Goal: Task Accomplishment & Management: Complete application form

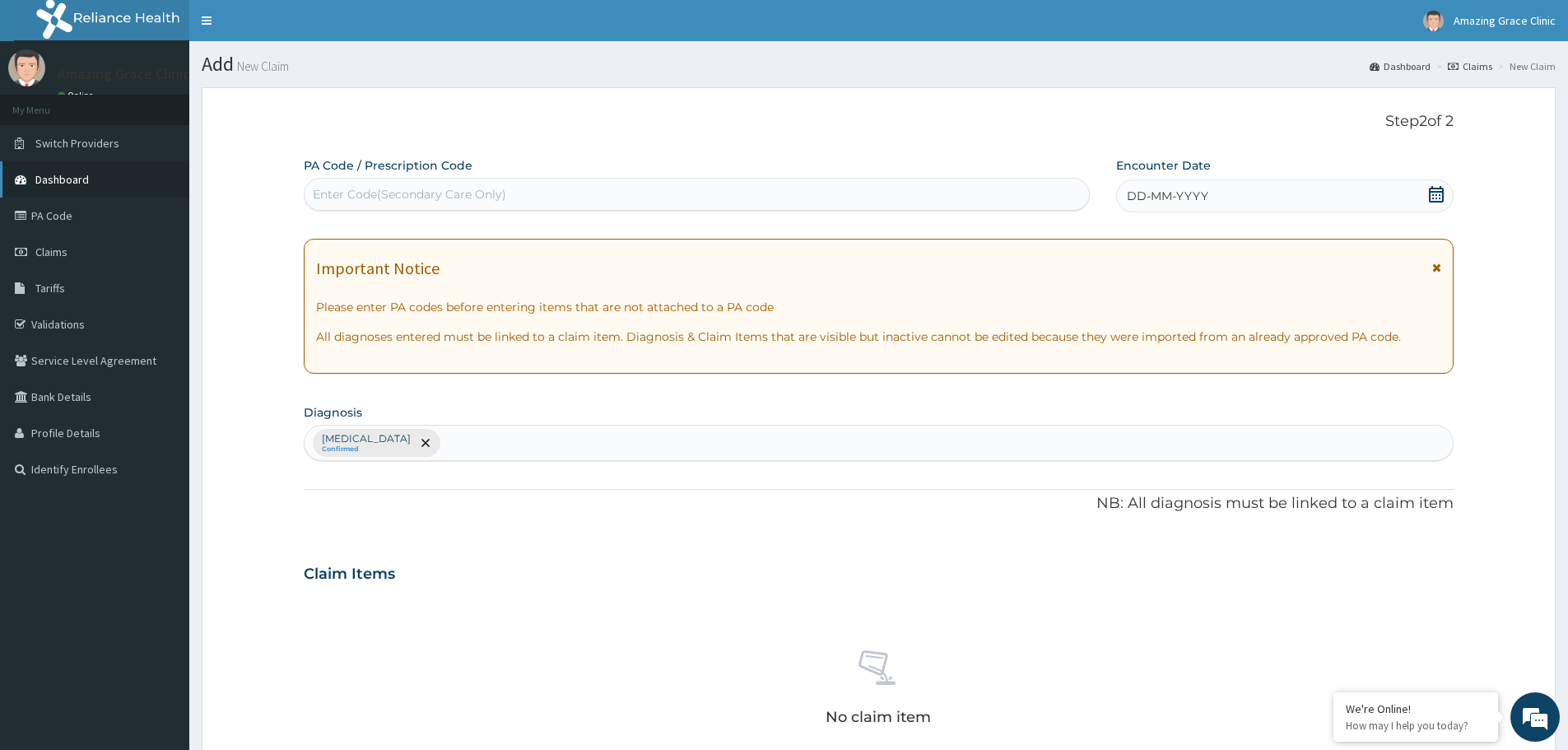
click at [50, 181] on span "Dashboard" at bounding box center [62, 180] width 54 height 15
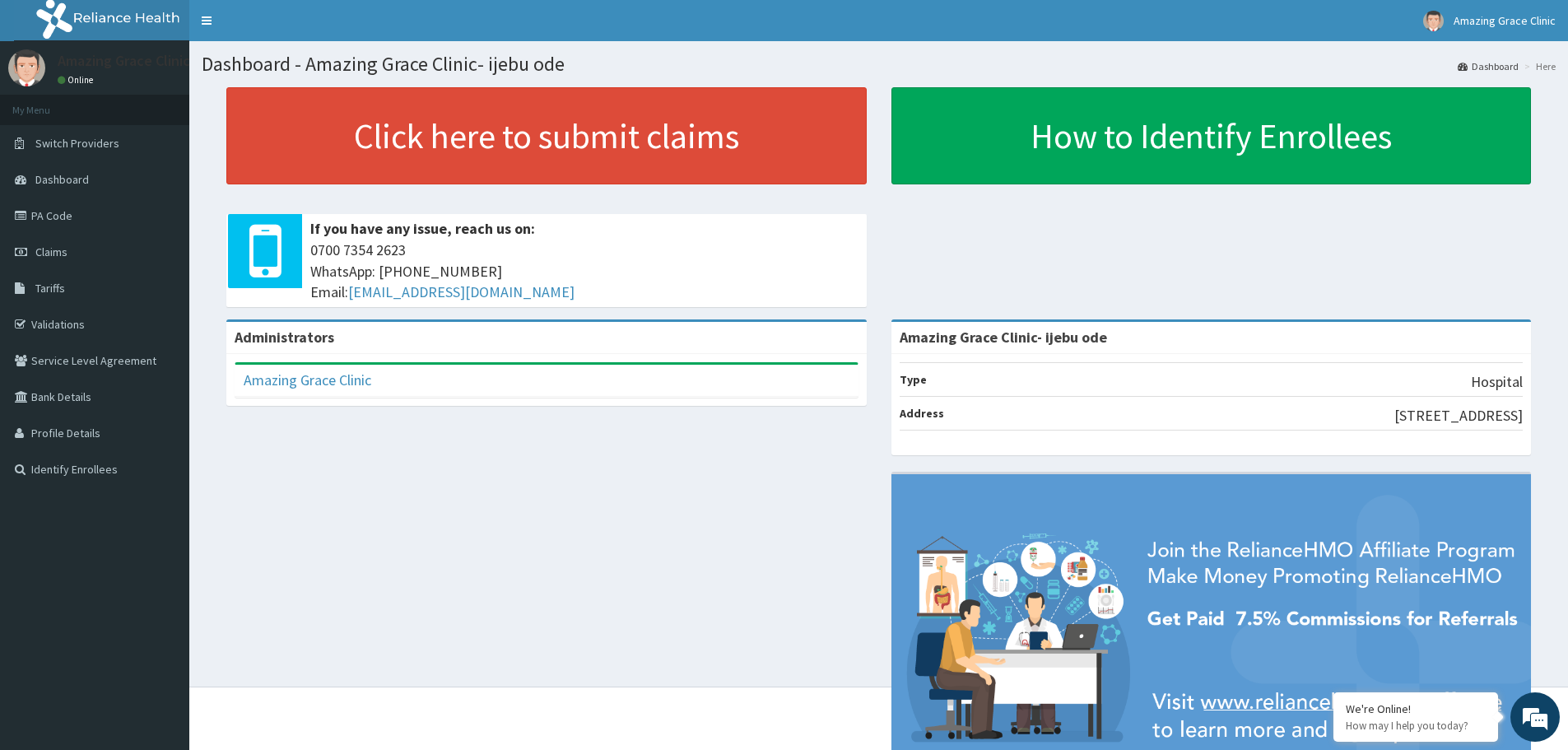
click at [479, 521] on div "Administrators Amazing Grace Clinic Full Name Amazing Grace Clinic Email Addres…" at bounding box center [878, 573] width 1354 height 507
click at [60, 247] on span "Claims" at bounding box center [51, 252] width 32 height 15
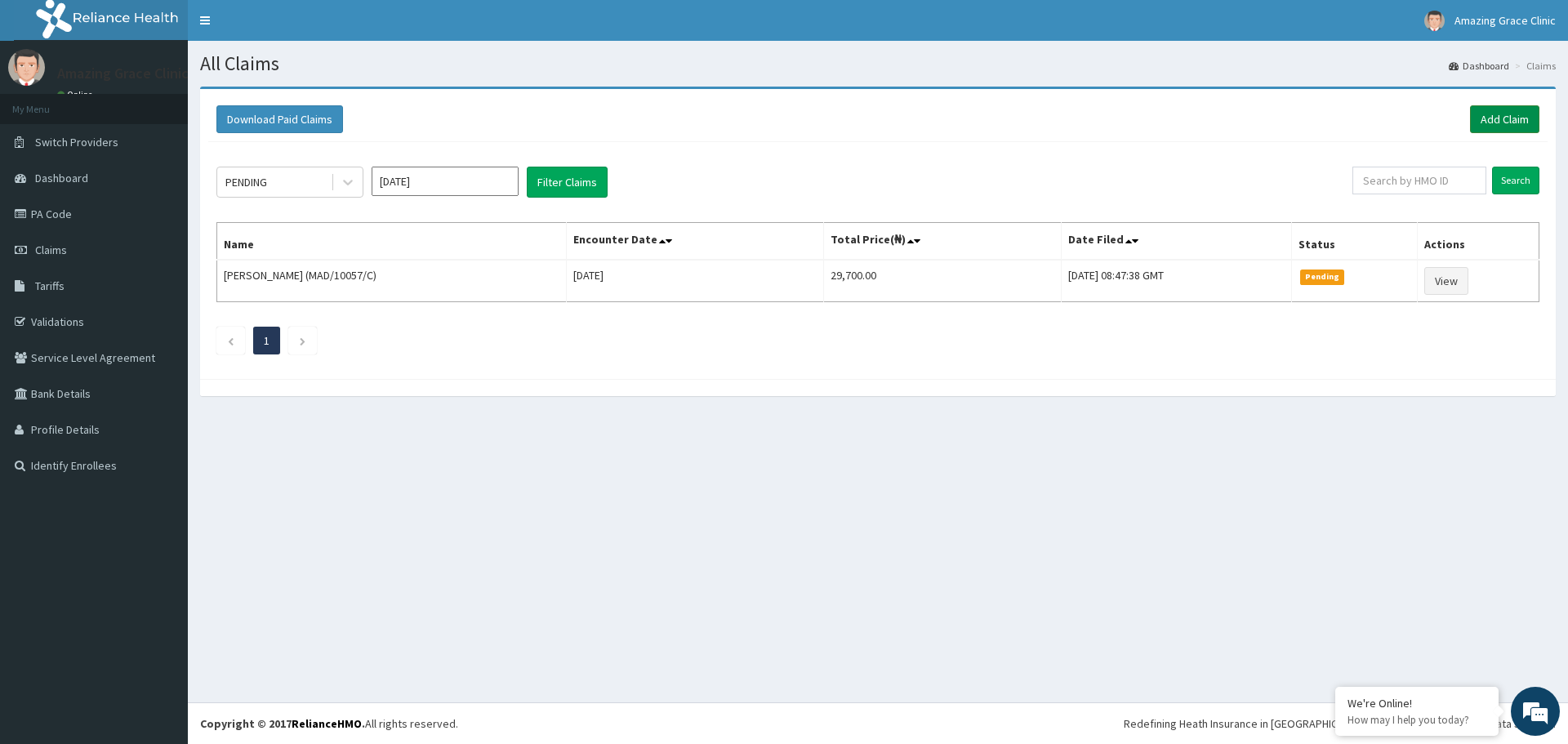
click at [1474, 123] on link "Add Claim" at bounding box center [1505, 119] width 70 height 28
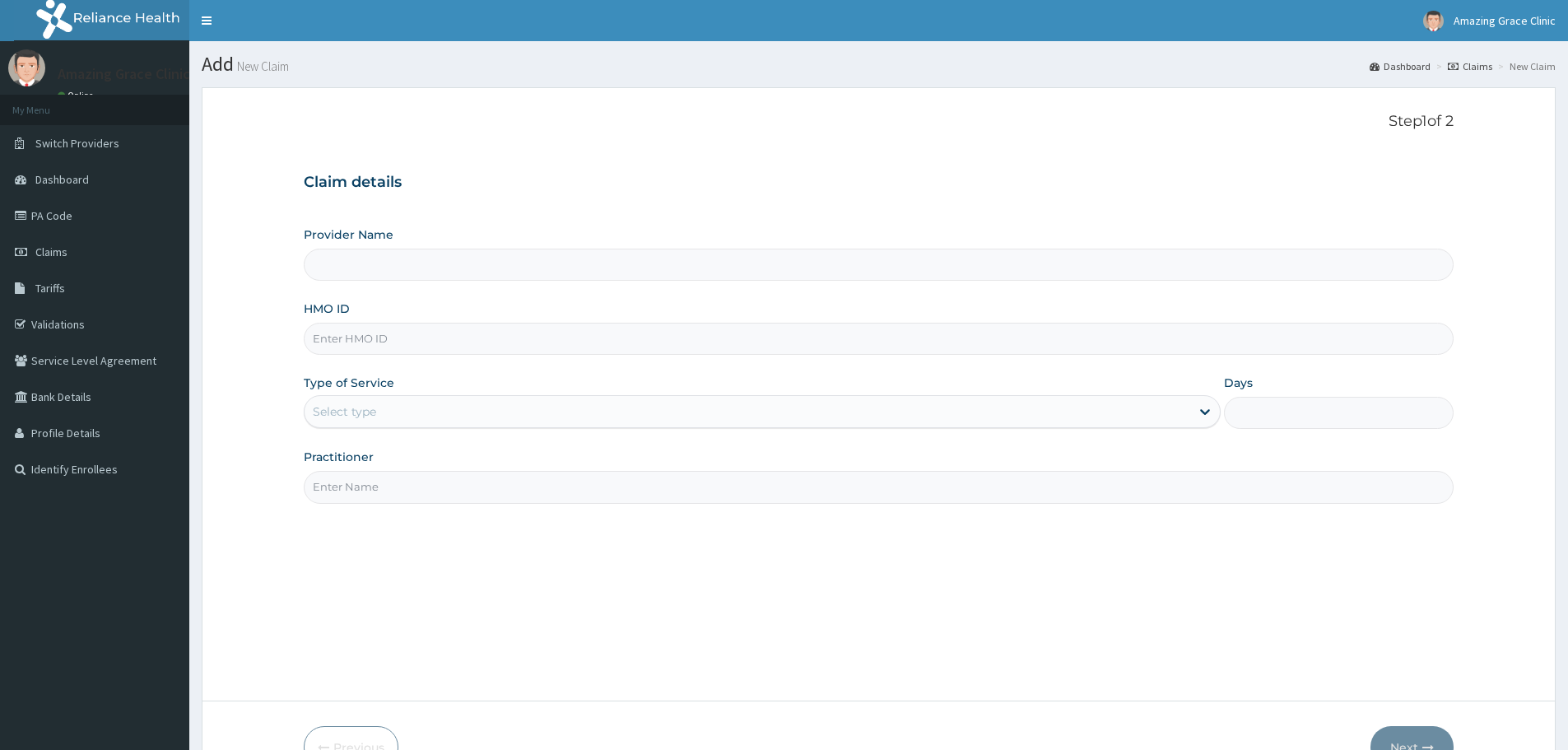
drag, startPoint x: 436, startPoint y: 348, endPoint x: 423, endPoint y: 353, distance: 13.9
click at [436, 348] on input "HMO ID" at bounding box center [878, 338] width 1150 height 32
type input "KNL/10099/A"
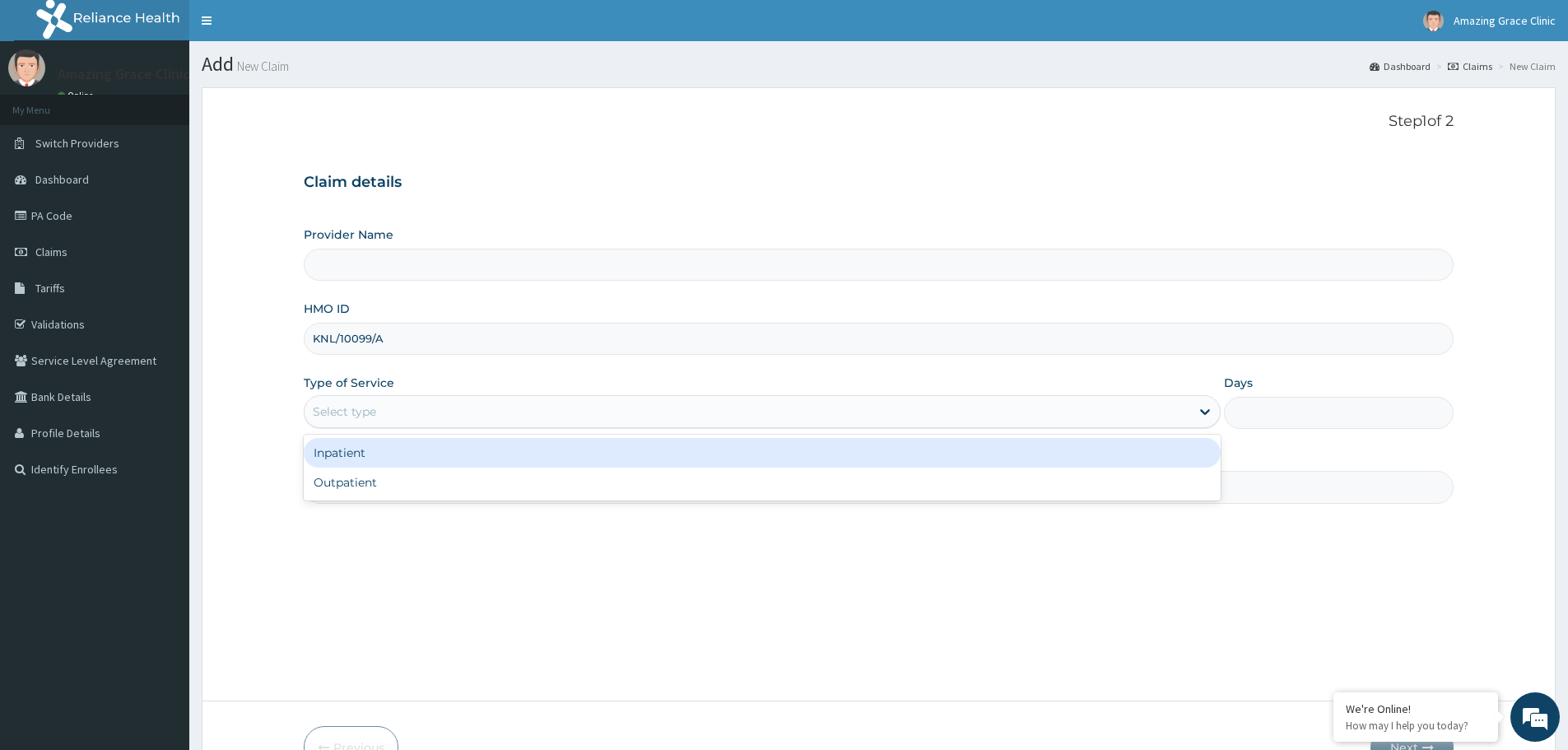
click at [395, 406] on div "Select type" at bounding box center [747, 411] width 886 height 26
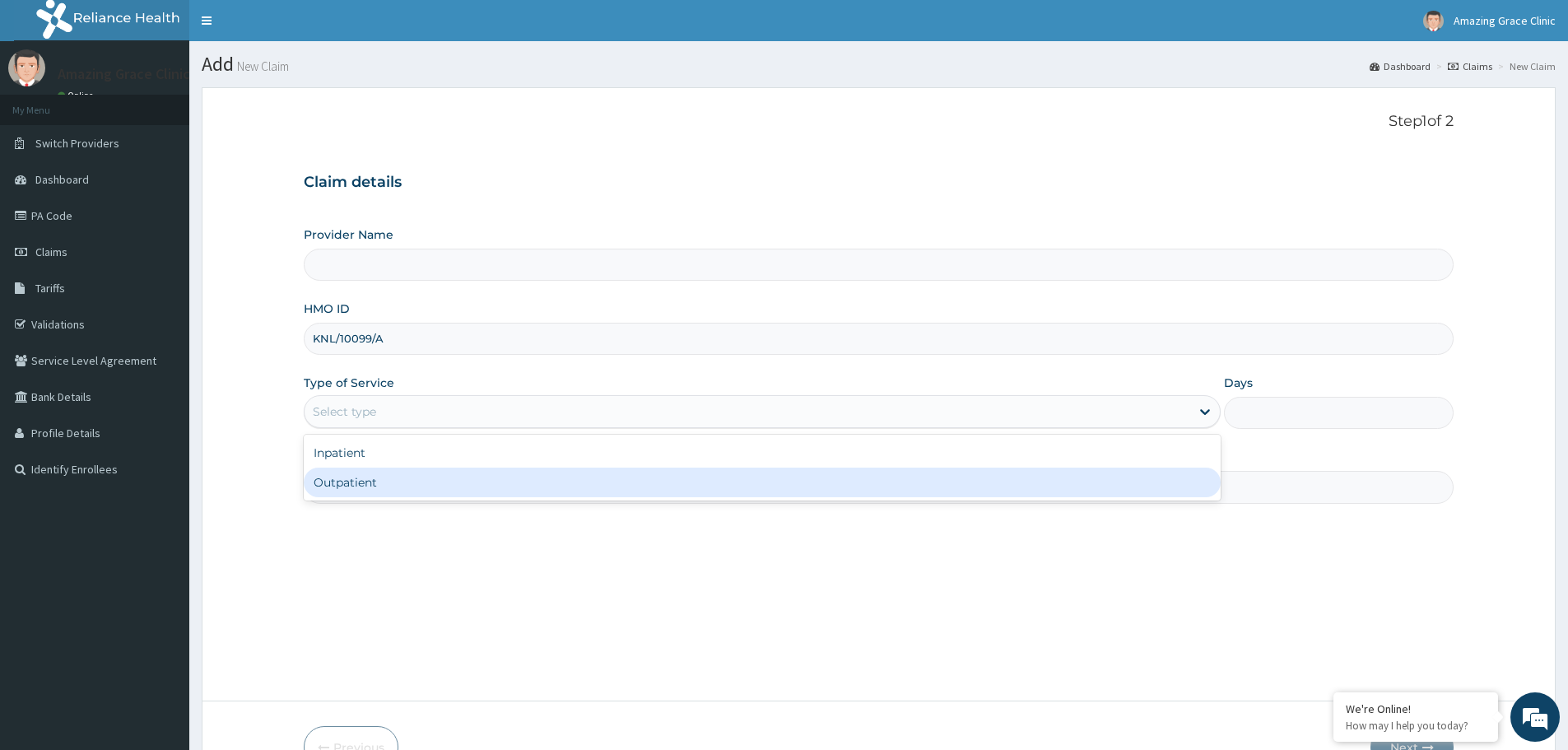
click at [381, 491] on div "Outpatient" at bounding box center [762, 482] width 917 height 30
type input "1"
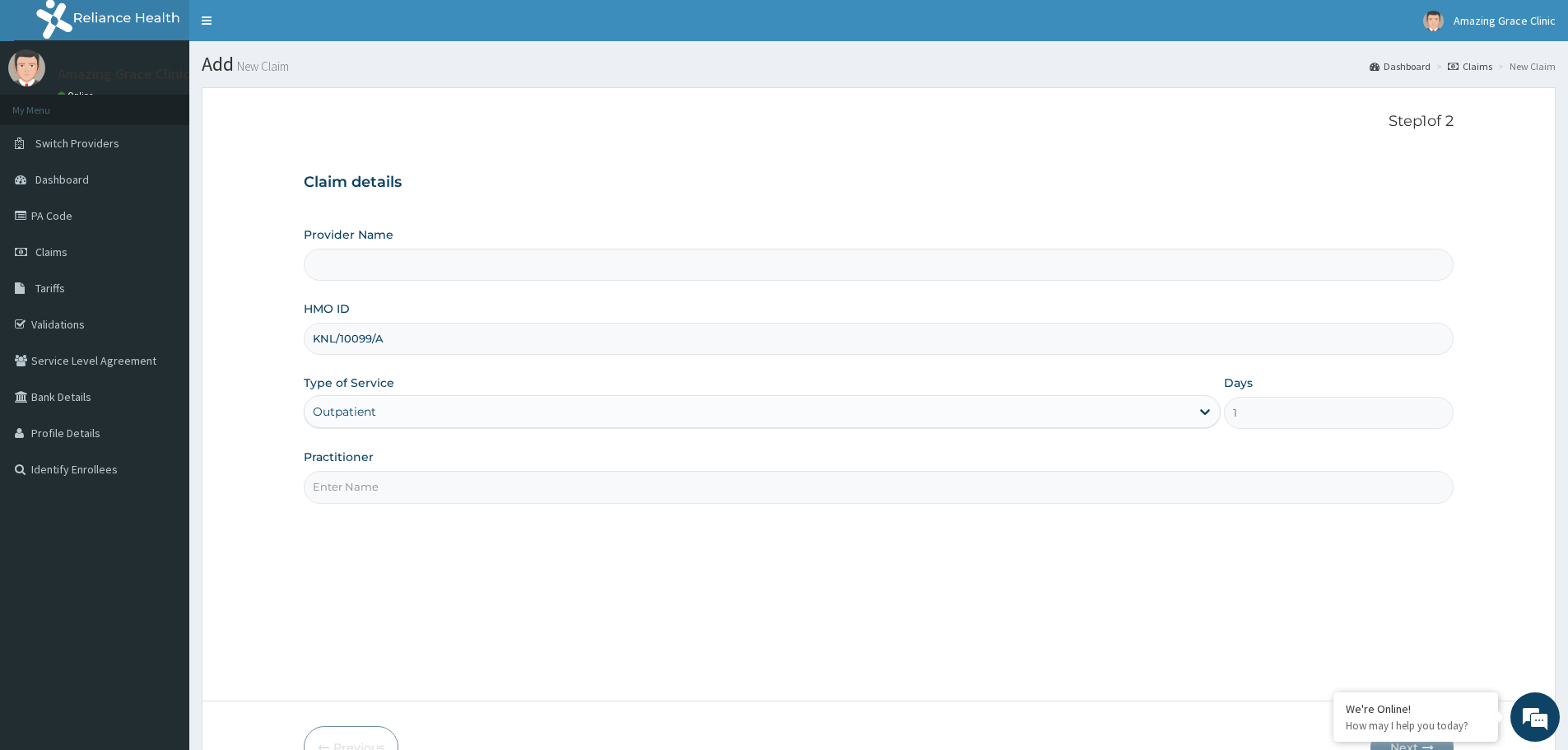
drag, startPoint x: 397, startPoint y: 483, endPoint x: 390, endPoint y: 503, distance: 21.2
click at [396, 484] on input "Practitioner" at bounding box center [878, 487] width 1150 height 32
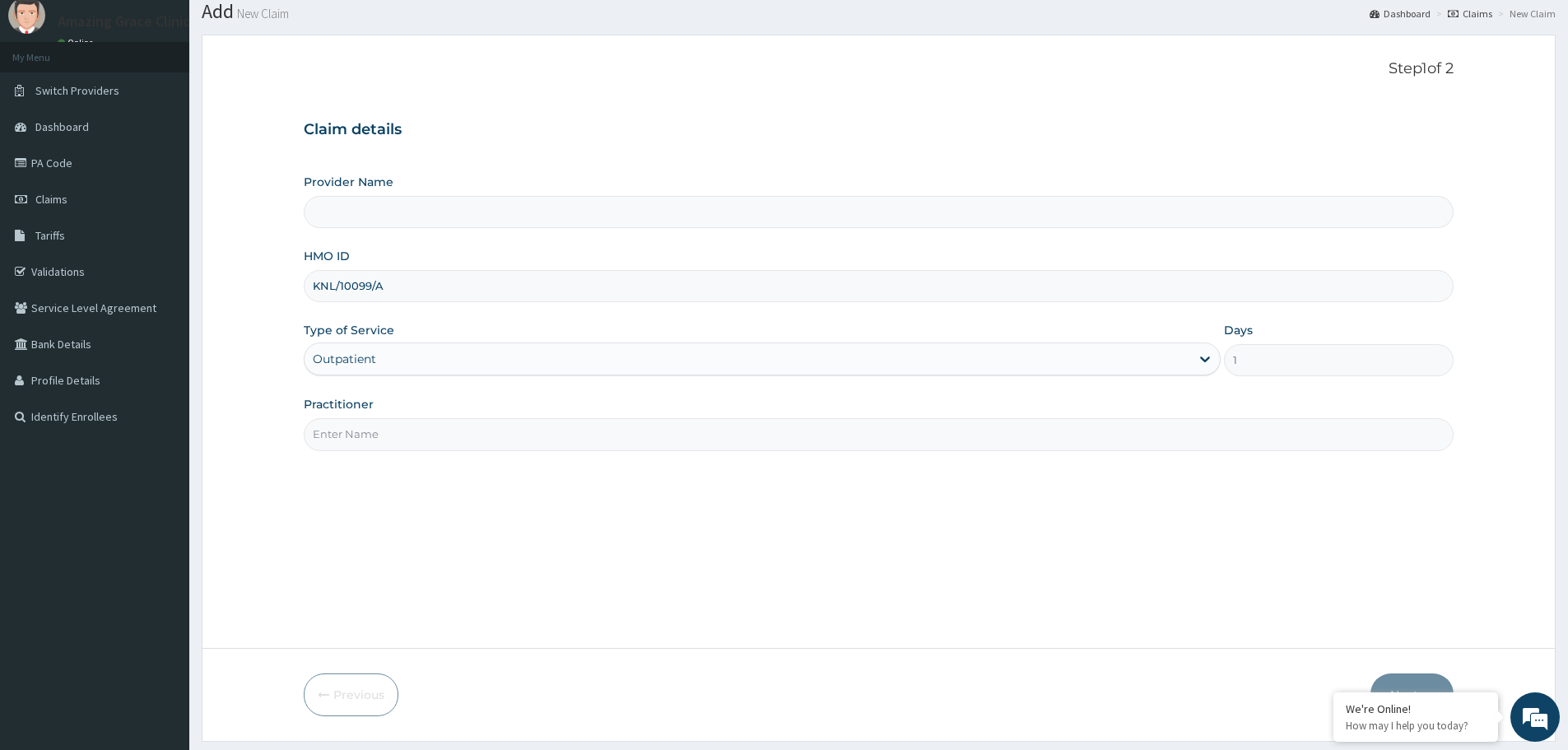
scroll to position [98, 0]
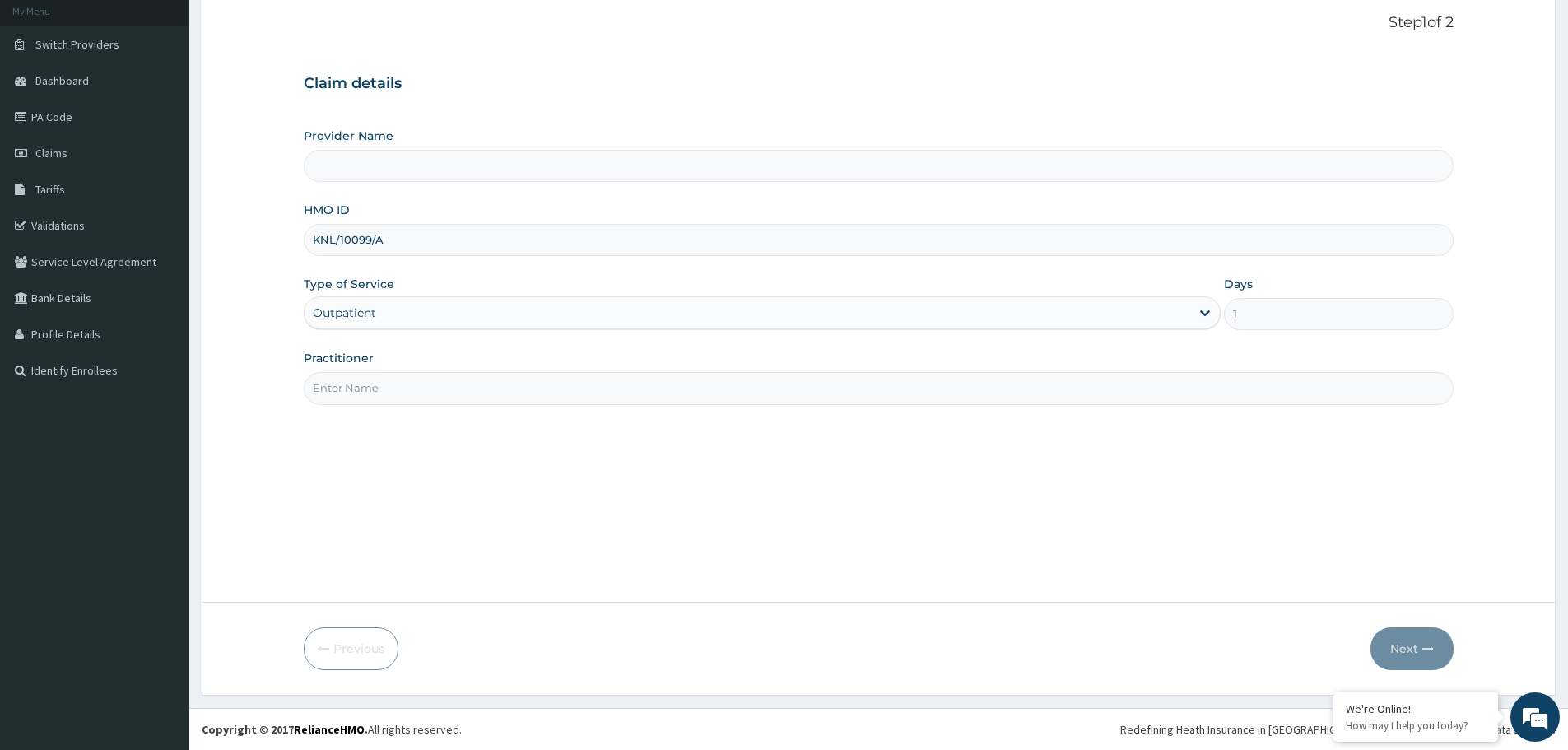
drag, startPoint x: 374, startPoint y: 397, endPoint x: 372, endPoint y: 415, distance: 18.1
click at [374, 397] on input "Practitioner" at bounding box center [878, 387] width 1150 height 32
type input "Amazing Grace Clinic- ijebu ode"
type input "DR ADELAJA"
click at [1422, 662] on button "Next" at bounding box center [1412, 649] width 83 height 43
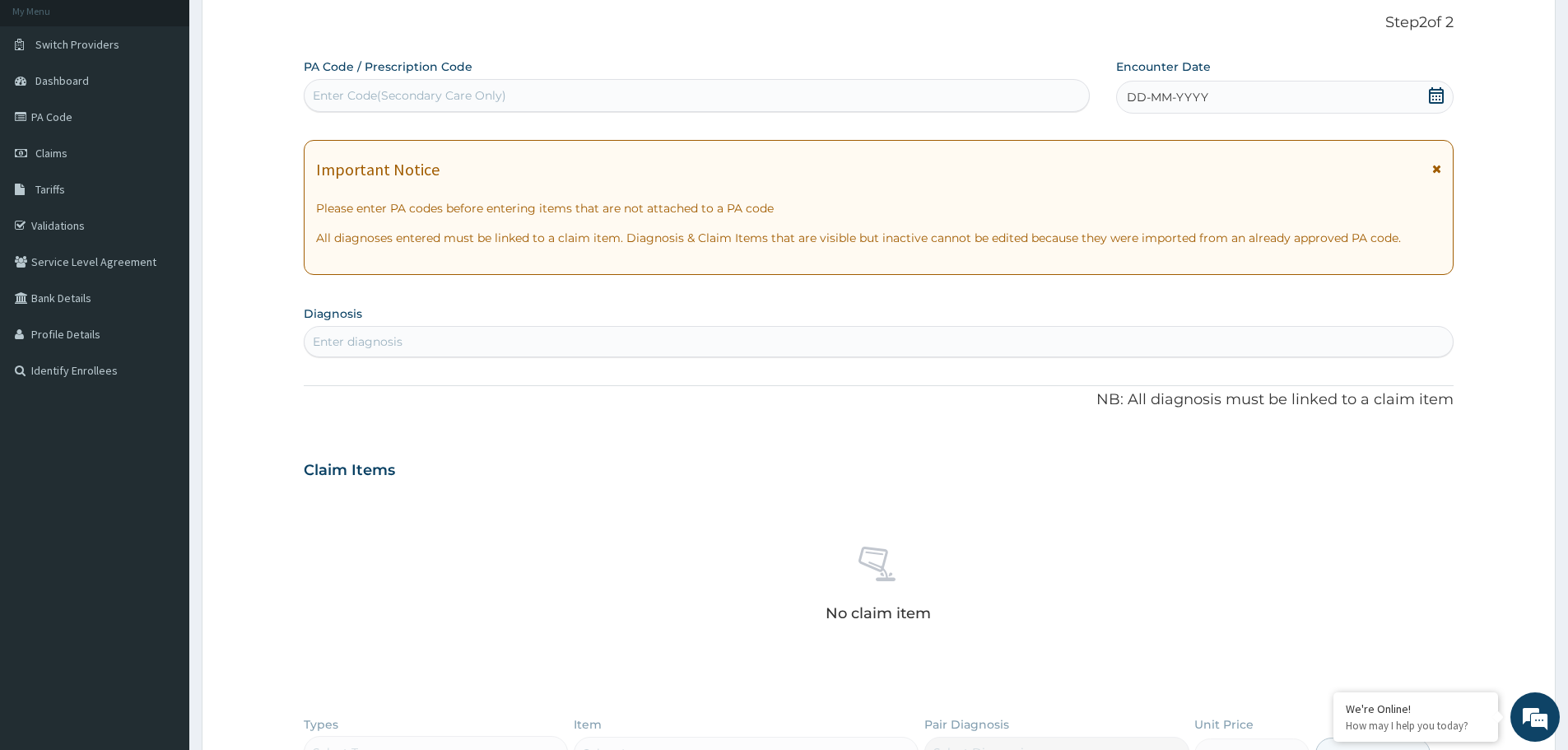
click at [1438, 99] on icon at bounding box center [1437, 96] width 16 height 16
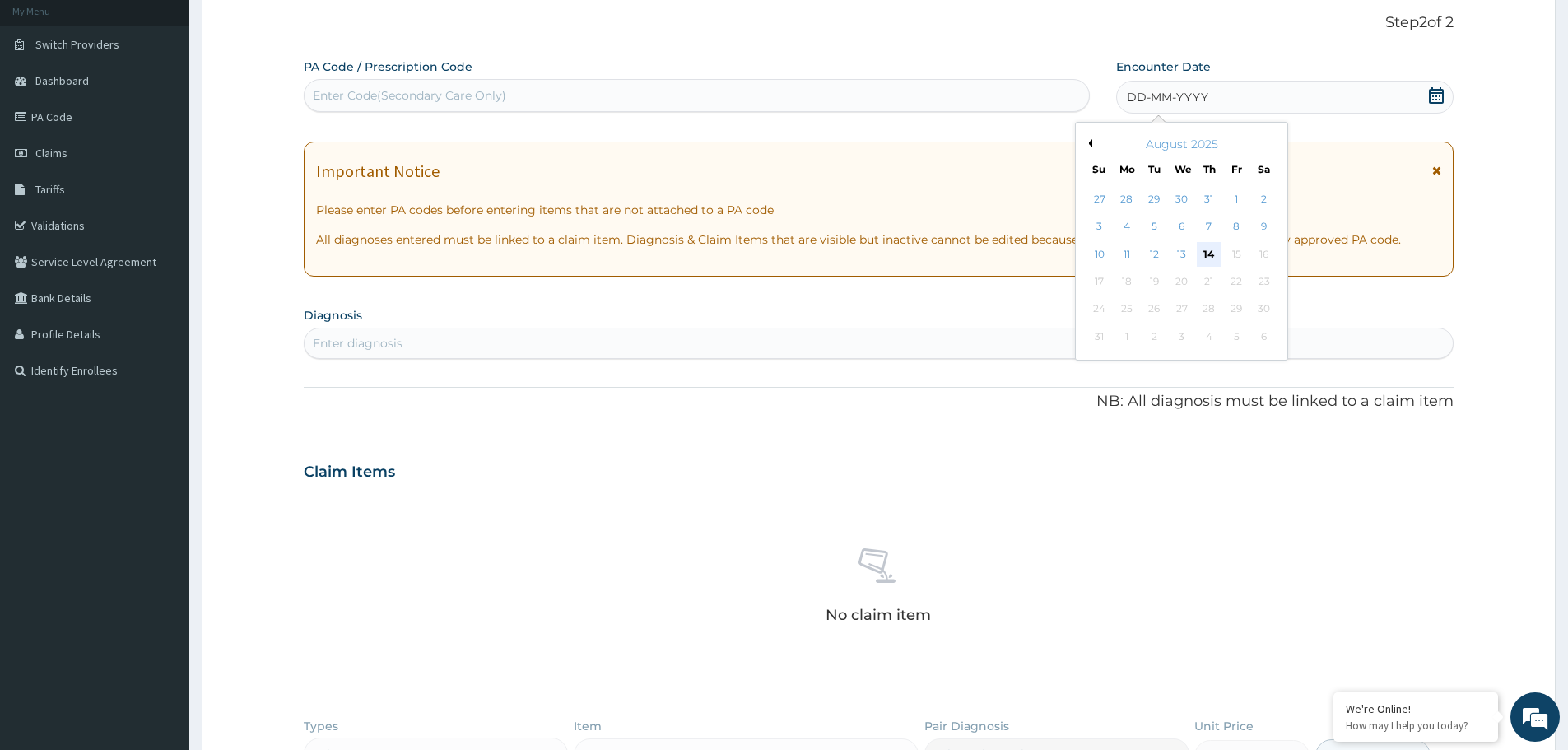
click at [1219, 250] on div "14" at bounding box center [1209, 254] width 25 height 25
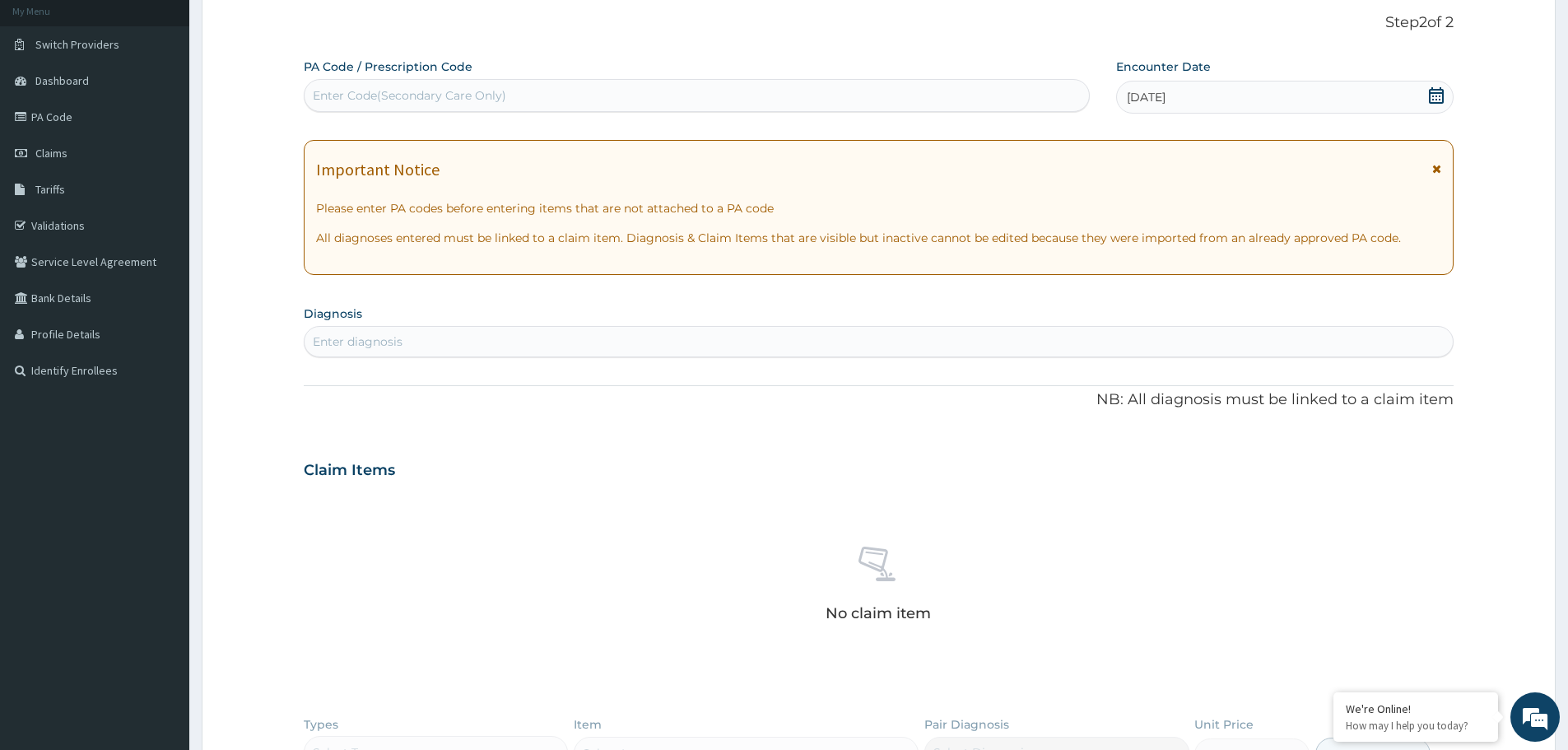
click at [639, 87] on div "Enter Code(Secondary Care Only)" at bounding box center [696, 95] width 784 height 26
click at [559, 333] on div "Enter diagnosis" at bounding box center [878, 342] width 1149 height 26
type input "malar"
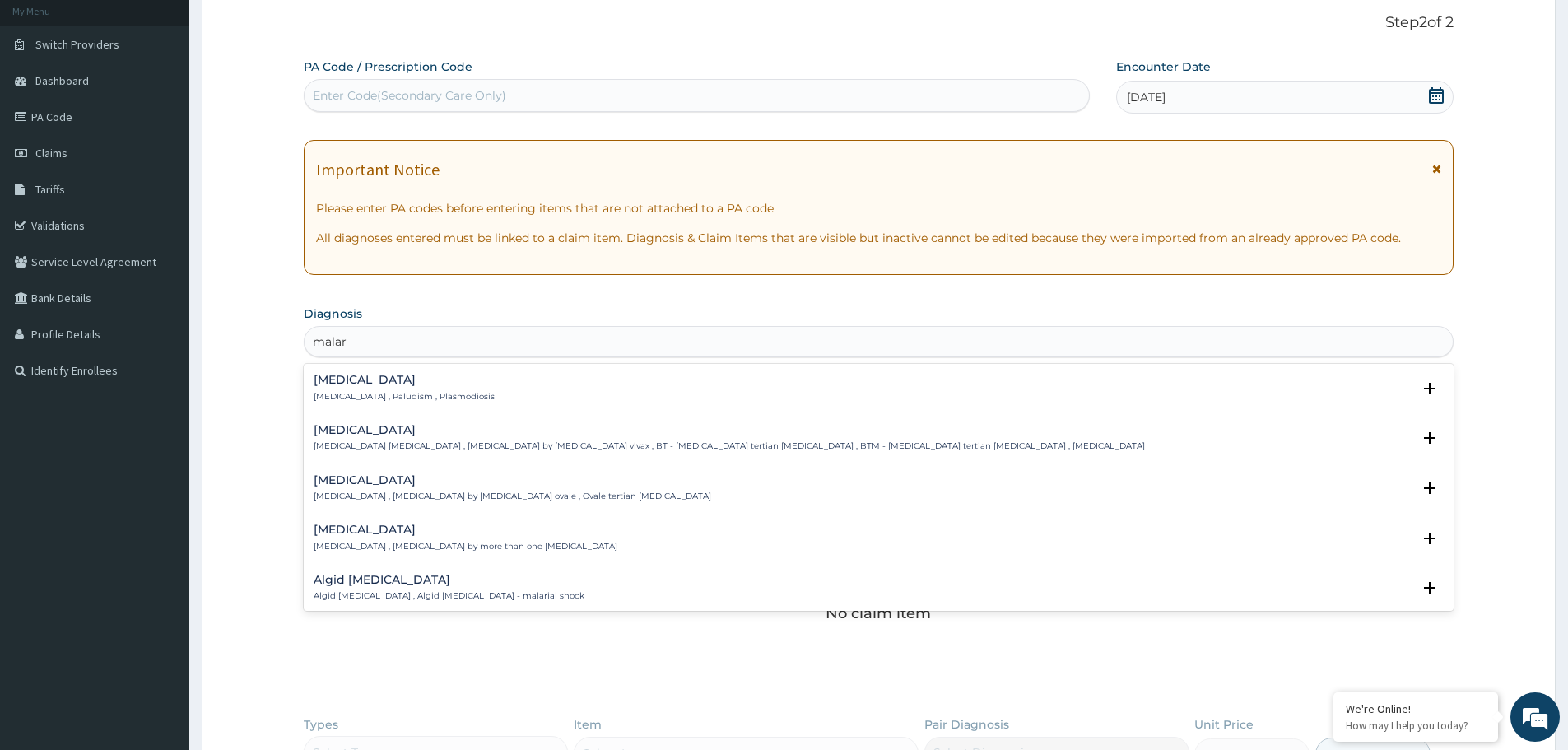
click at [387, 385] on h4 "Malaria" at bounding box center [404, 380] width 181 height 13
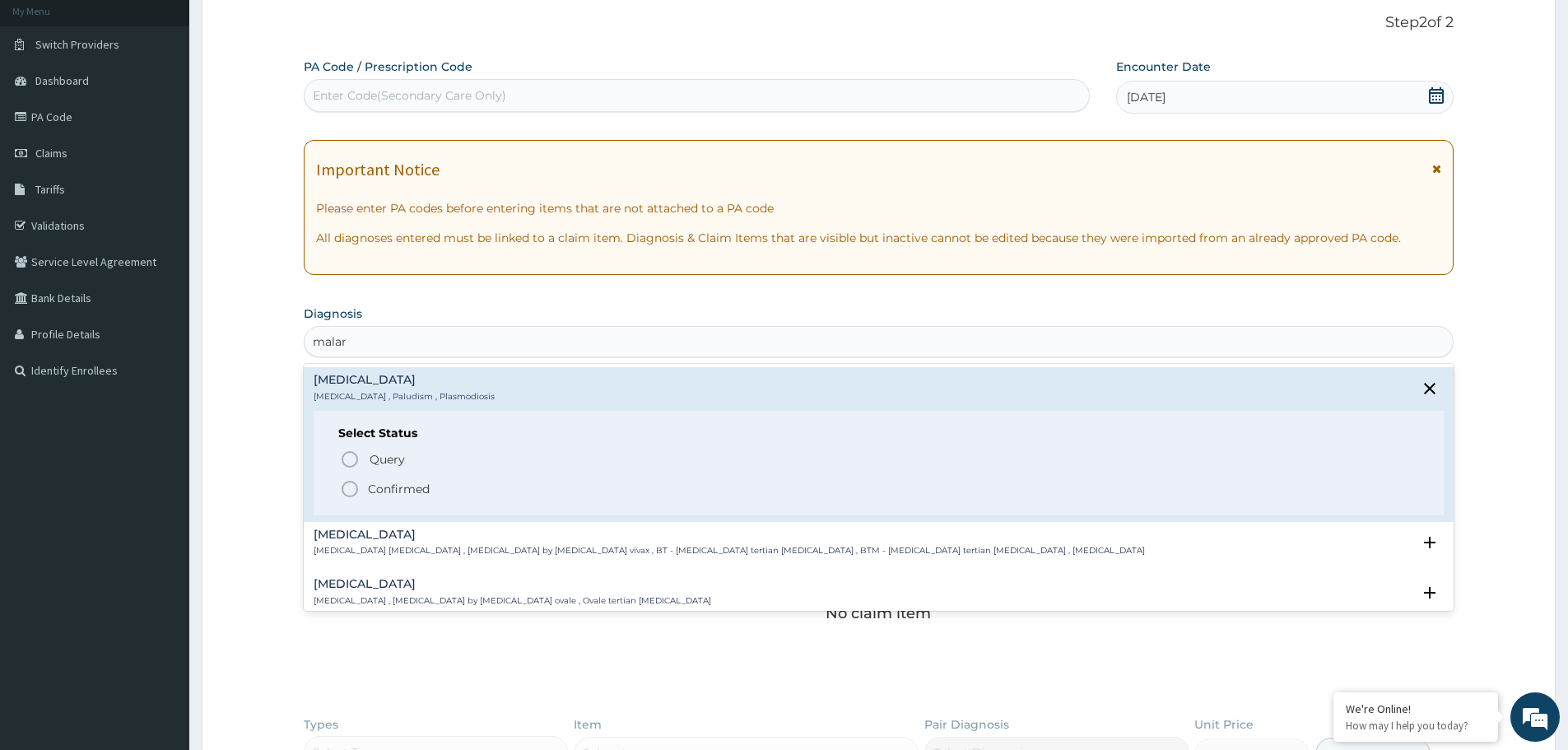
click at [350, 486] on icon "status option filled" at bounding box center [350, 489] width 20 height 20
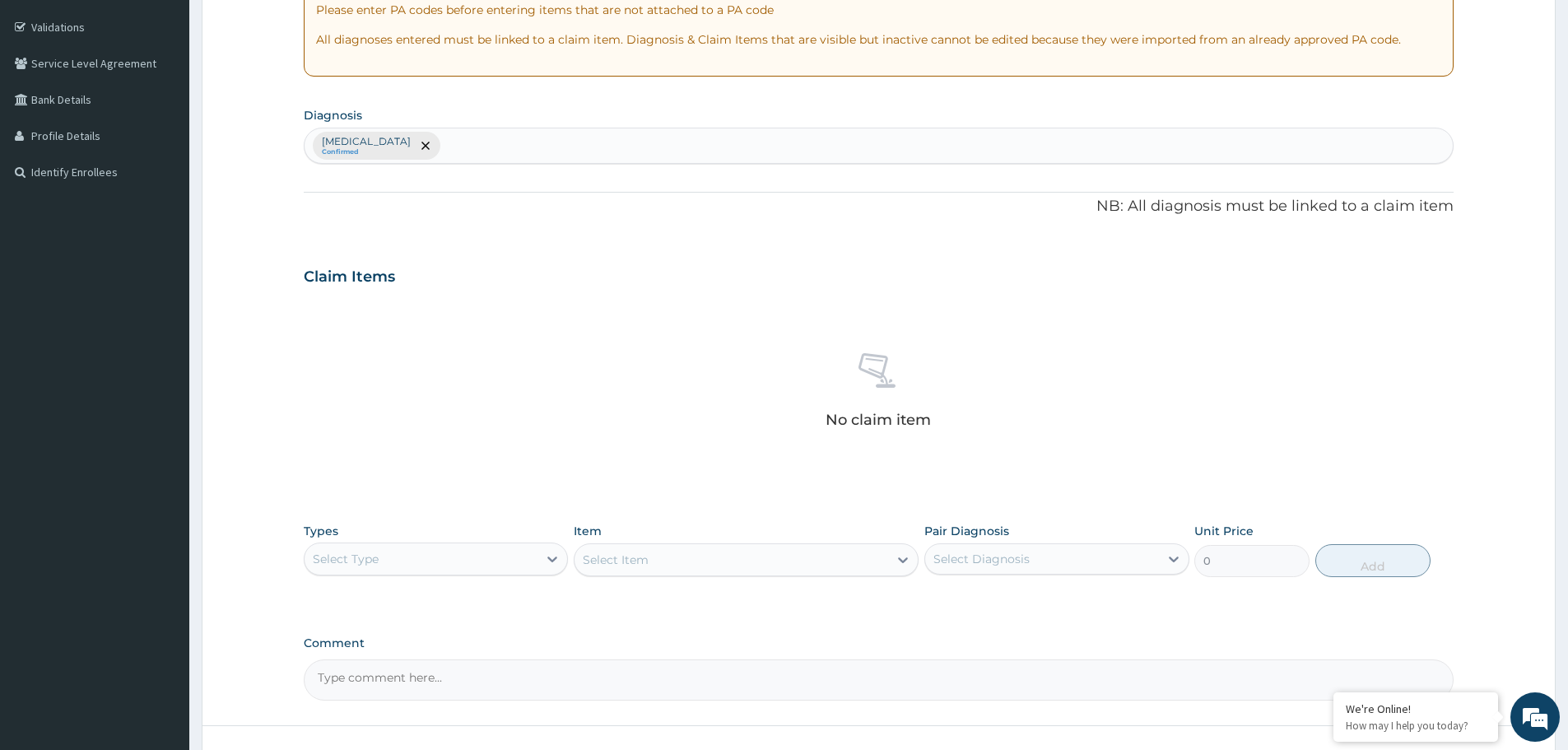
scroll to position [421, 0]
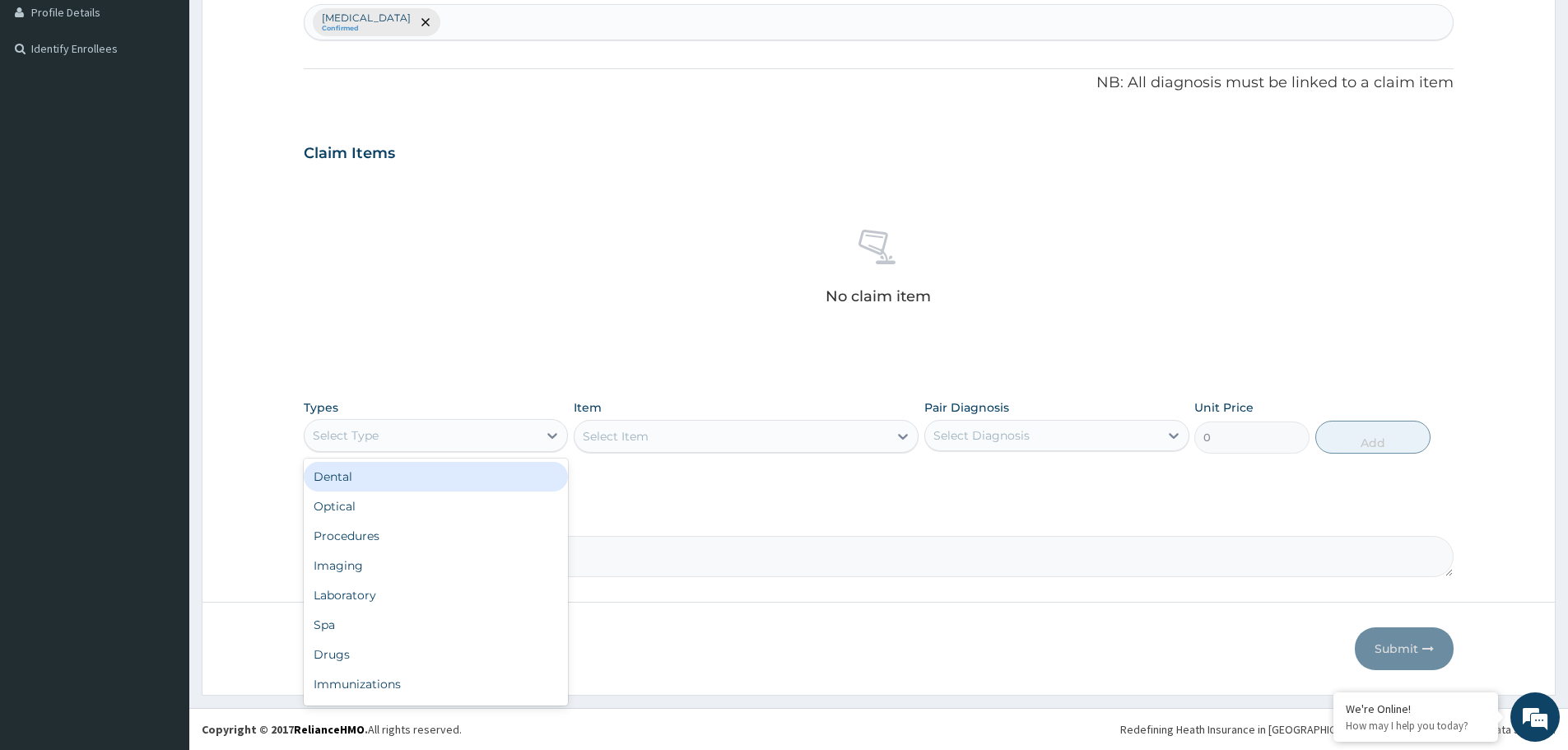
click at [450, 424] on div "Select Type" at bounding box center [421, 436] width 233 height 26
click at [382, 546] on div "Procedures" at bounding box center [436, 536] width 264 height 30
click at [756, 440] on div "Select Item" at bounding box center [746, 437] width 345 height 33
click at [755, 440] on div "Select Item" at bounding box center [746, 437] width 345 height 33
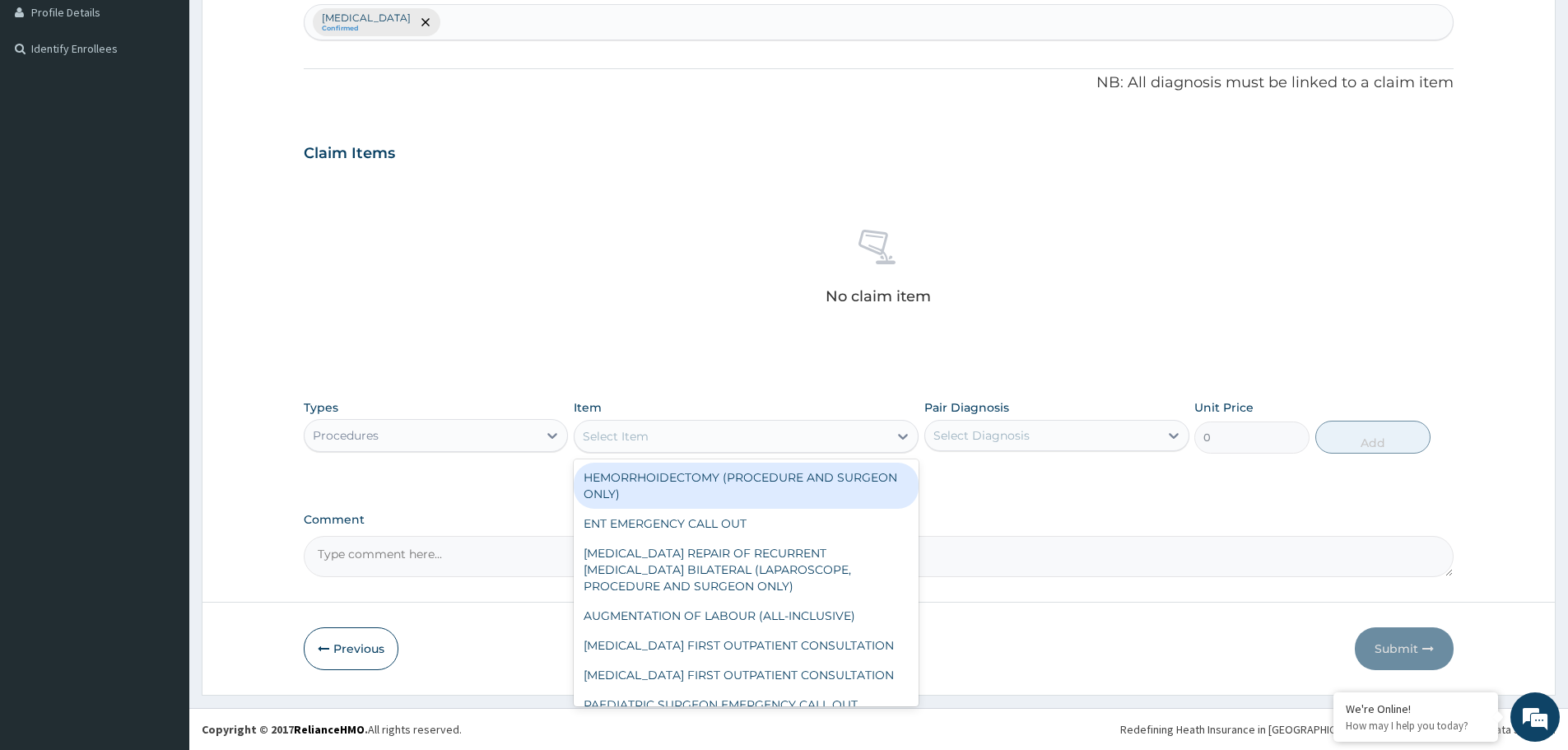
click at [755, 440] on div "Select Item" at bounding box center [732, 436] width 313 height 26
type input "gene"
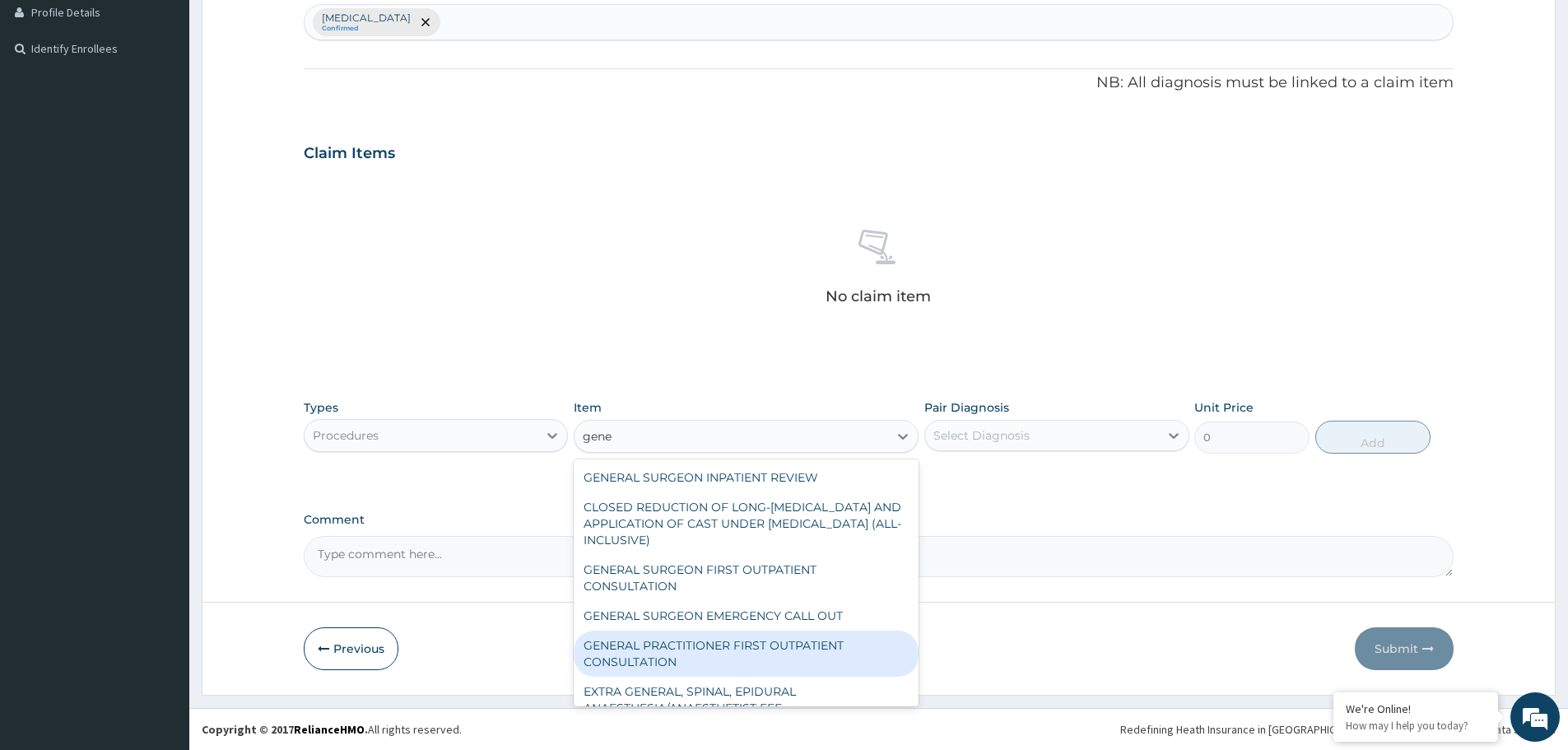
click at [717, 643] on div "GENERAL PRACTITIONER FIRST OUTPATIENT CONSULTATION" at bounding box center [746, 653] width 345 height 46
type input "3750"
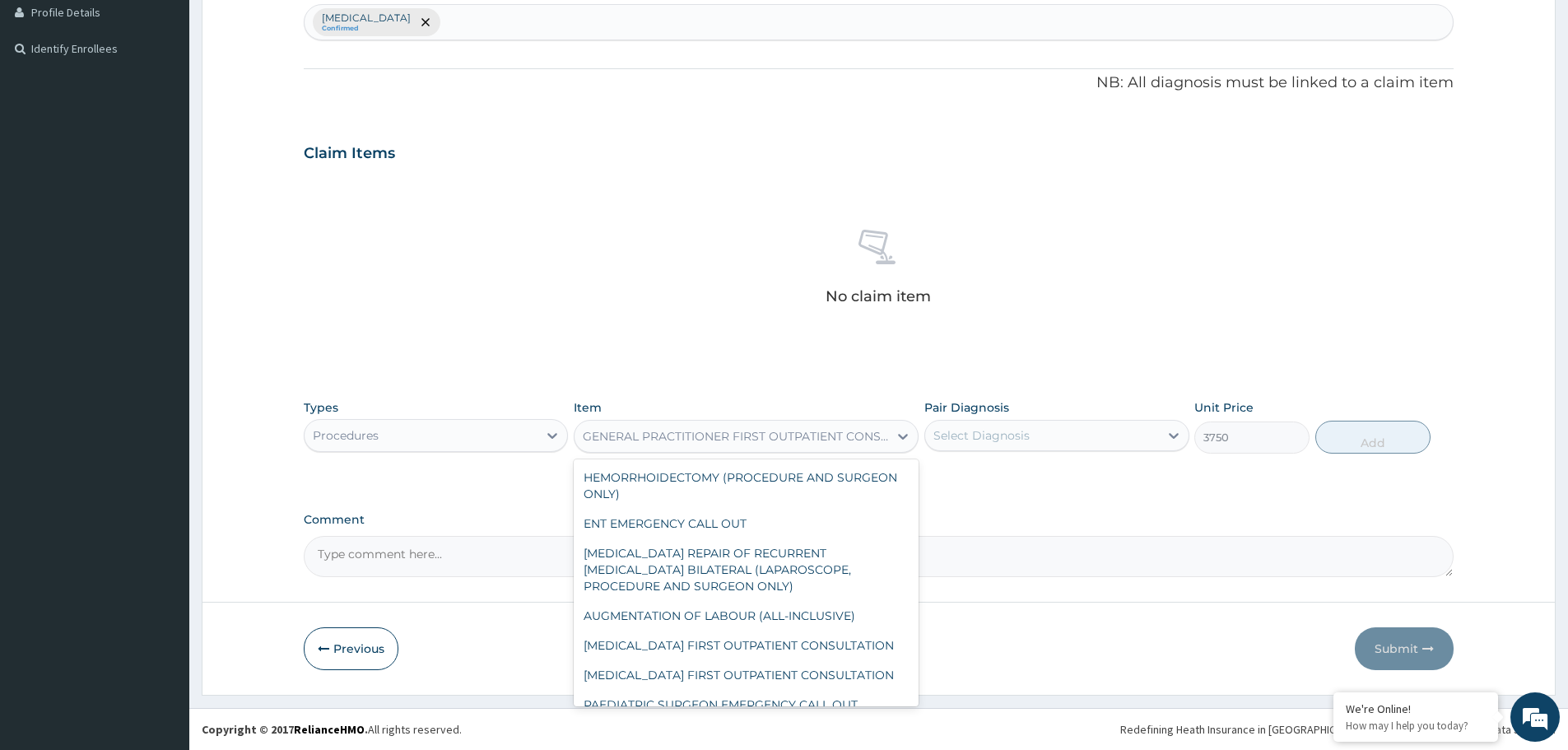
click at [764, 426] on div "GENERAL PRACTITIONER FIRST OUTPATIENT CONSULTATION" at bounding box center [732, 436] width 313 height 26
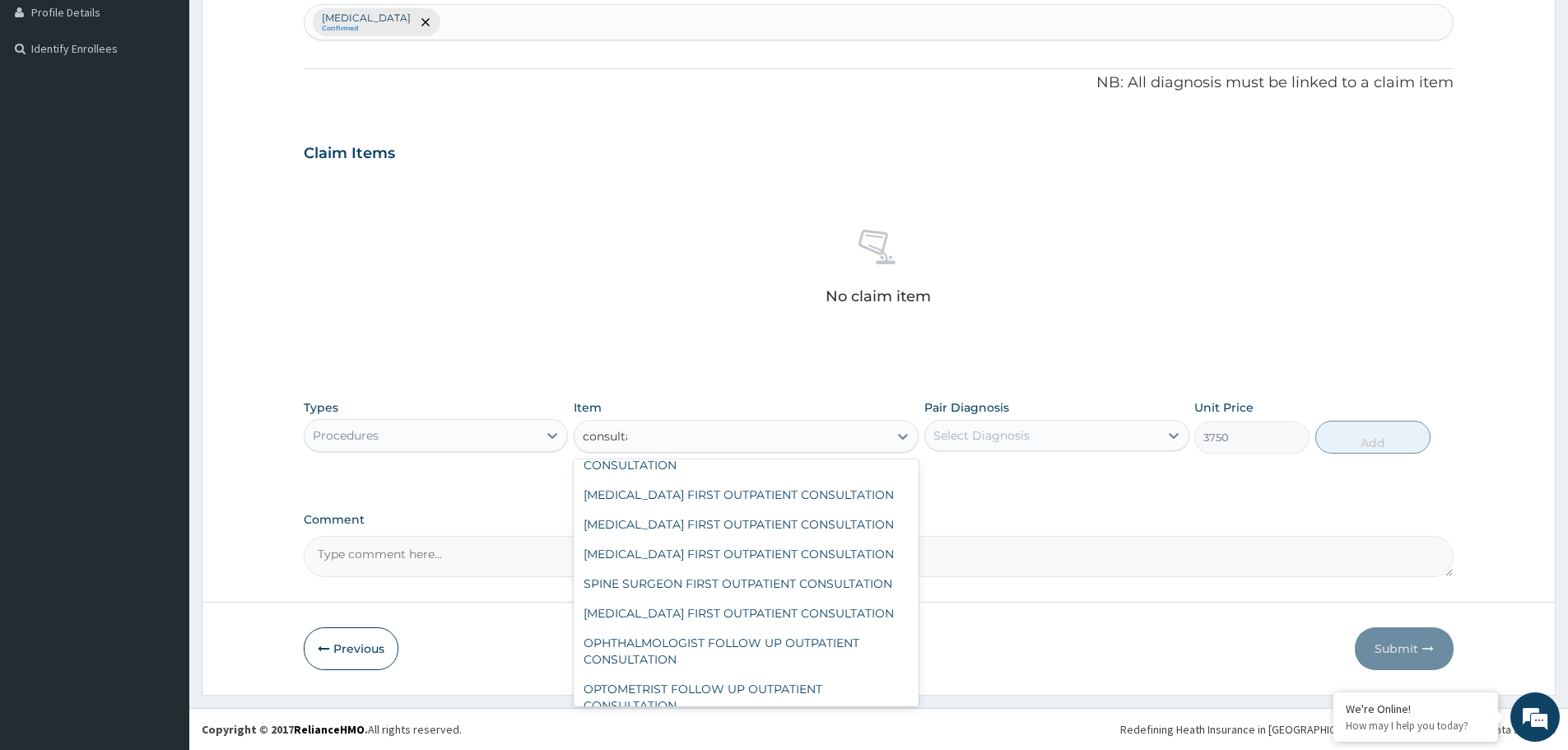
scroll to position [1139, 0]
type input "consultation"
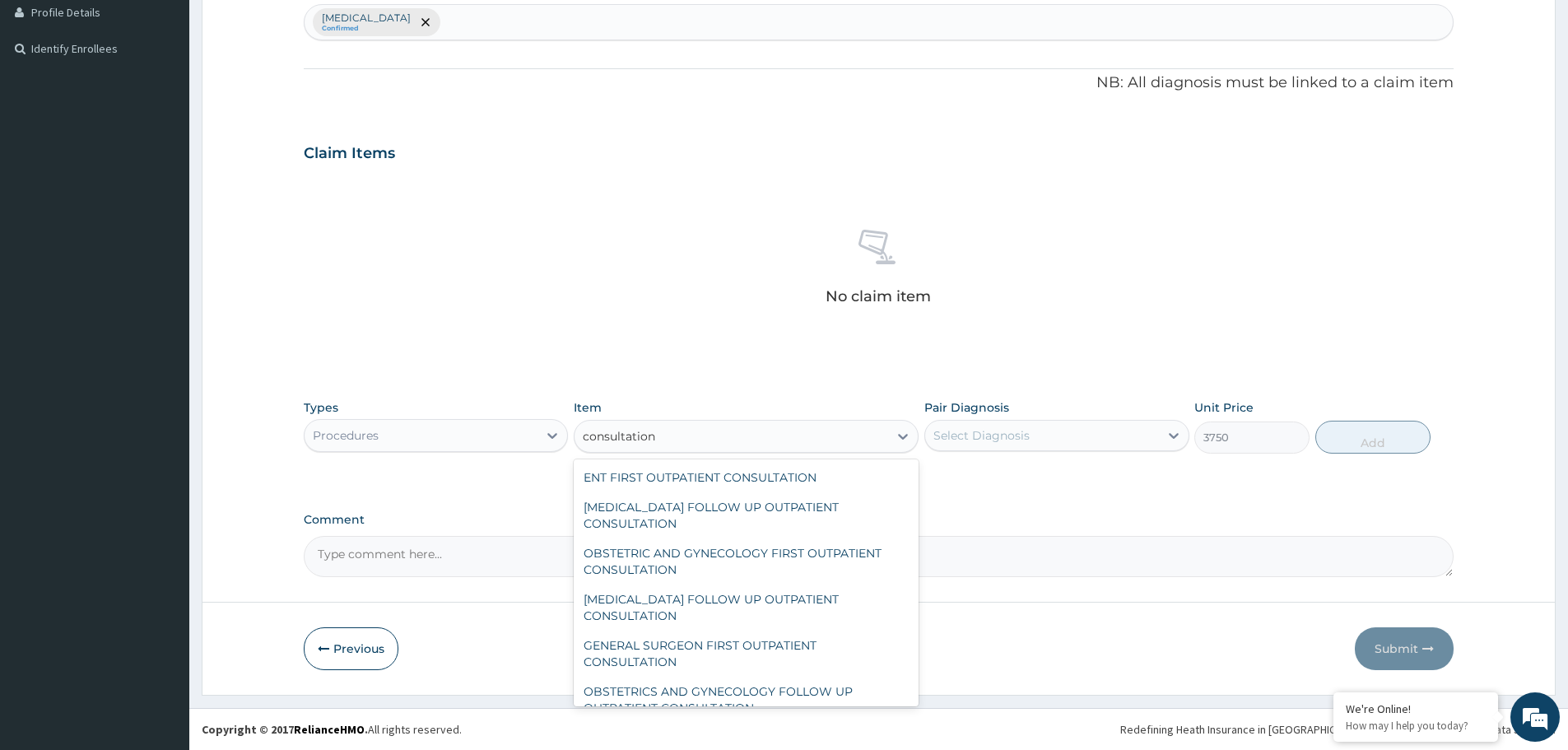
scroll to position [741, 0]
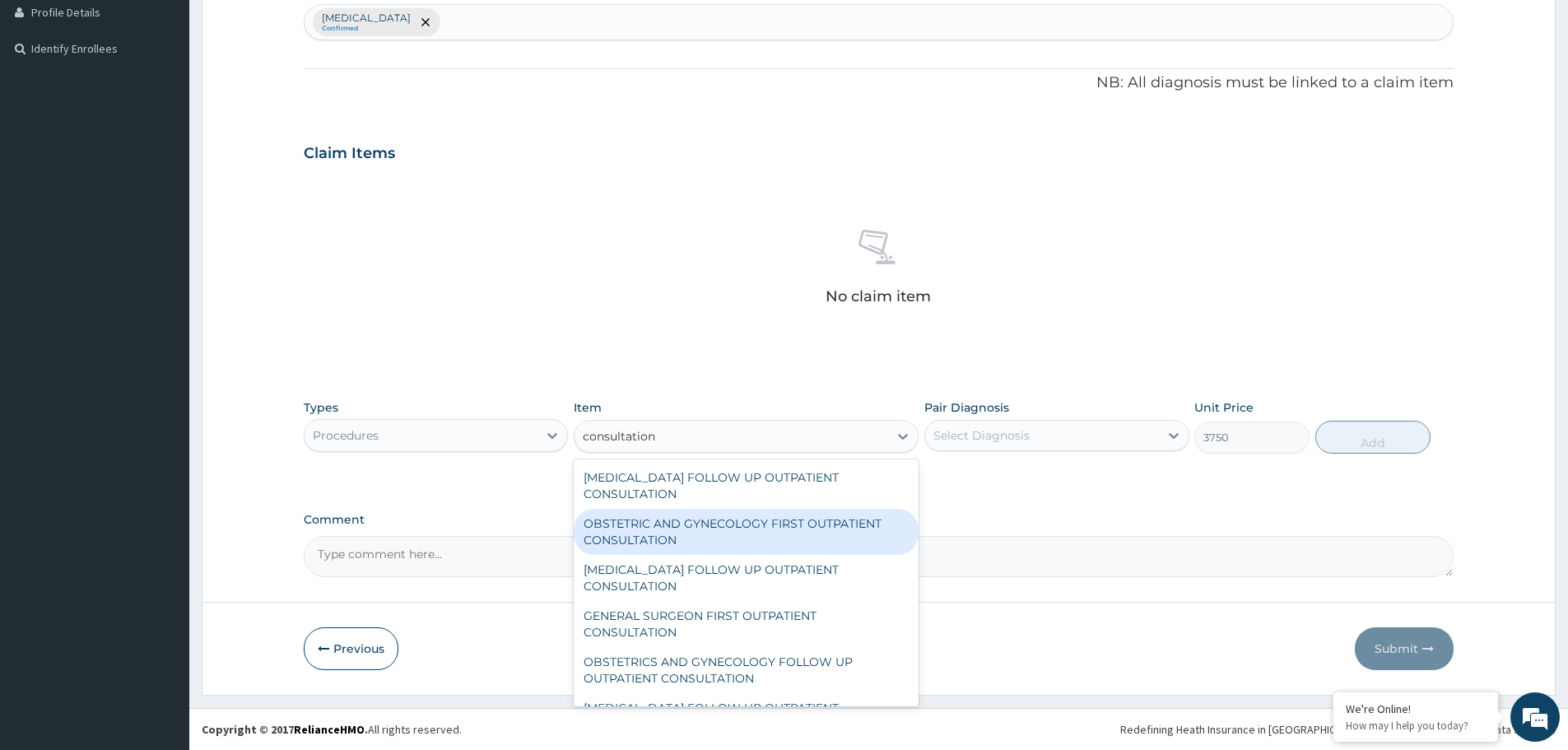
click at [706, 555] on div "OBSTETRIC AND GYNECOLOGY FIRST OUTPATIENT CONSULTATION" at bounding box center [746, 531] width 345 height 46
type input "22500"
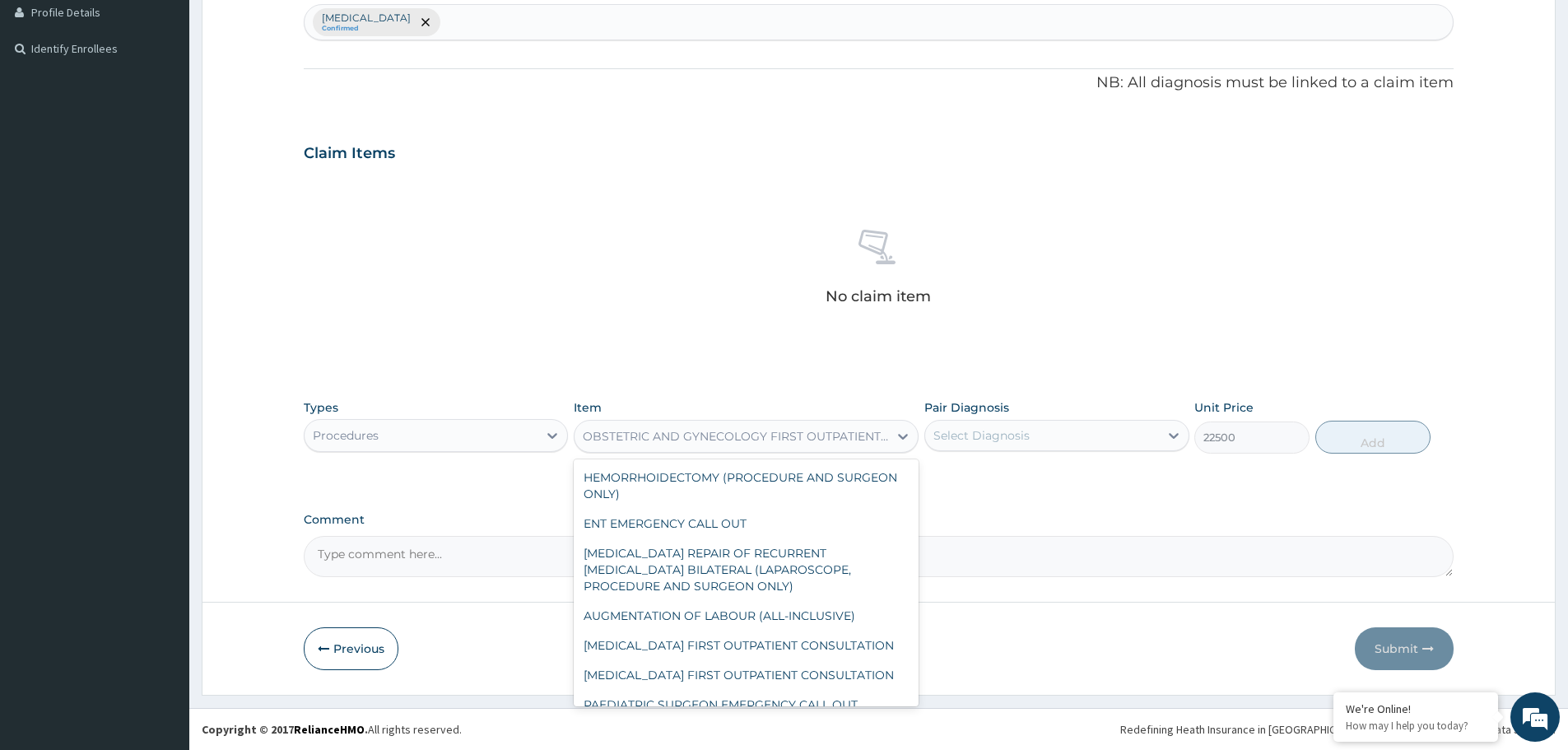
click at [677, 437] on div "OBSTETRIC AND GYNECOLOGY FIRST OUTPATIENT CONSULTATION" at bounding box center [736, 437] width 307 height 16
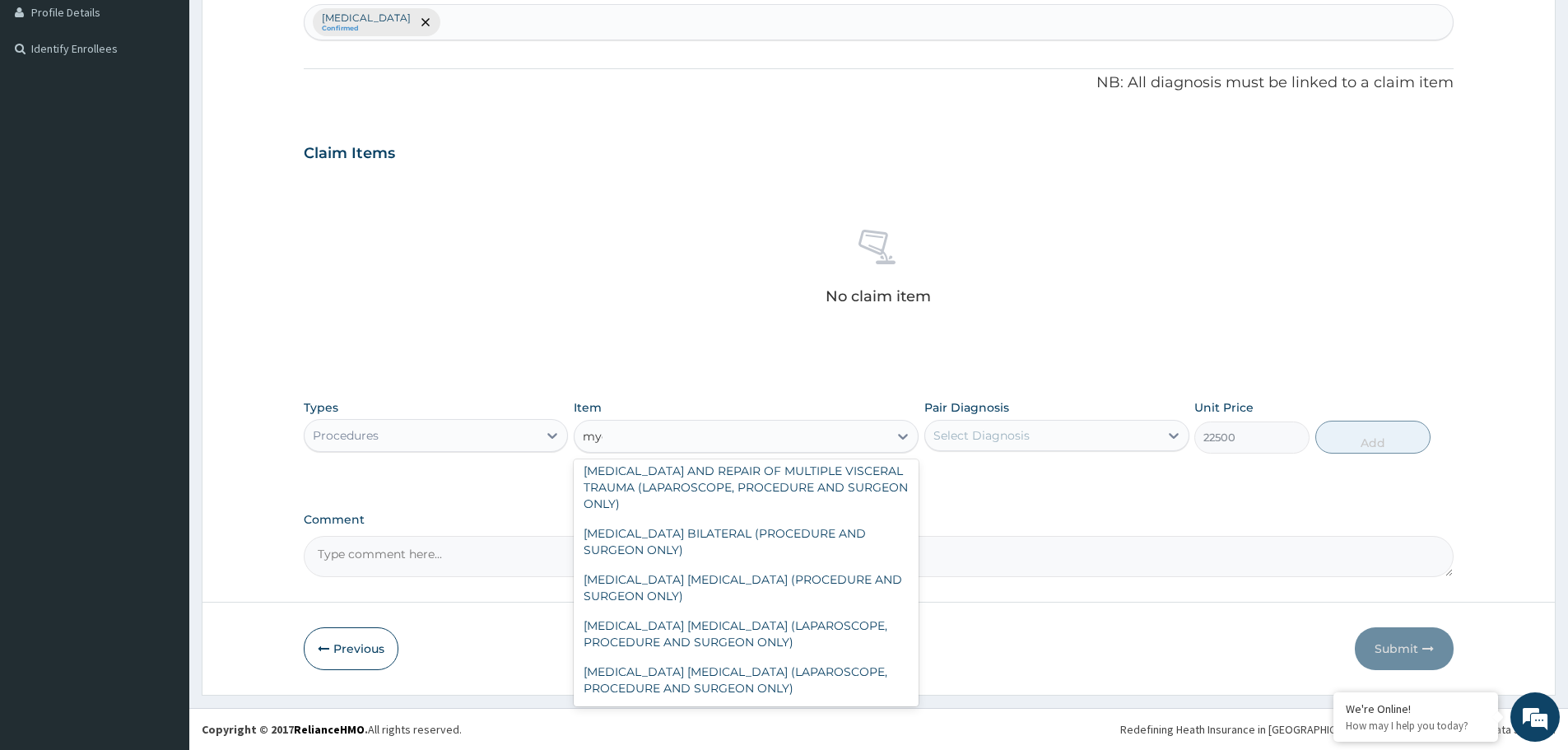
scroll to position [0, 0]
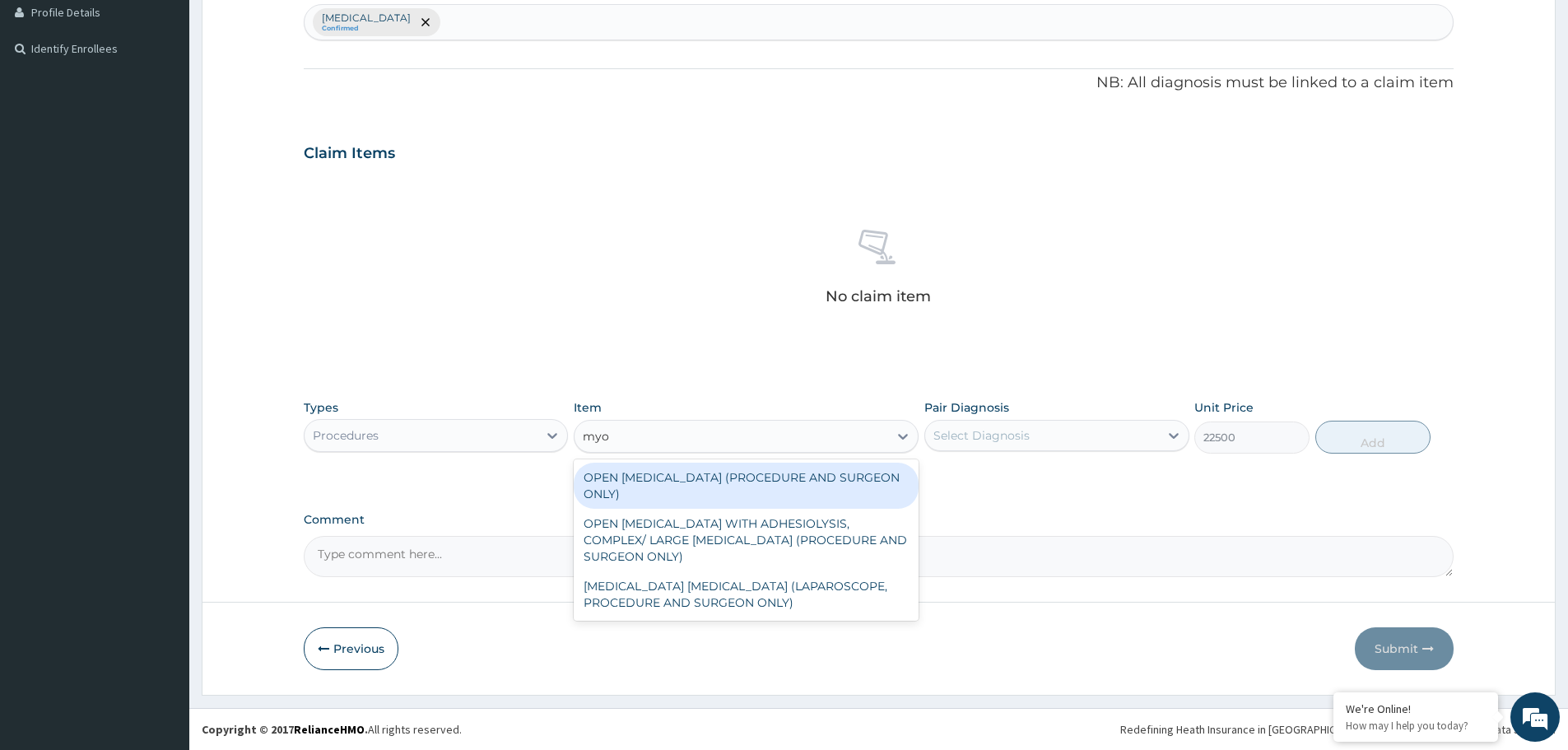
type input "myom"
click at [718, 483] on div "OPEN MYOMECTOMY (PROCEDURE AND SURGEON ONLY)" at bounding box center [746, 486] width 345 height 46
type input "281250"
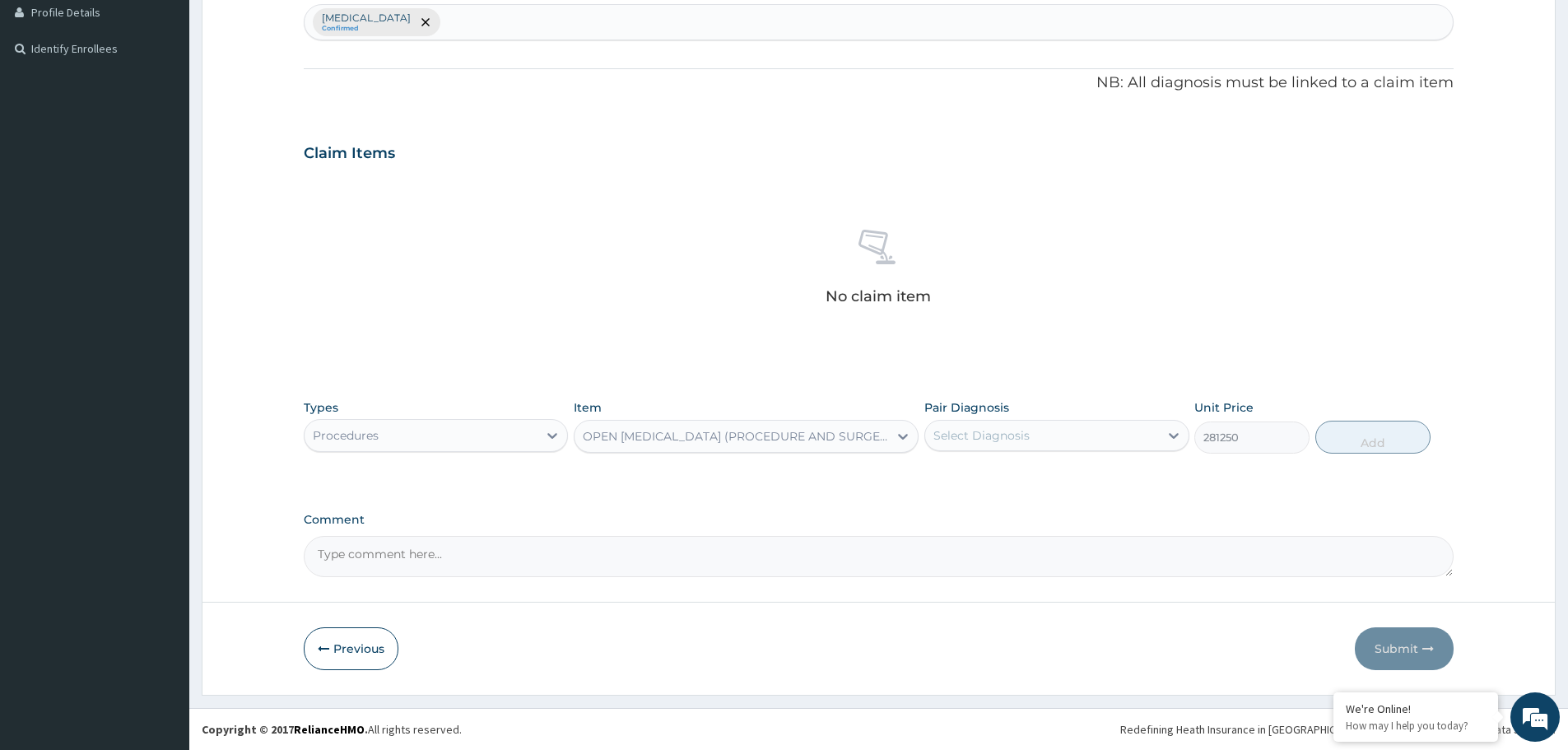
click at [763, 438] on div "OPEN MYOMECTOMY (PROCEDURE AND SURGEON ONLY)" at bounding box center [736, 437] width 307 height 16
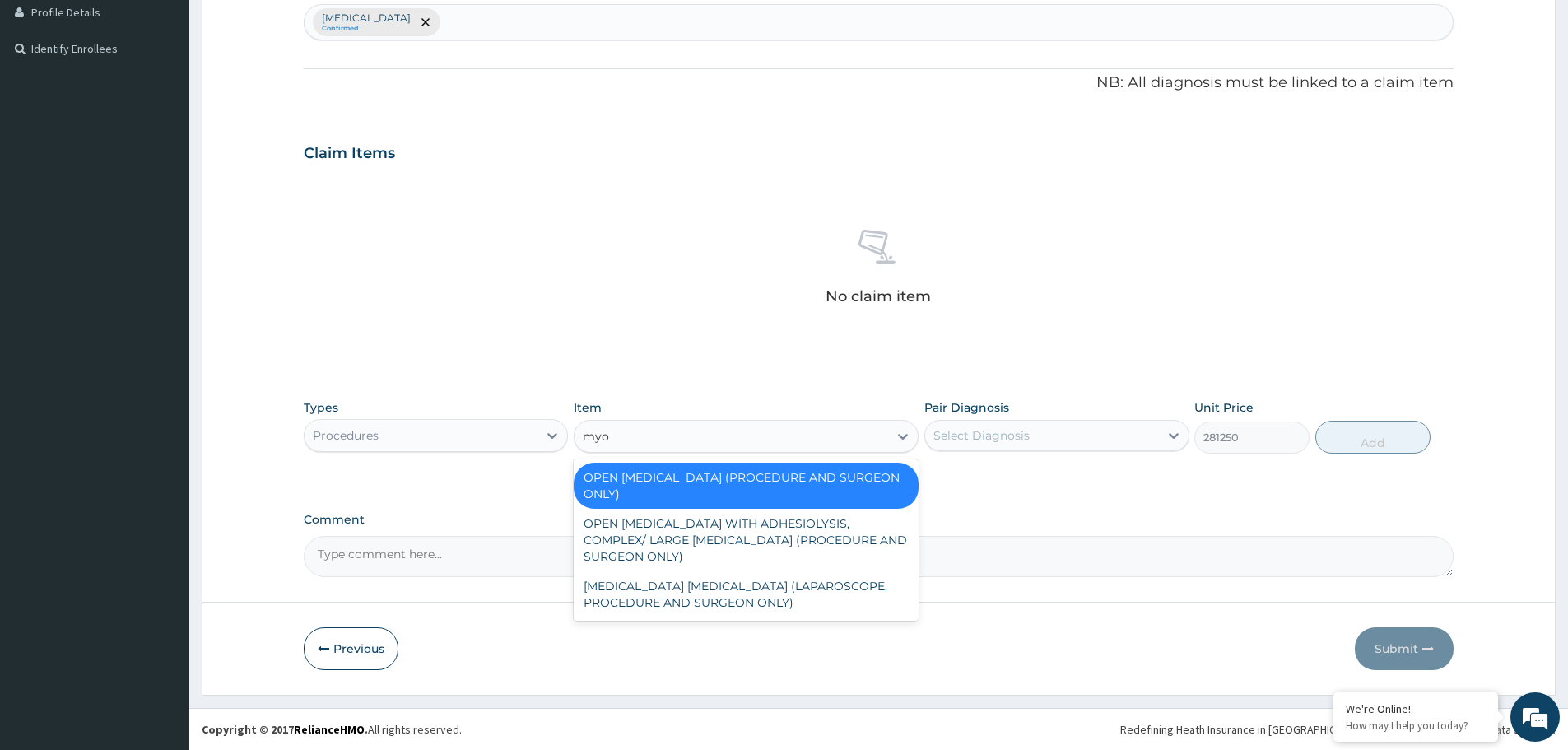
type input "myom"
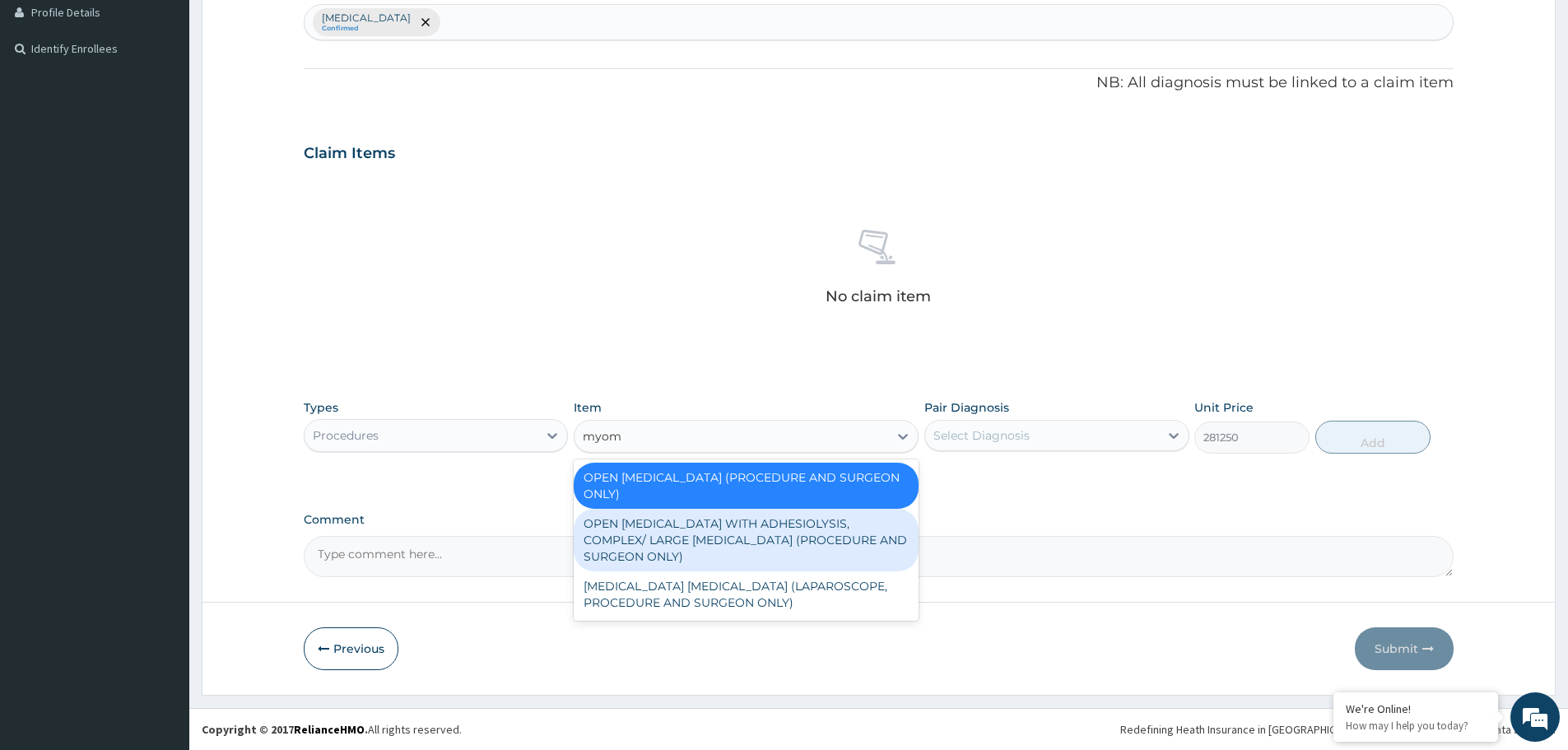
click at [751, 519] on div "OPEN MYOMECTOMY WITH ADHESIOLYSIS, COMPLEX/ LARGE FIBROID (PROCEDURE AND SURGEO…" at bounding box center [746, 539] width 345 height 63
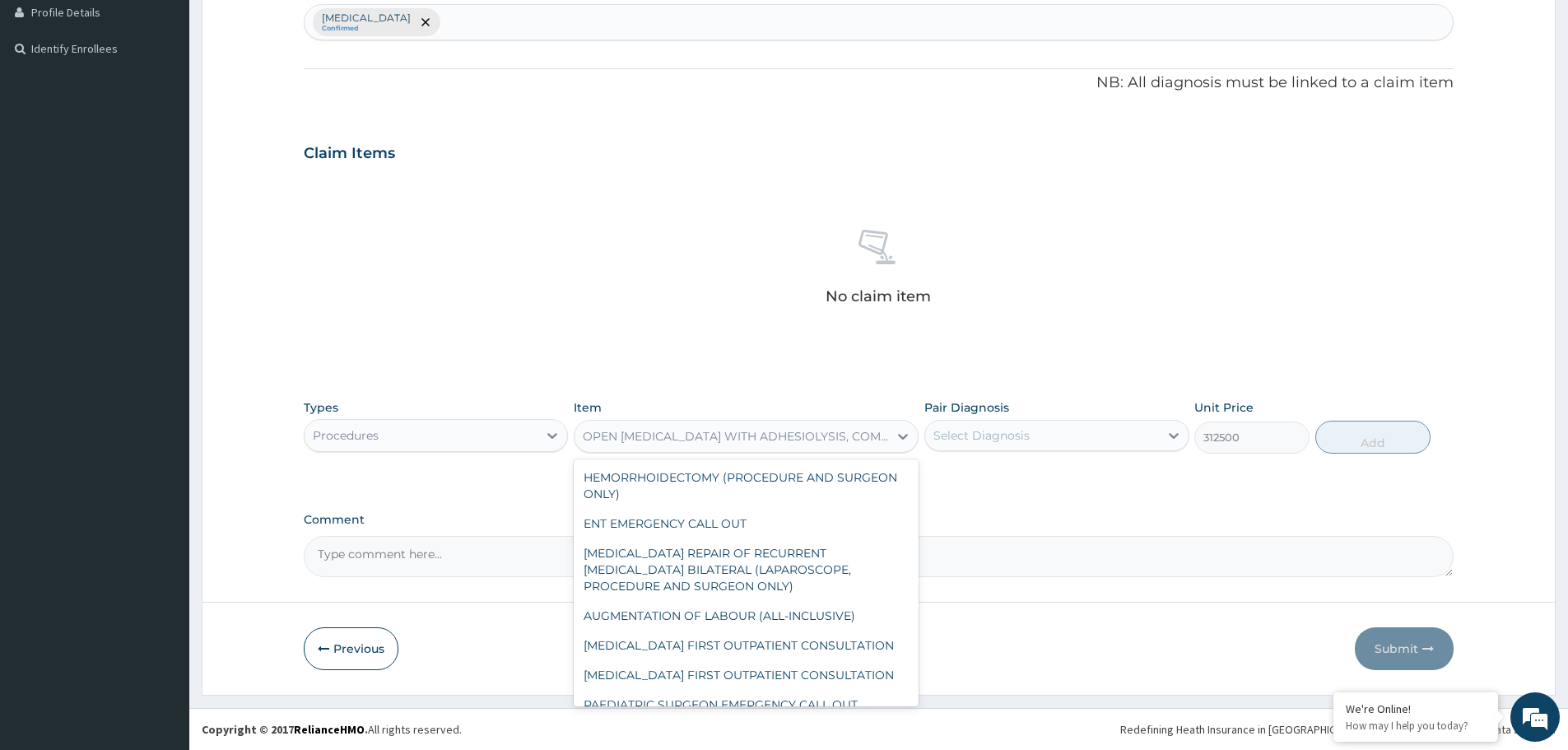
click at [760, 435] on div "OPEN MYOMECTOMY WITH ADHESIOLYSIS, COMPLEX/ LARGE FIBROID (PROCEDURE AND SURGEO…" at bounding box center [736, 437] width 307 height 16
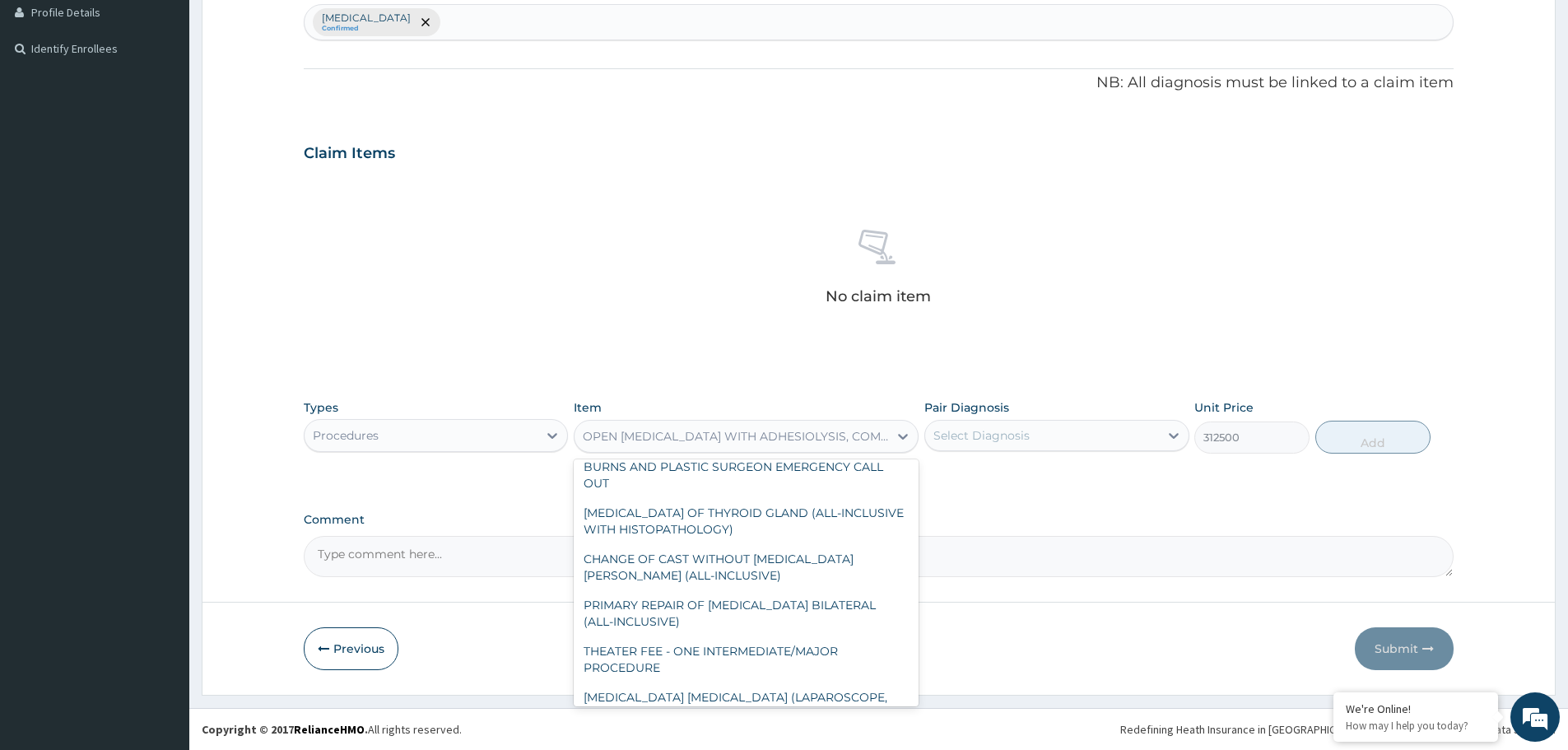
scroll to position [13025, 0]
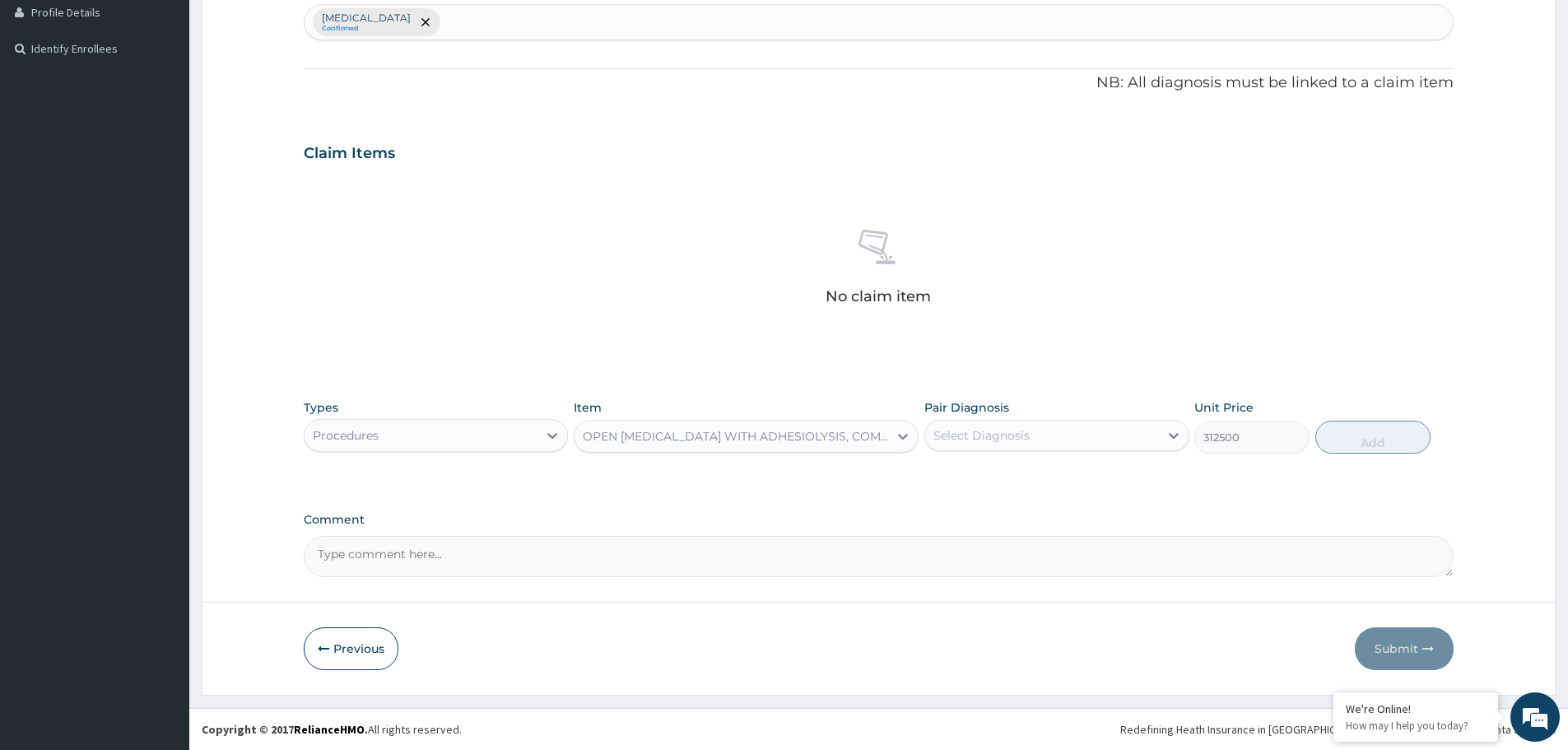
click at [758, 306] on div "No claim item" at bounding box center [878, 270] width 1150 height 190
click at [652, 435] on div "OPEN MYOMECTOMY WITH ADHESIOLYSIS, COMPLEX/ LARGE FIBROID (PROCEDURE AND SURGEO…" at bounding box center [736, 437] width 307 height 16
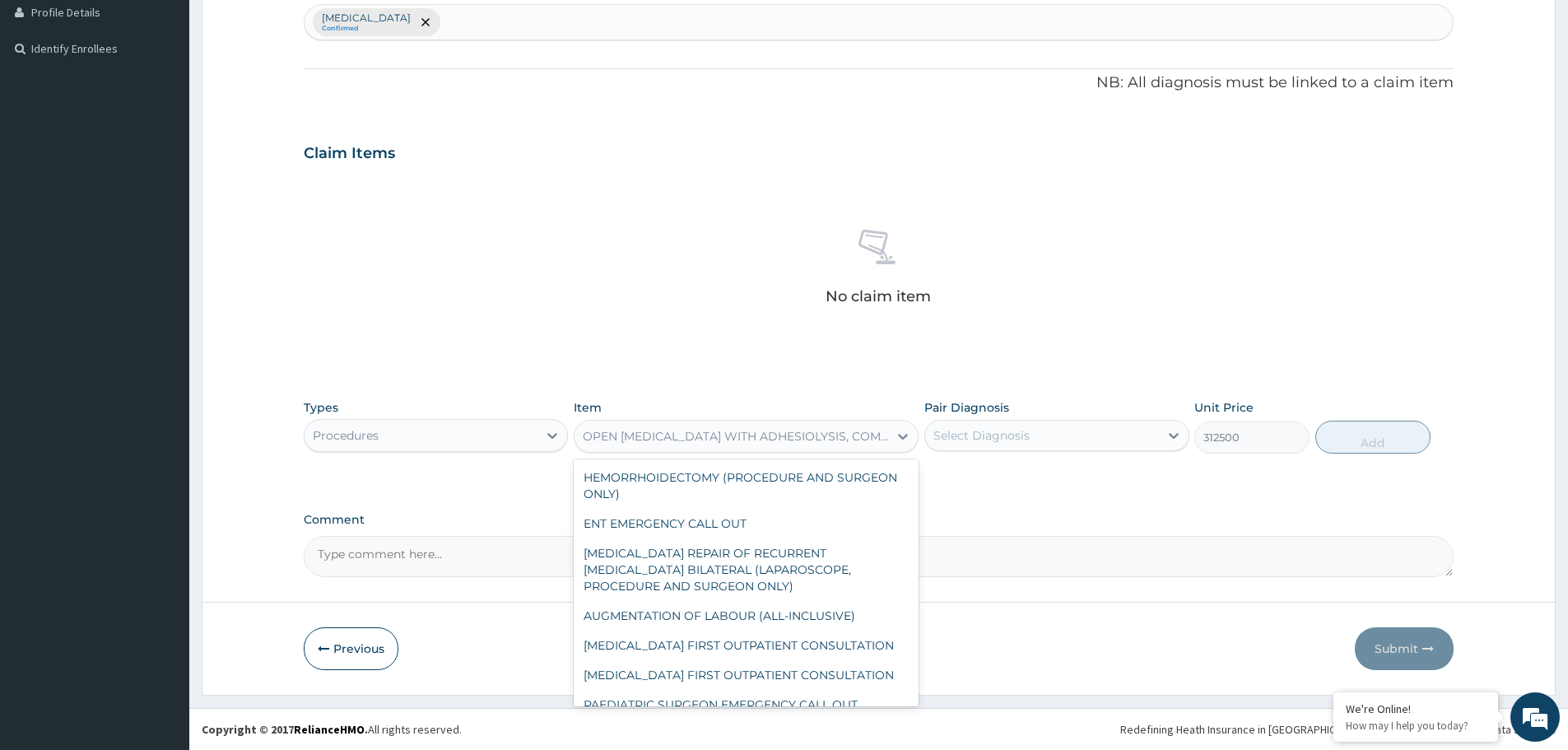
scroll to position [12942, 0]
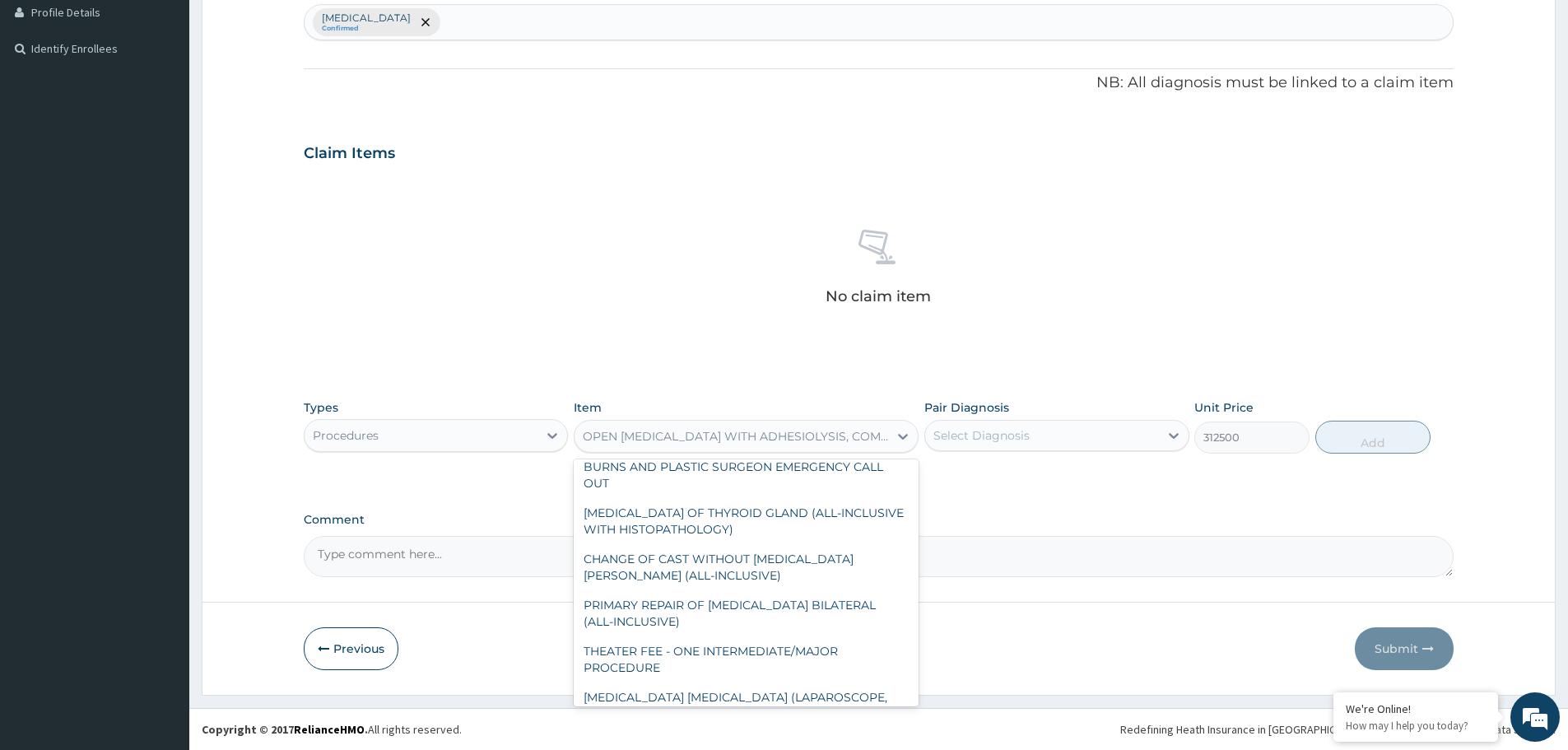
click at [426, 435] on div "Procedures" at bounding box center [421, 436] width 233 height 26
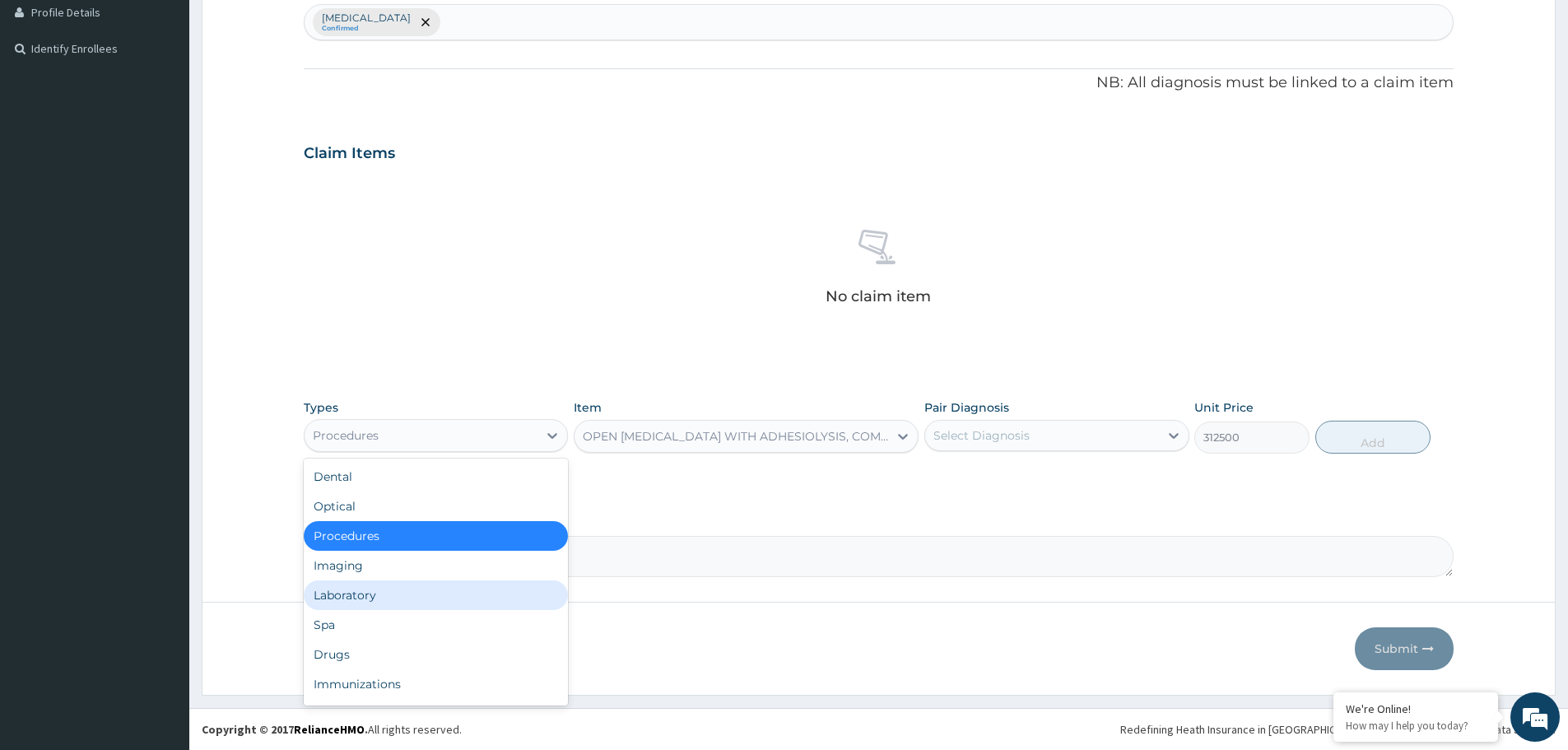
click at [397, 592] on div "Laboratory" at bounding box center [436, 595] width 264 height 30
type input "0"
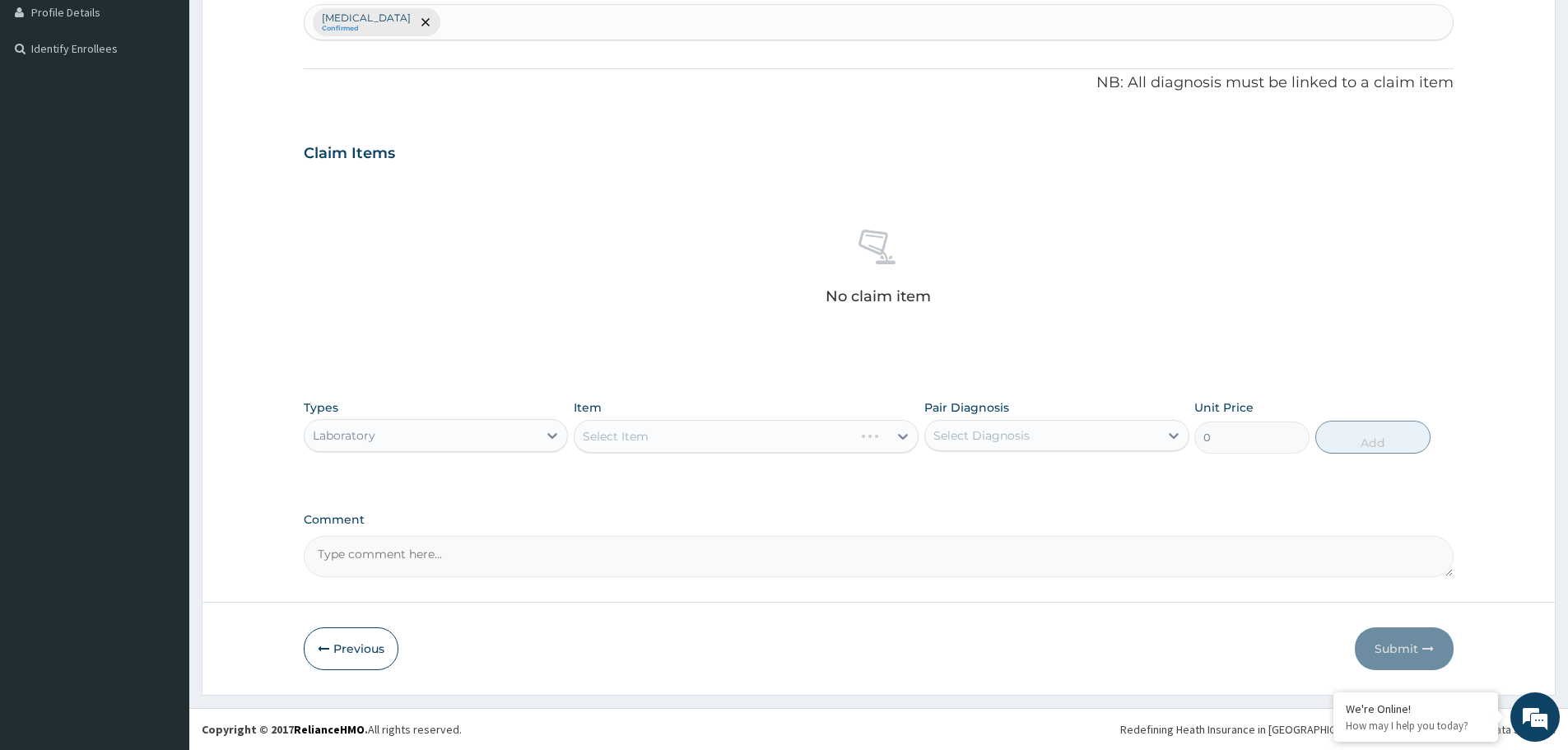
click at [818, 451] on div "Select Item" at bounding box center [746, 437] width 345 height 33
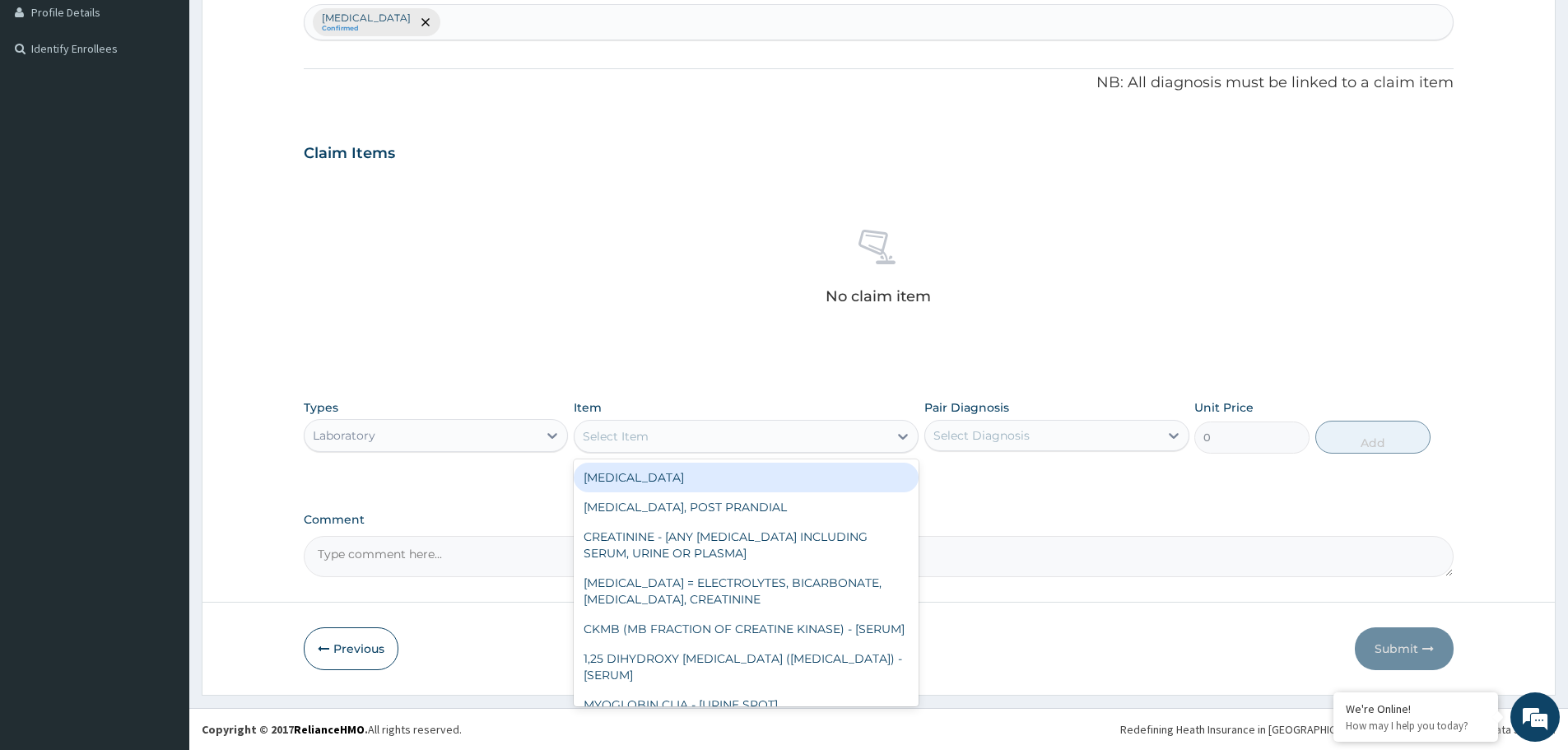
click at [818, 451] on div "Select Item" at bounding box center [746, 437] width 345 height 33
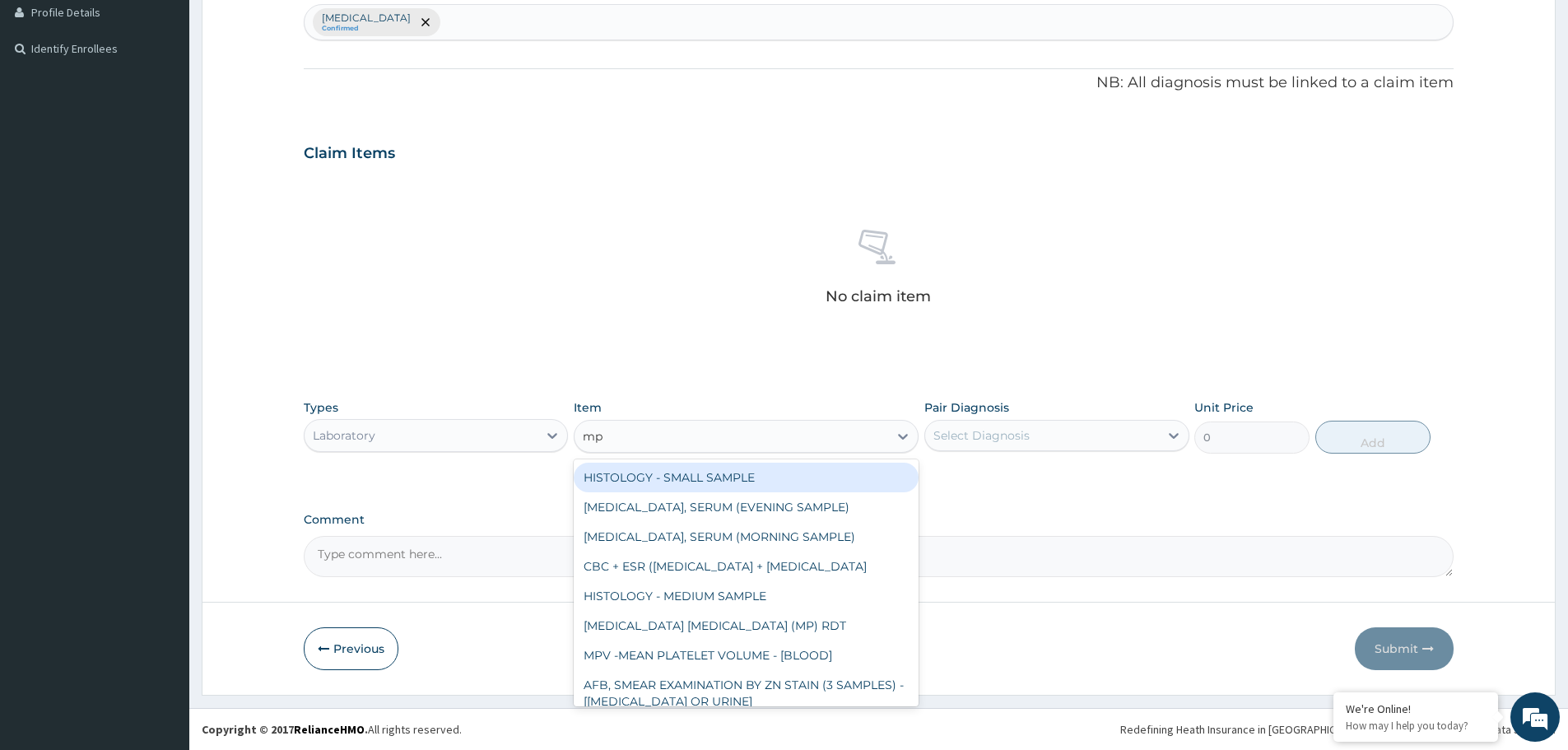
type input "mp"
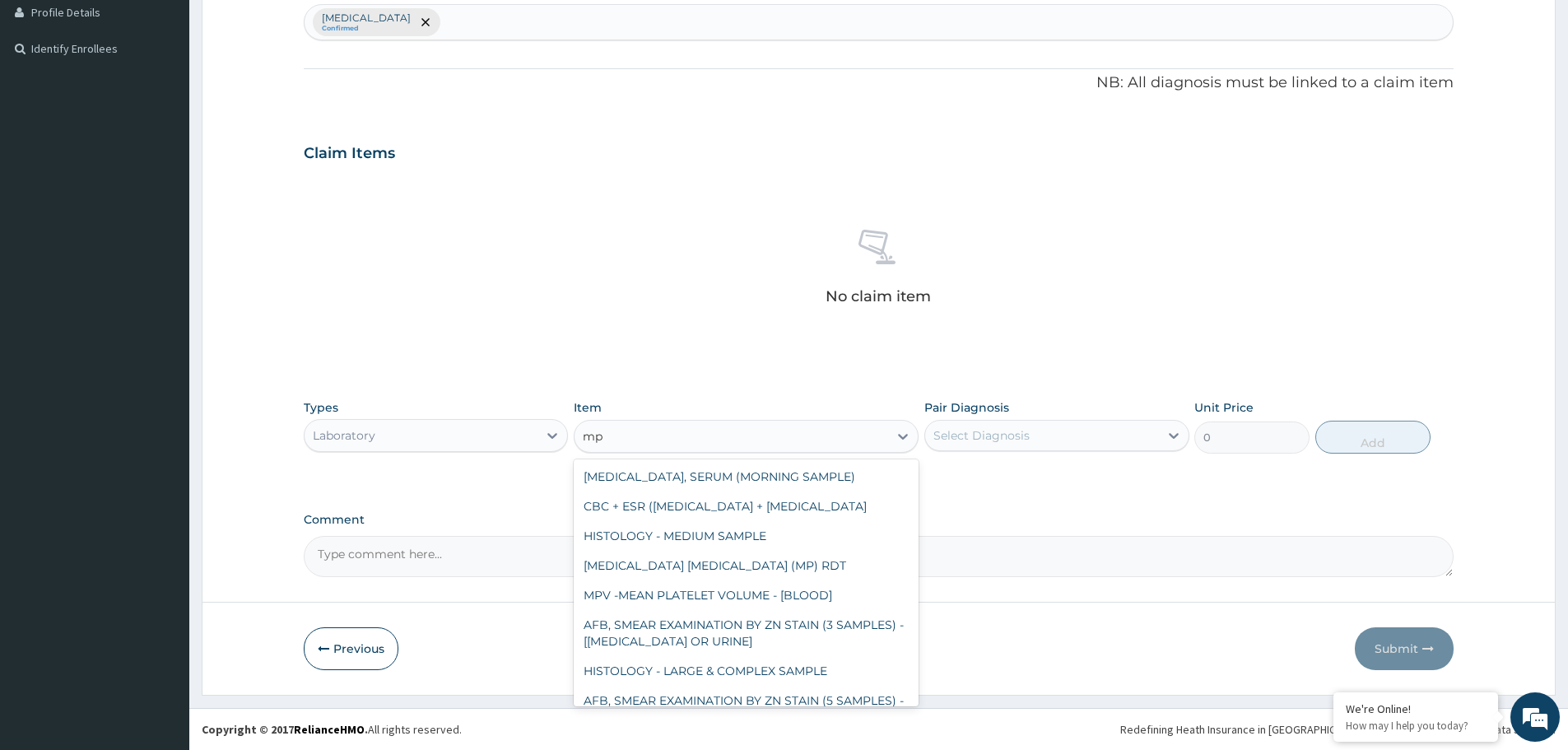
scroll to position [82, 0]
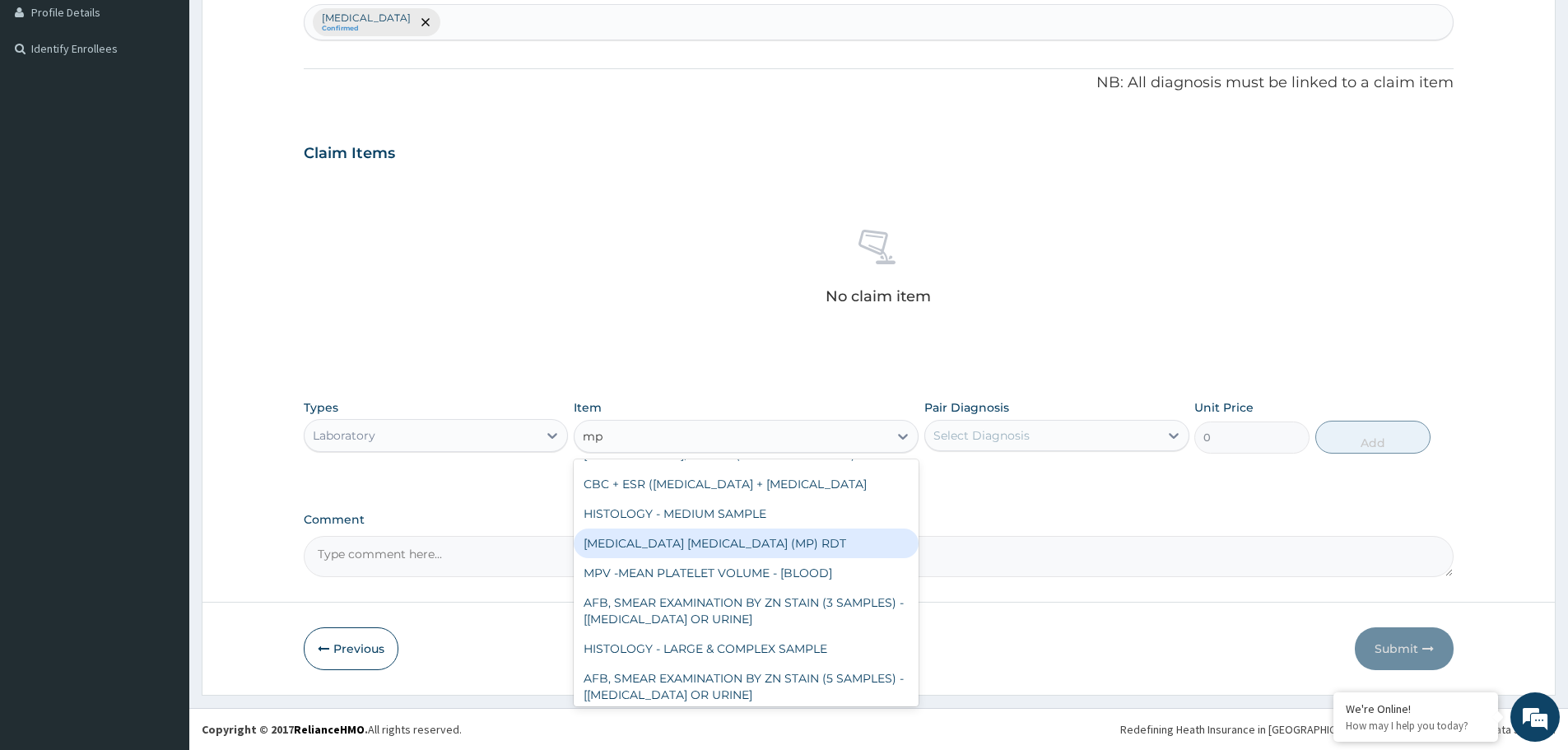
click at [674, 553] on div "MALARIA PARASITE (MP) RDT" at bounding box center [746, 543] width 345 height 30
type input "2000"
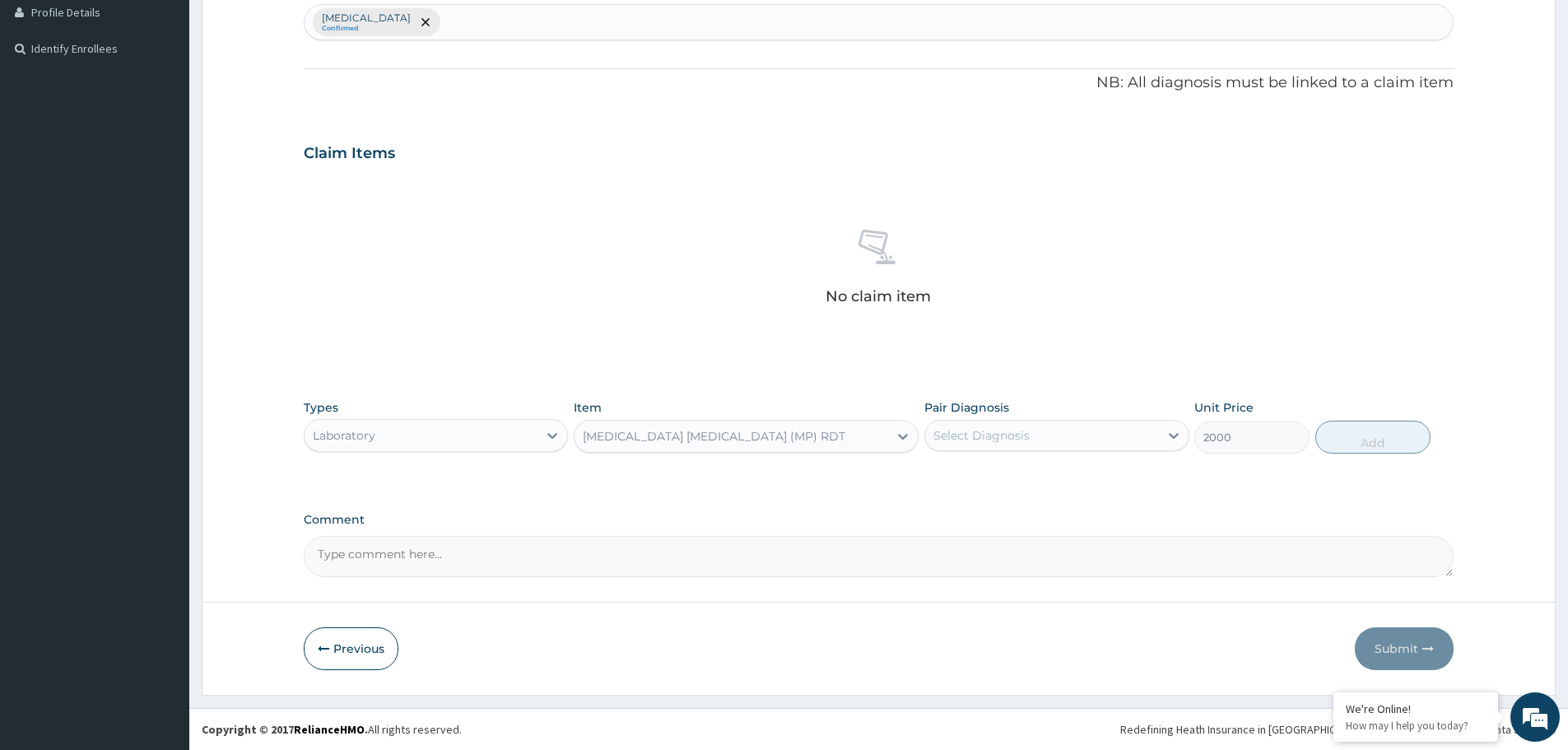
click at [705, 439] on div "MALARIA PARASITE (MP) RDT" at bounding box center [714, 437] width 262 height 16
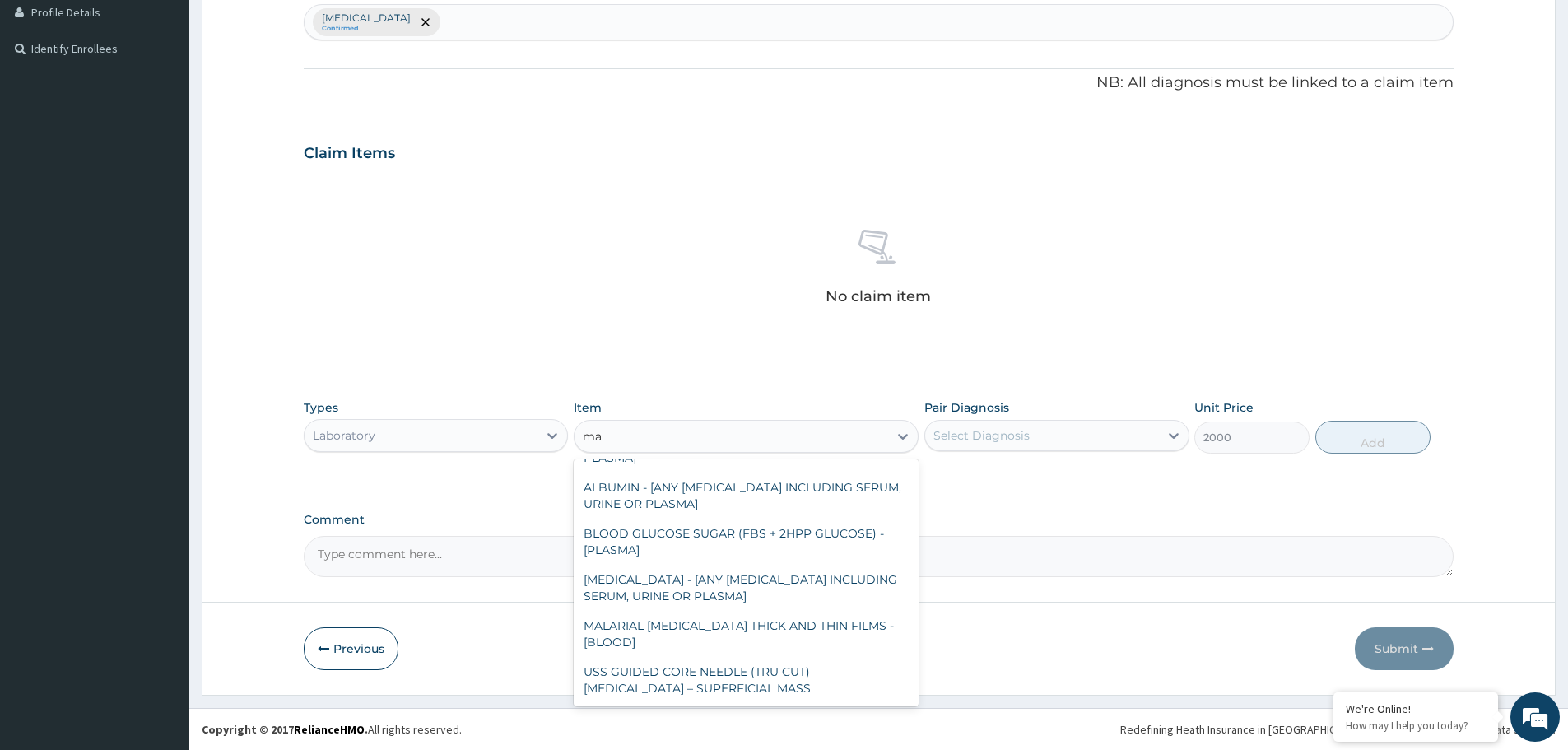
scroll to position [0, 0]
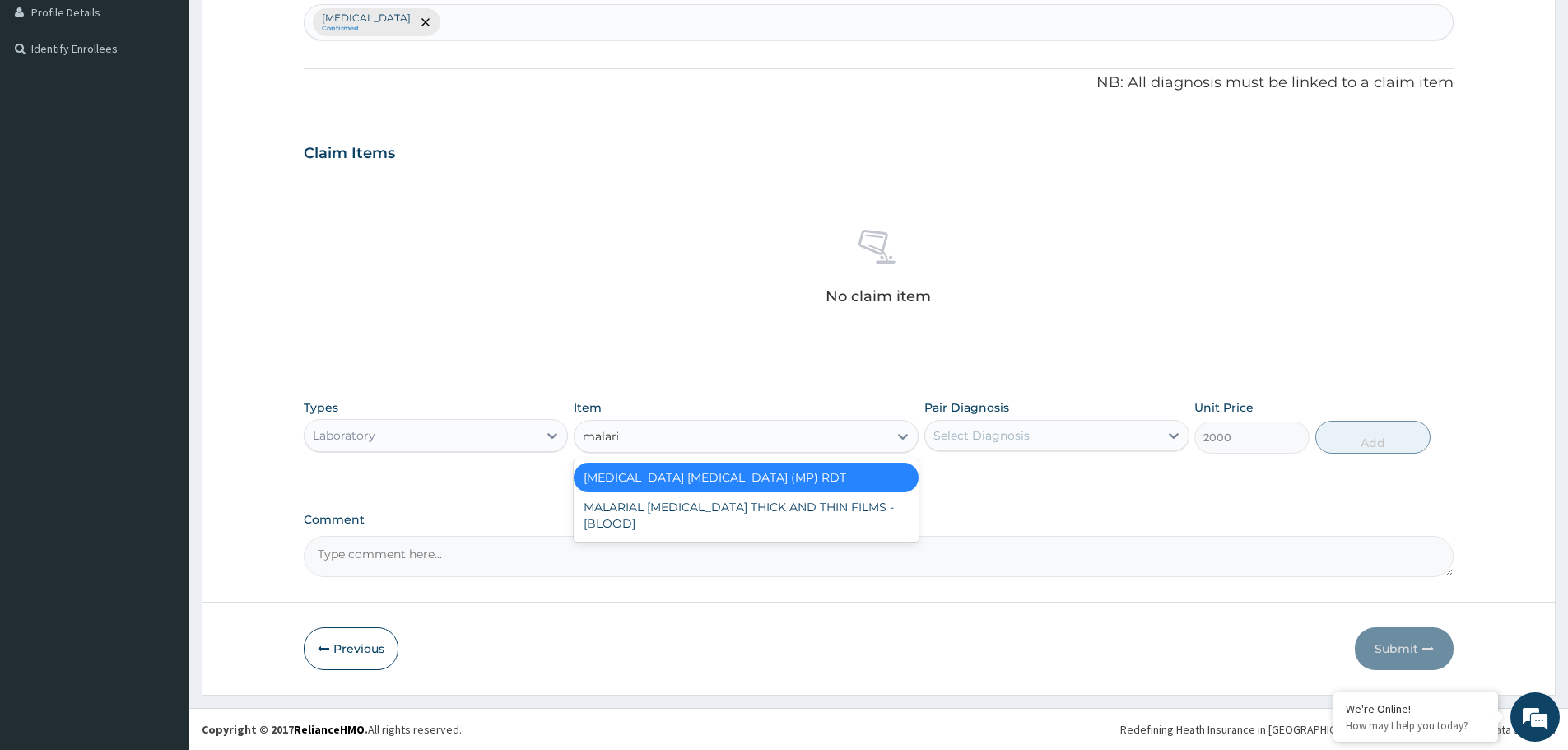
type input "malaria"
click at [689, 515] on div "MALARIAL PARASITE THICK AND THIN FILMS - [BLOOD]" at bounding box center [746, 515] width 345 height 46
type input "2187.5"
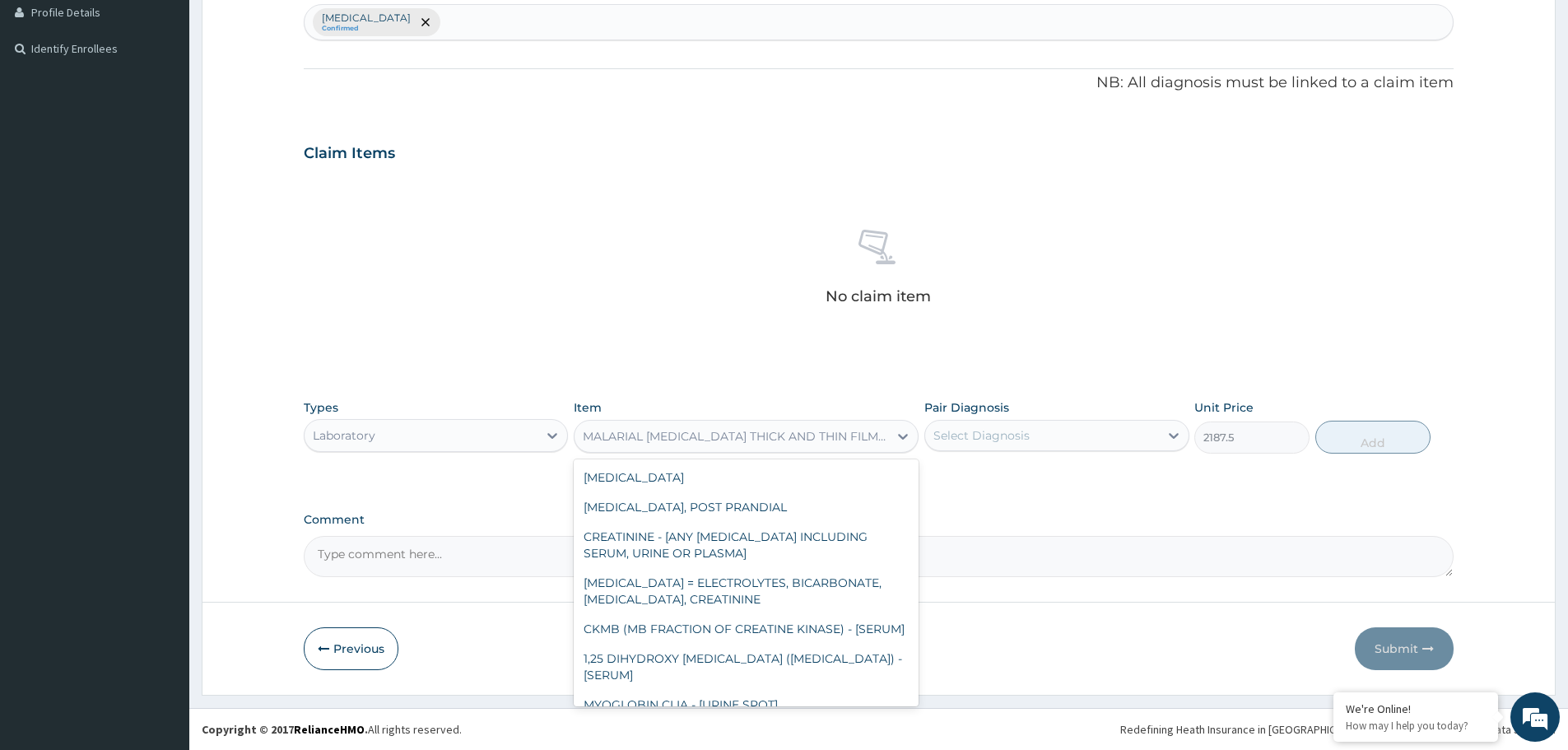
click at [697, 445] on div "MALARIAL PARASITE THICK AND THIN FILMS - [BLOOD]" at bounding box center [732, 436] width 313 height 26
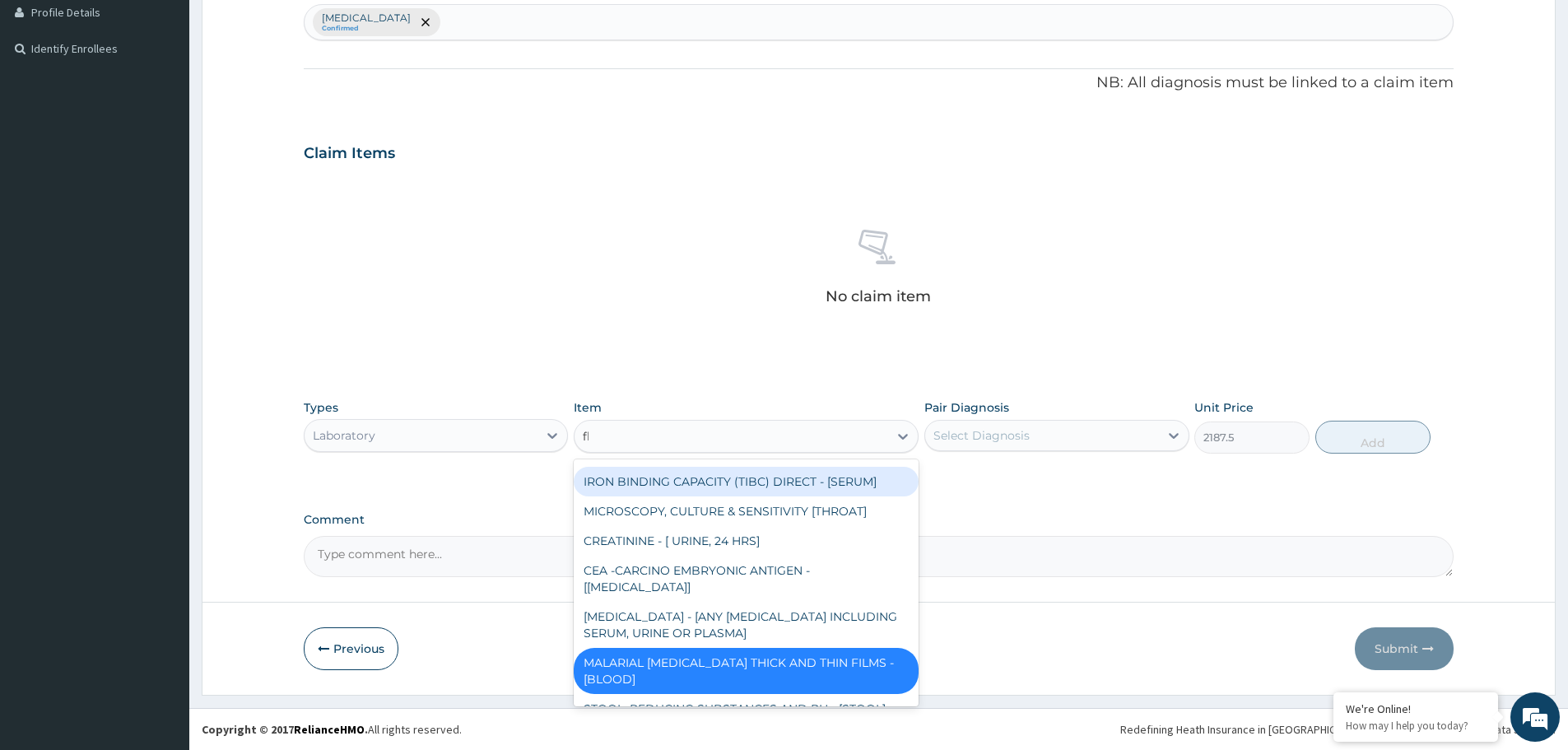
scroll to position [979, 0]
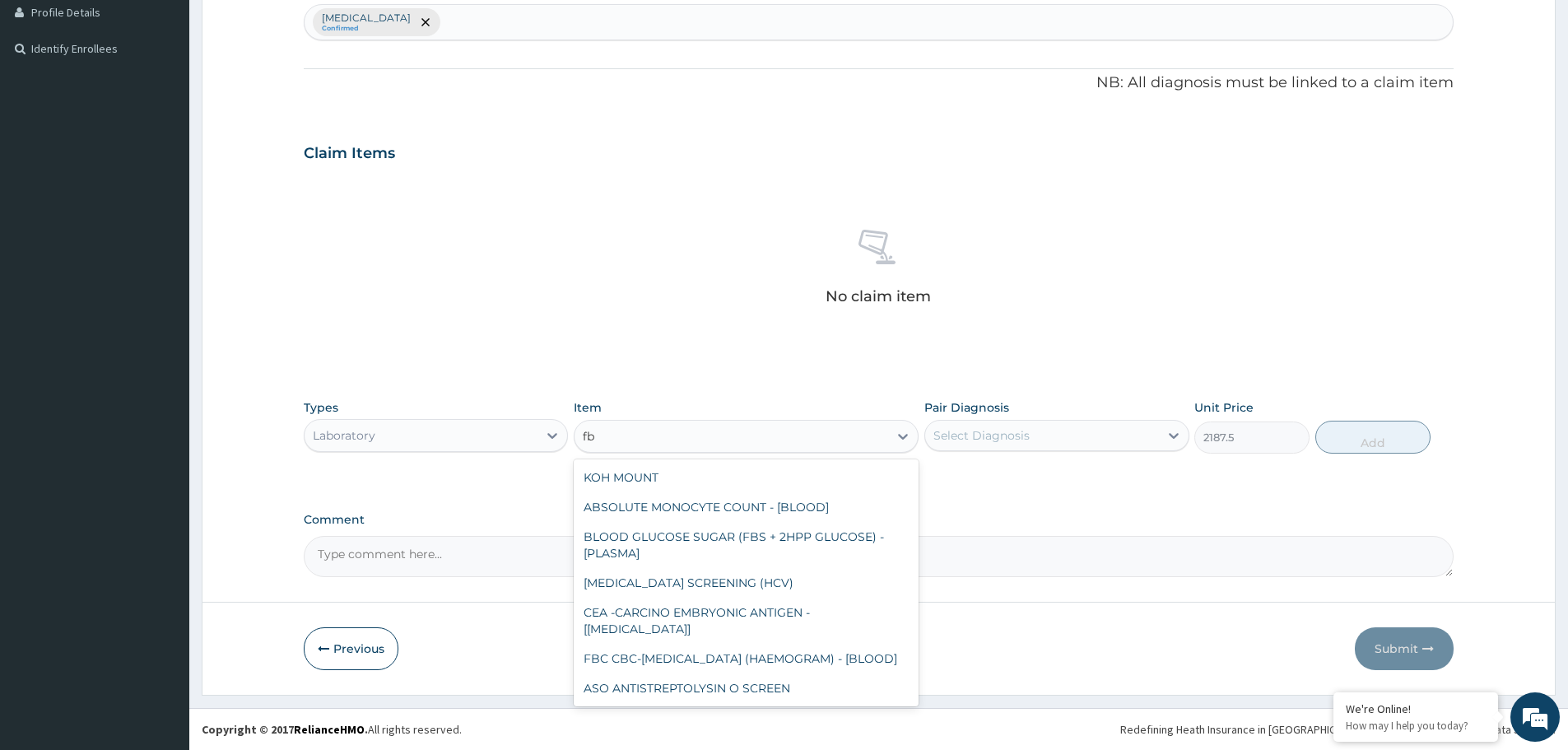
type input "fbc"
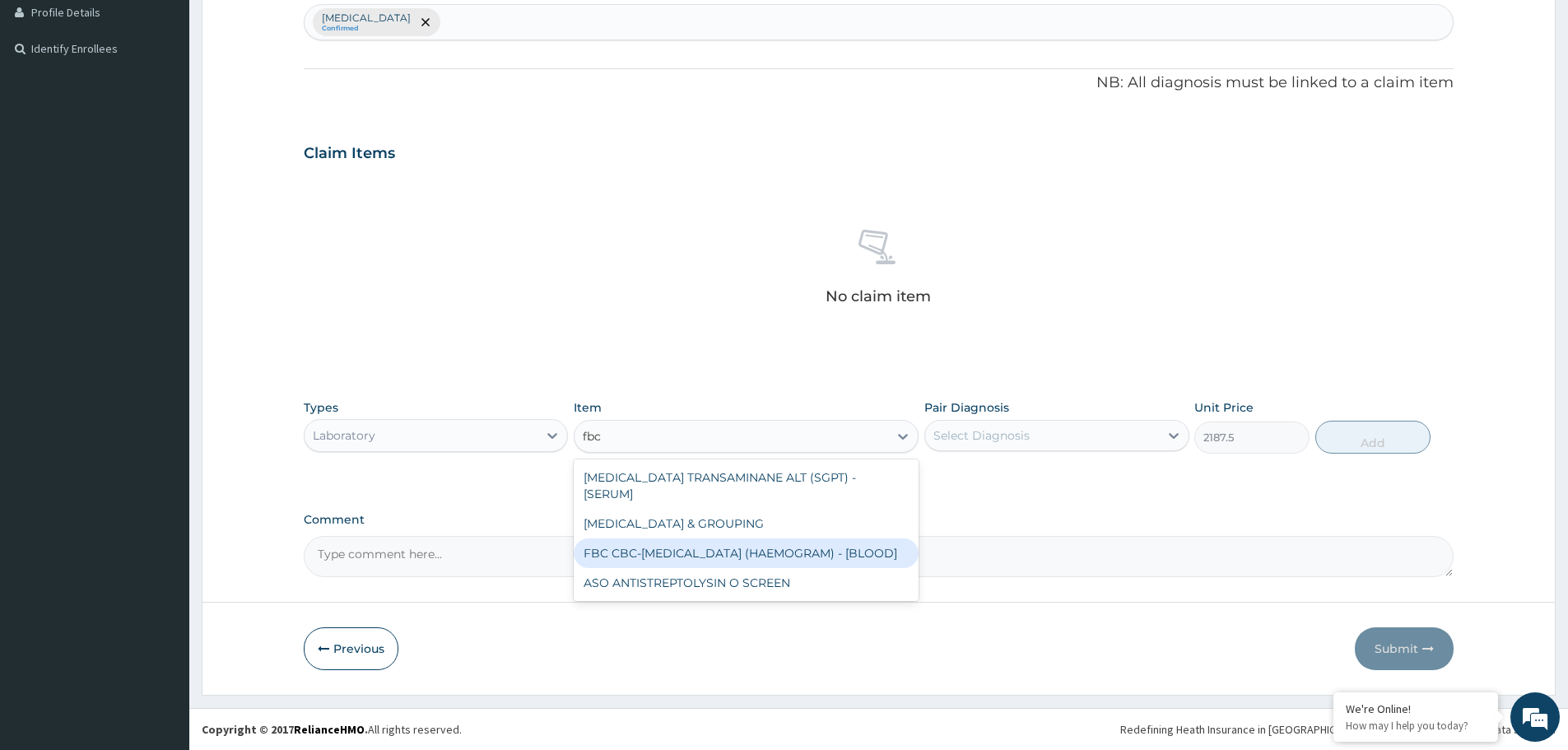
click at [692, 539] on div "FBC CBC-COMPLETE BLOOD COUNT (HAEMOGRAM) - [BLOOD]" at bounding box center [746, 553] width 345 height 30
type input "5000"
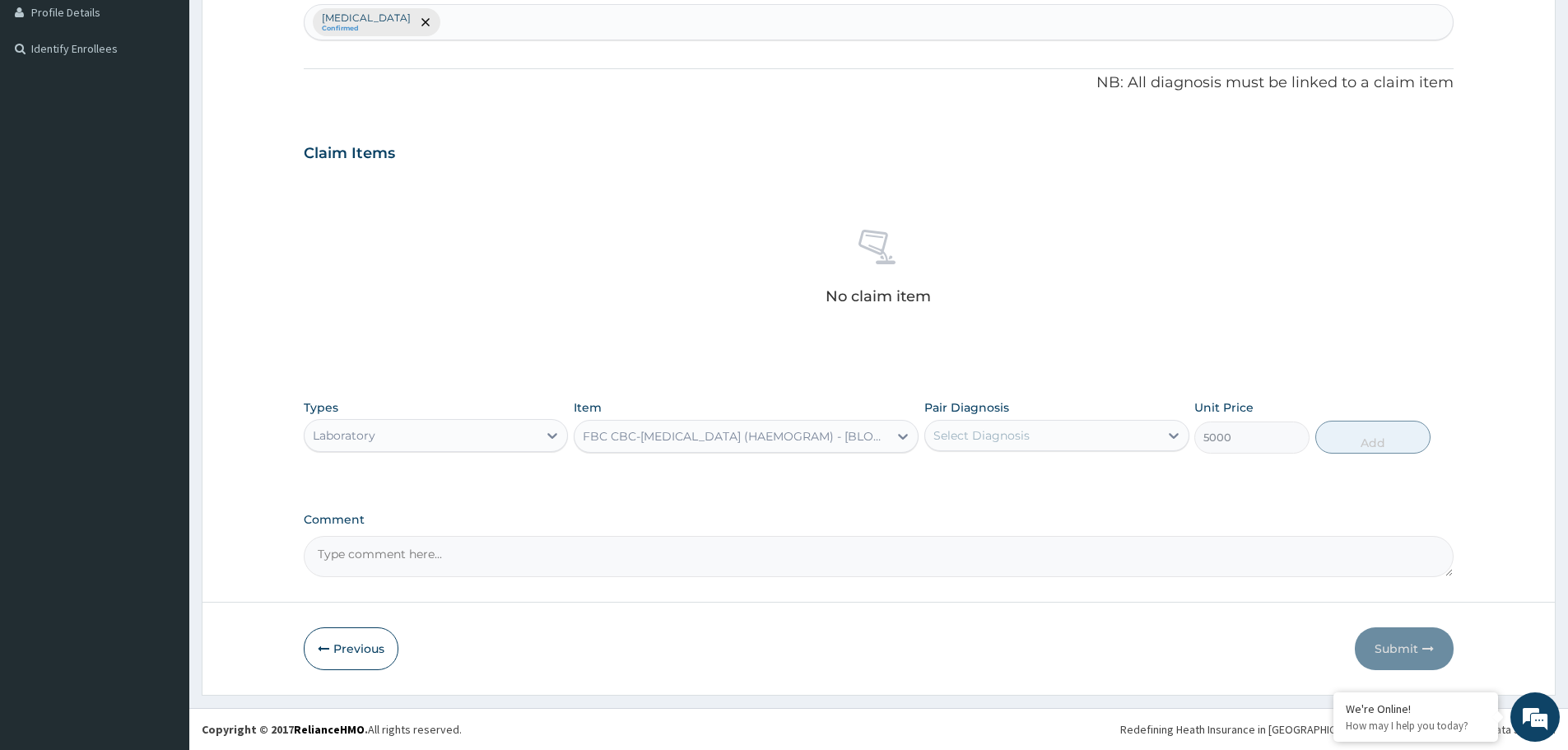
click at [657, 438] on div "FBC CBC-COMPLETE BLOOD COUNT (HAEMOGRAM) - [BLOOD]" at bounding box center [736, 437] width 307 height 16
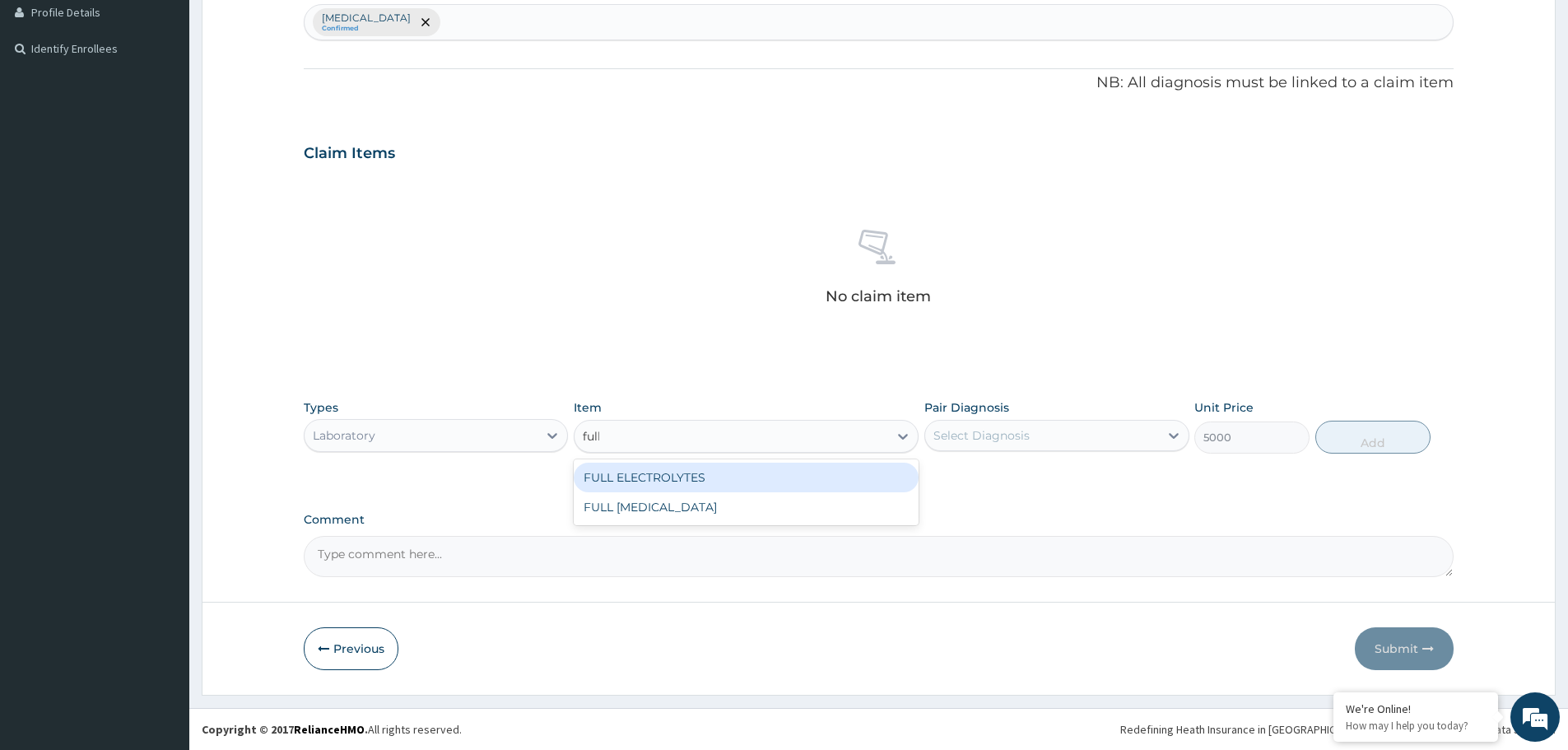
type input "full"
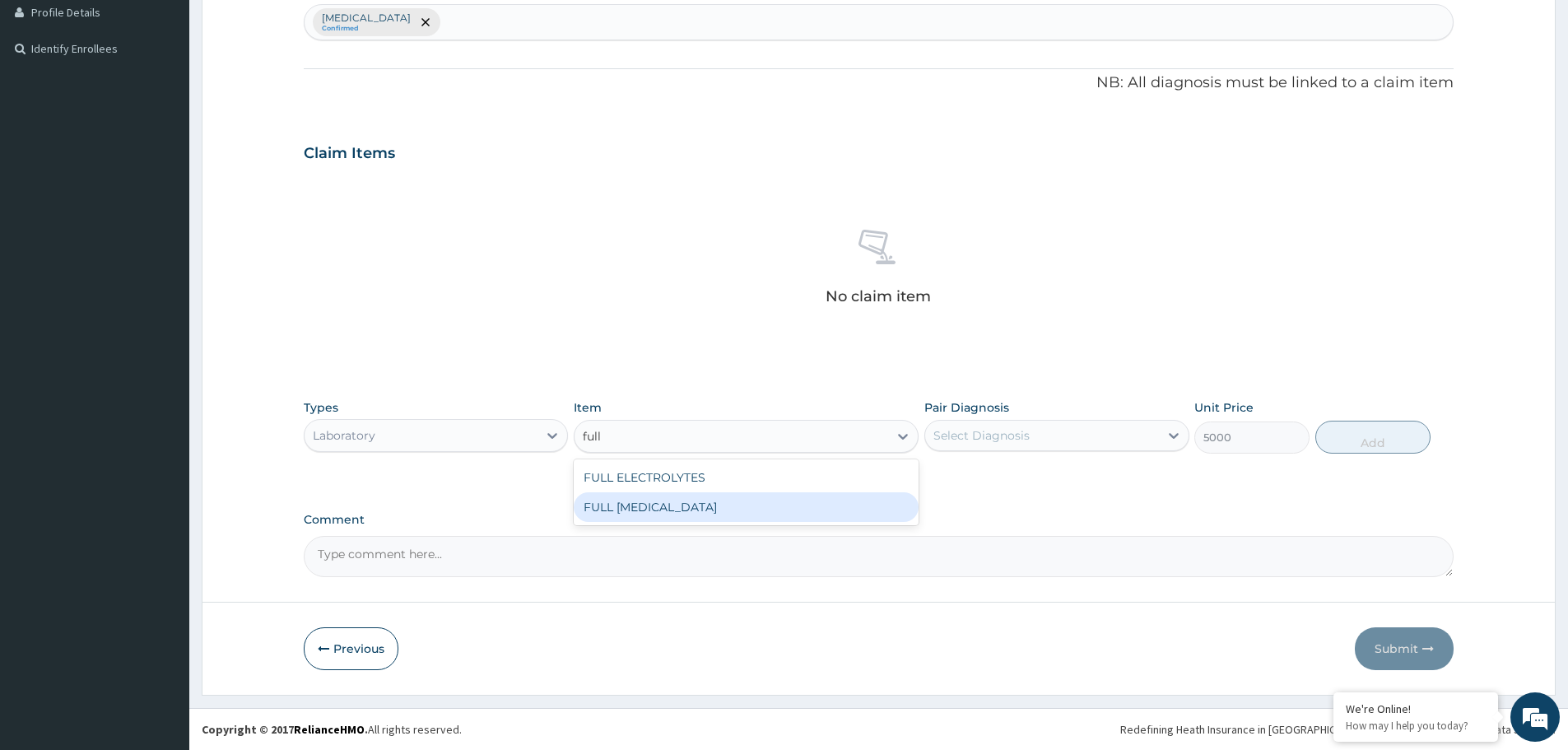
click at [676, 517] on div "FULL LIPID PROFILE" at bounding box center [746, 507] width 345 height 30
type input "8125"
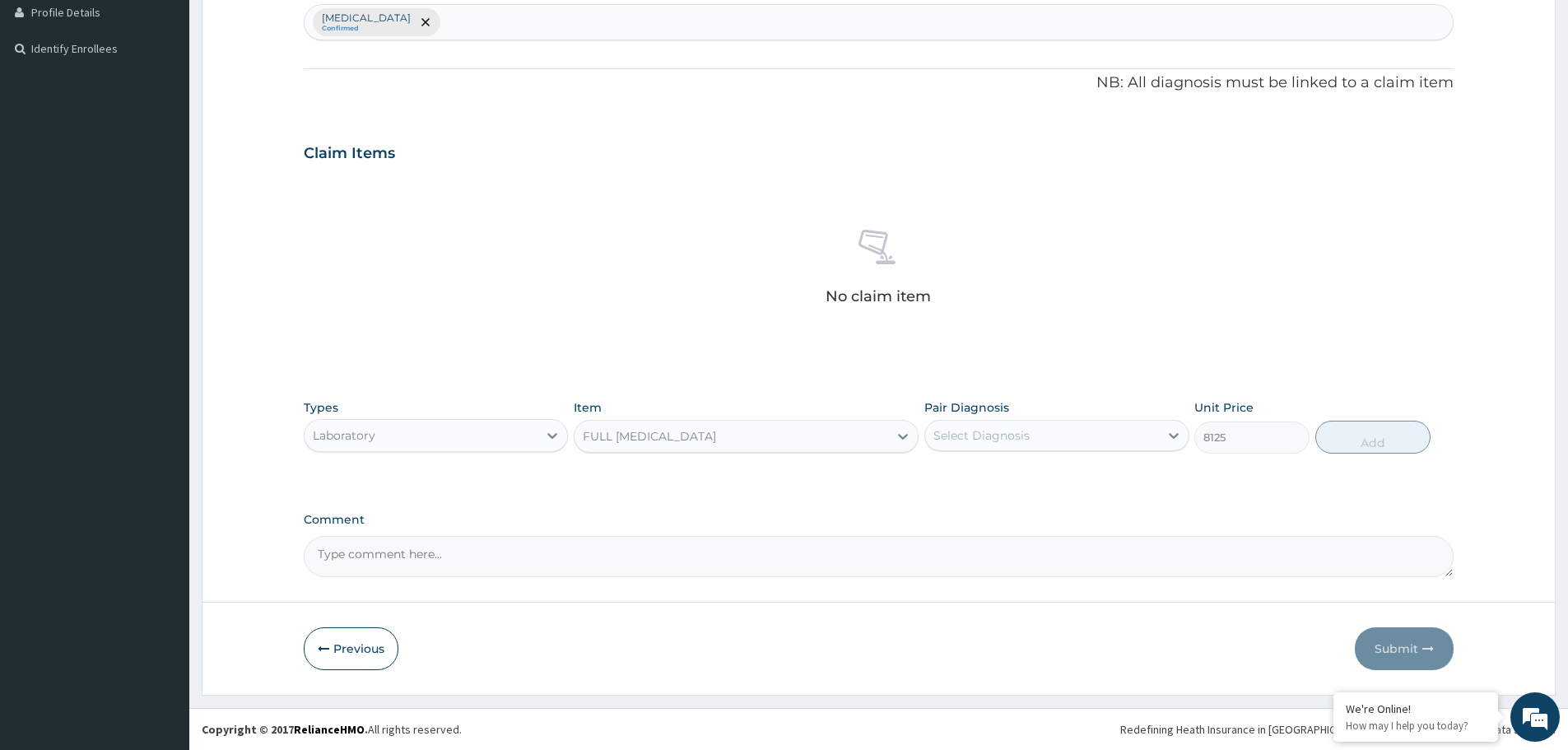
click at [647, 435] on div "FULL LIPID PROFILE" at bounding box center [650, 437] width 133 height 16
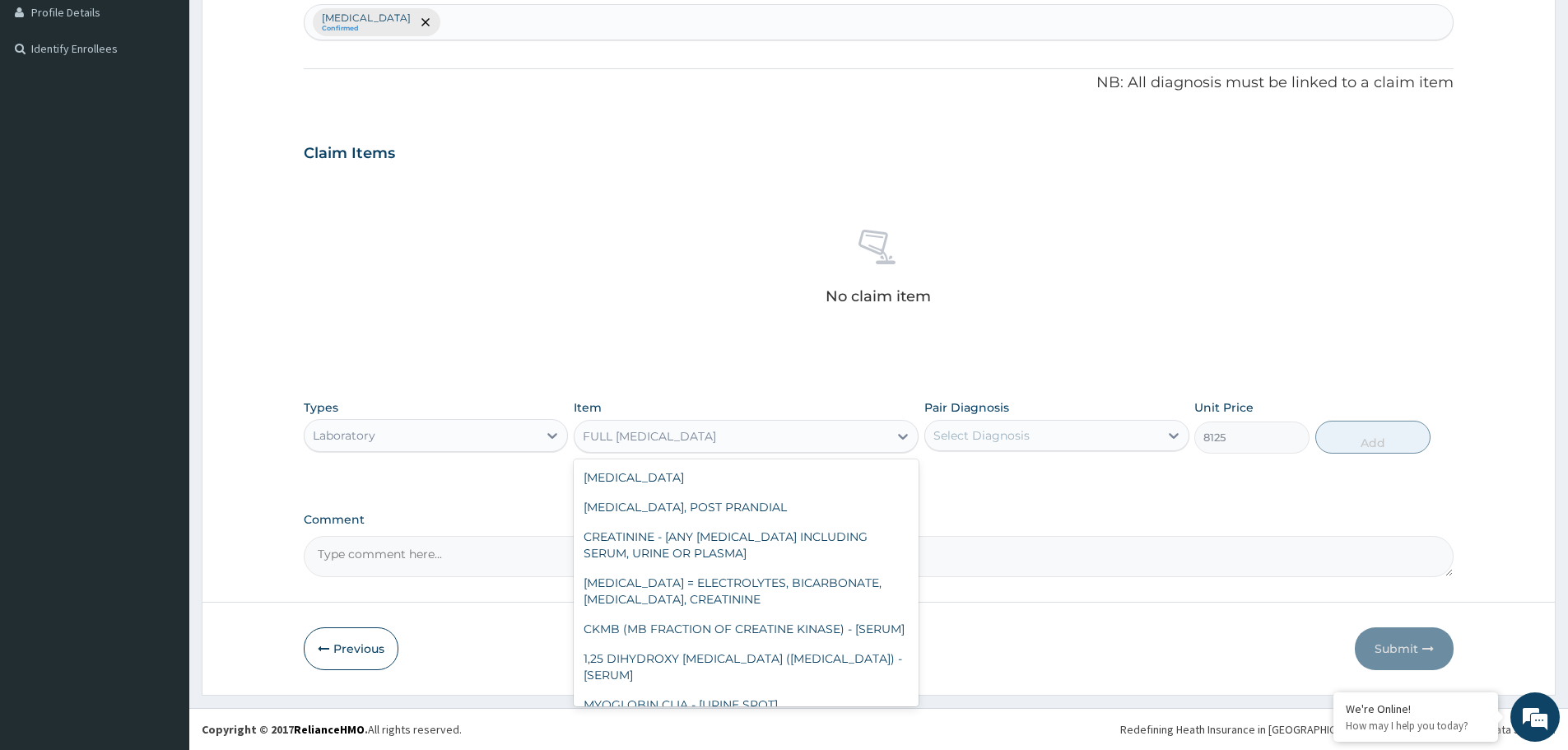
scroll to position [5708, 0]
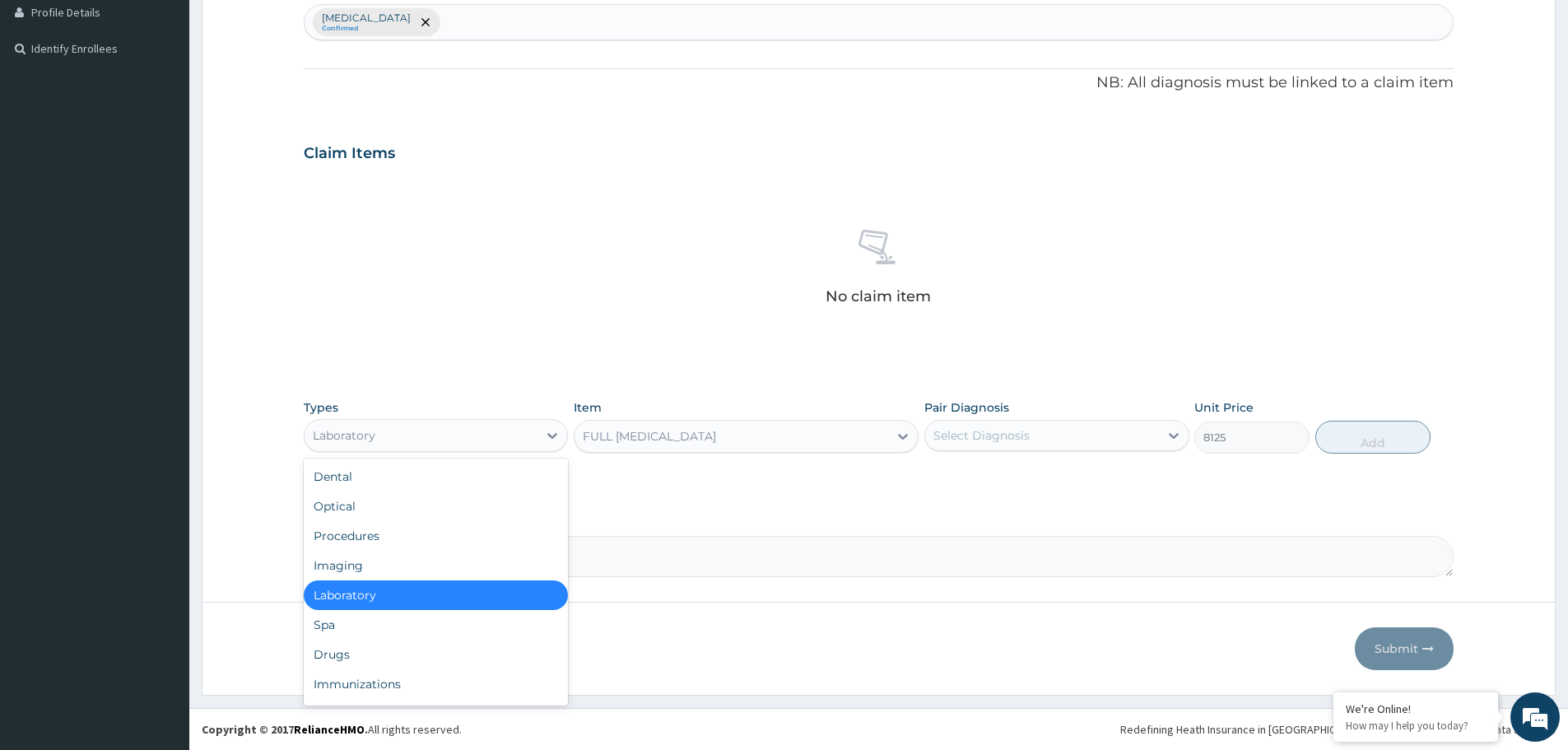
click at [426, 433] on div "Laboratory" at bounding box center [421, 436] width 233 height 26
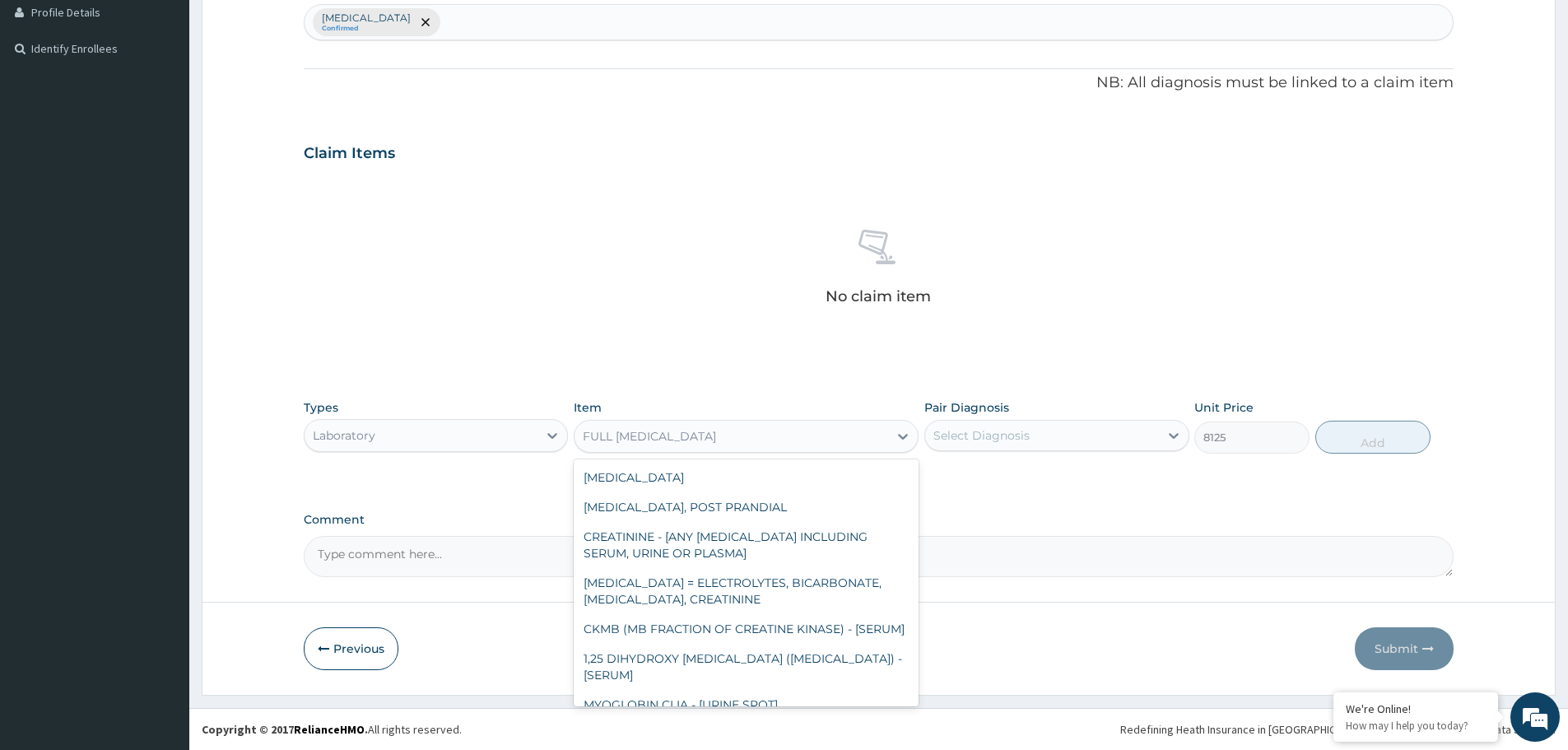
click at [636, 440] on div "FULL LIPID PROFILE" at bounding box center [650, 437] width 133 height 16
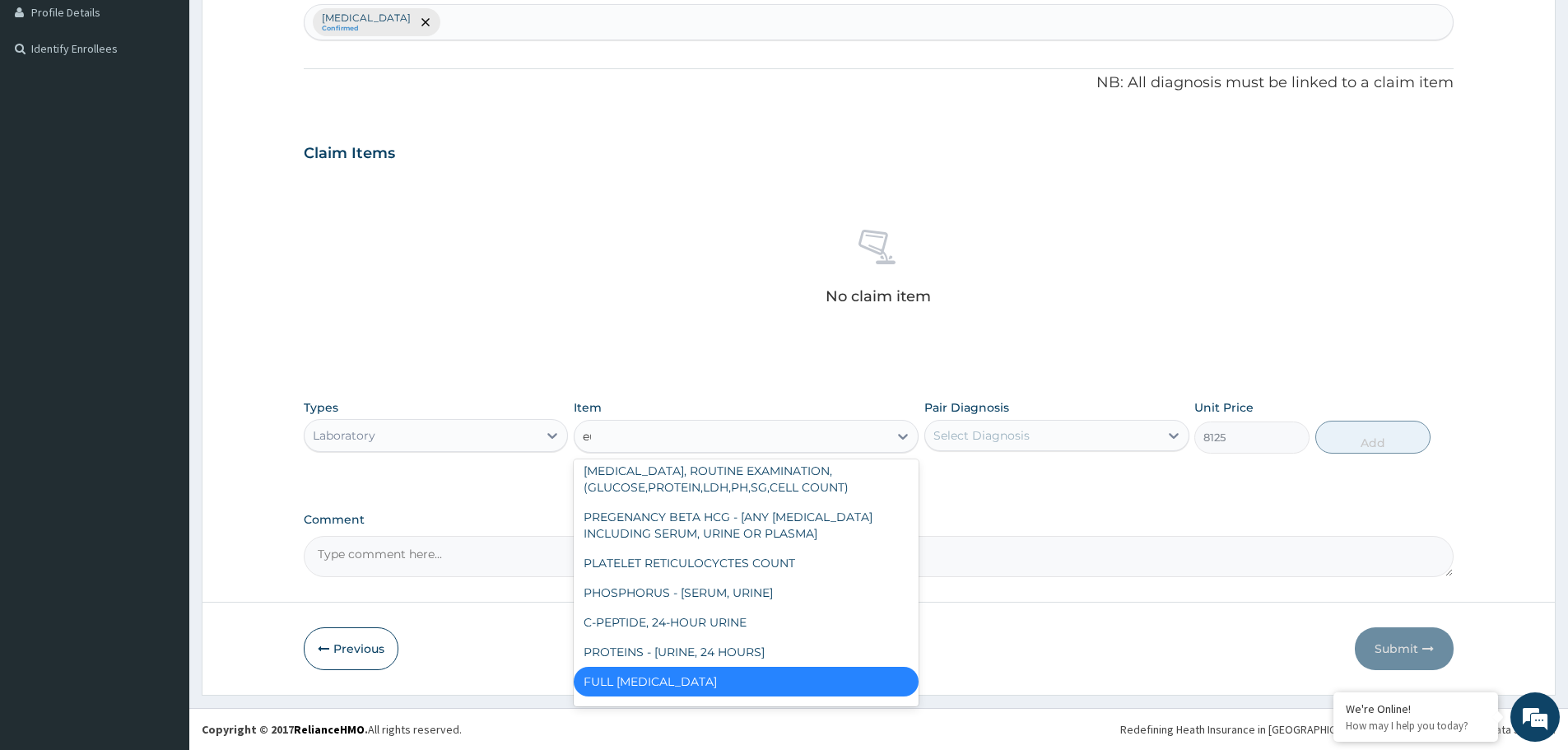
scroll to position [0, 0]
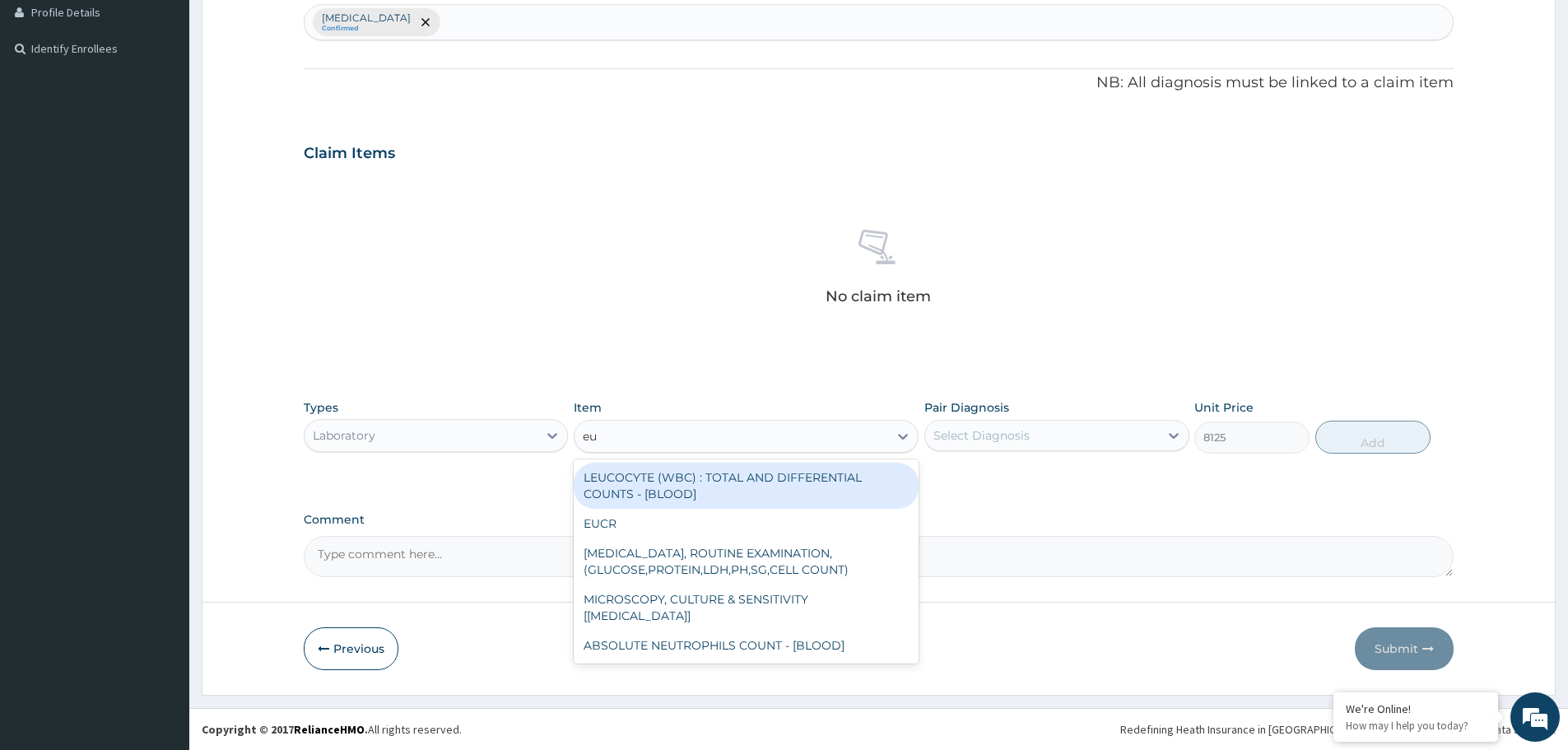
type input "euc"
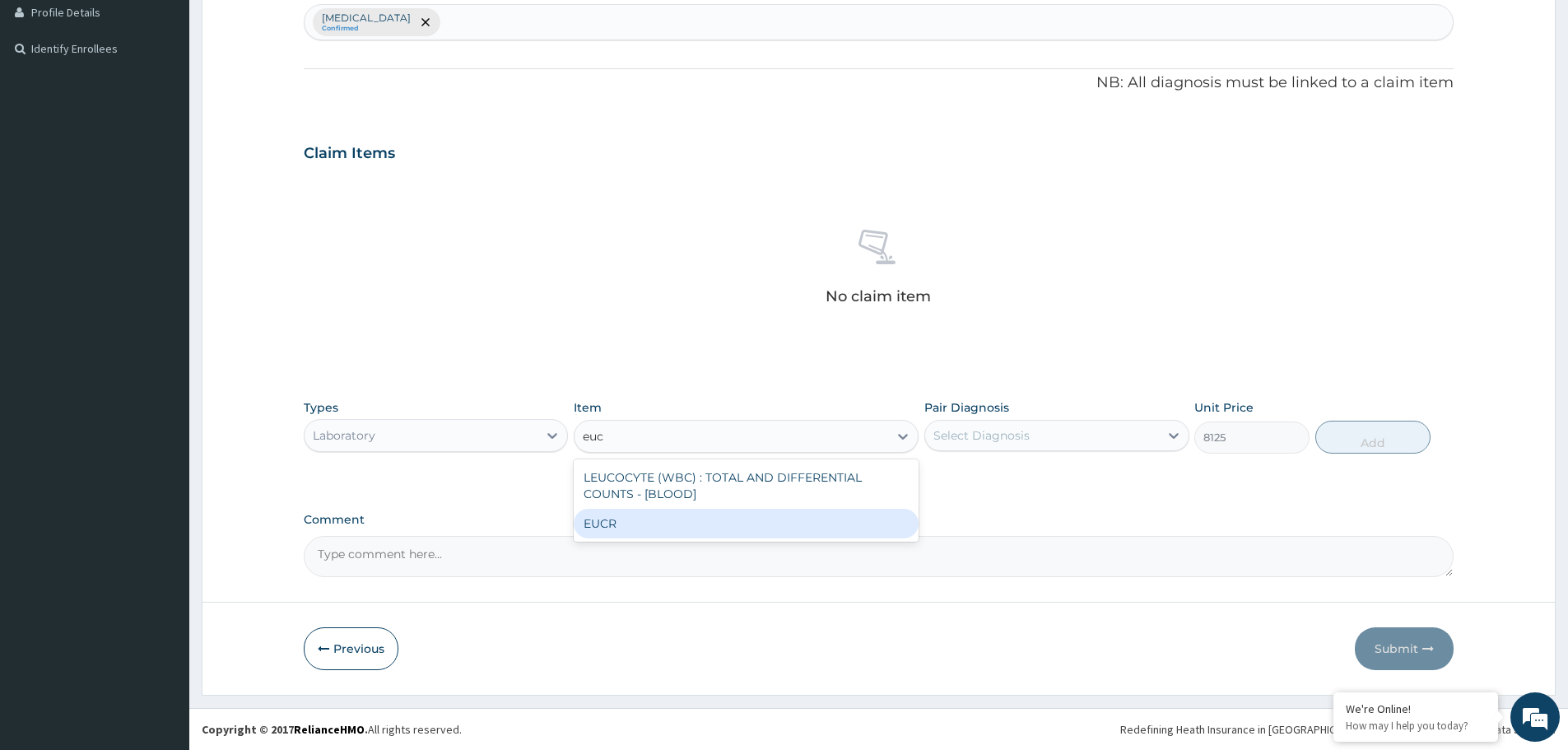
click at [653, 525] on div "EUCR" at bounding box center [746, 523] width 345 height 30
type input "7500"
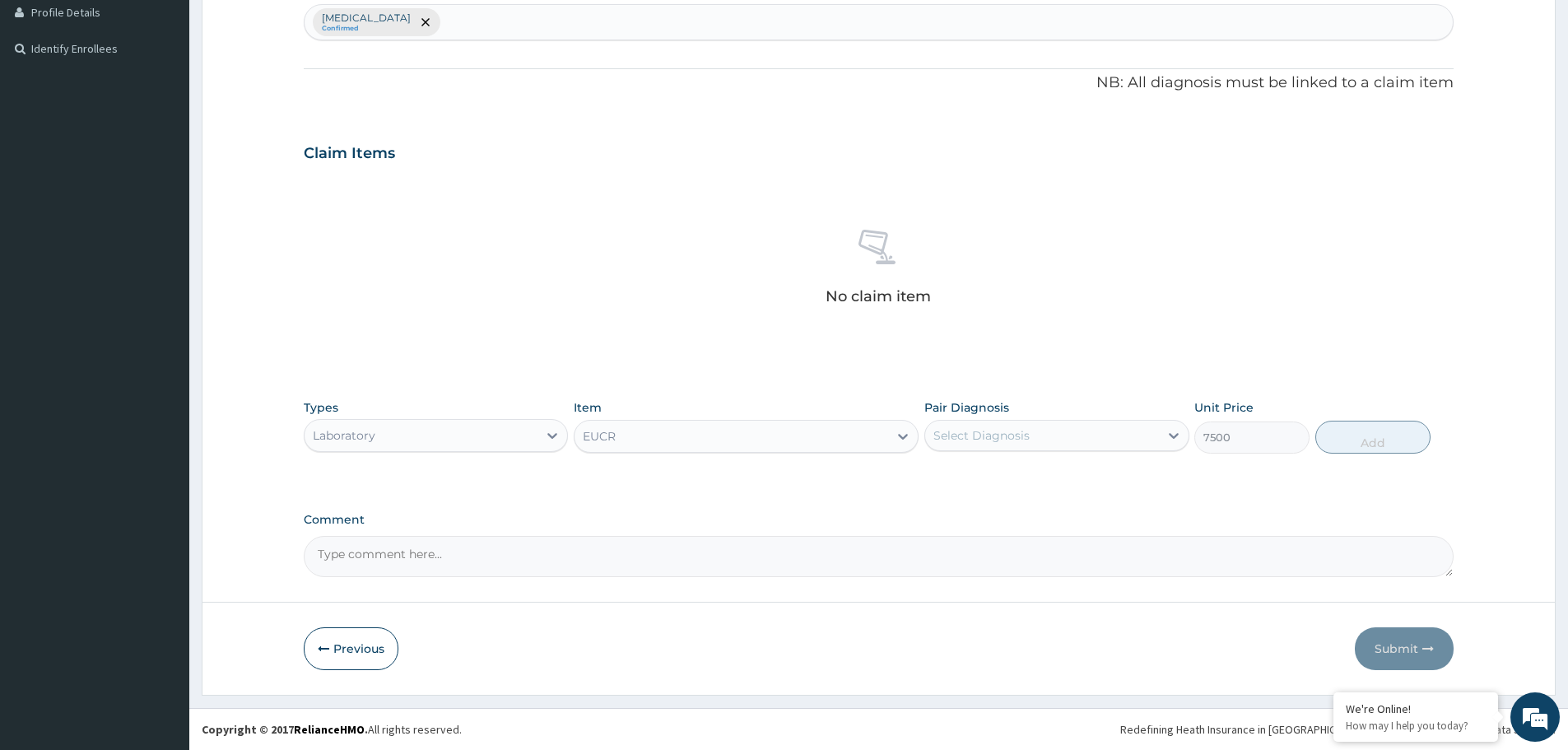
click at [639, 438] on div "EUCR" at bounding box center [732, 436] width 313 height 26
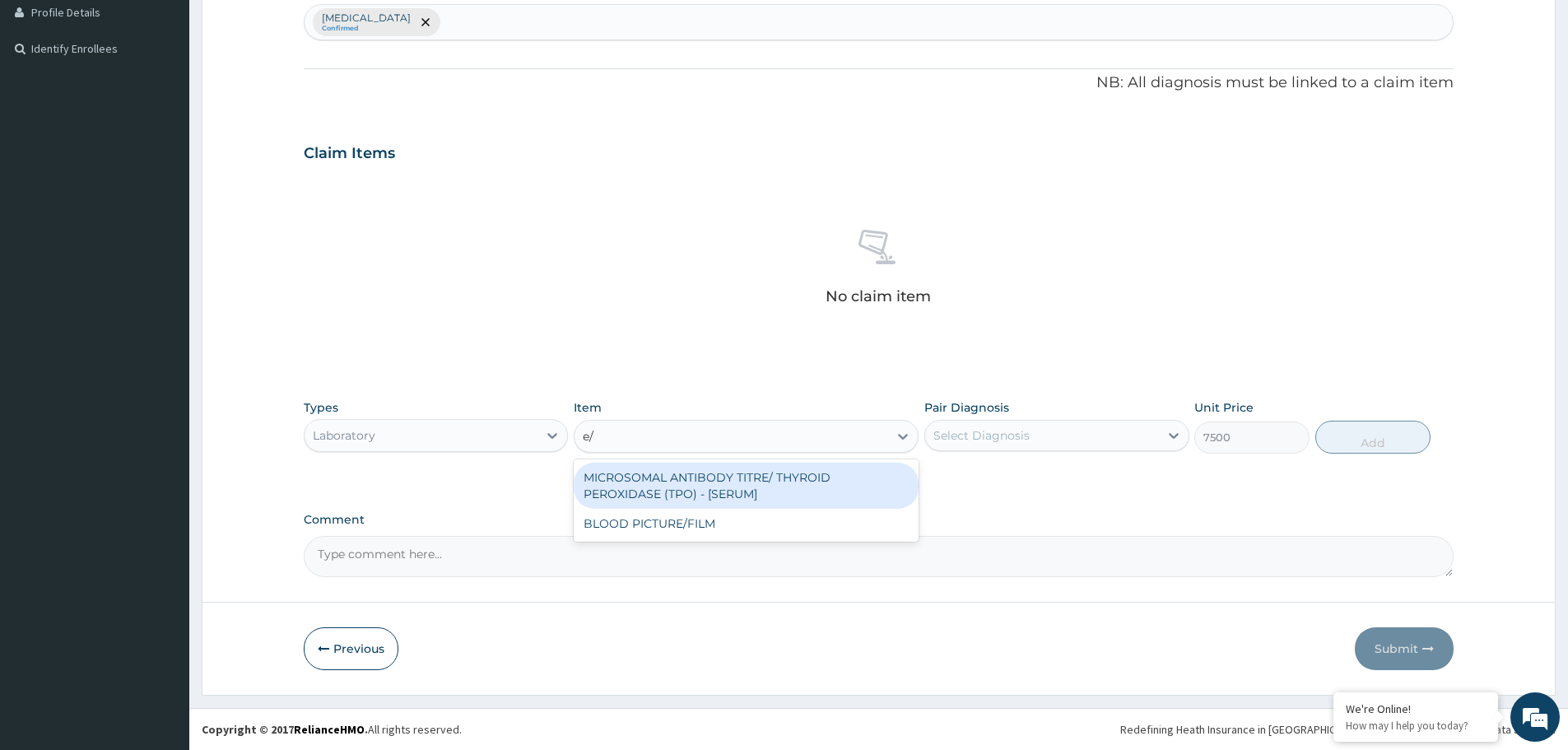
type input "e"
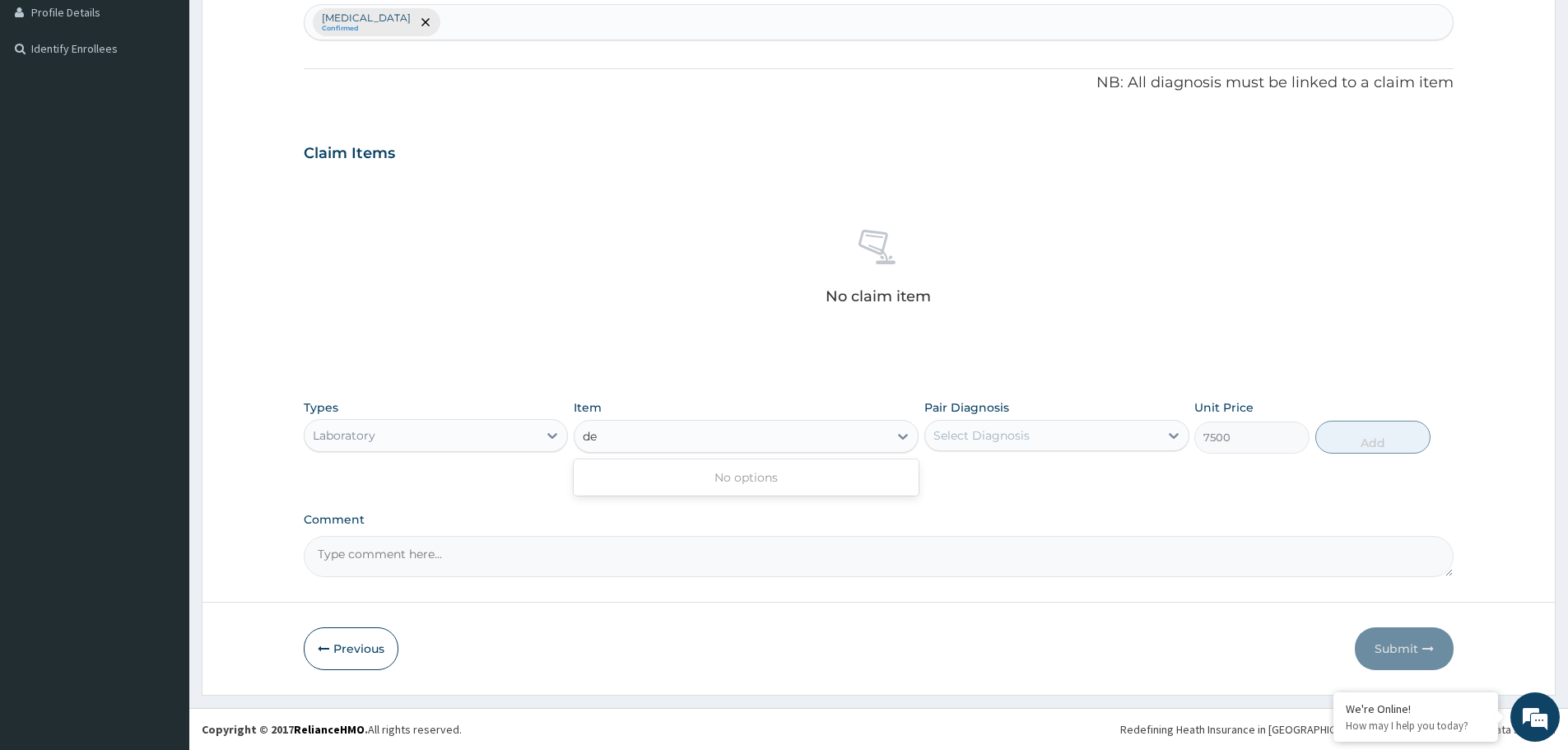
type input "d"
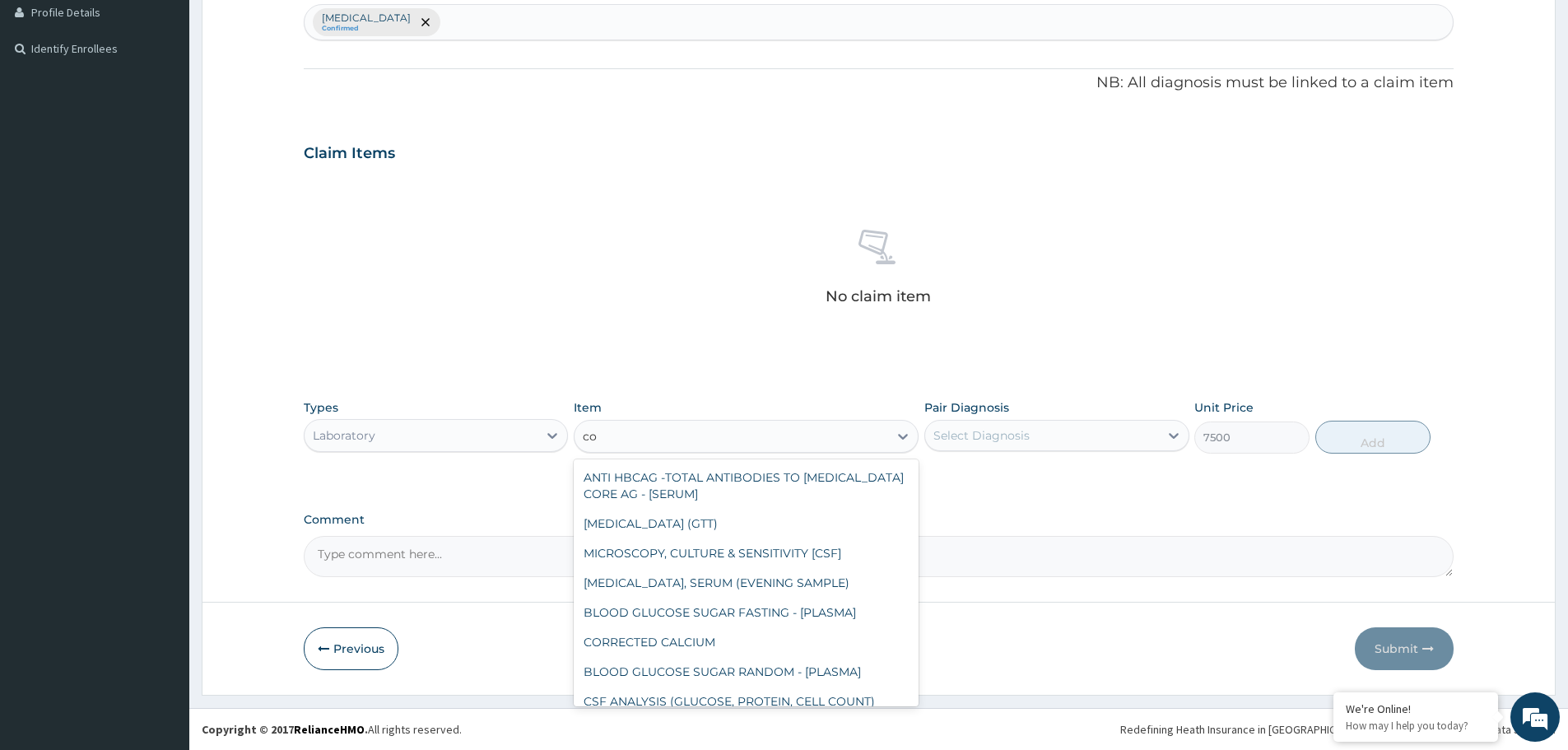
type input "c"
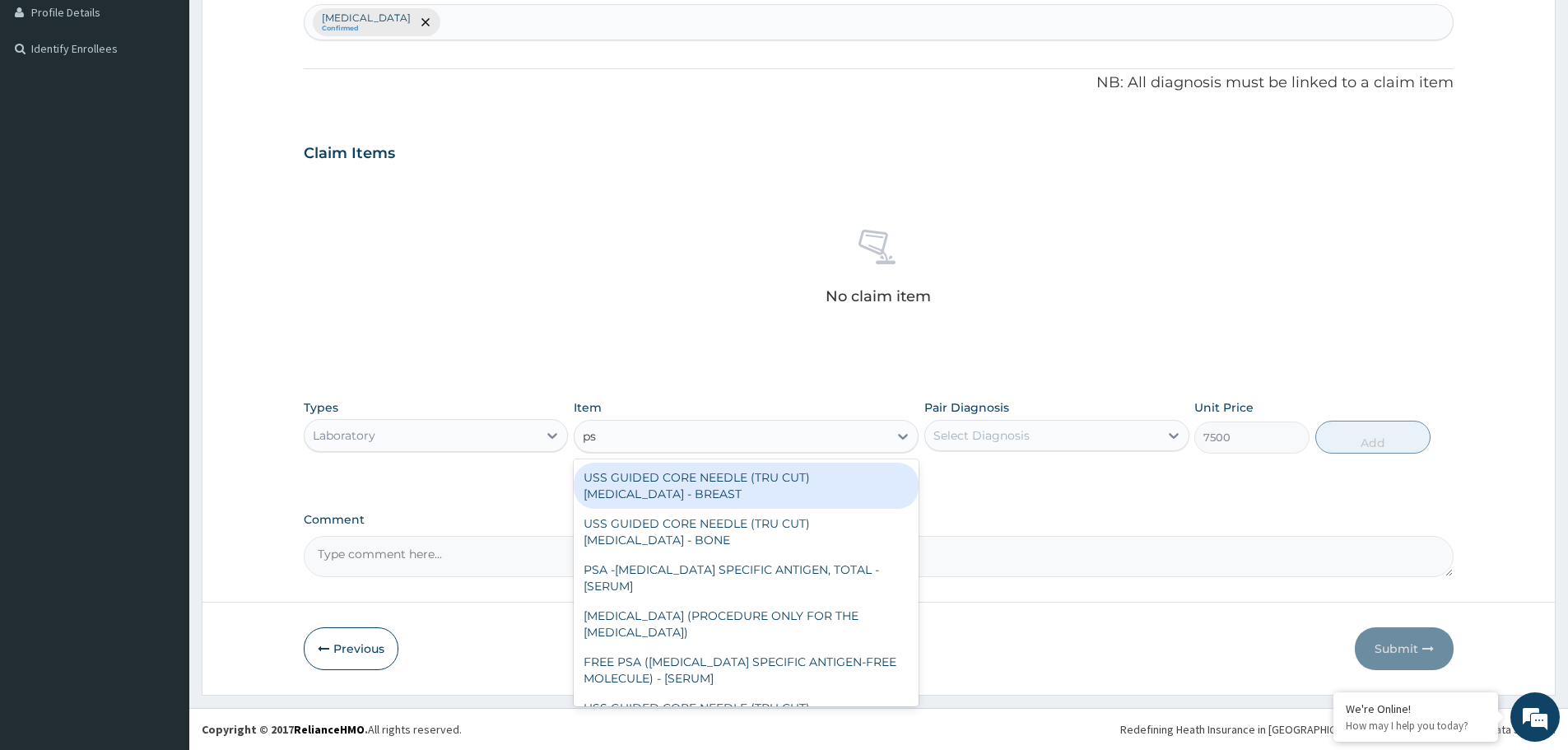
type input "psa"
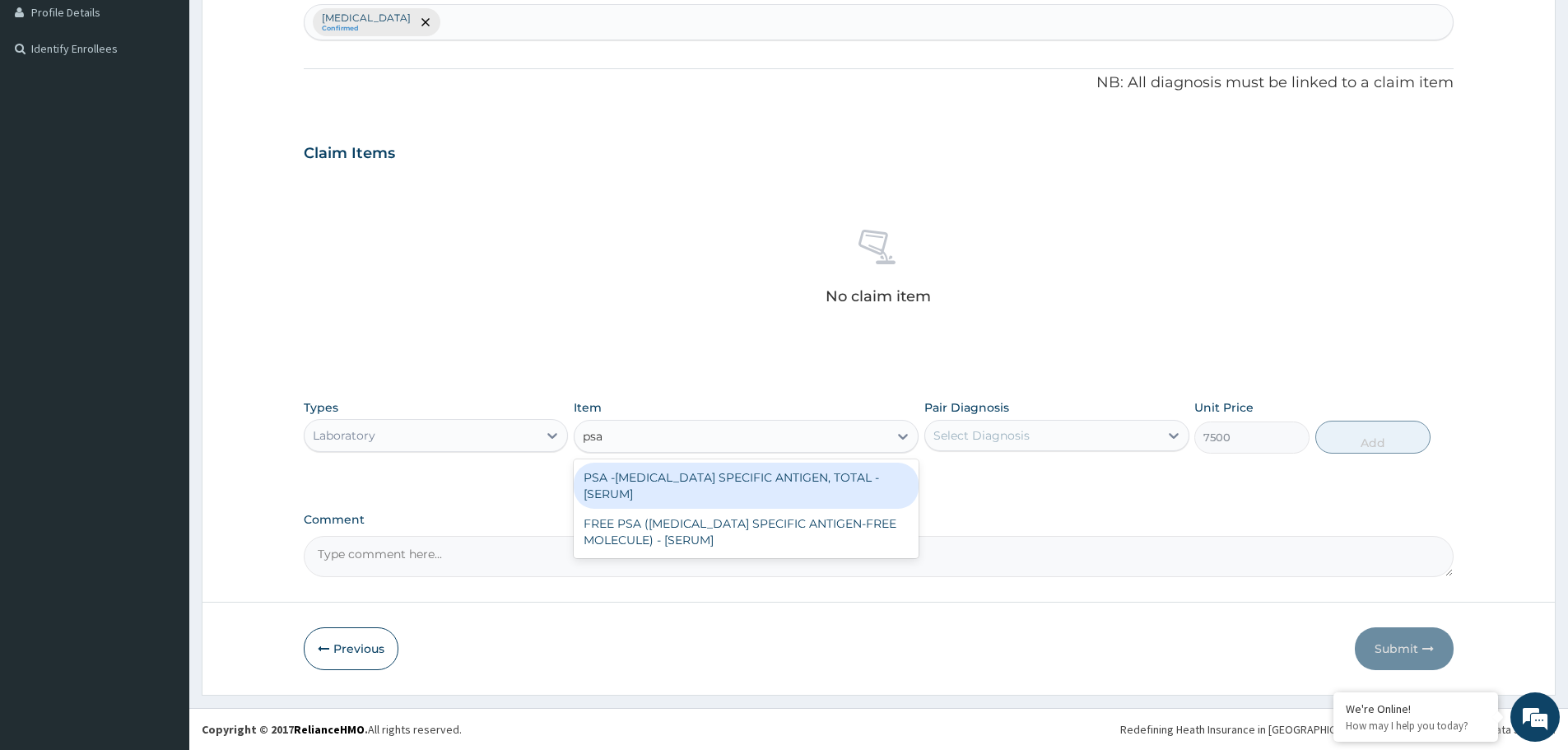
click at [680, 479] on div "PSA -PROSTATE SPECIFIC ANTIGEN, TOTAL - [SERUM]" at bounding box center [746, 486] width 345 height 46
type input "12500"
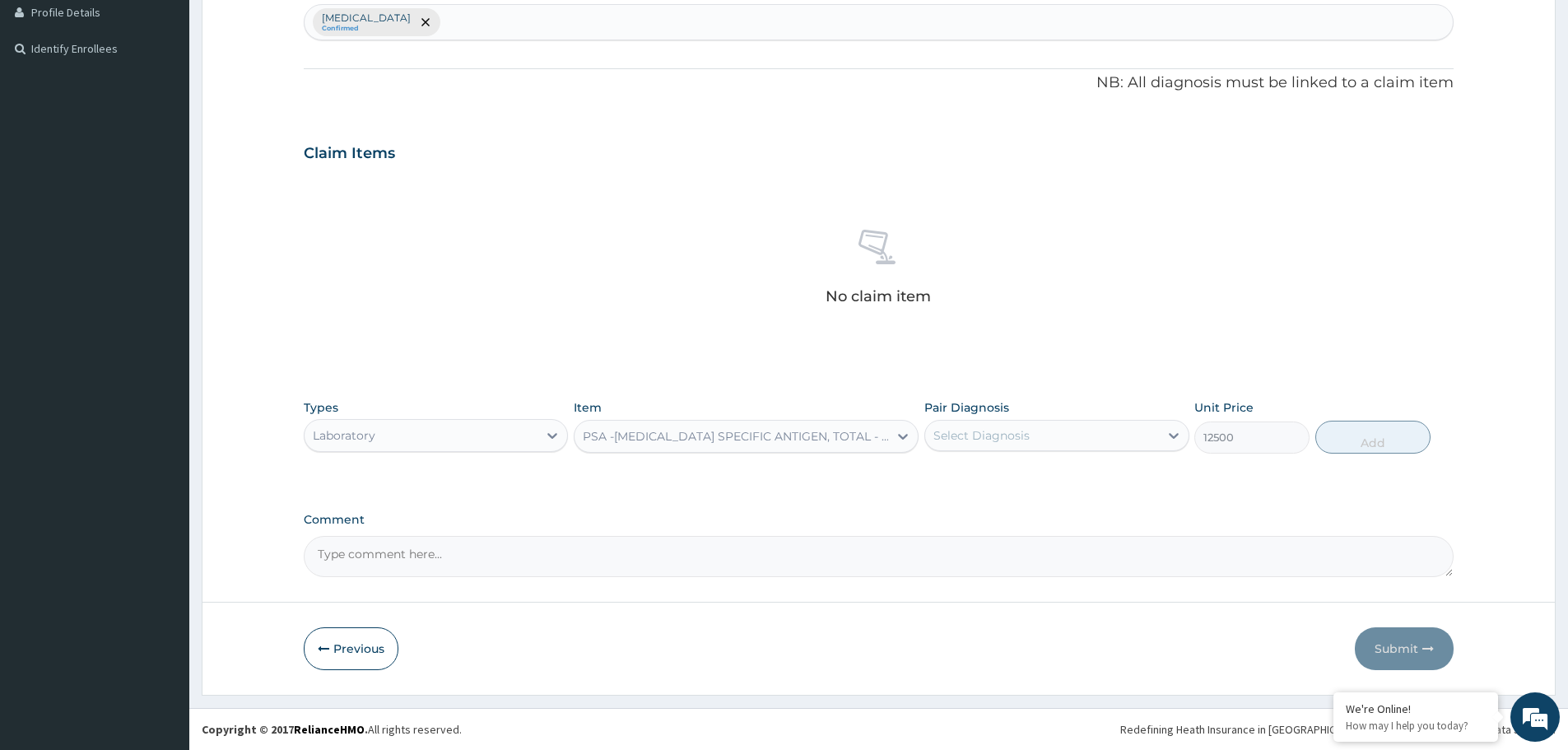
click at [714, 438] on div "PSA -PROSTATE SPECIFIC ANTIGEN, TOTAL - [SERUM]" at bounding box center [736, 437] width 307 height 16
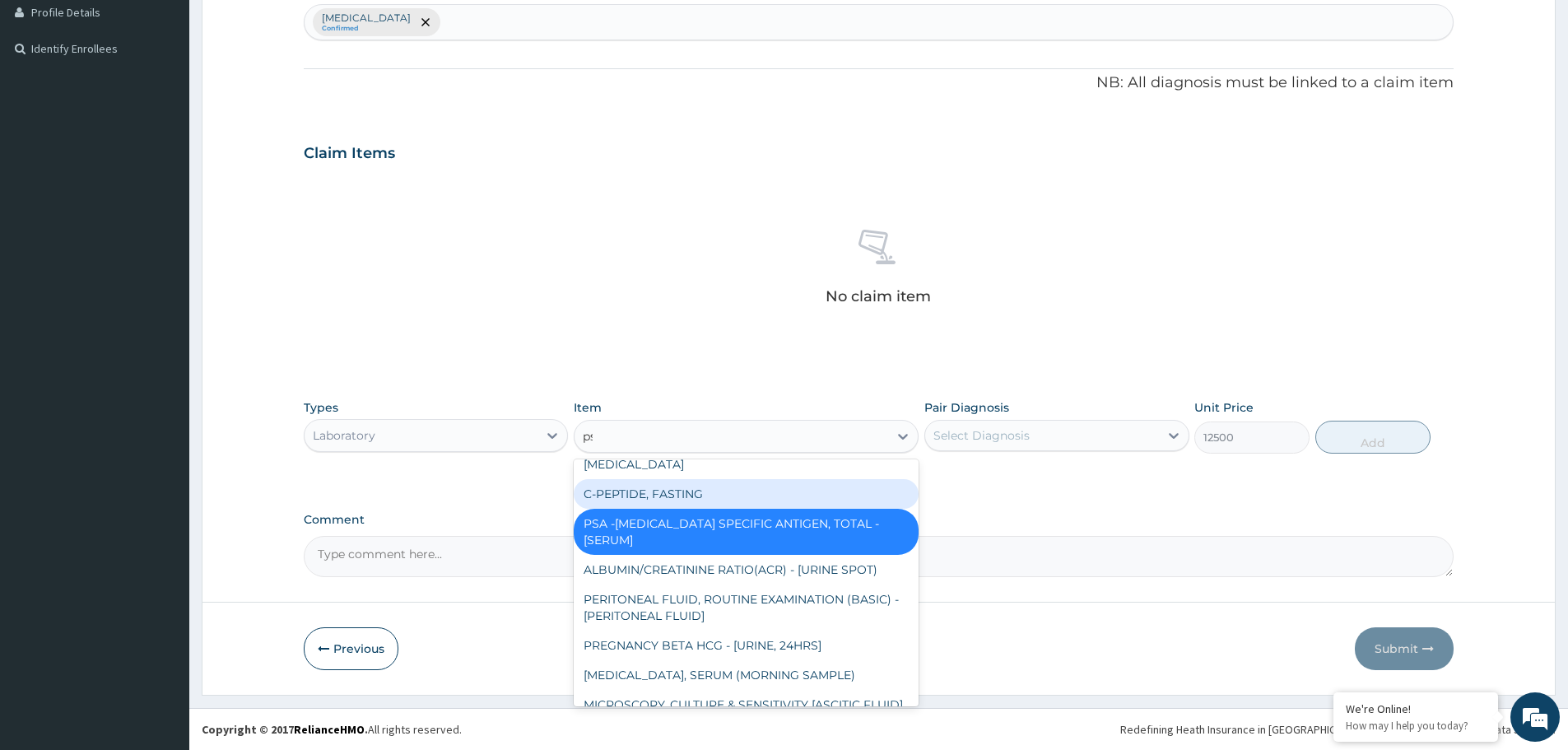
scroll to position [30, 0]
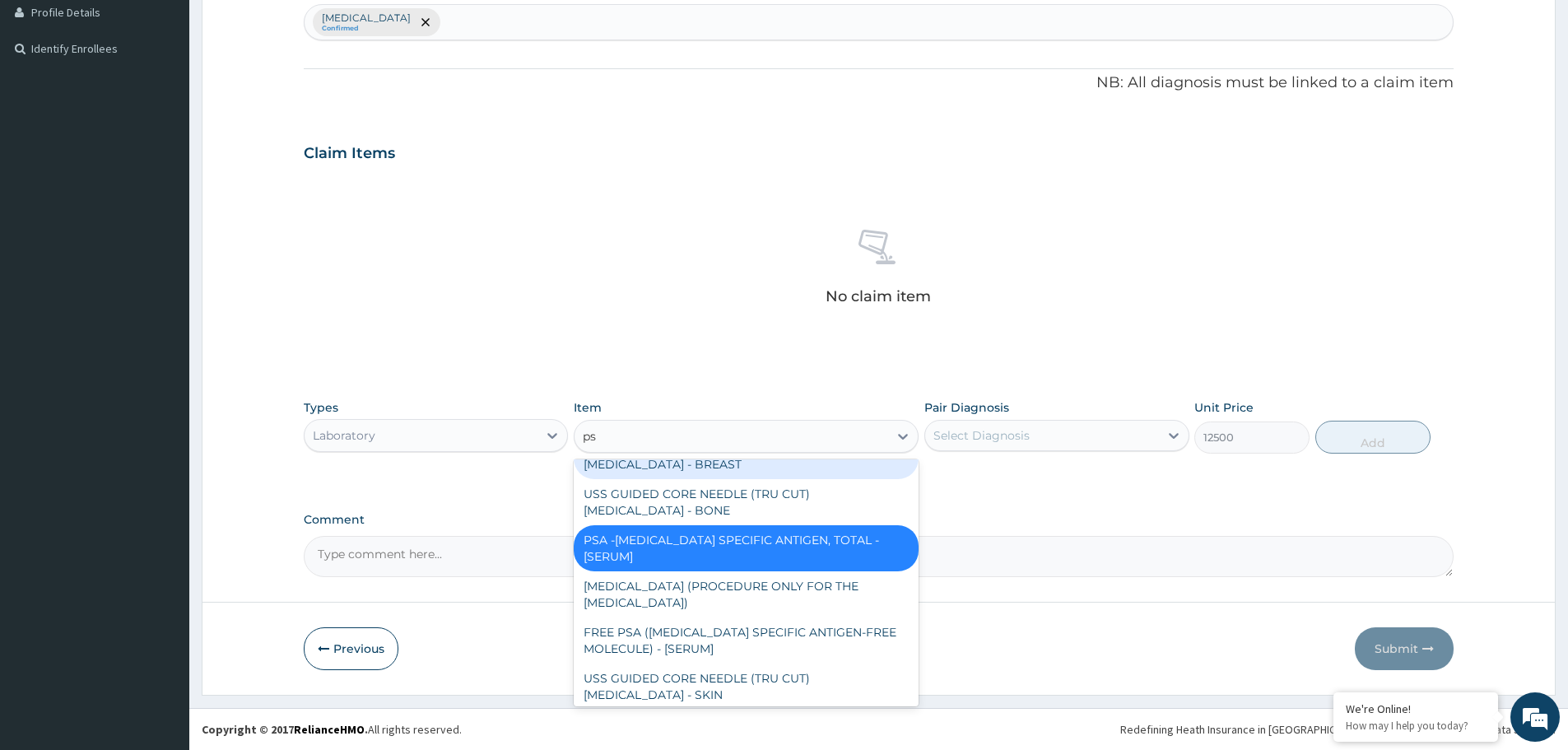
type input "psa"
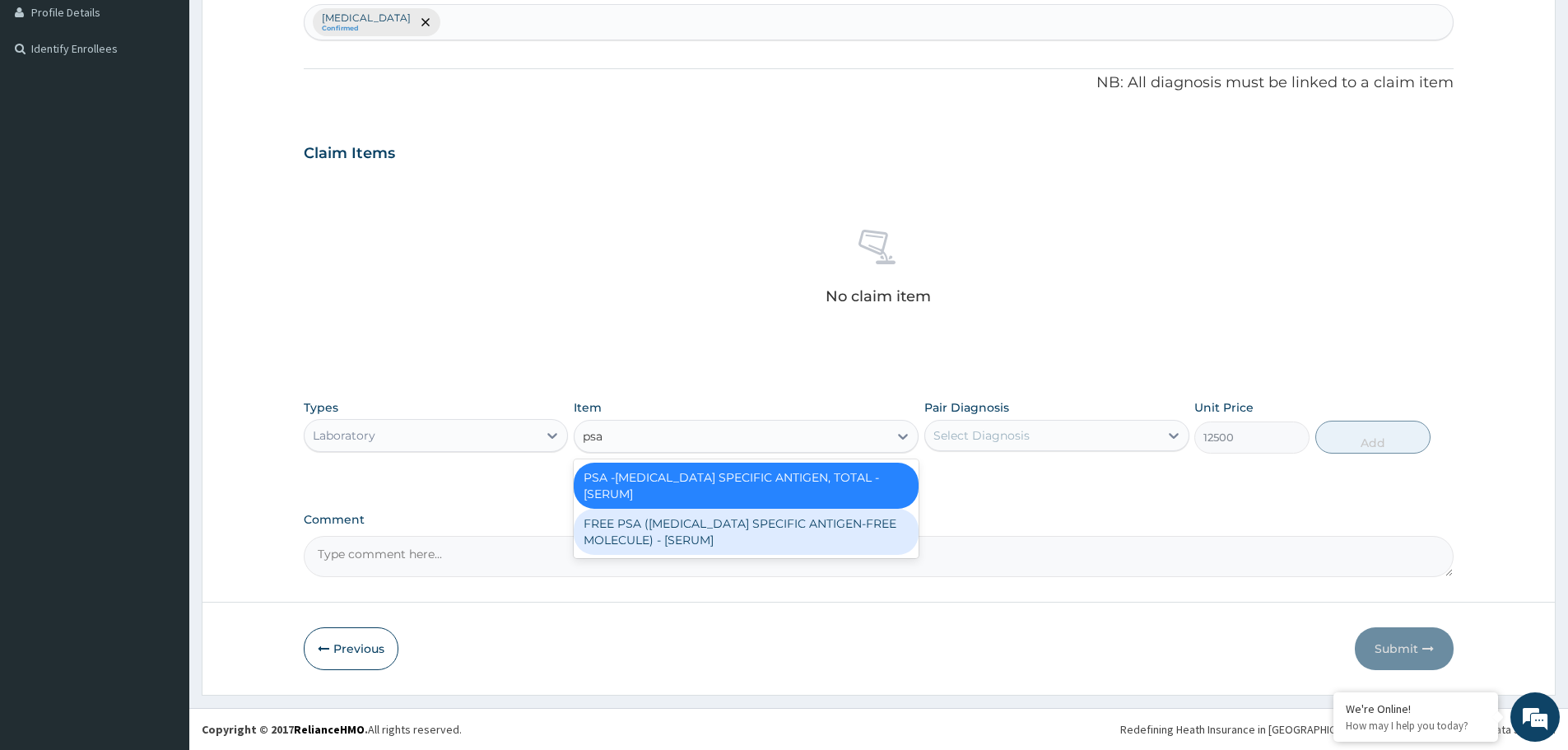
click at [700, 509] on div "FREE PSA (PROSTATE SPECIFIC ANTIGEN-FREE MOLECULE) - [SERUM]" at bounding box center [746, 531] width 345 height 46
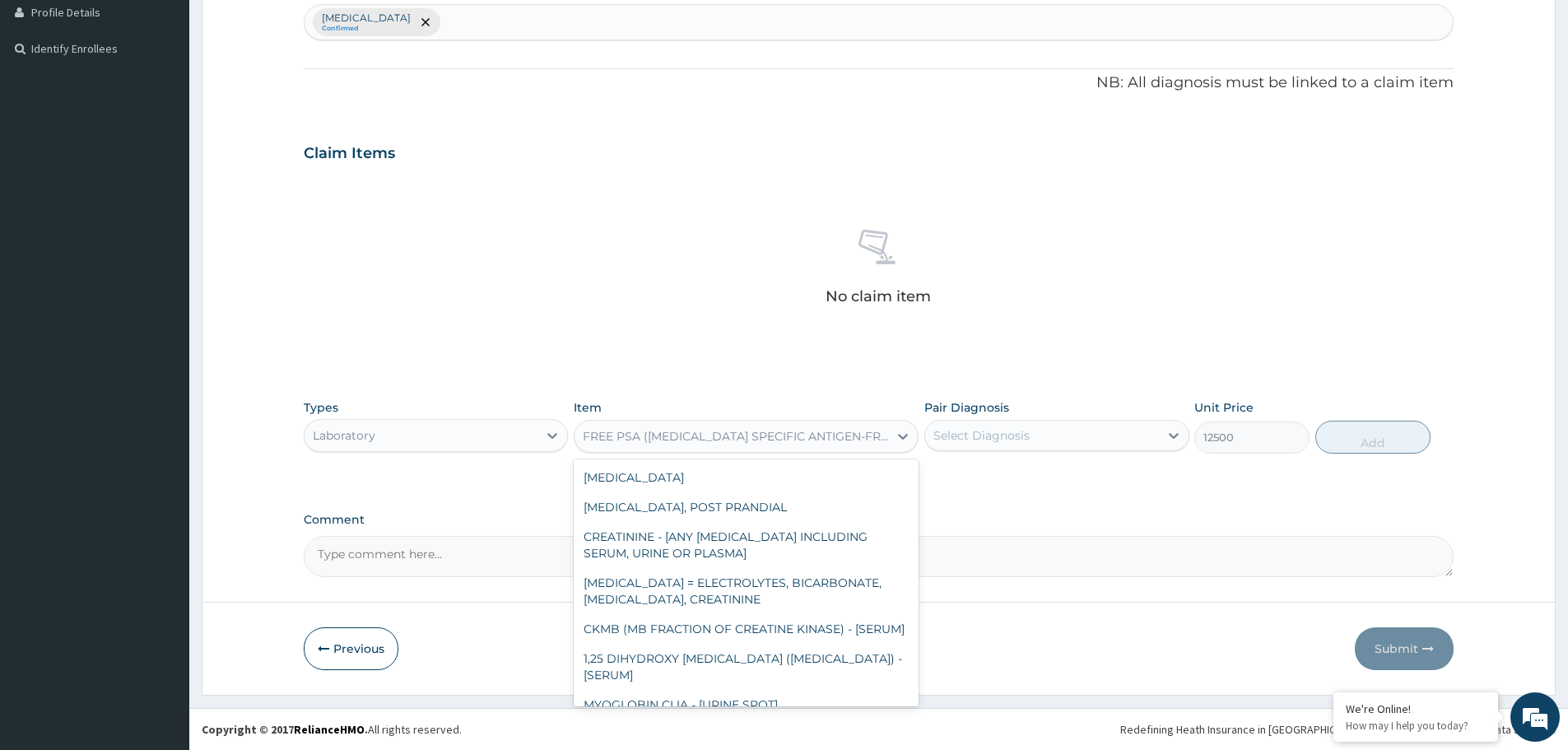
click at [709, 435] on div "FREE PSA (PROSTATE SPECIFIC ANTIGEN-FREE MOLECULE) - [SERUM]" at bounding box center [736, 437] width 307 height 16
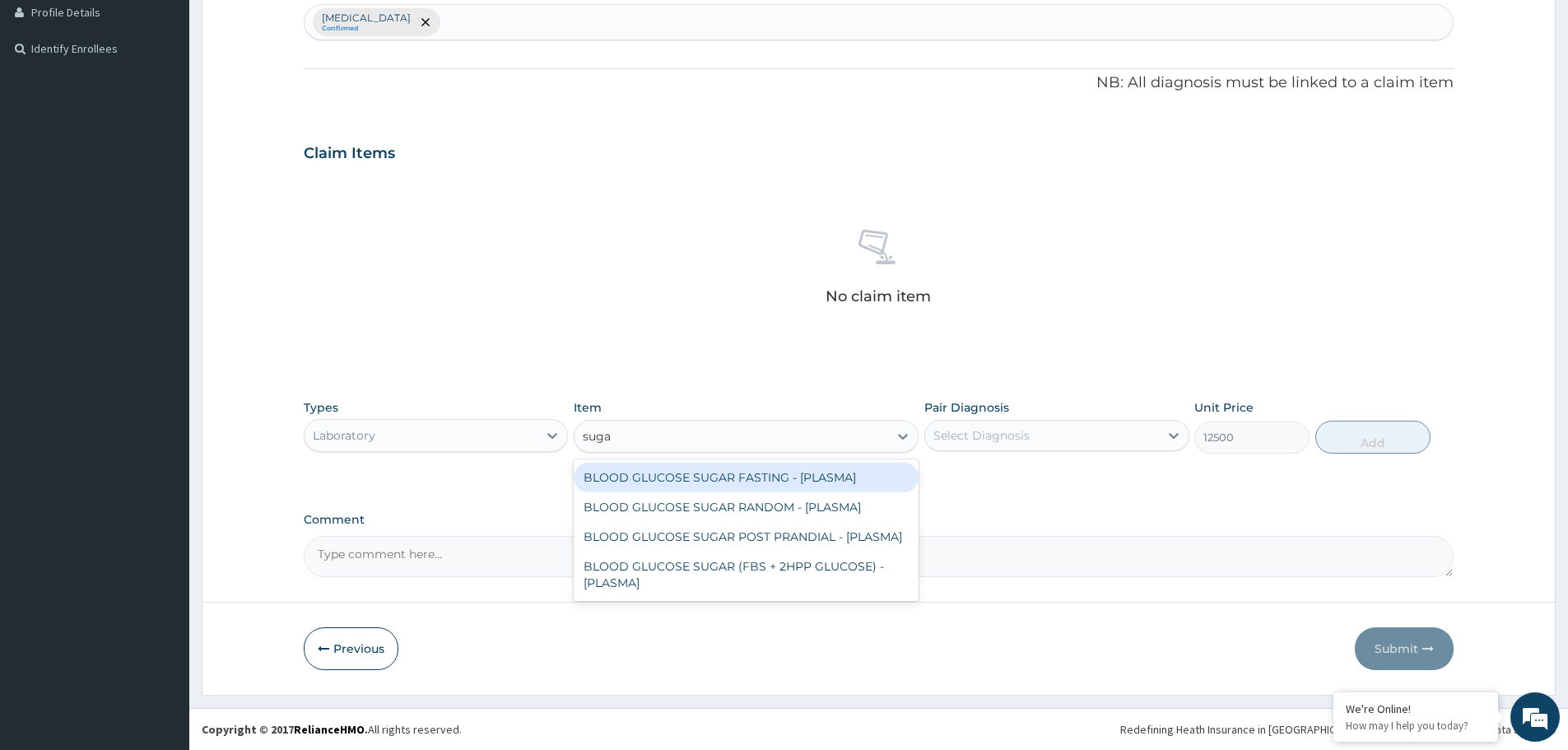
type input "sugar"
click at [736, 459] on div "BLOOD GLUCOSE SUGAR FASTING - [PLASMA] BLOOD GLUCOSE SUGAR RANDOM - [PLASMA] BL…" at bounding box center [746, 529] width 345 height 141
click at [747, 478] on div "BLOOD GLUCOSE SUGAR FASTING - [PLASMA]" at bounding box center [746, 478] width 345 height 30
type input "1875"
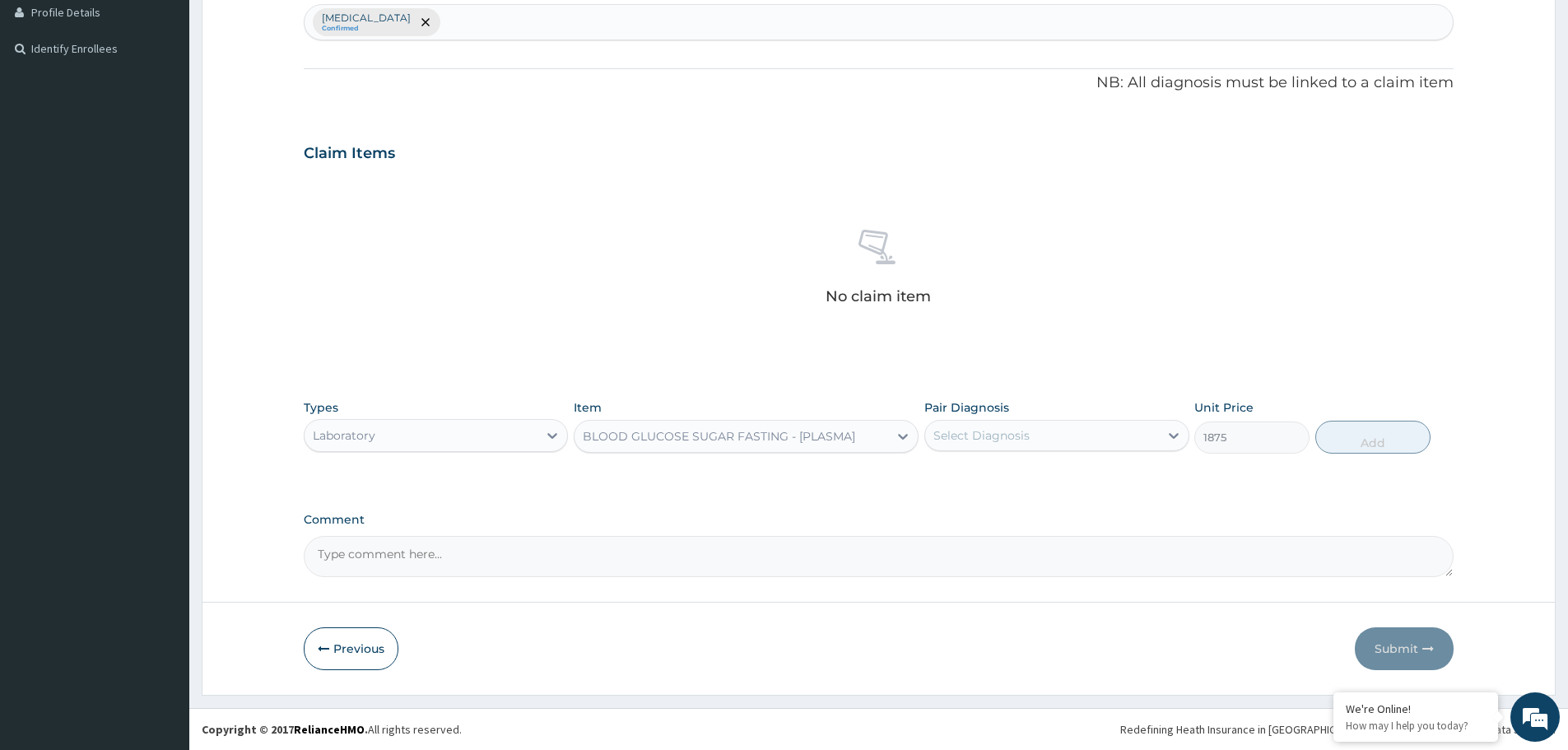
click at [410, 277] on div "No claim item" at bounding box center [878, 270] width 1150 height 190
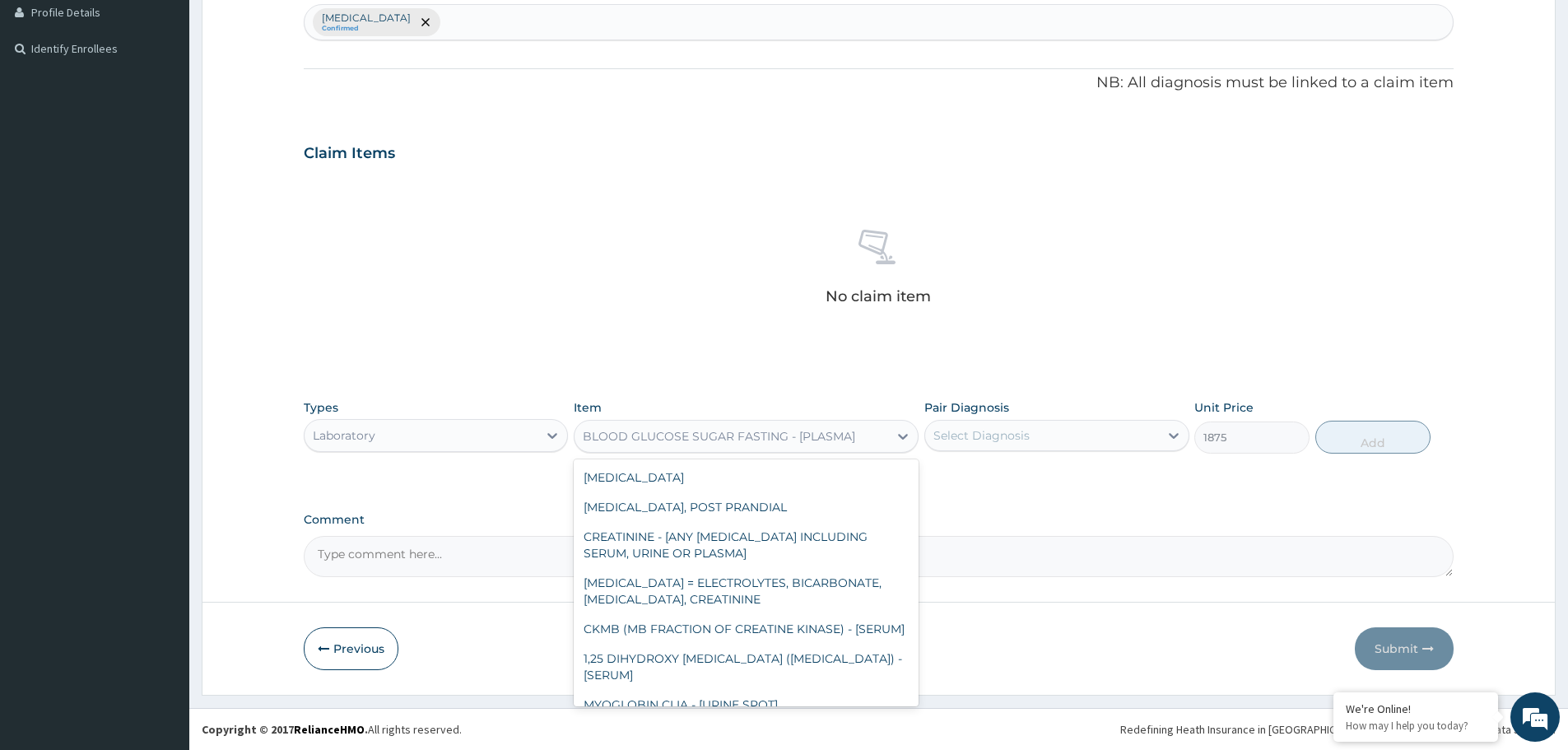
click at [617, 437] on div "BLOOD GLUCOSE SUGAR FASTING - [PLASMA]" at bounding box center [719, 437] width 272 height 16
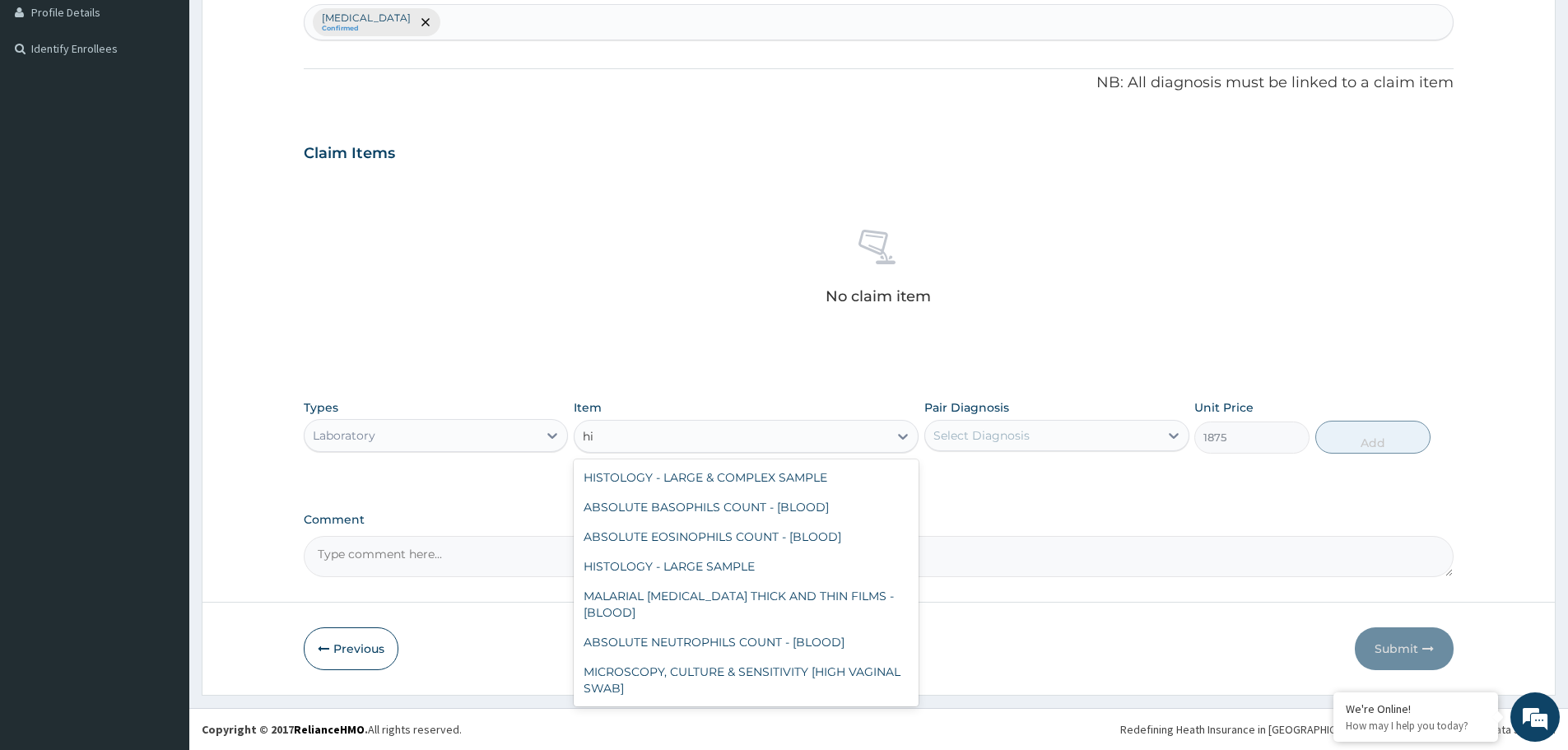
scroll to position [149, 0]
type input "hiv"
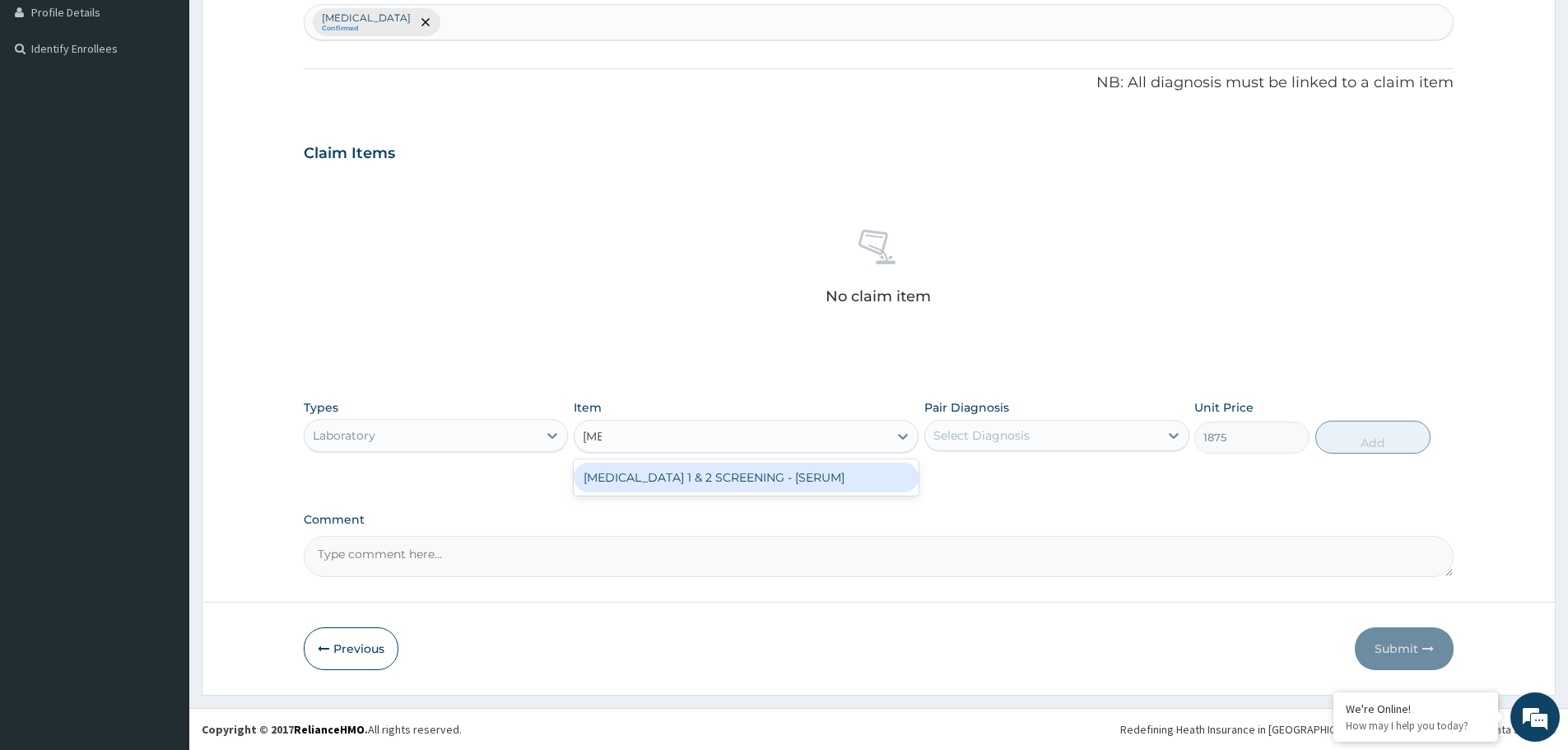
click at [661, 482] on div "HIV 1 & 2 SCREENING - [SERUM]" at bounding box center [746, 478] width 345 height 30
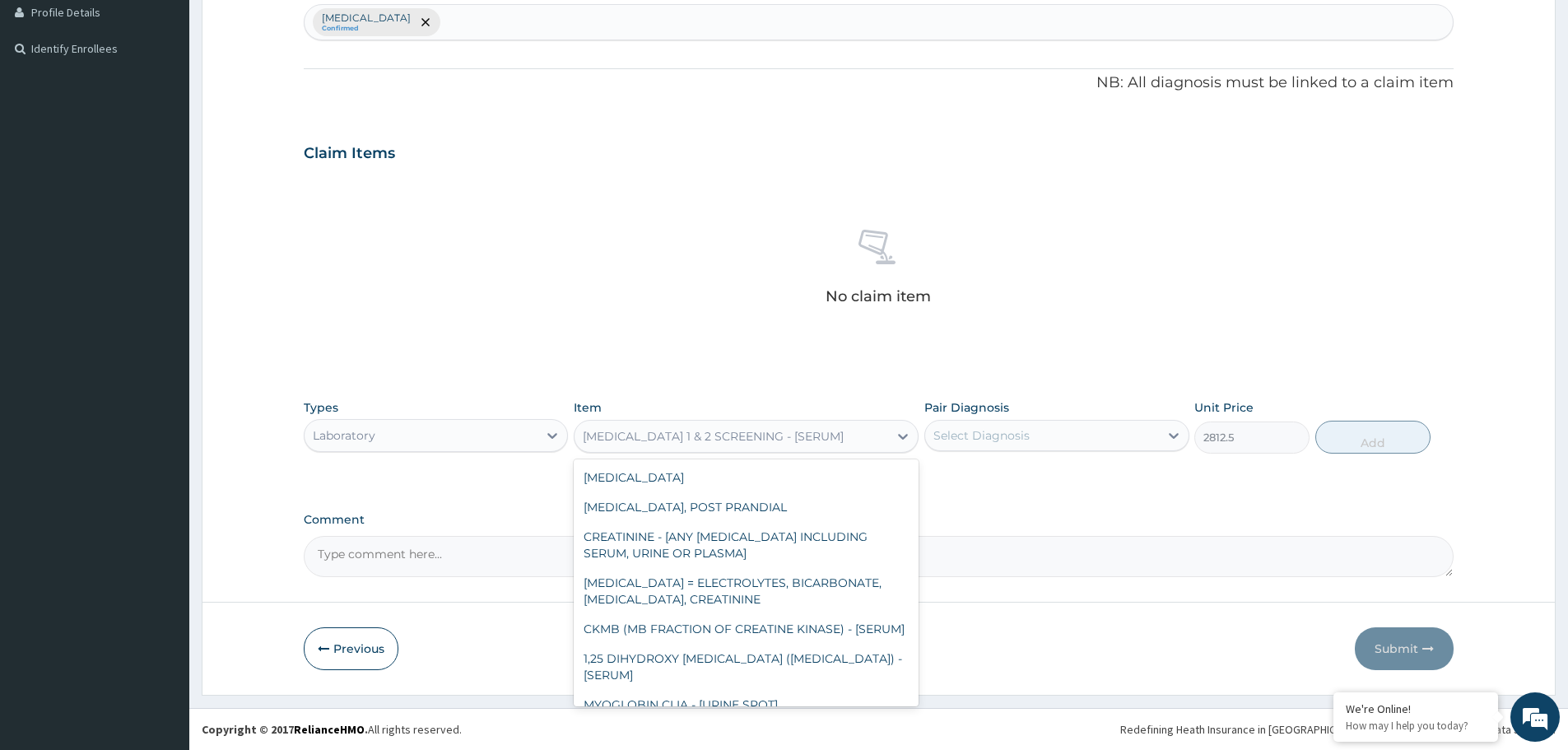
click at [726, 434] on div "HIV 1 & 2 SCREENING - [SERUM]" at bounding box center [713, 437] width 261 height 16
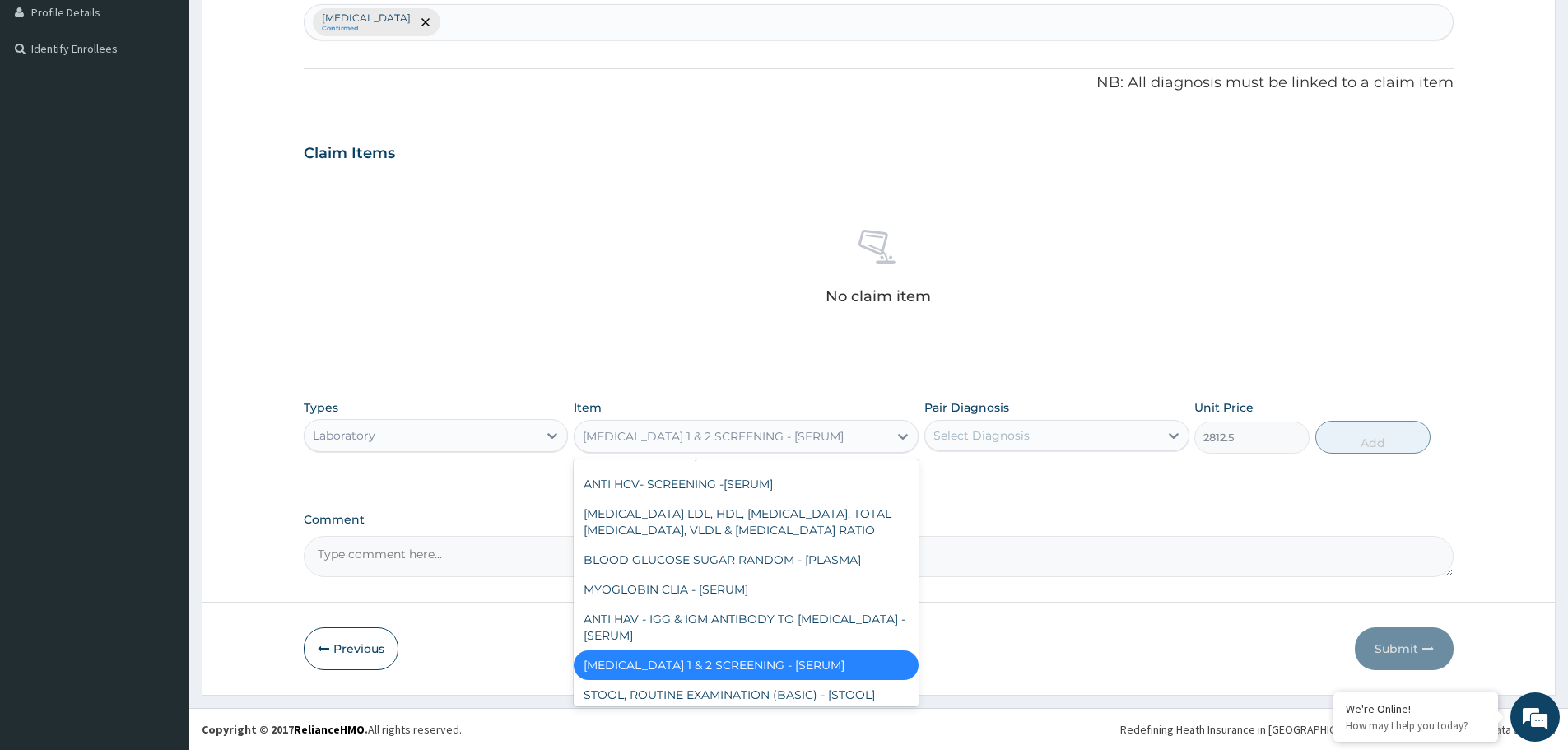
click at [497, 419] on div "Laboratory" at bounding box center [436, 436] width 264 height 33
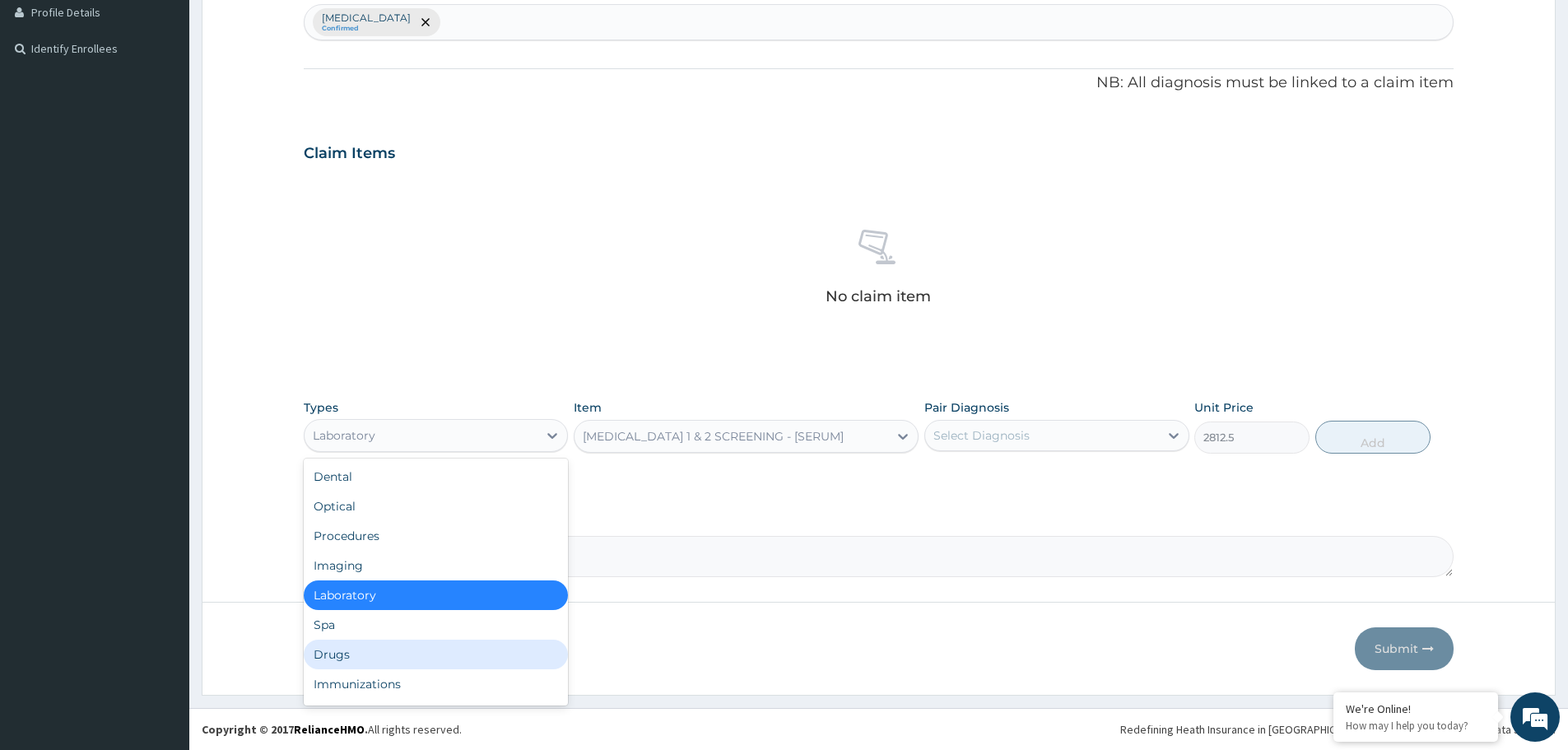
click at [328, 652] on div "Drugs" at bounding box center [436, 654] width 264 height 30
type input "0"
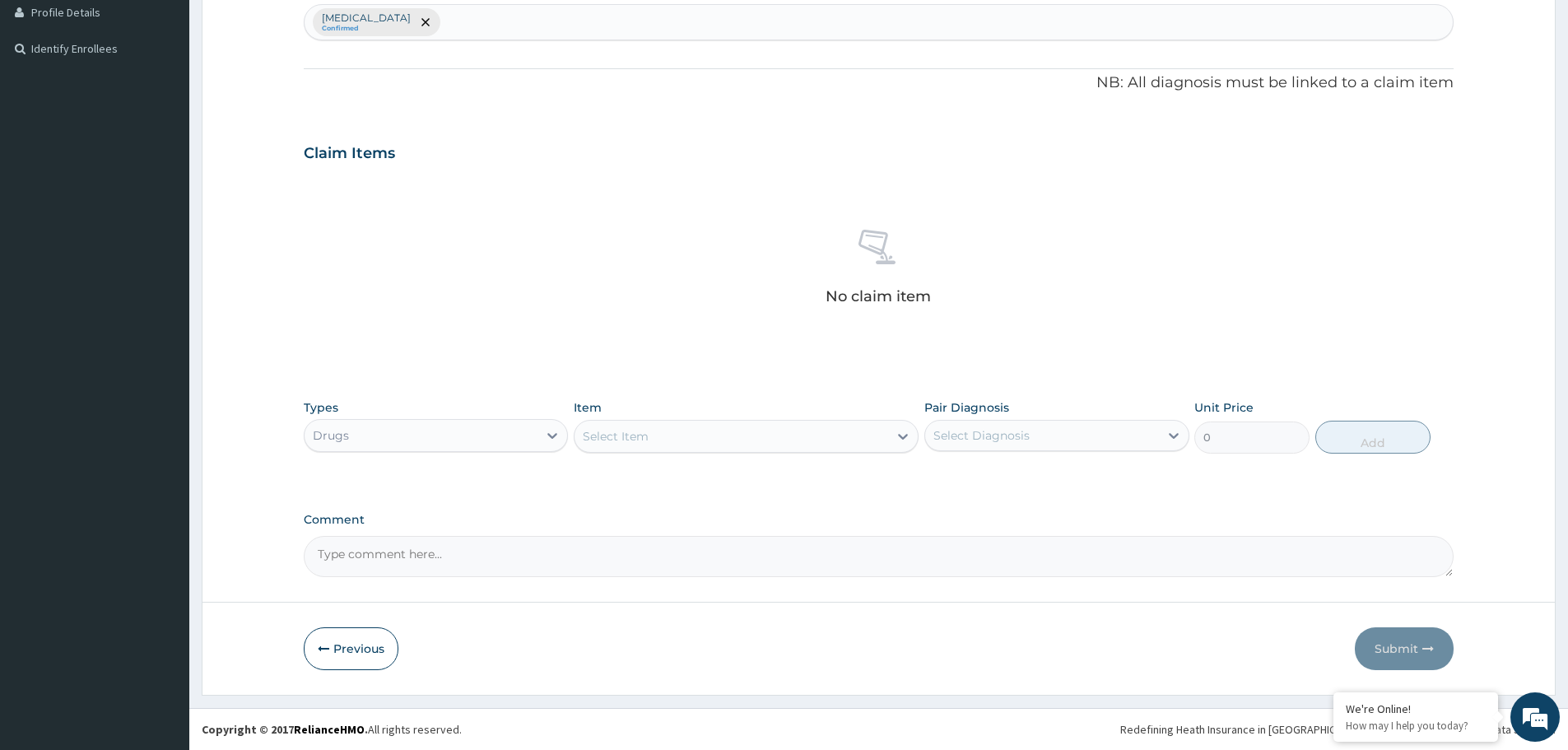
click at [769, 434] on div "Select Item" at bounding box center [732, 436] width 313 height 26
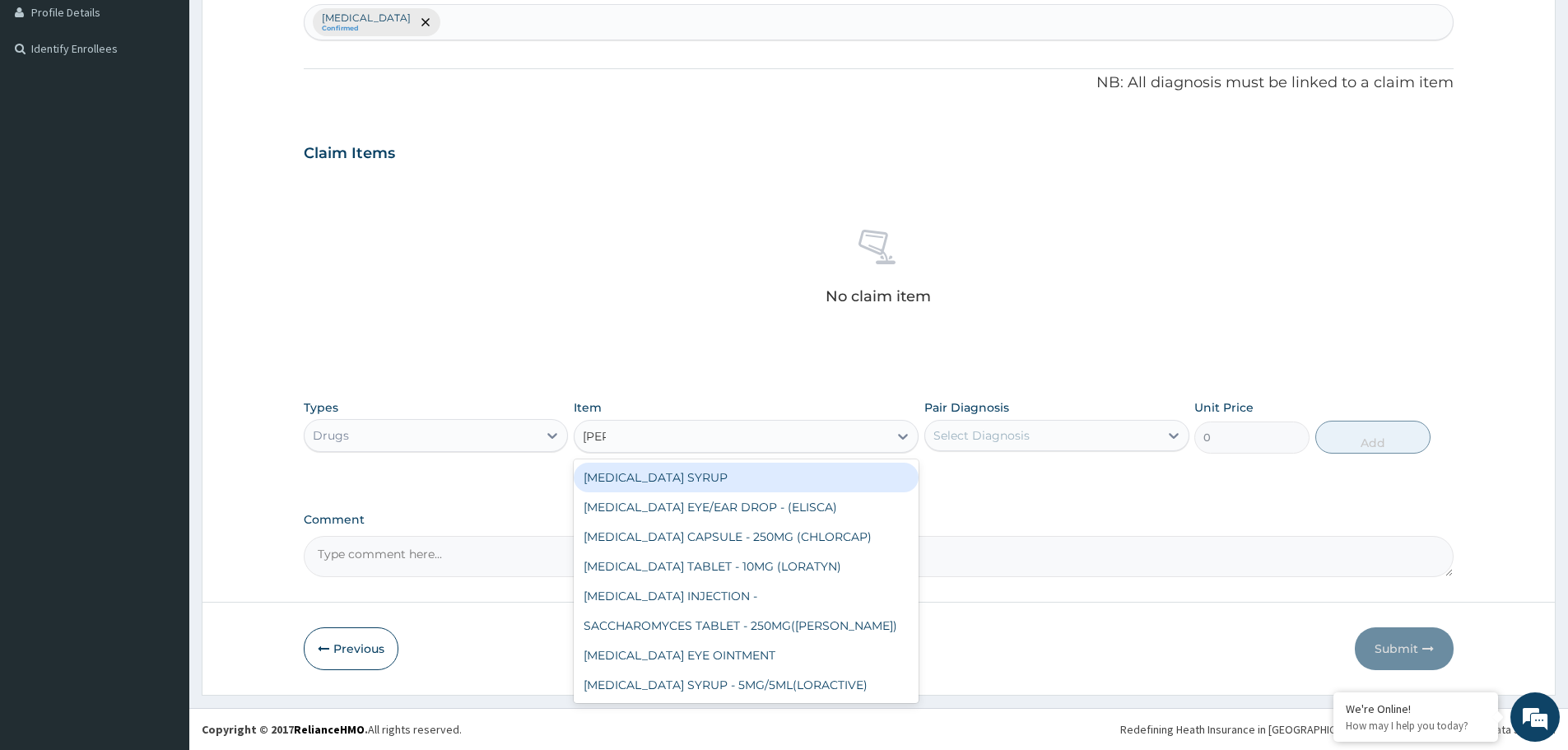
type input "lorat"
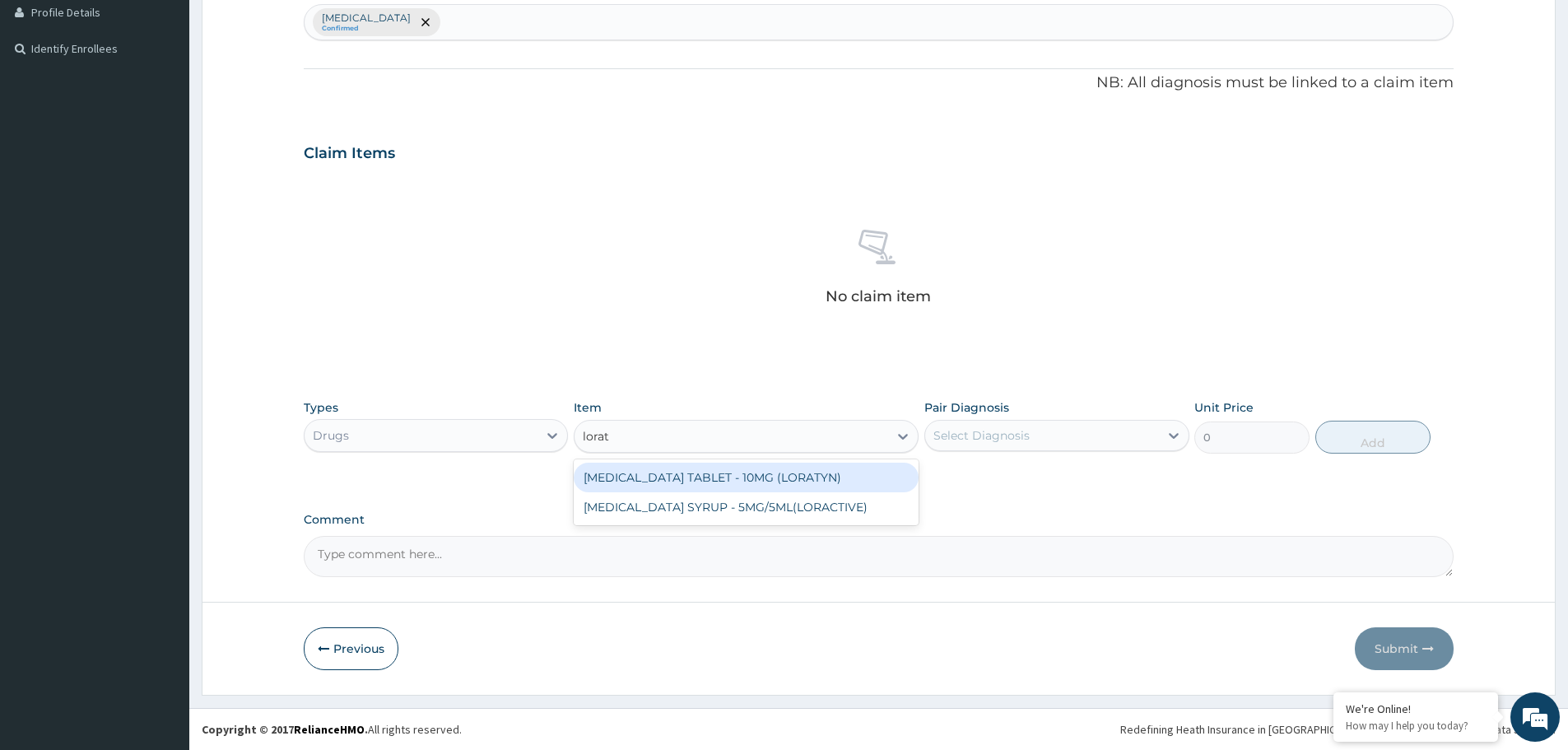
click at [764, 472] on div "LORATADINE TABLET - 10MG (LORATYN)" at bounding box center [746, 478] width 345 height 30
type input "98"
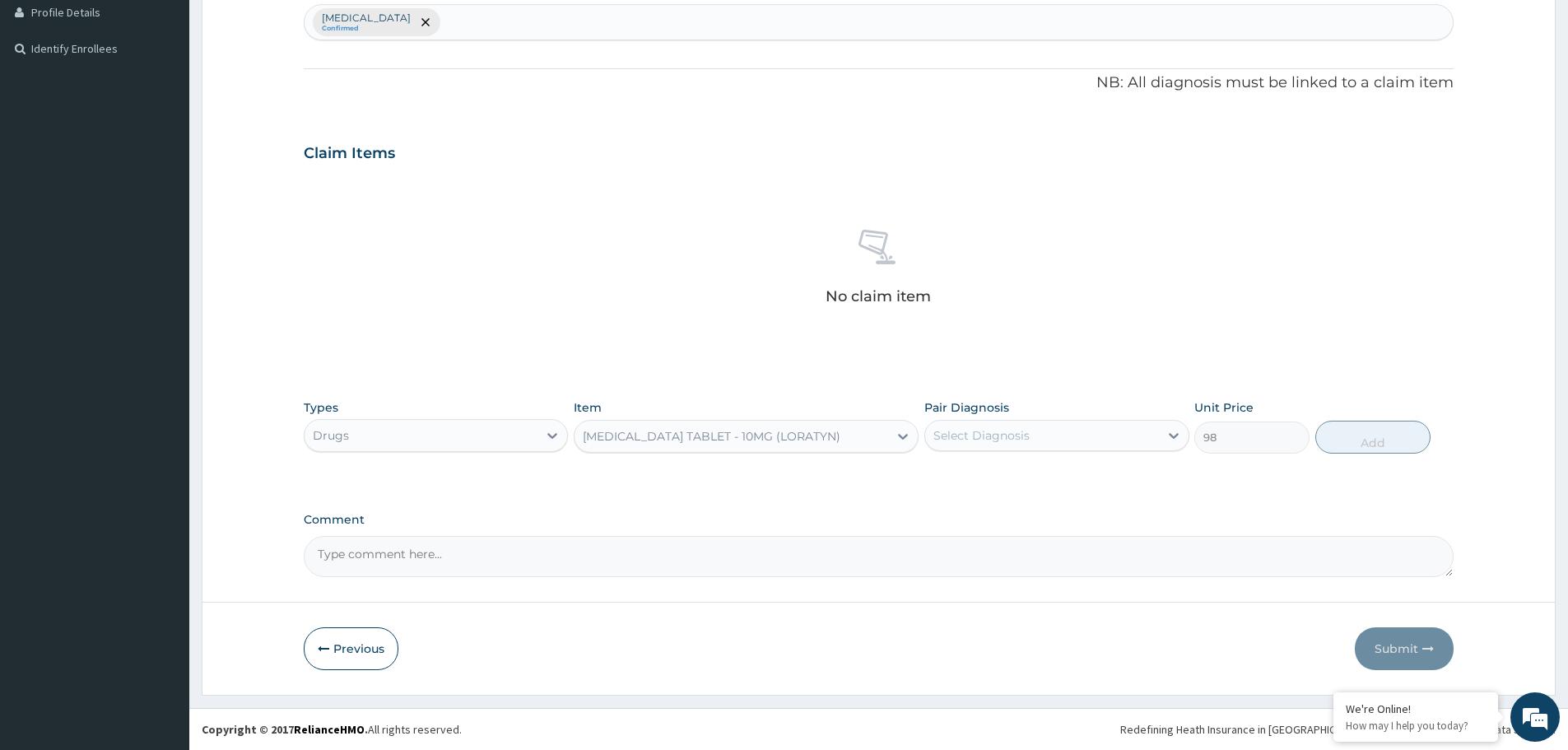
click at [747, 437] on div "LORATADINE TABLET - 10MG (LORATYN)" at bounding box center [712, 437] width 258 height 16
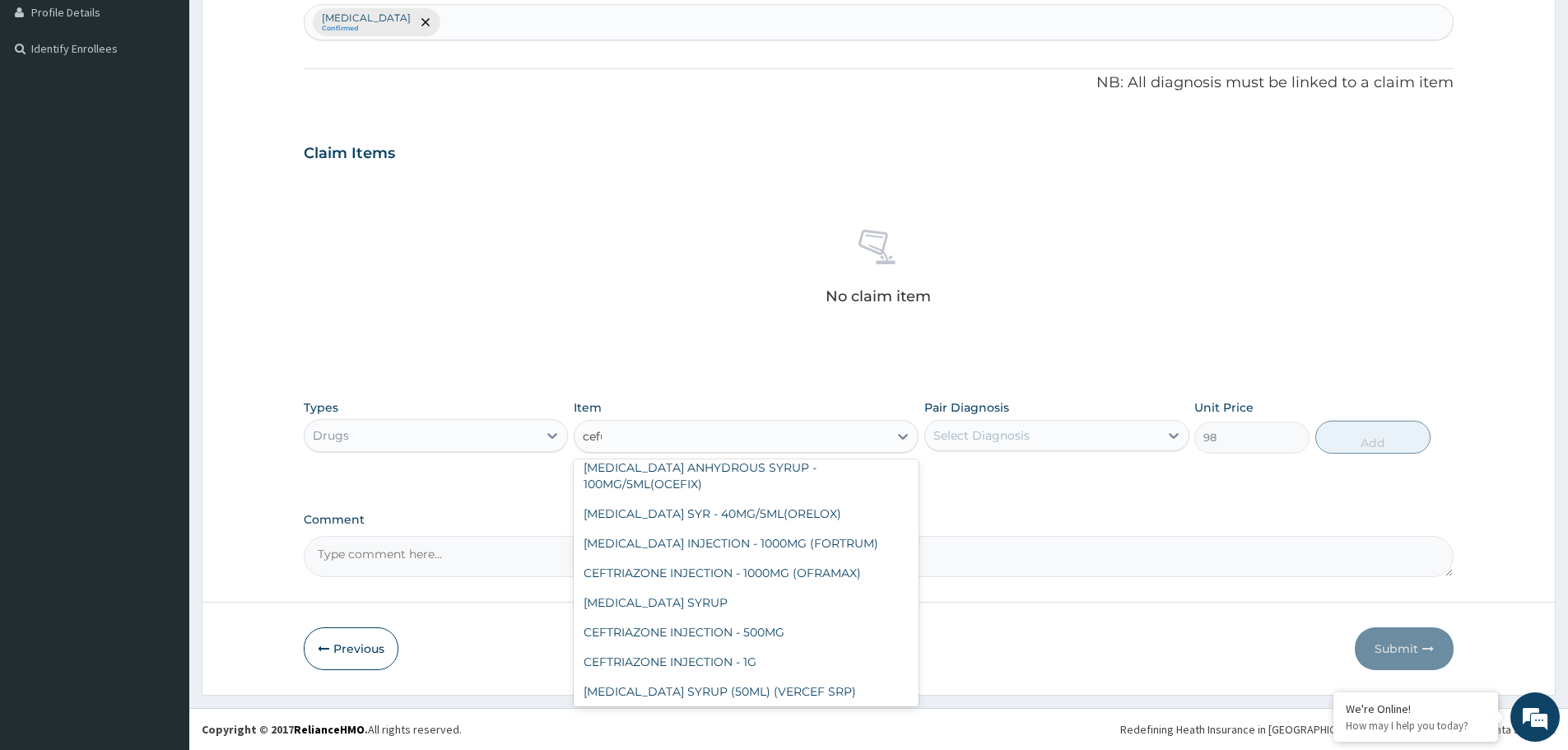
scroll to position [0, 0]
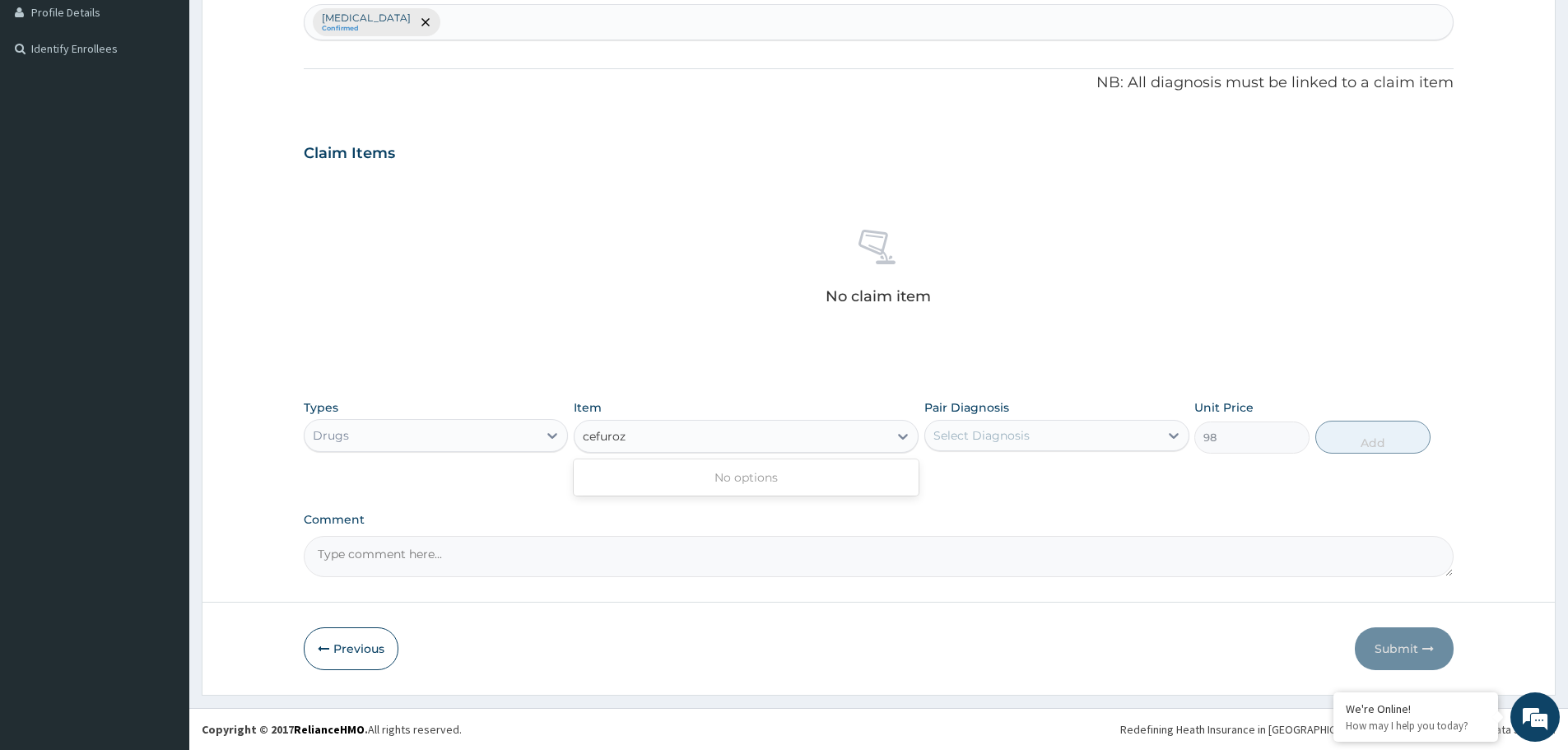
type input "cefuro"
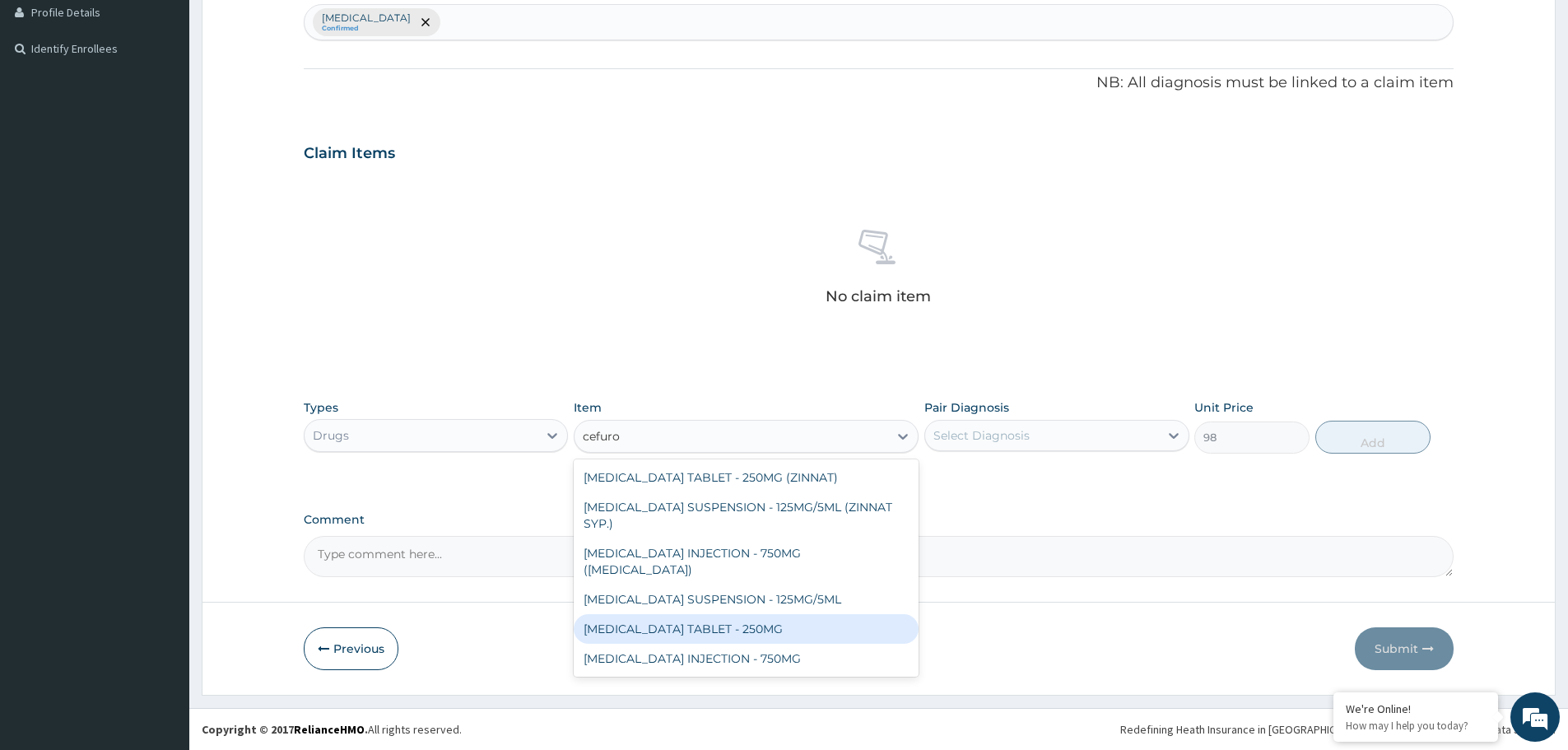
click at [733, 614] on div "CEFUROXIME TABLET - 250MG" at bounding box center [746, 629] width 345 height 30
type input "420"
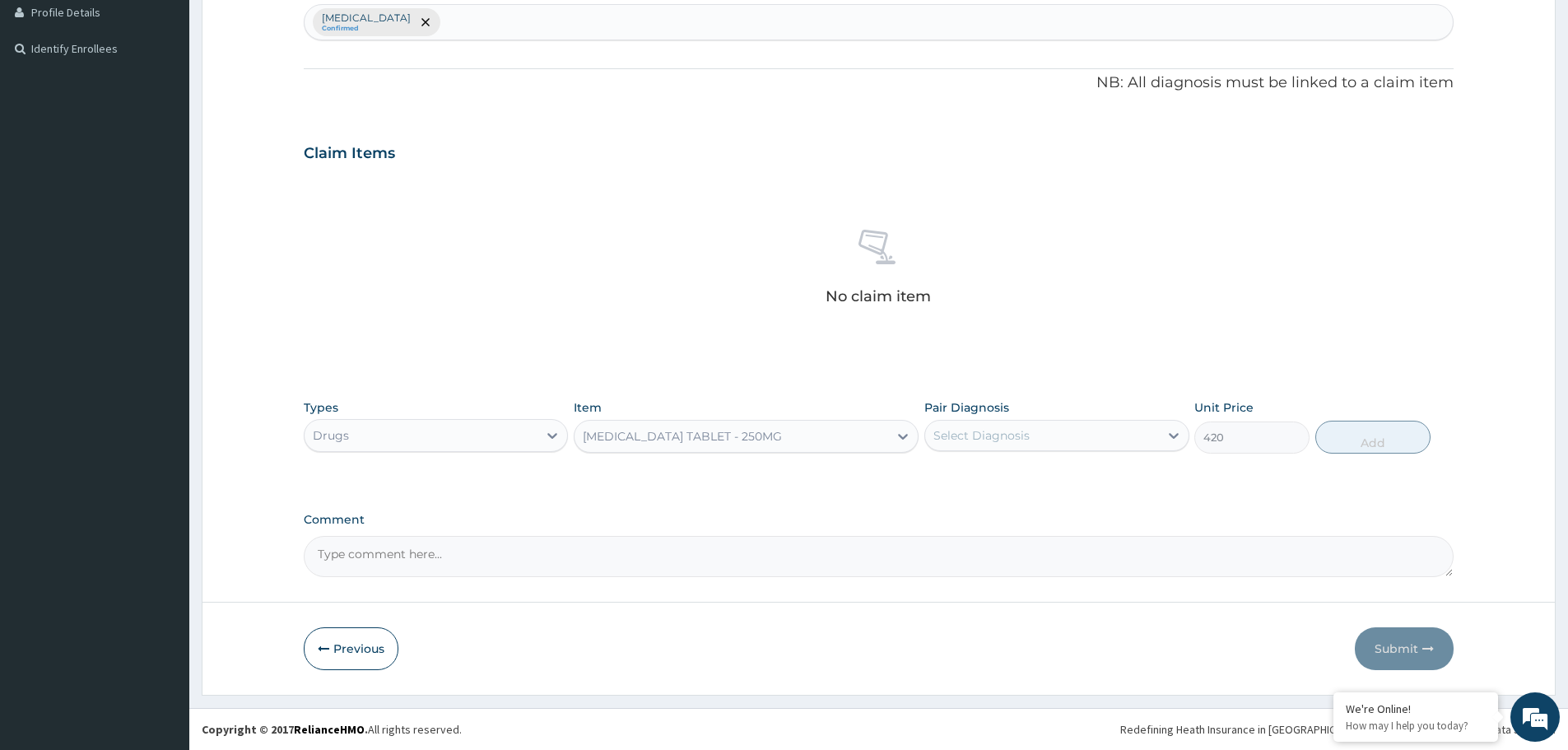
click at [747, 439] on div "CEFUROXIME TABLET - 250MG" at bounding box center [682, 437] width 200 height 16
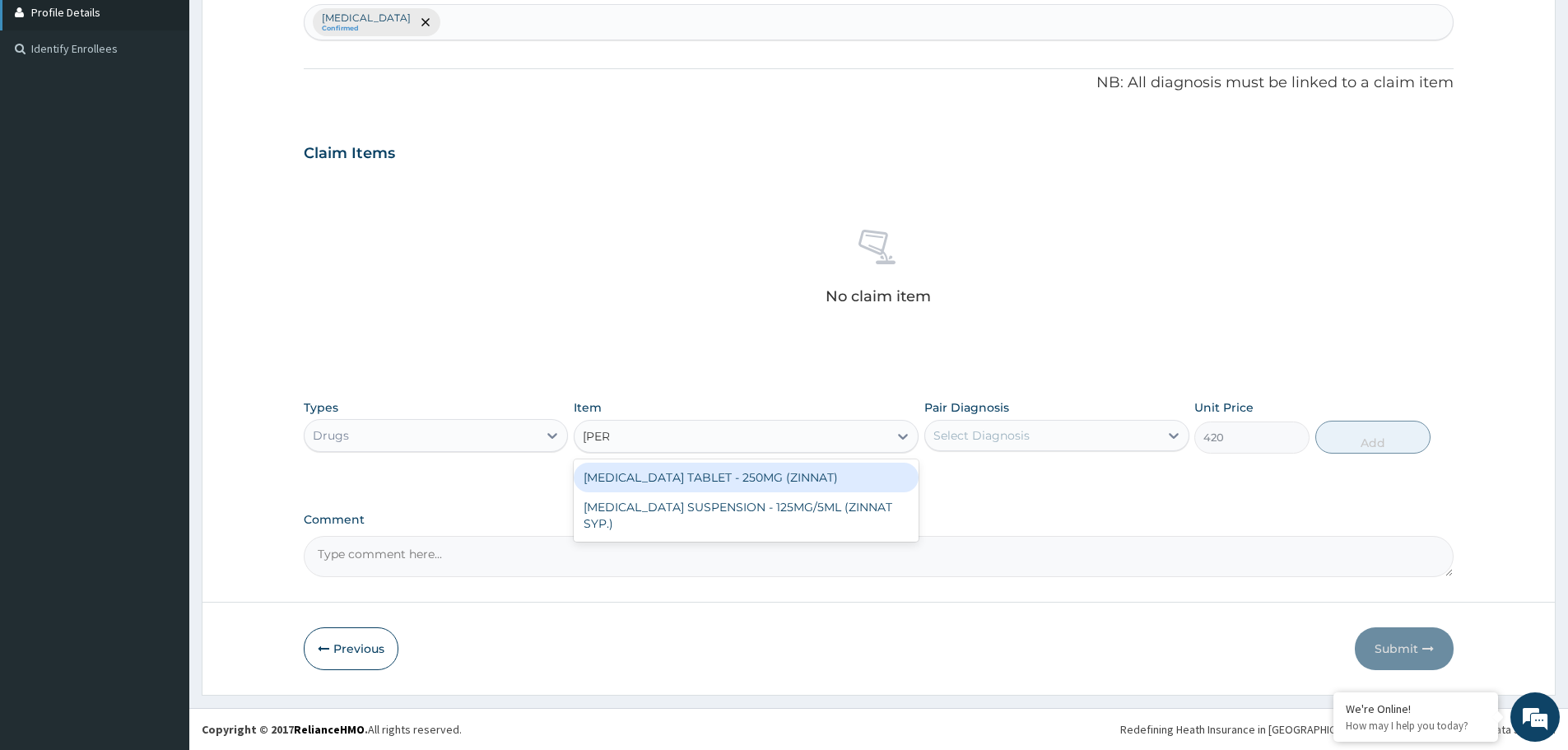
type input "zinn"
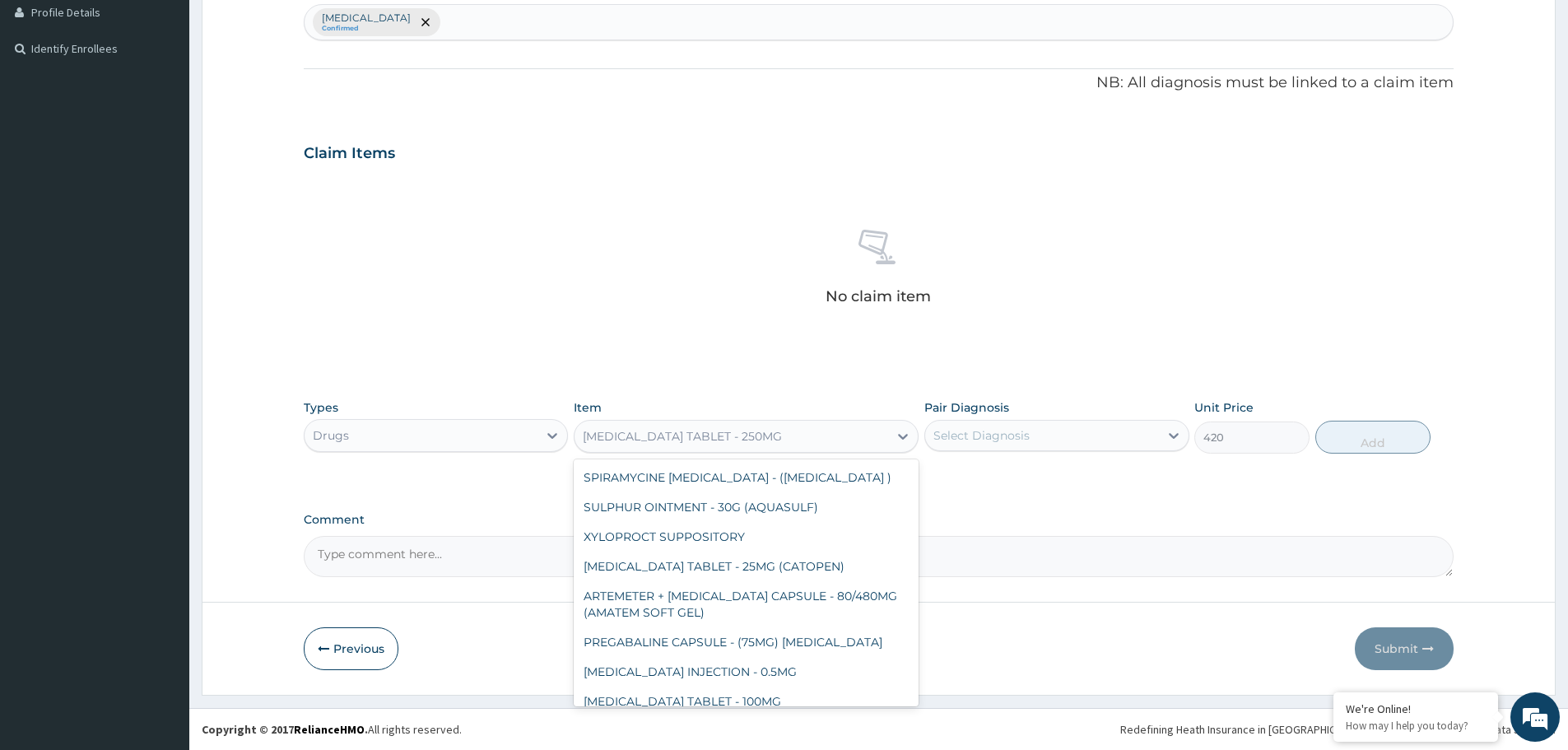
click at [682, 439] on div "CEFUROXIME TABLET - 250MG" at bounding box center [682, 437] width 200 height 16
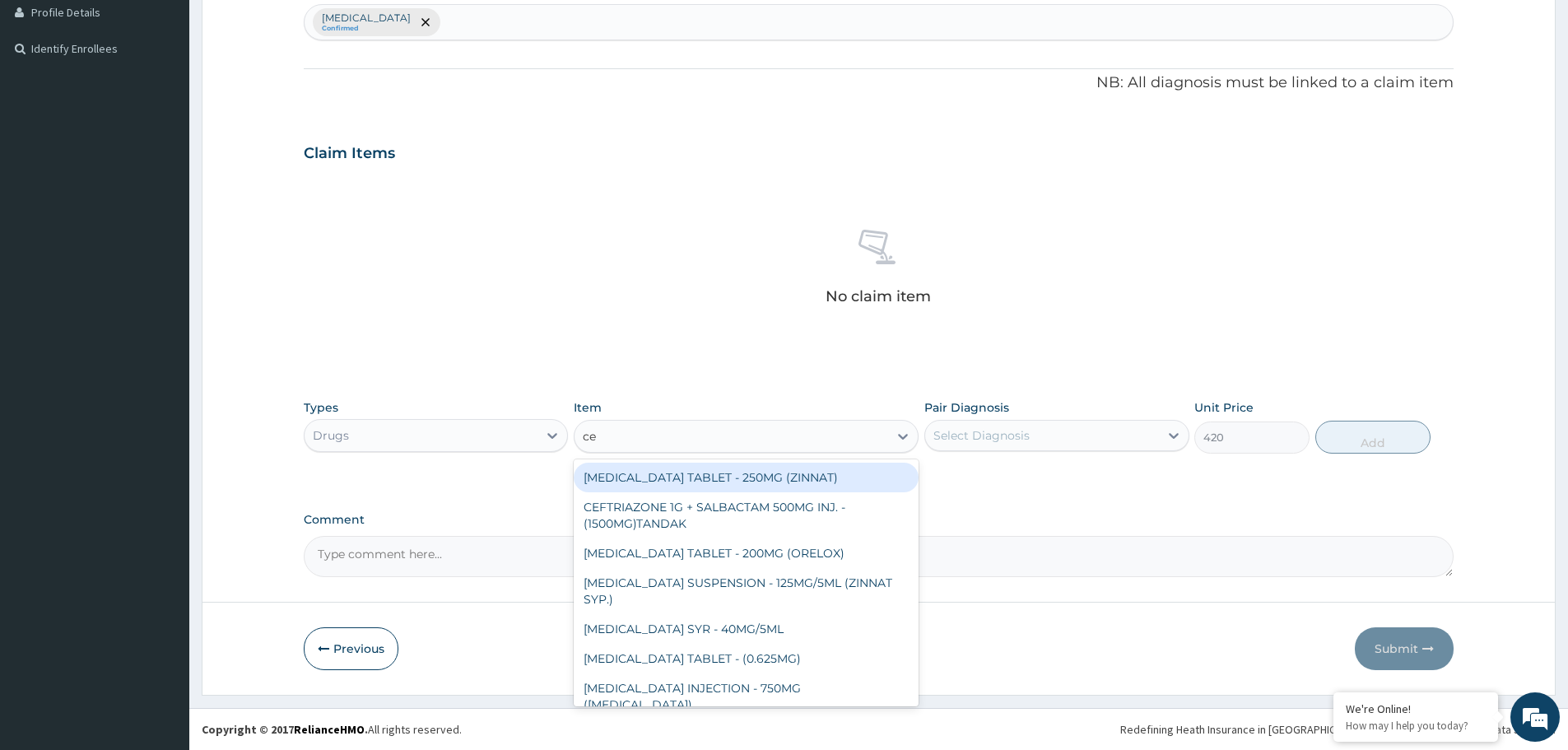
type input "c"
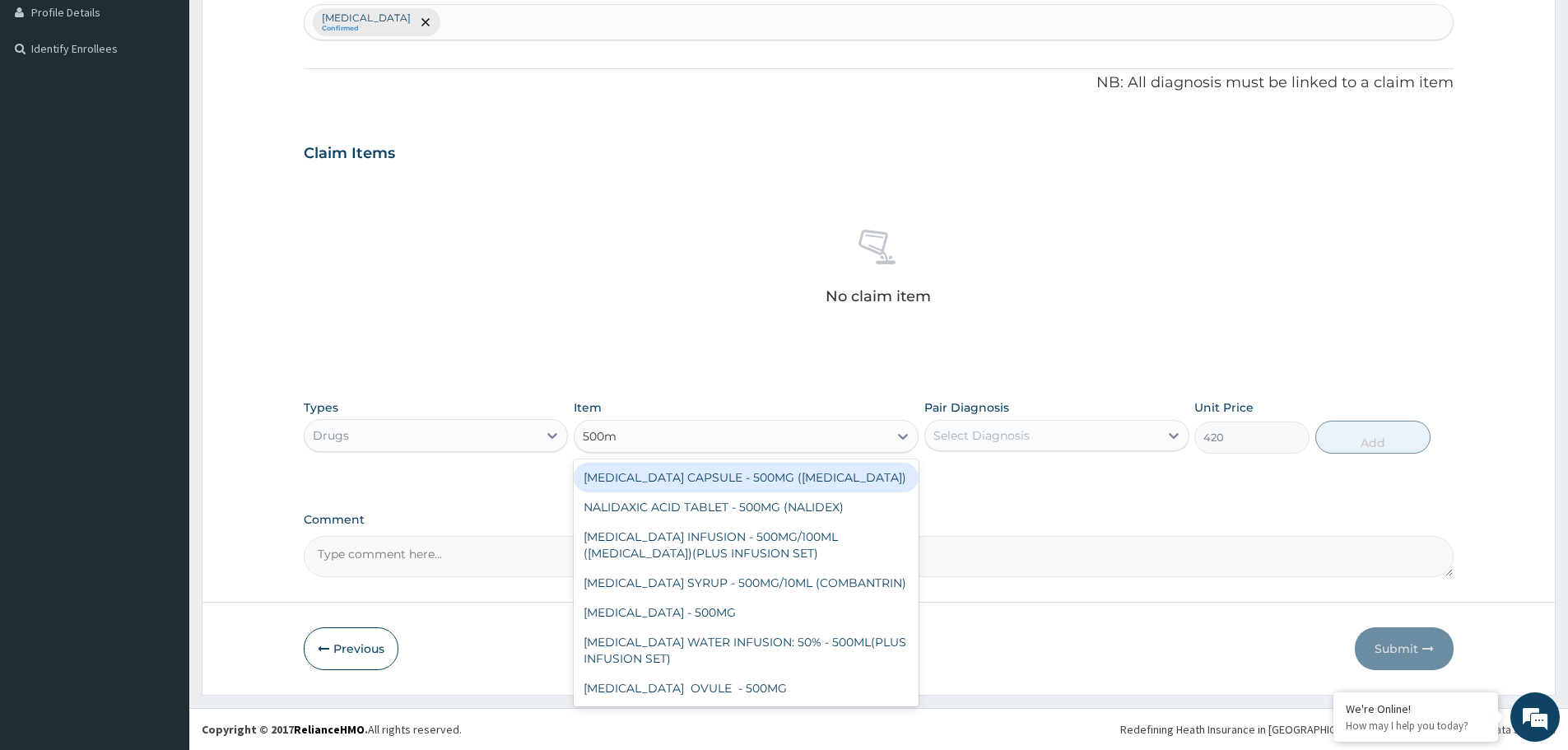
type input "500mg"
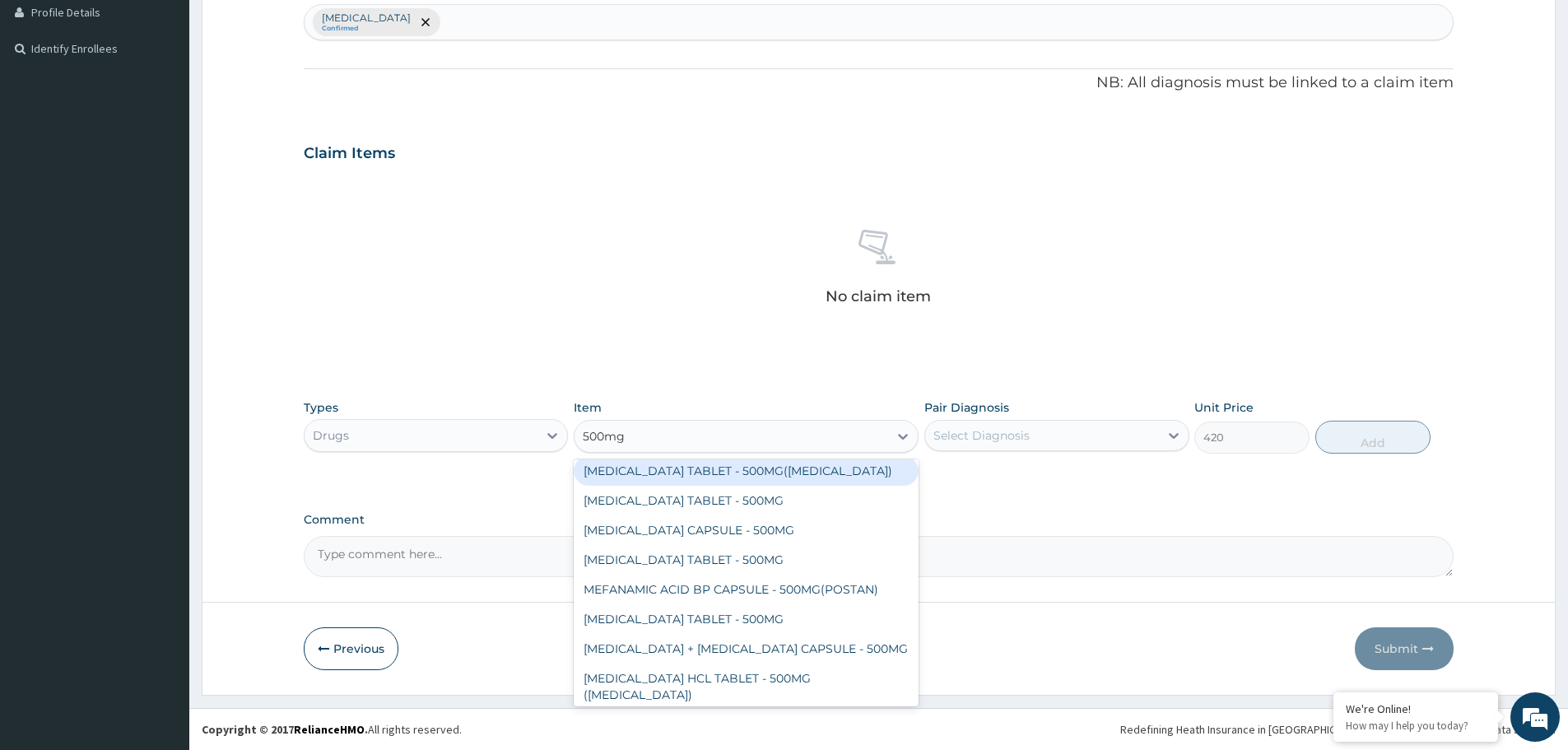
scroll to position [329, 0]
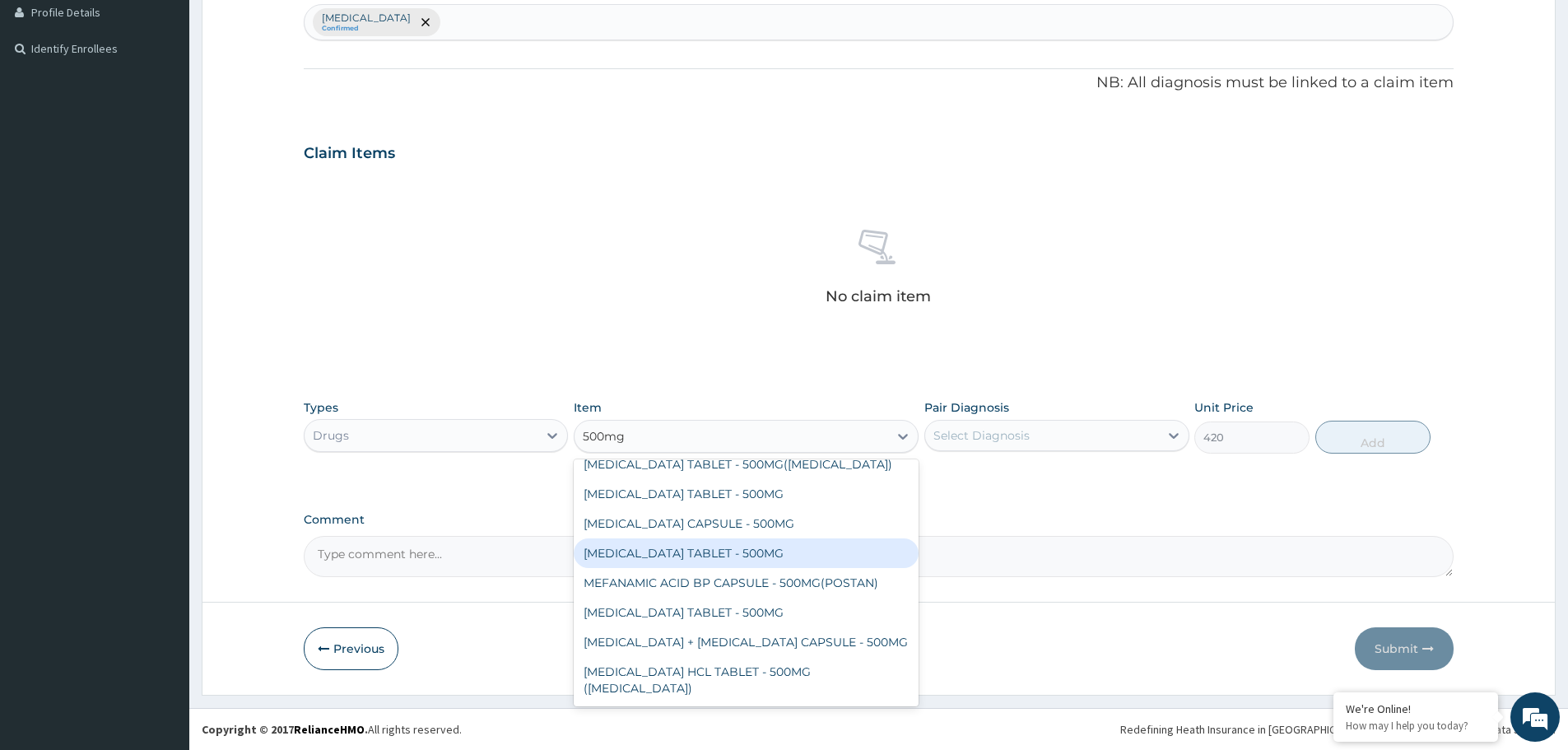
click at [704, 559] on div "CLARITHROMYCIN TABLET - 500MG" at bounding box center [746, 553] width 345 height 30
type input "392"
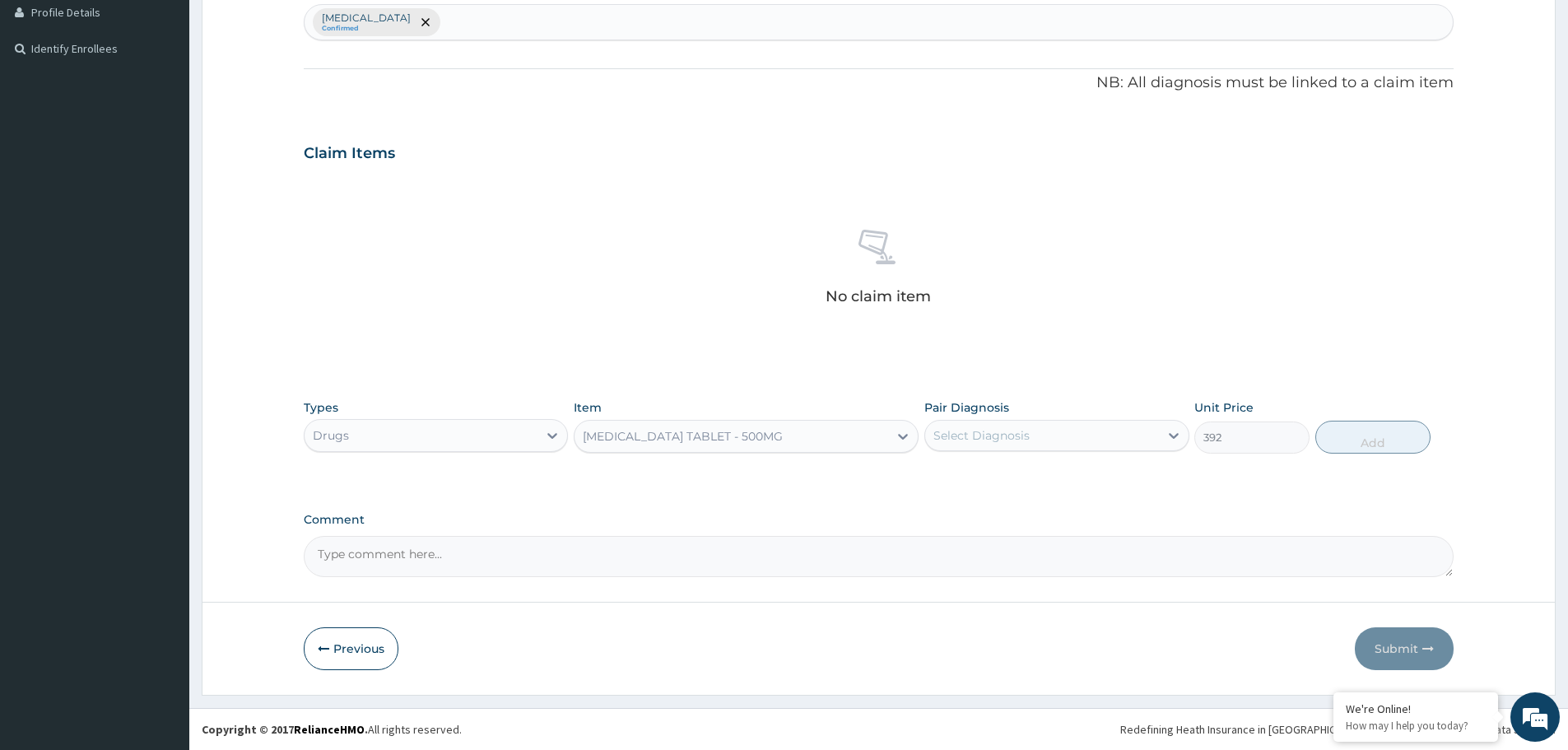
click at [685, 438] on div "CLARITHROMYCIN TABLET - 500MG" at bounding box center [683, 437] width 200 height 16
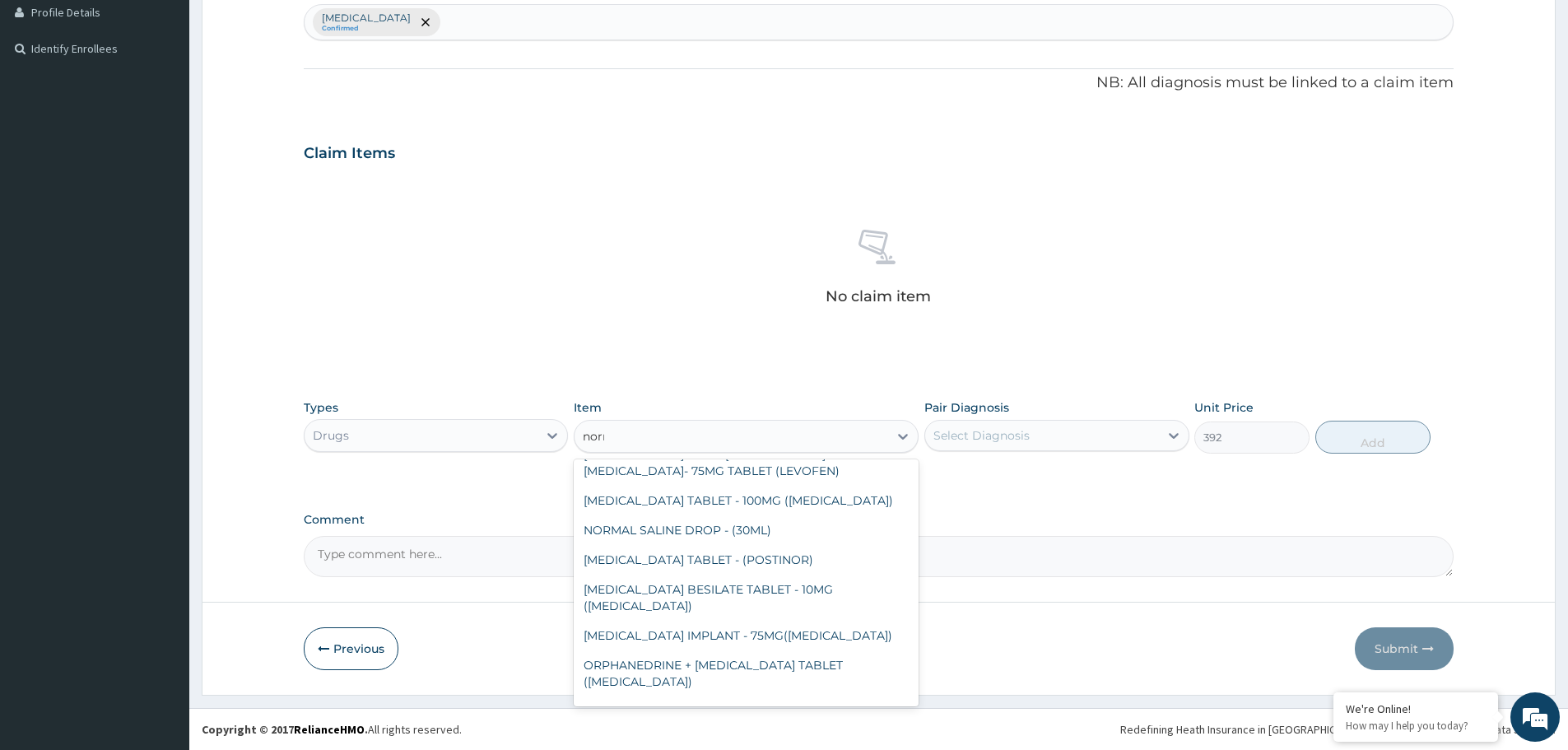
scroll to position [0, 0]
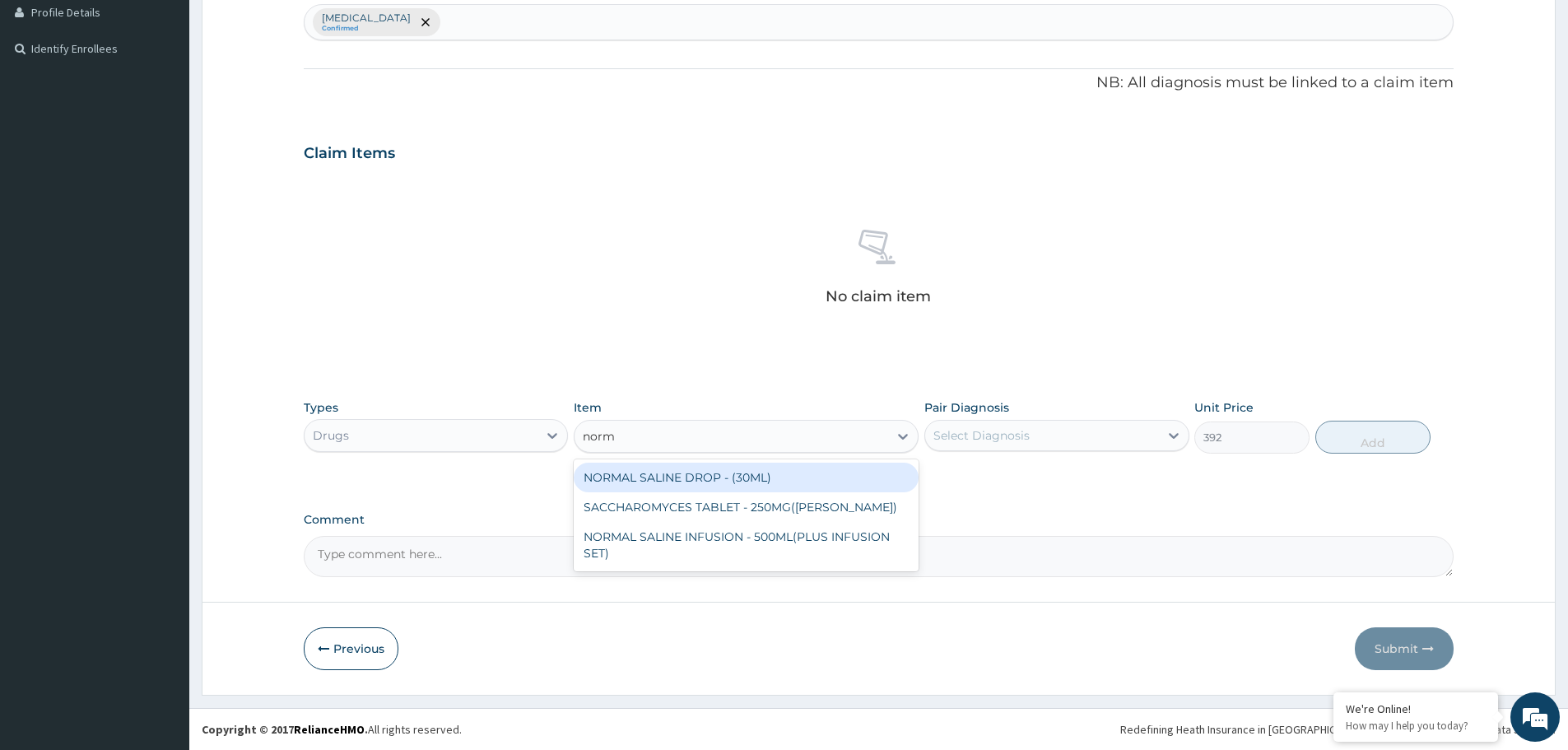
type input "norma"
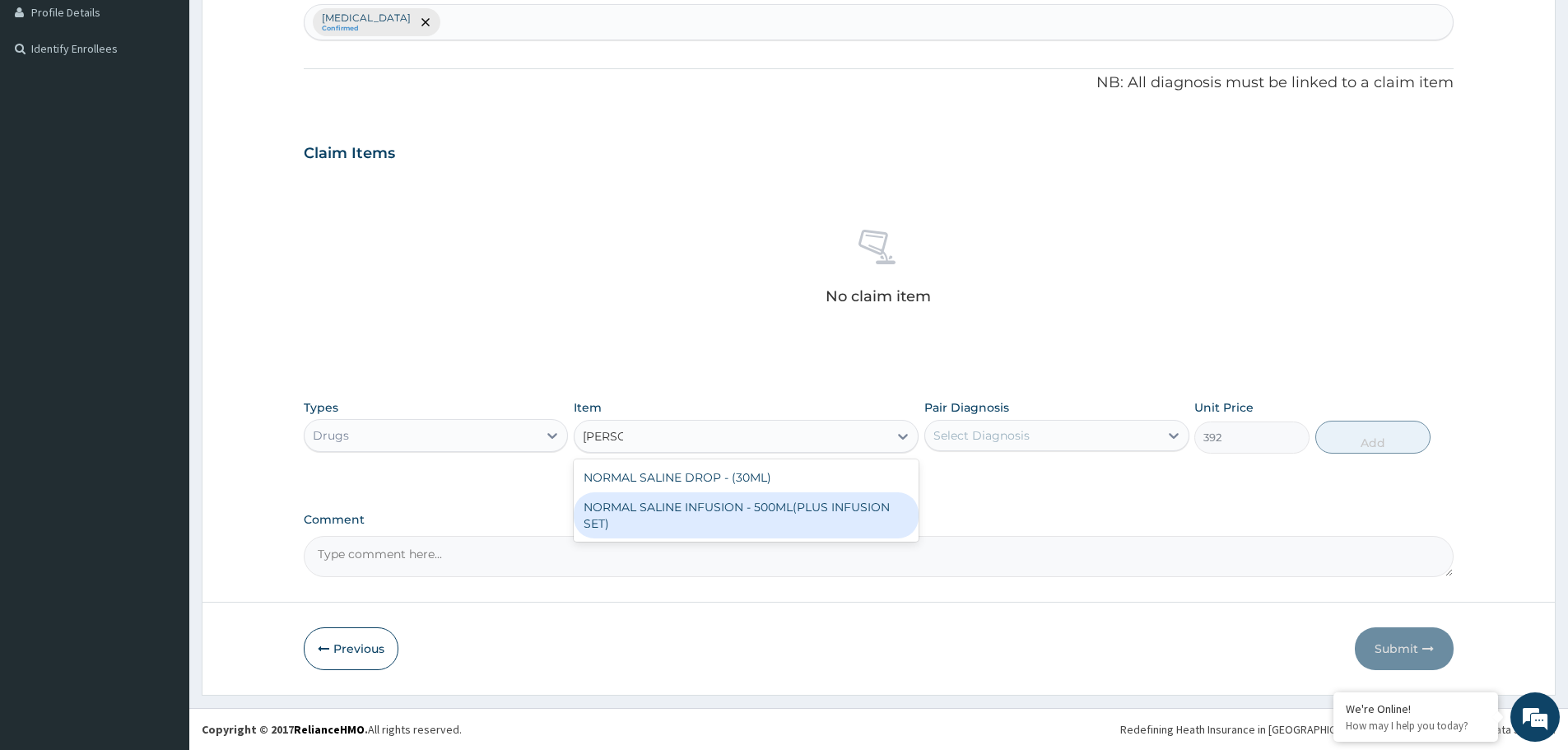
click at [777, 527] on div "NORMAL SALINE INFUSION - 500ML(PLUS INFUSION SET)" at bounding box center [746, 515] width 345 height 46
type input "1092"
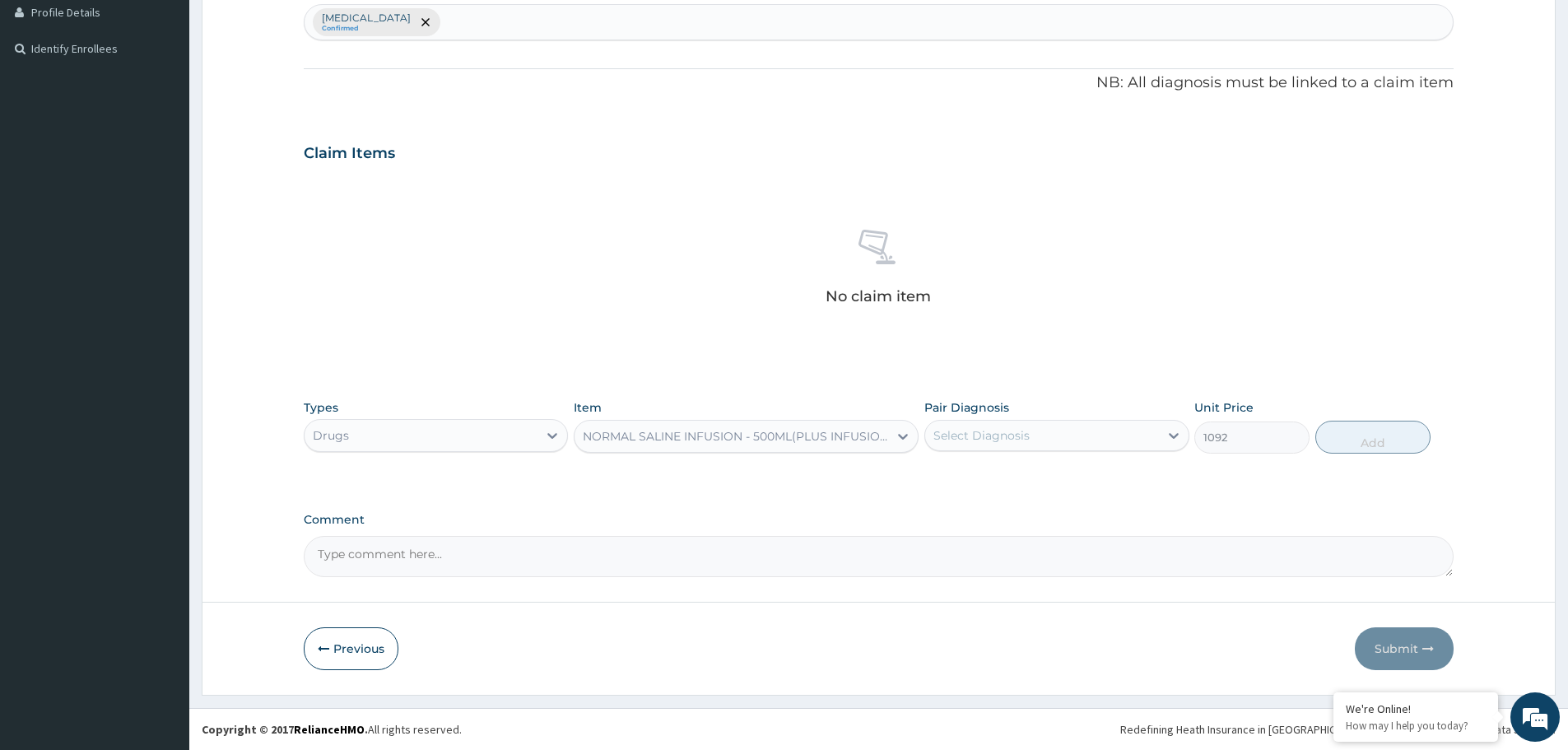
click at [682, 439] on div "NORMAL SALINE INFUSION - 500ML(PLUS INFUSION SET)" at bounding box center [736, 437] width 307 height 16
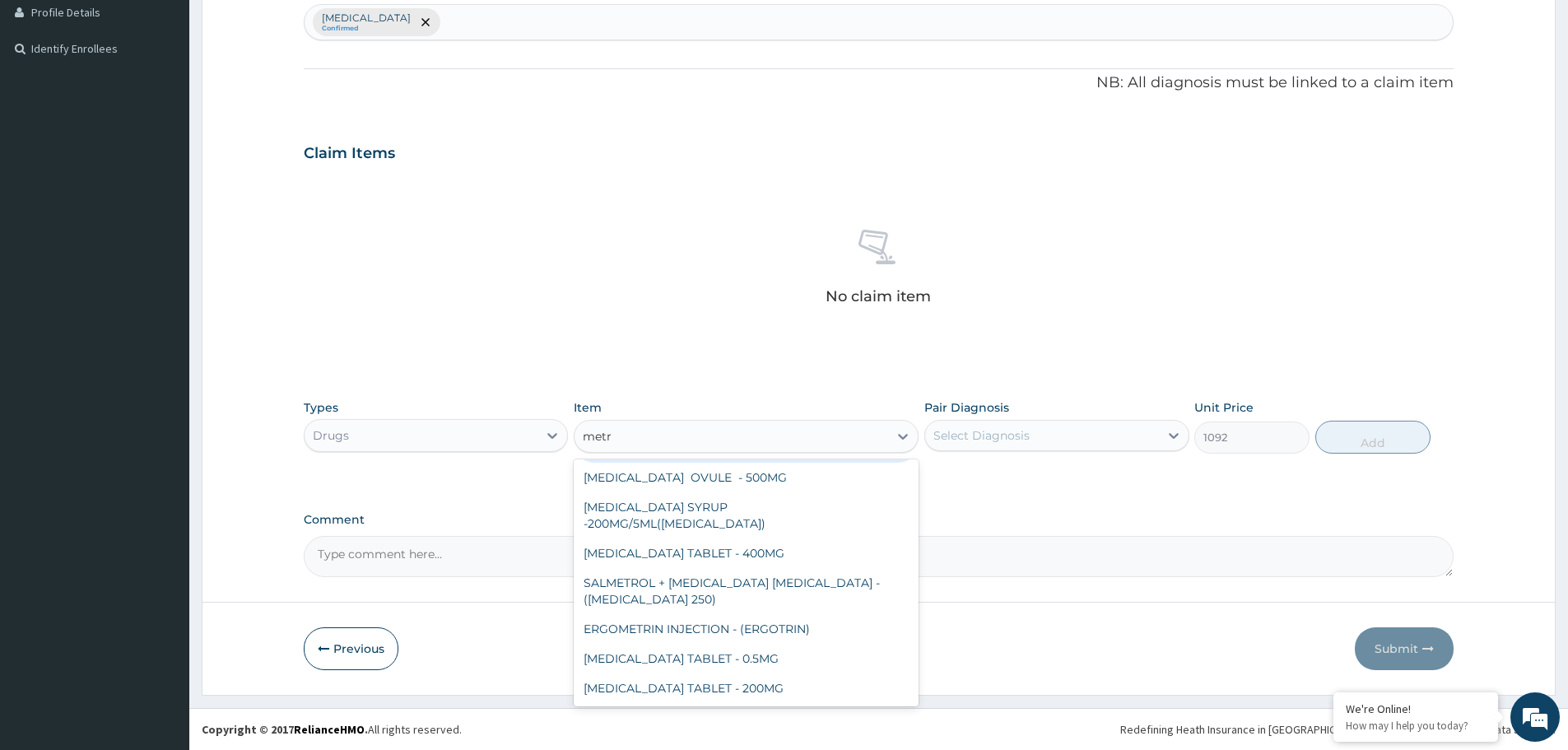
scroll to position [30, 0]
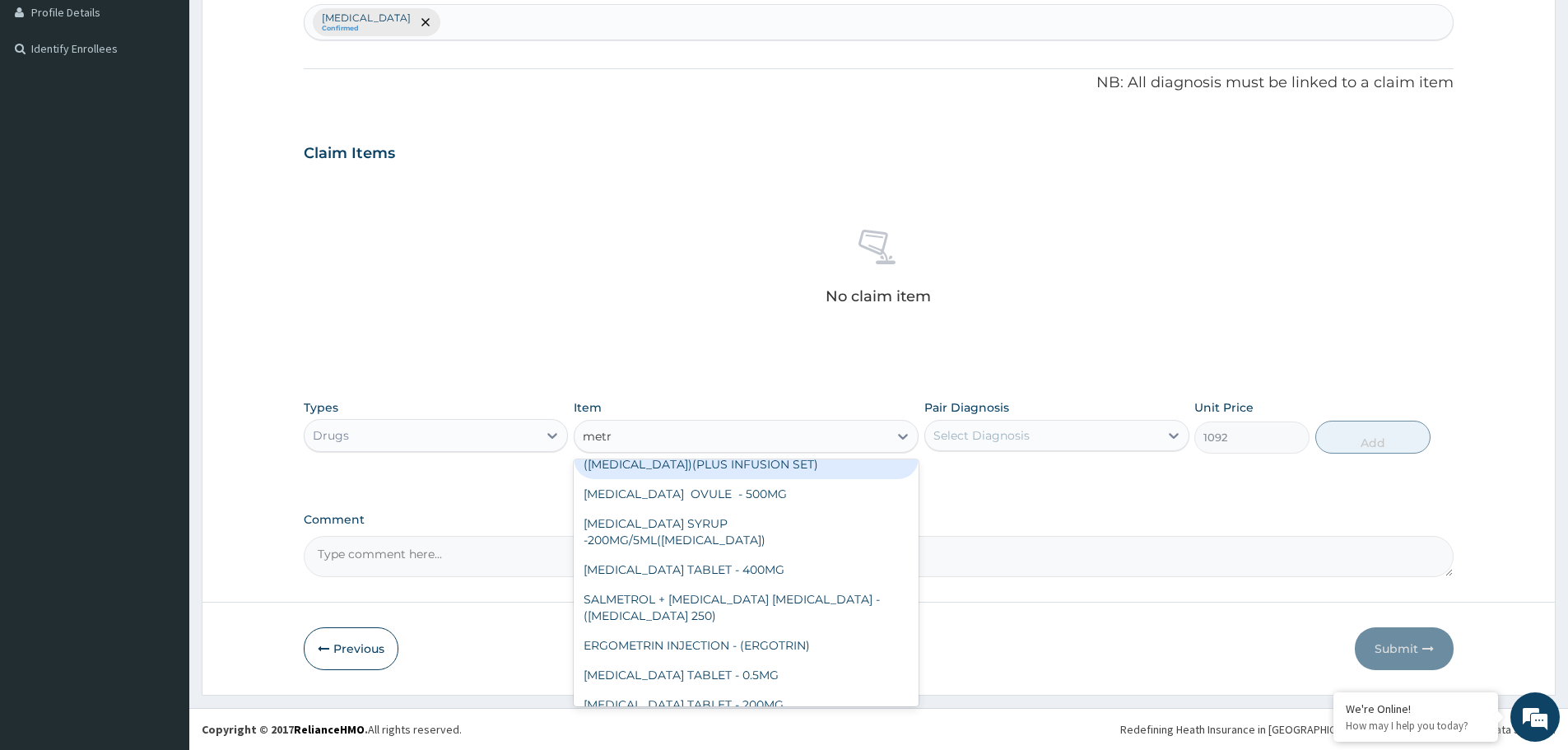
type input "metro"
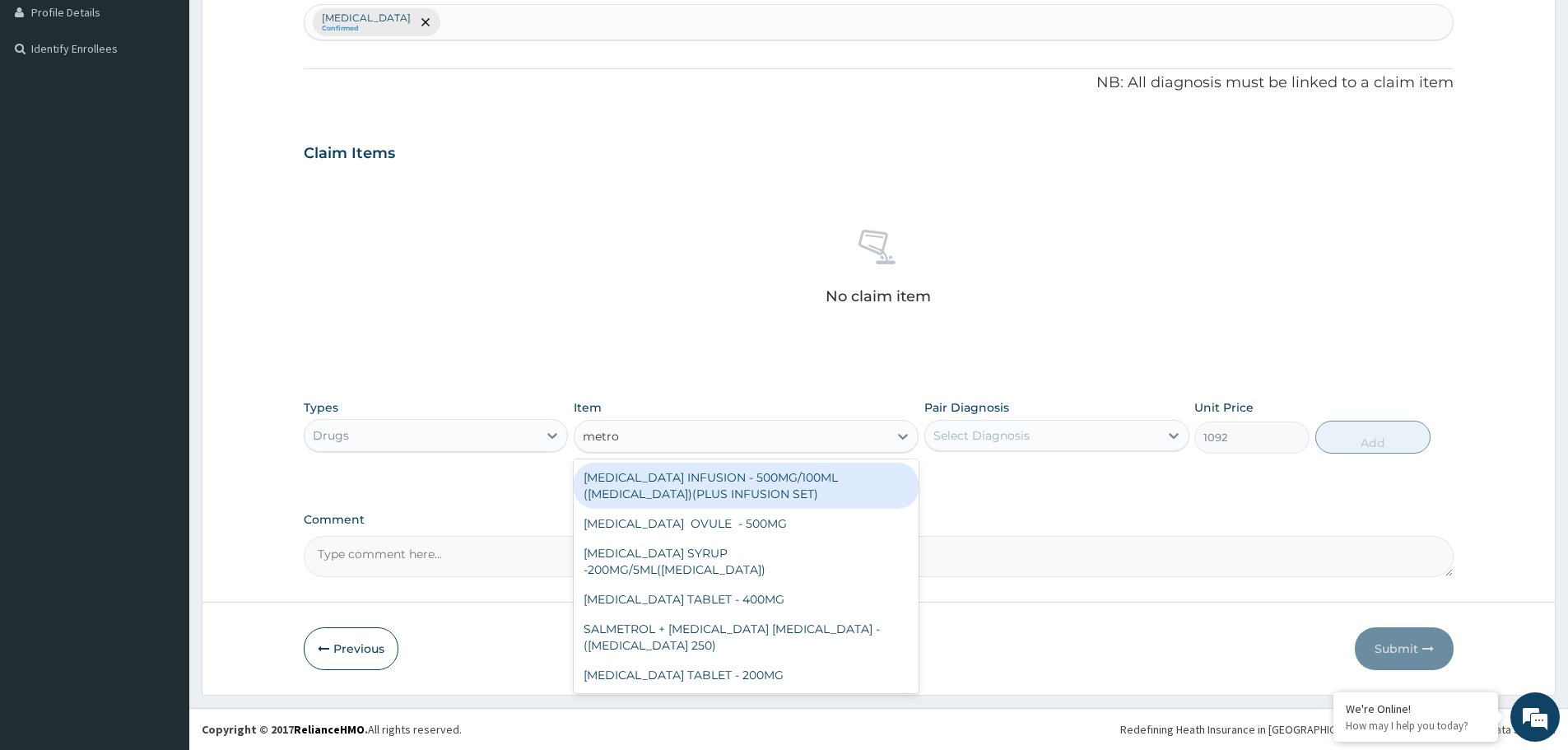
click at [687, 474] on div "METRONIDAZOLE INFUSION - 500MG/100ML (FLAGYL)(PLUS INFUSION SET)" at bounding box center [746, 486] width 345 height 46
type input "923.9999999999999"
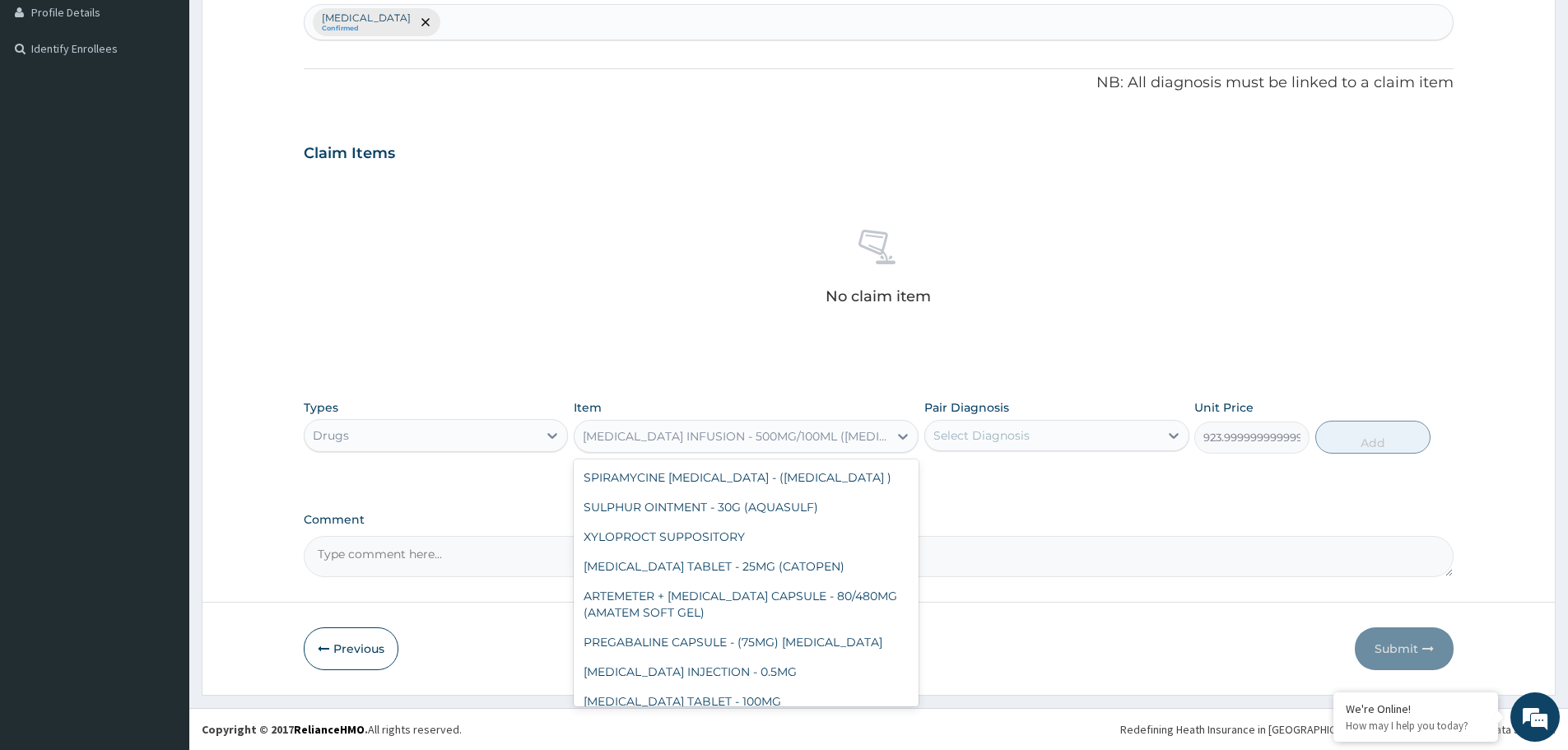
click at [707, 432] on div "METRONIDAZOLE INFUSION - 500MG/100ML (FLAGYL)(PLUS INFUSION SET)" at bounding box center [736, 437] width 307 height 16
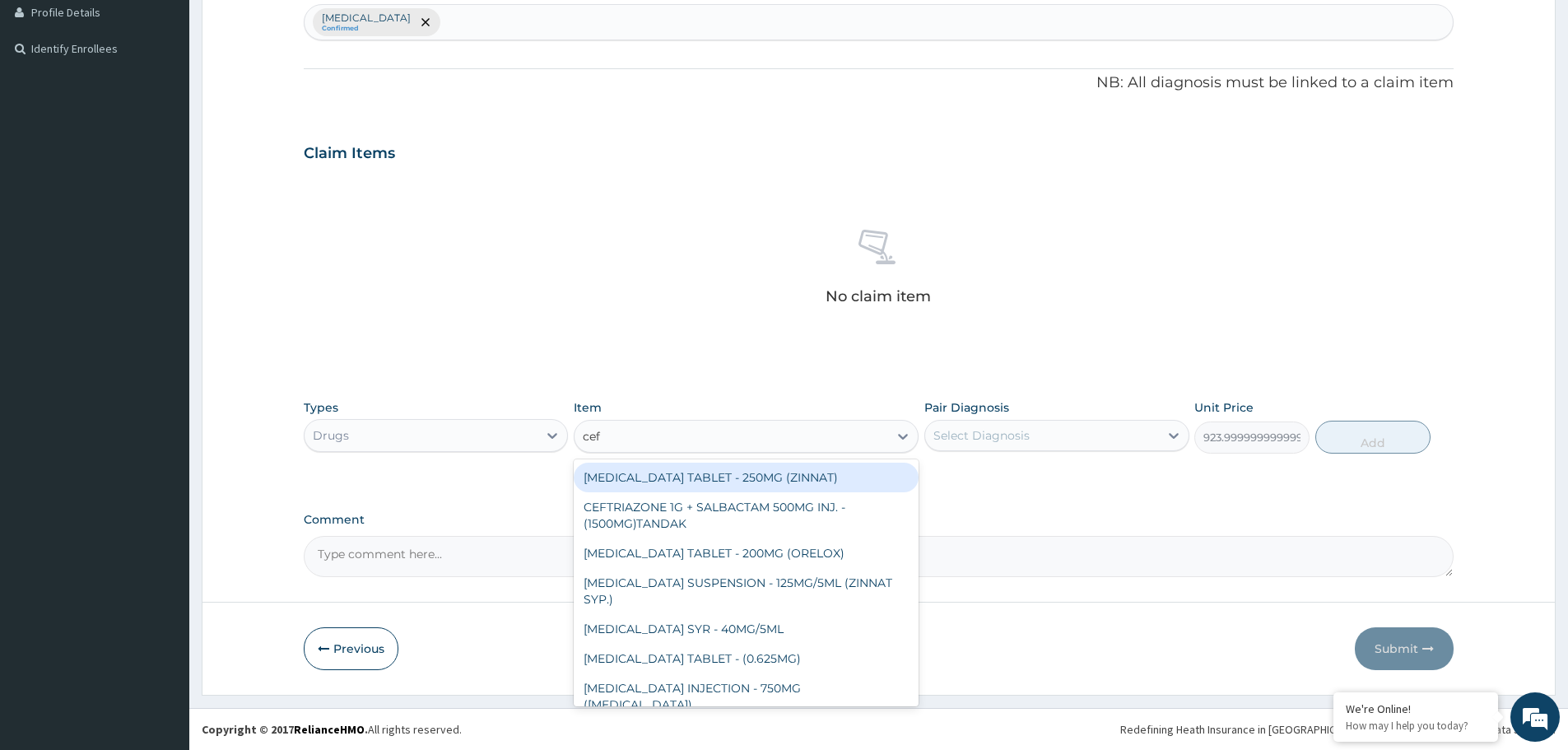
type input "ceft"
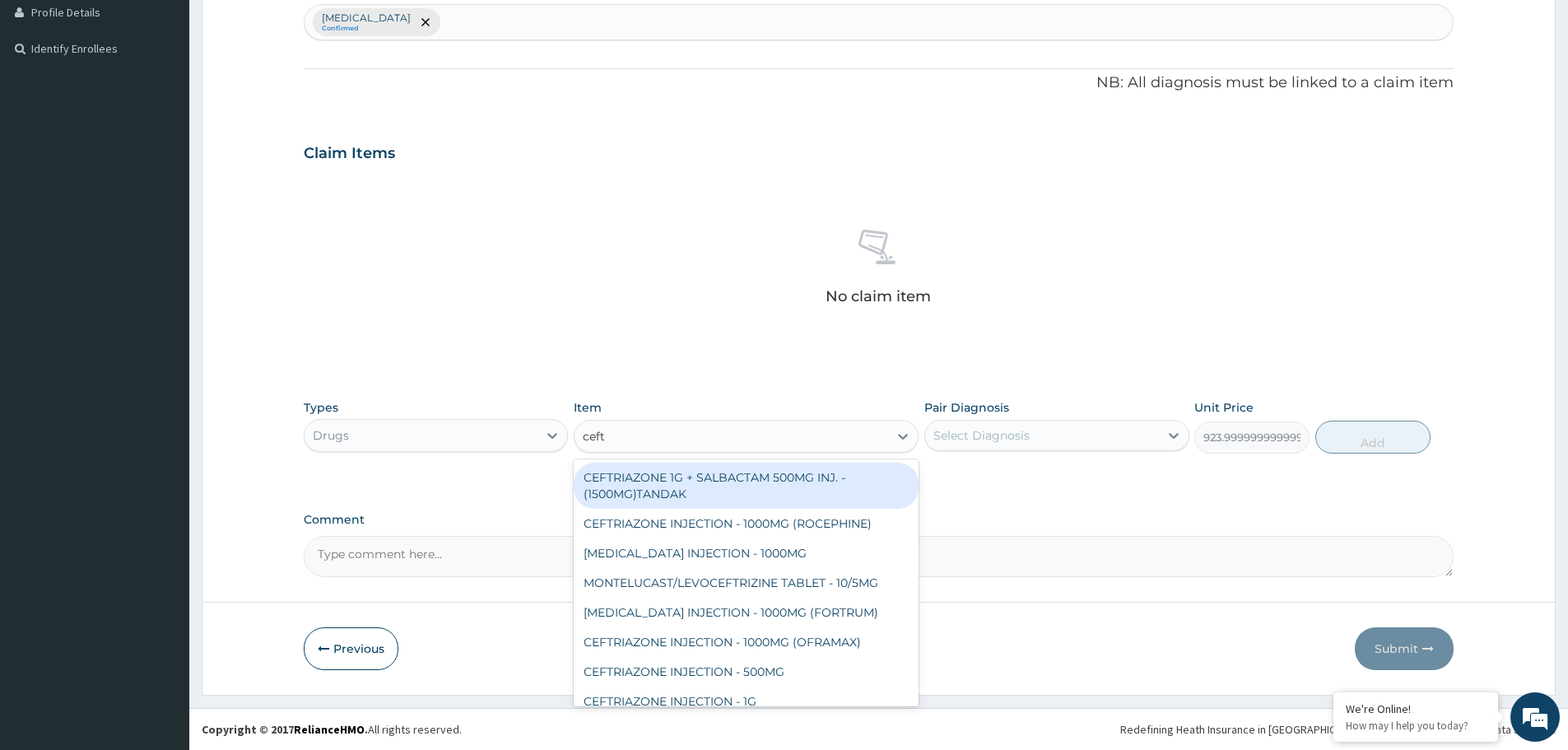
click at [705, 479] on div "CEFTRIAZONE 1G + SALBACTAM 500MG INJ. - (1500MG)TANDAK" at bounding box center [746, 486] width 345 height 46
type input "4480"
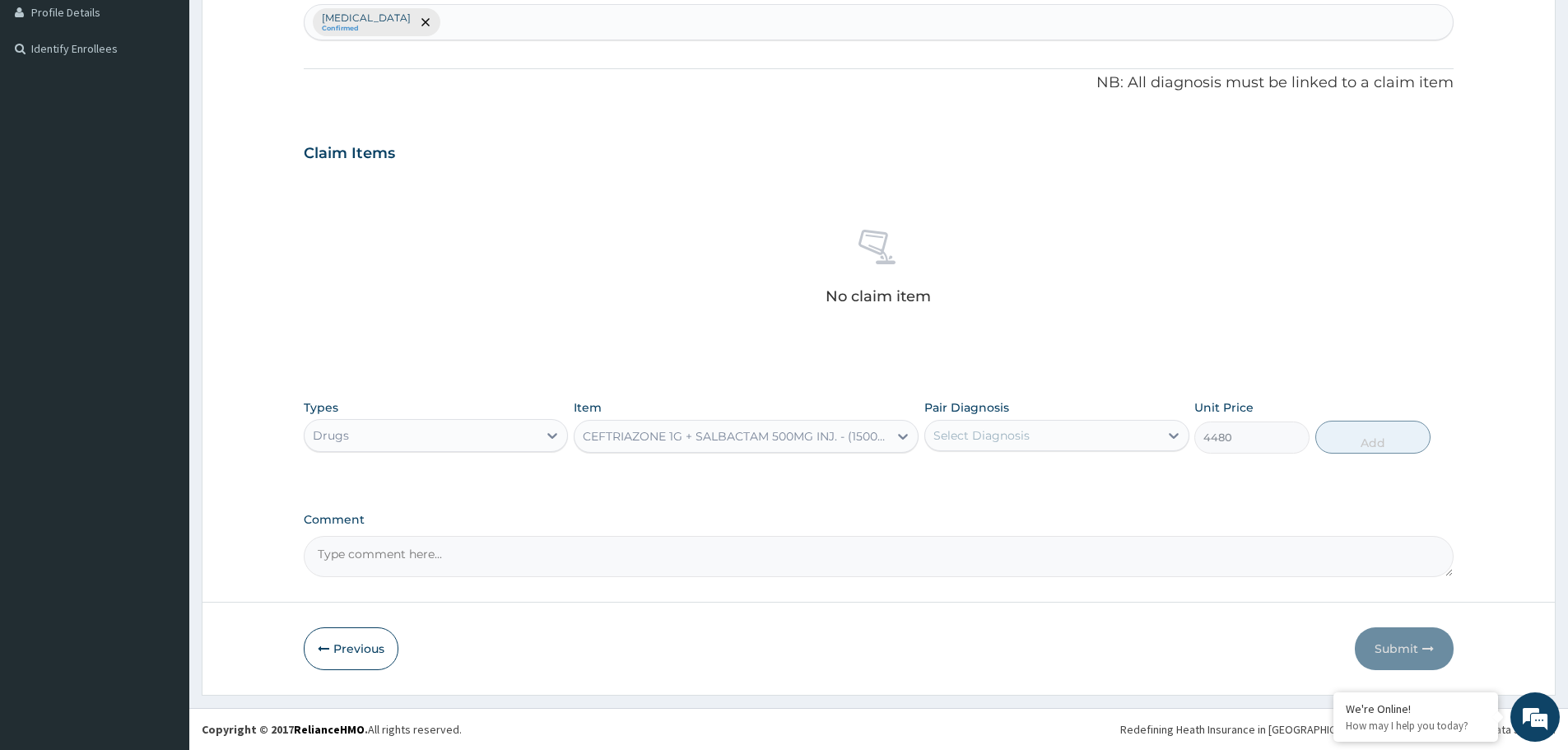
click at [682, 442] on div "CEFTRIAZONE 1G + SALBACTAM 500MG INJ. - (1500MG)TANDAK" at bounding box center [736, 437] width 307 height 16
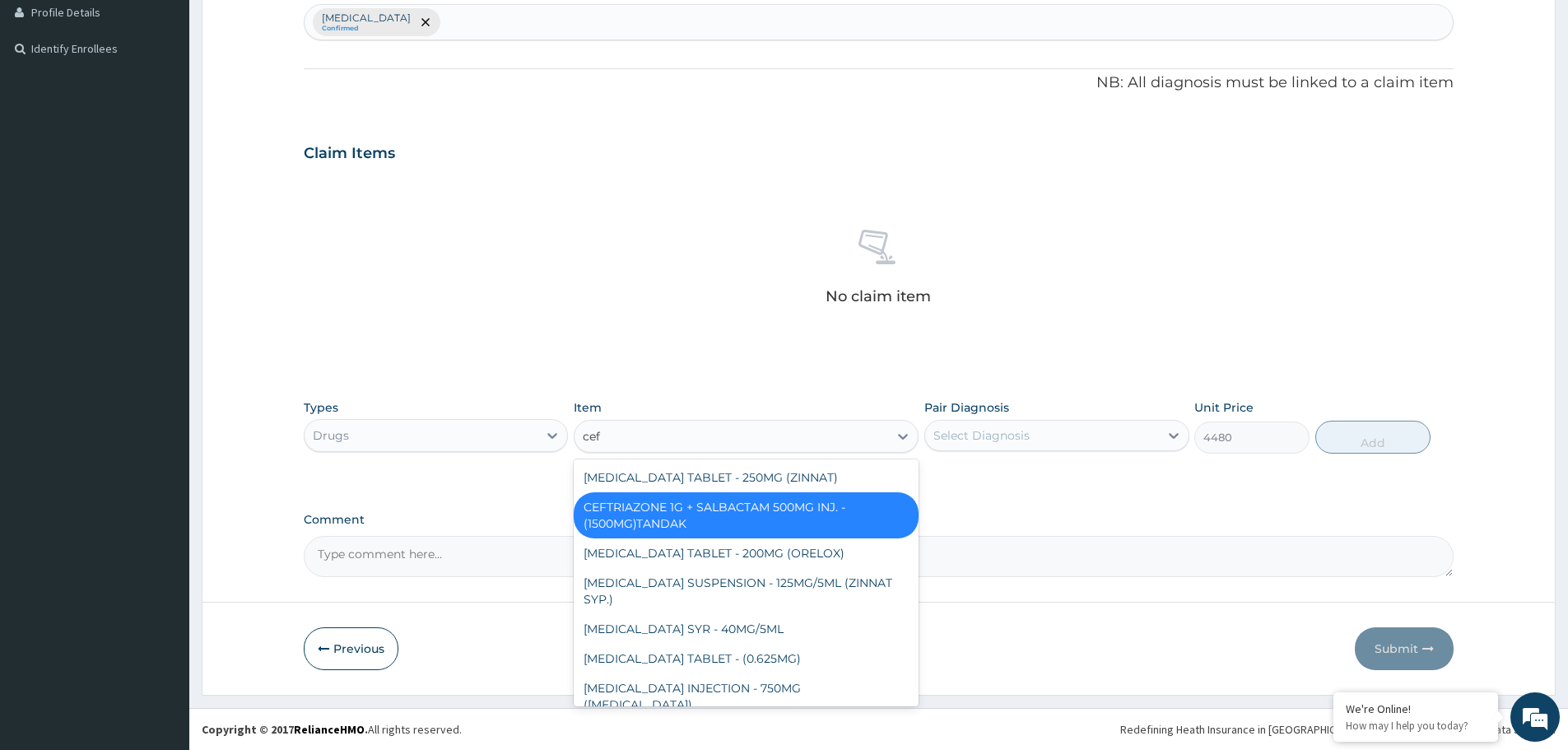
type input "ceft"
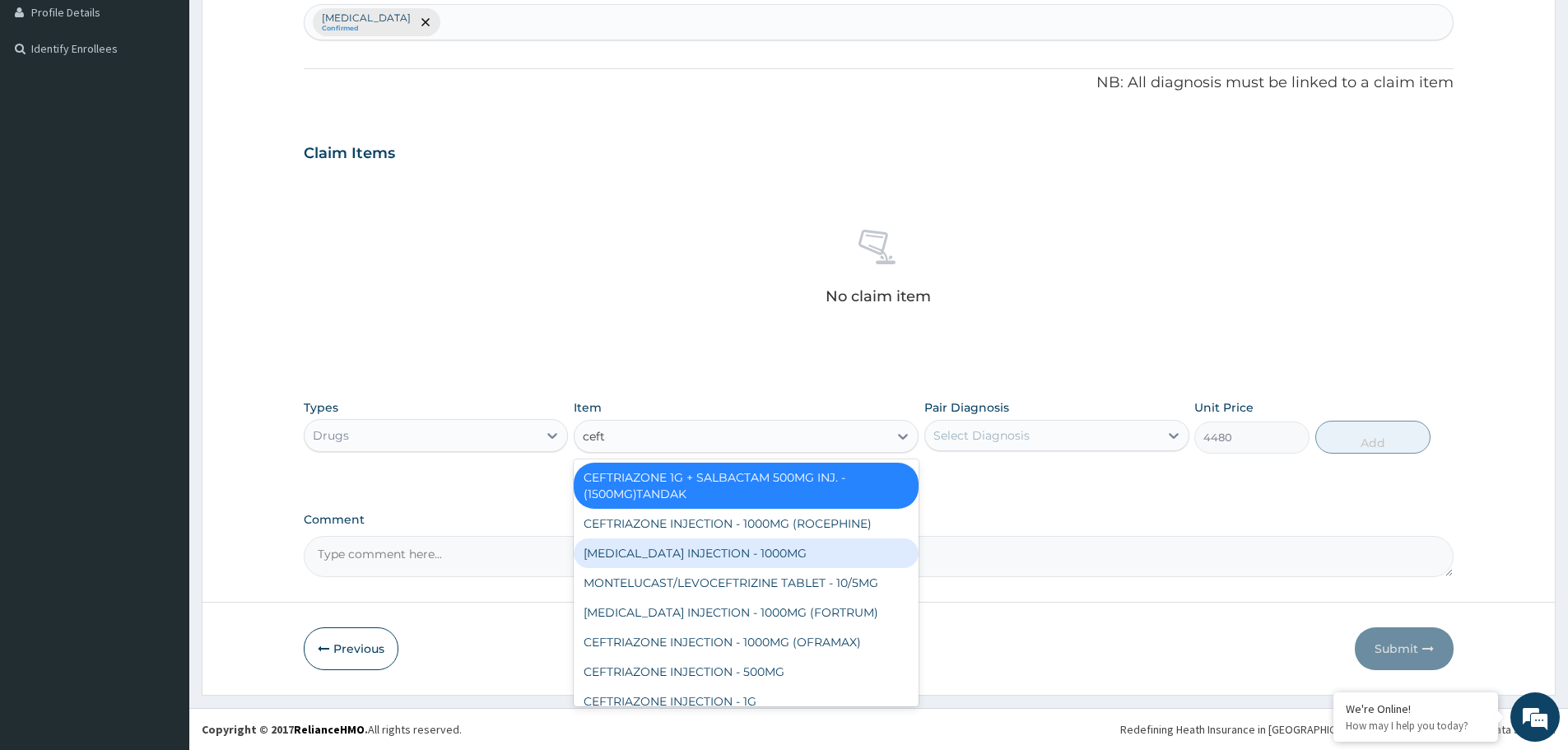
click at [719, 547] on div "CEFTAZIDIME INJECTION - 1000MG" at bounding box center [746, 553] width 345 height 30
type input "2015.9999999999998"
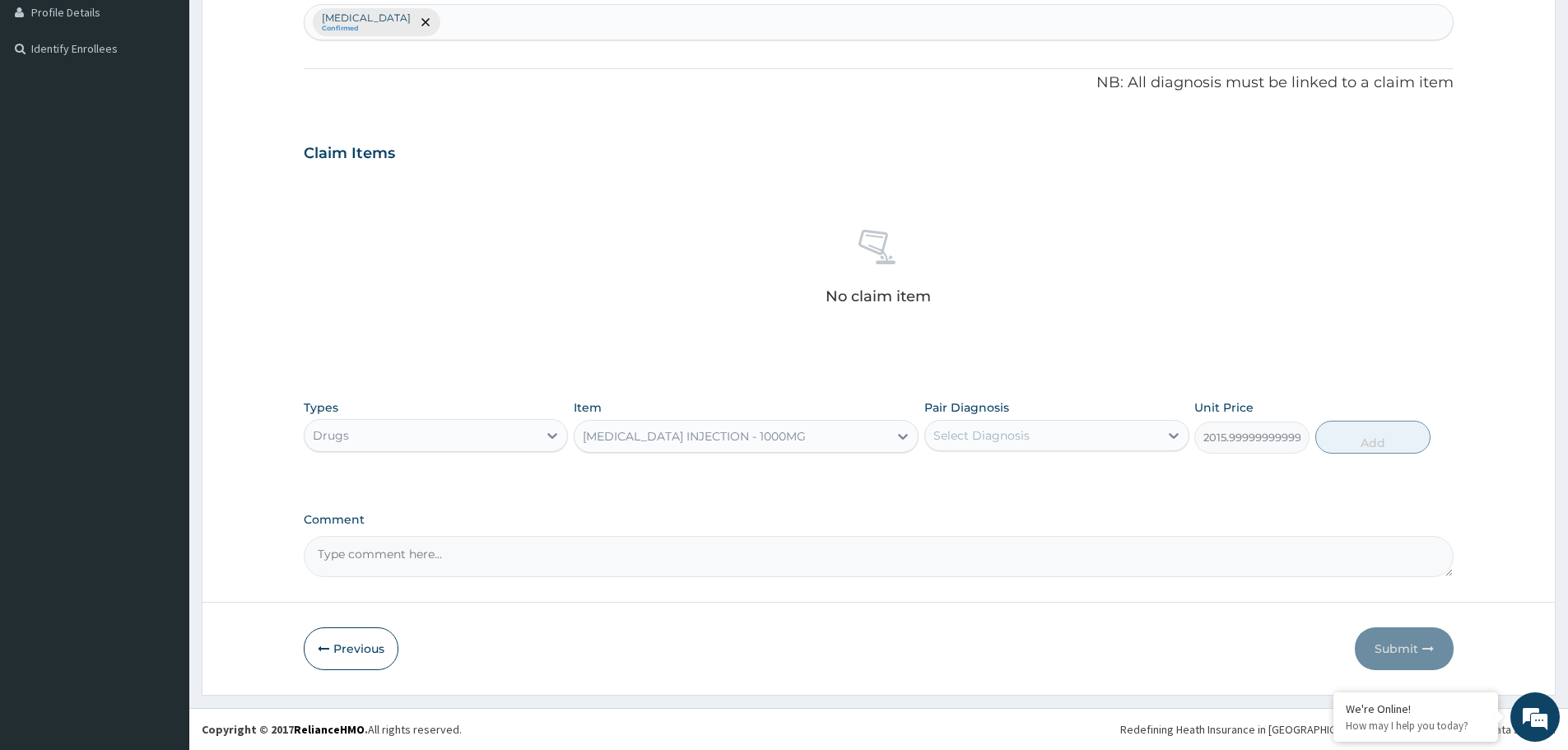
click at [703, 447] on div "CEFTAZIDIME INJECTION - 1000MG" at bounding box center [732, 436] width 313 height 26
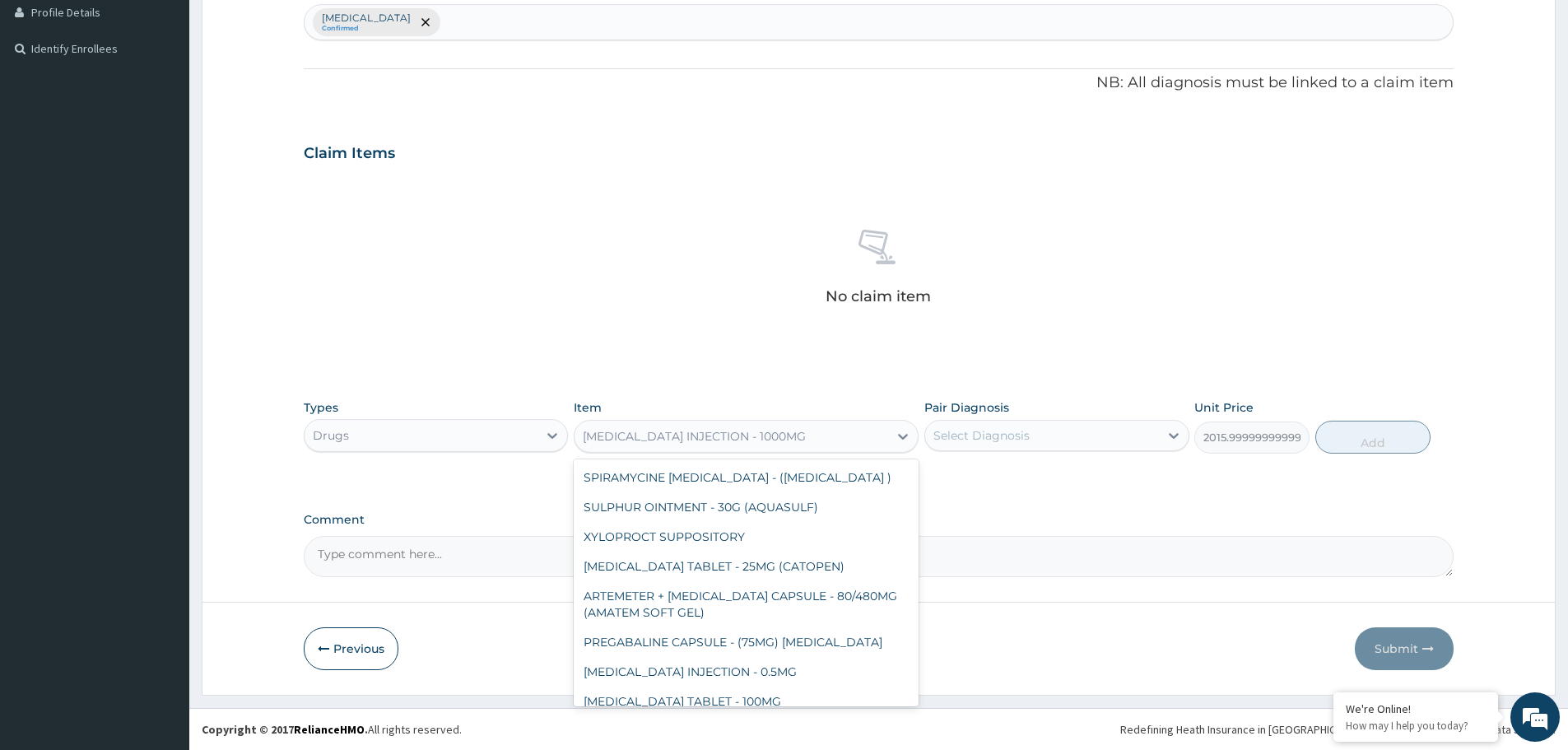
scroll to position [15547, 0]
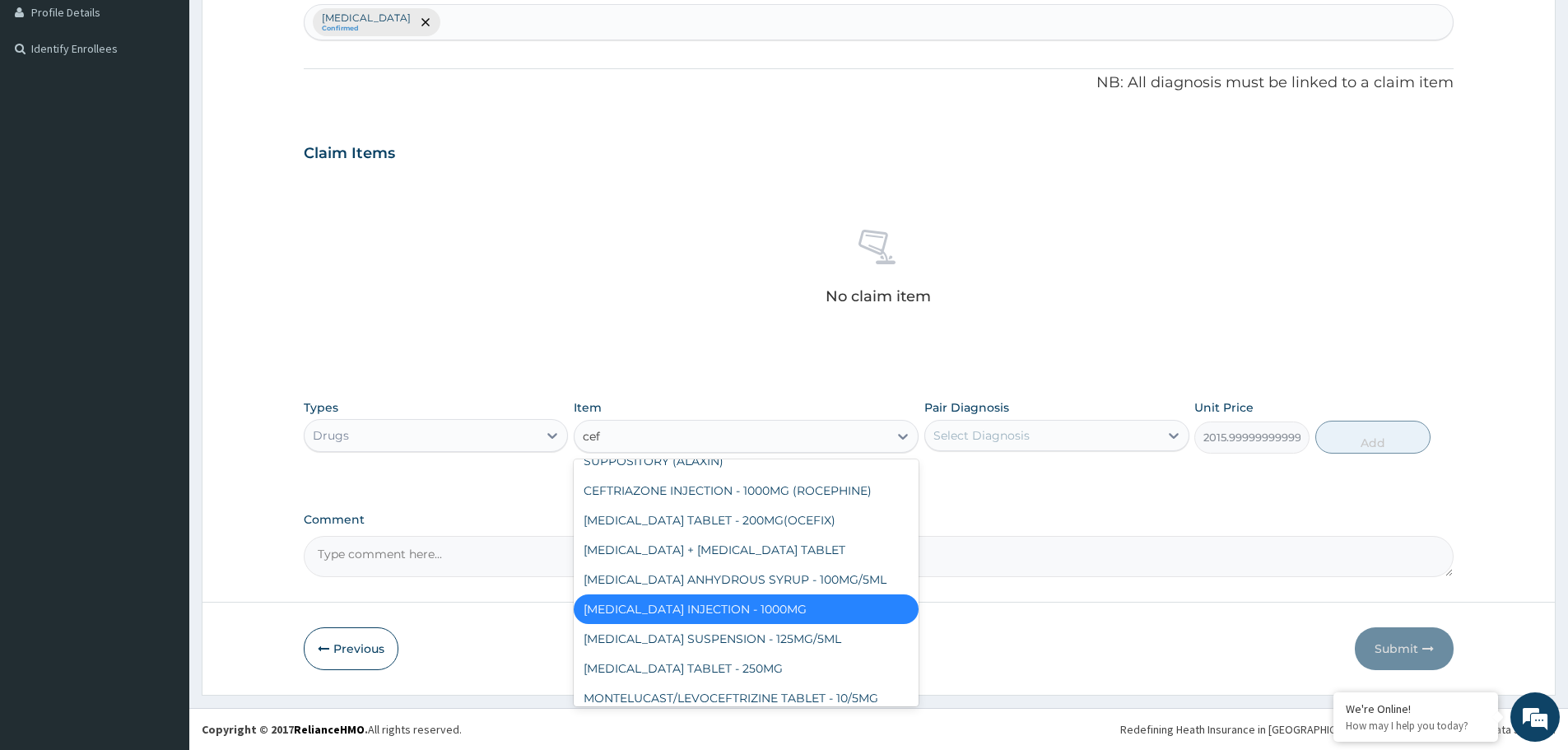
type input "ceft"
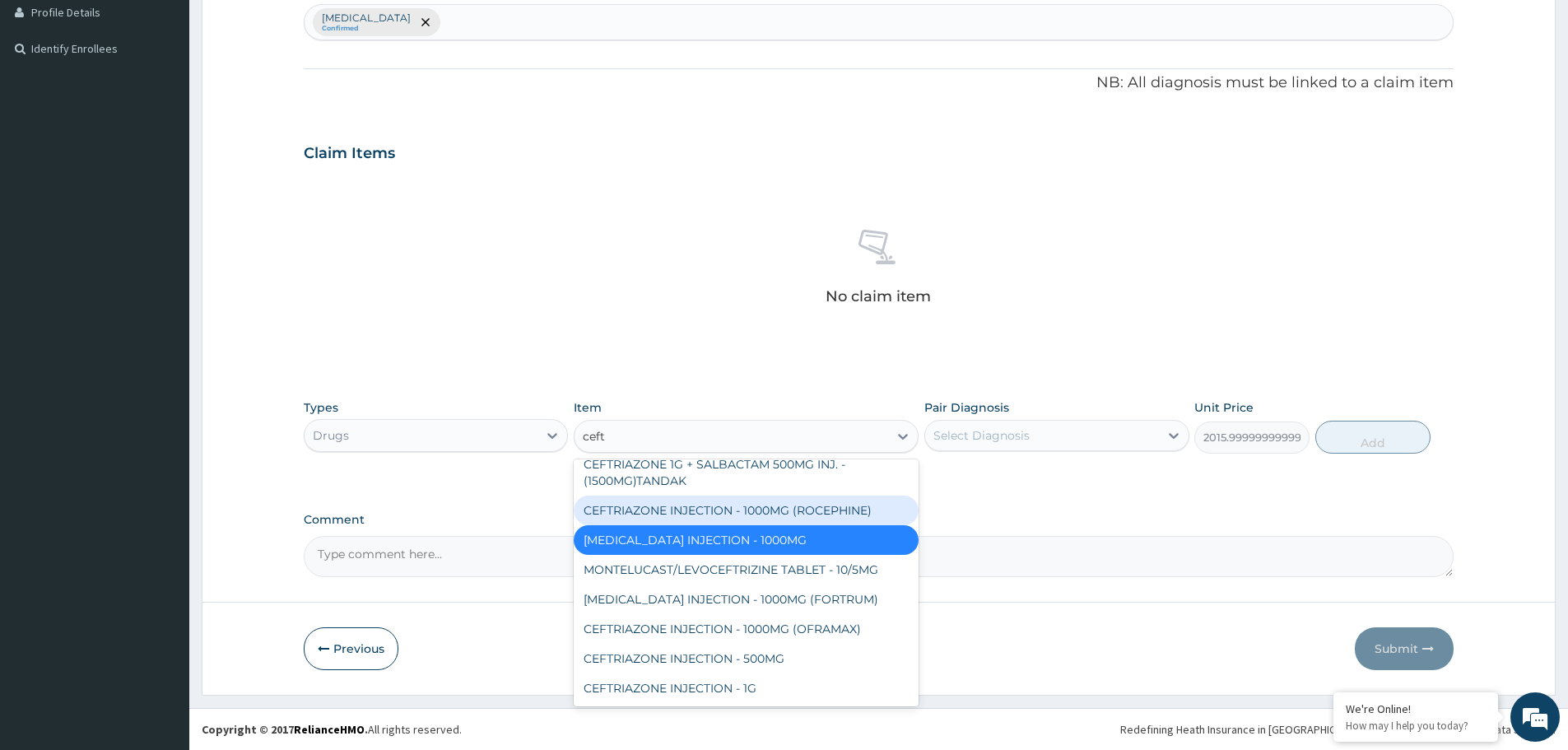
click at [696, 518] on div "CEFTRIAZONE INJECTION - 1000MG (ROCEPHINE)" at bounding box center [746, 510] width 345 height 30
type input "9520"
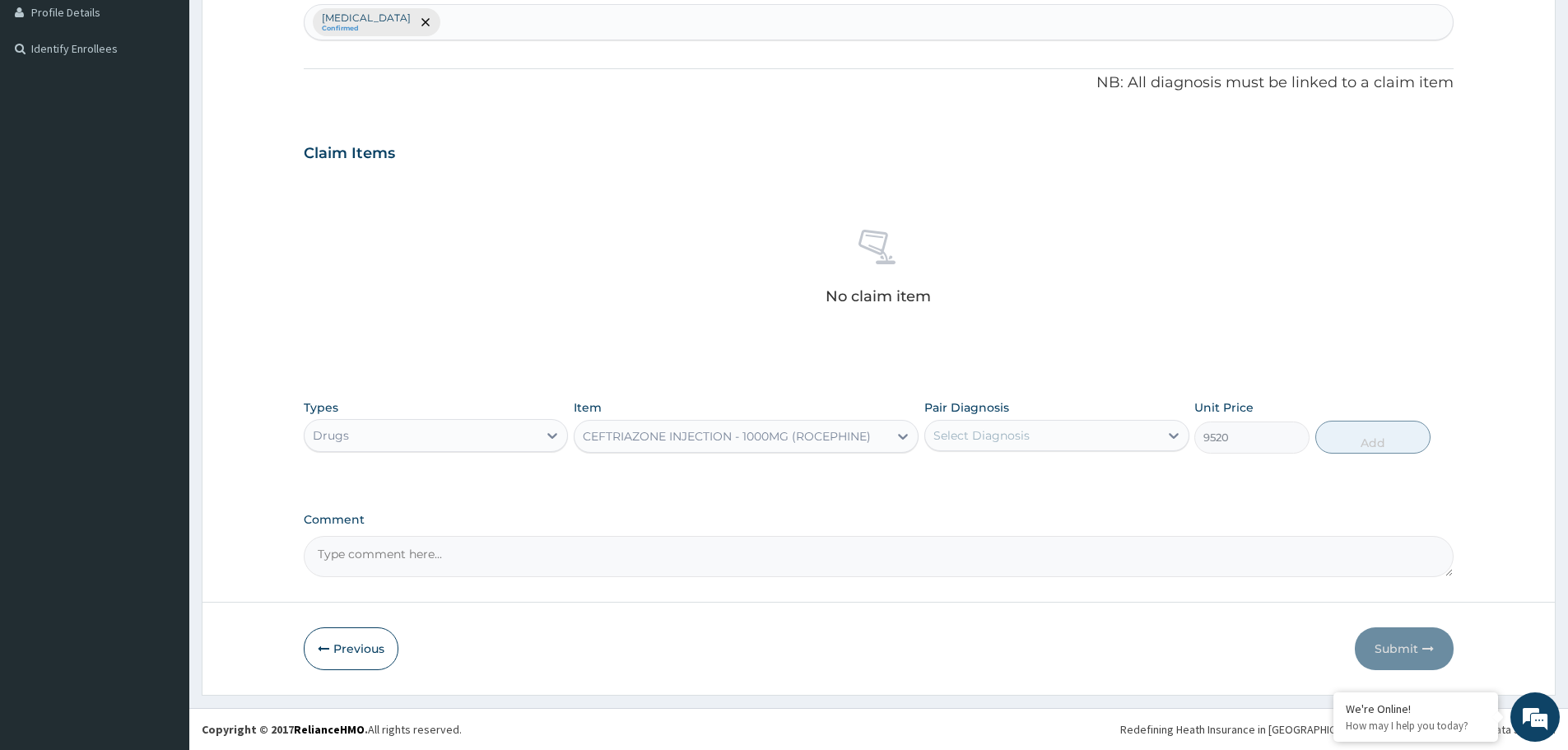
click at [727, 439] on div "CEFTRIAZONE INJECTION - 1000MG (ROCEPHINE)" at bounding box center [727, 437] width 288 height 16
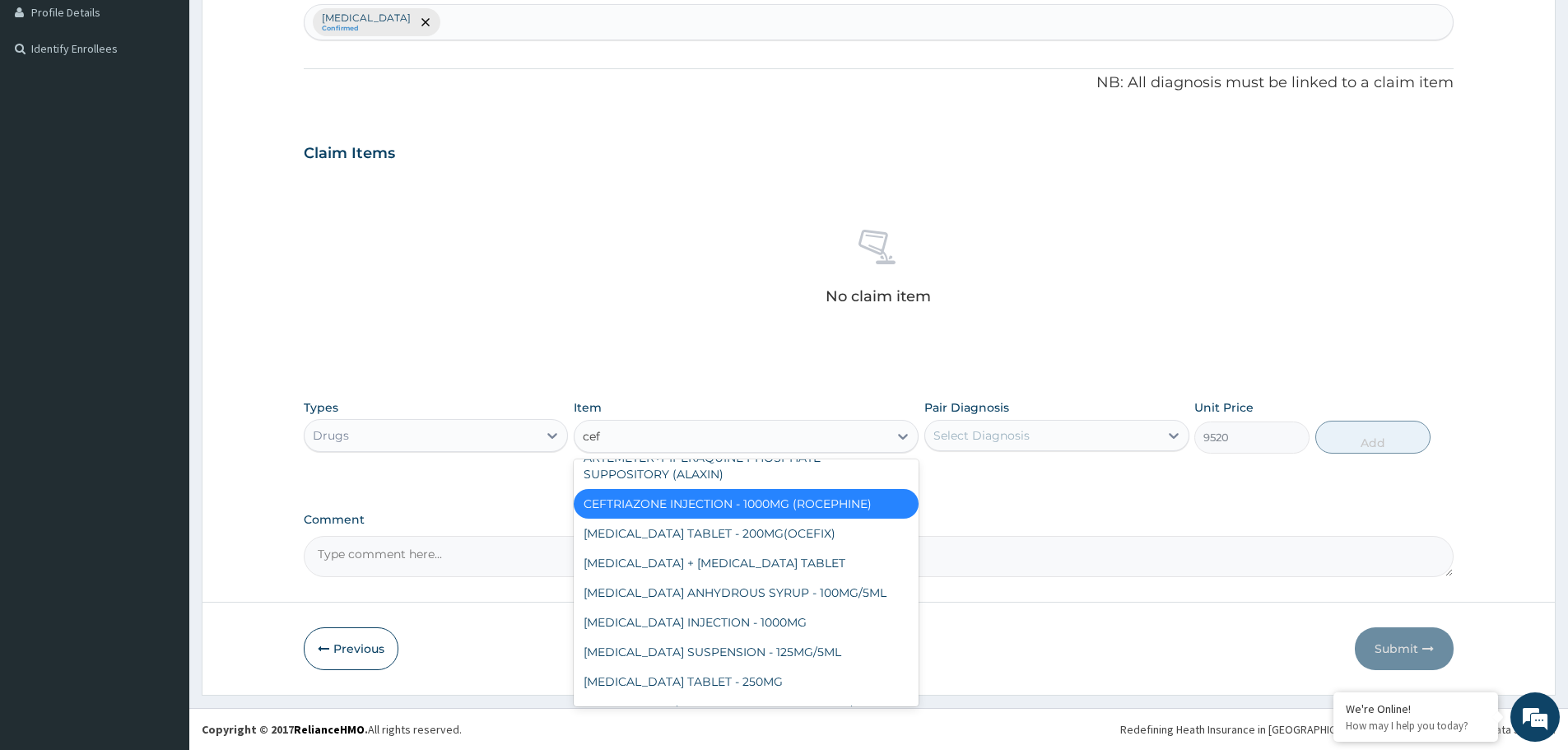
type input "ceft"
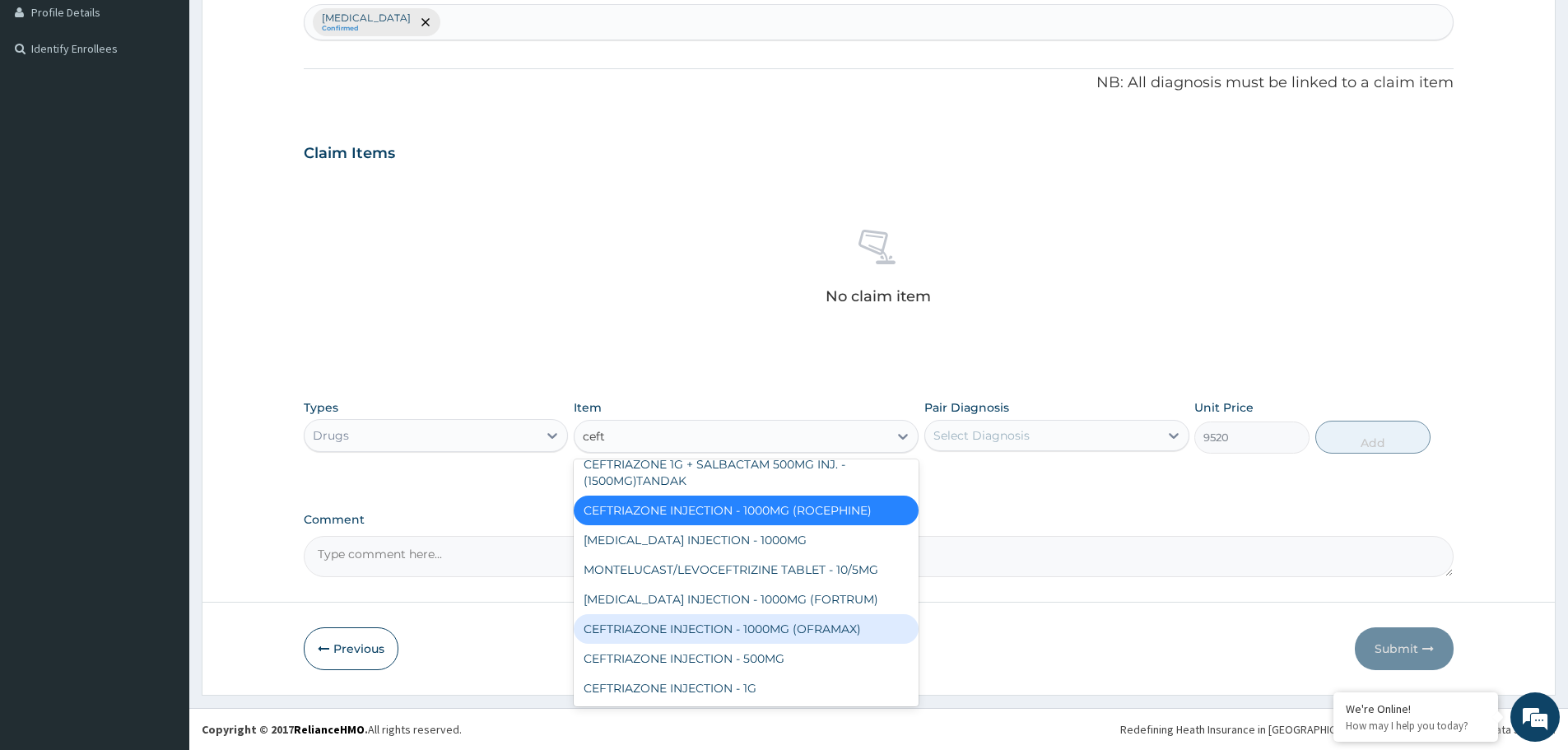
click at [706, 627] on div "CEFTRIAZONE INJECTION - 1000MG (OFRAMAX)" at bounding box center [746, 629] width 345 height 30
type input "2520"
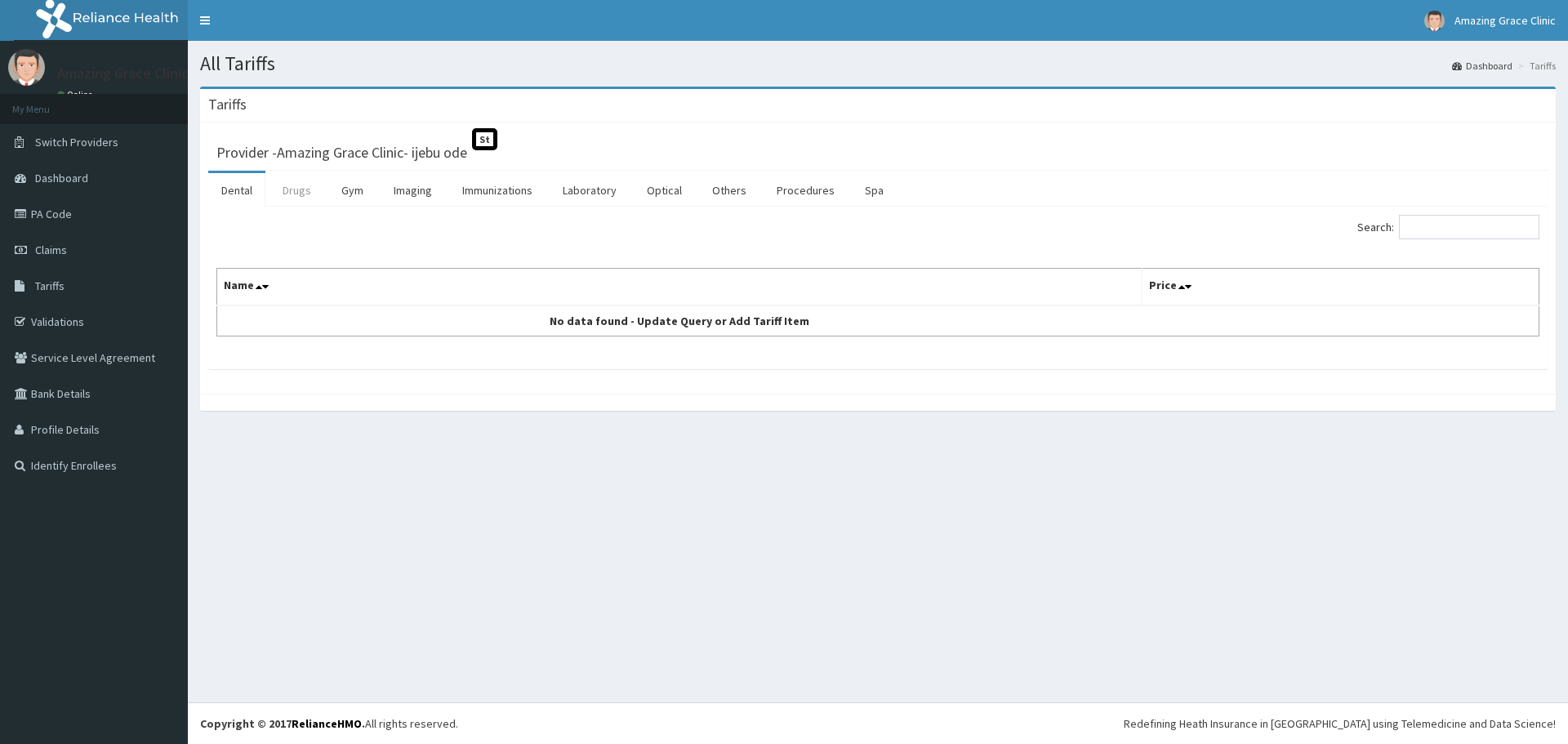
click at [305, 193] on link "Drugs" at bounding box center [296, 191] width 55 height 34
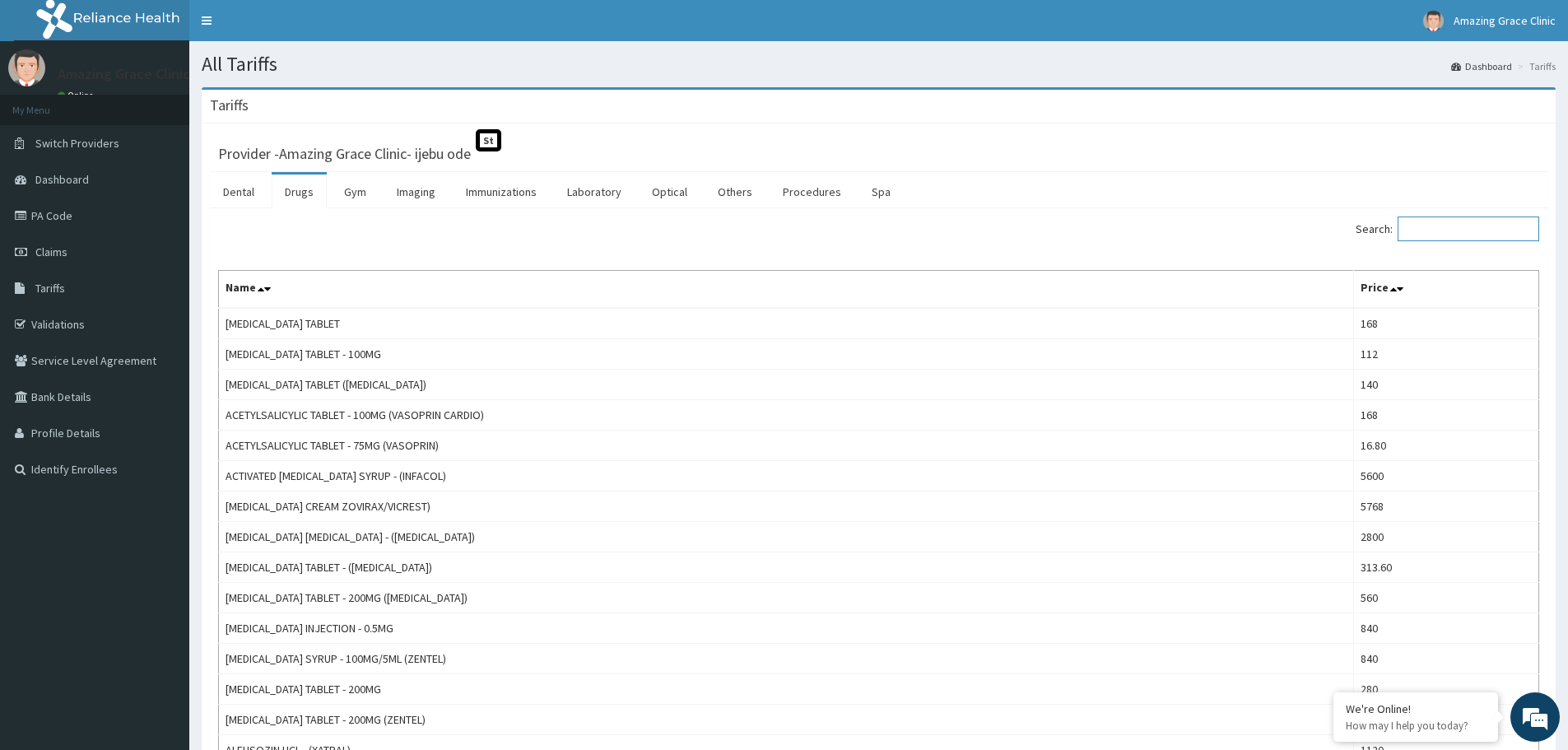
click at [1462, 228] on input "Search:" at bounding box center [1468, 229] width 141 height 25
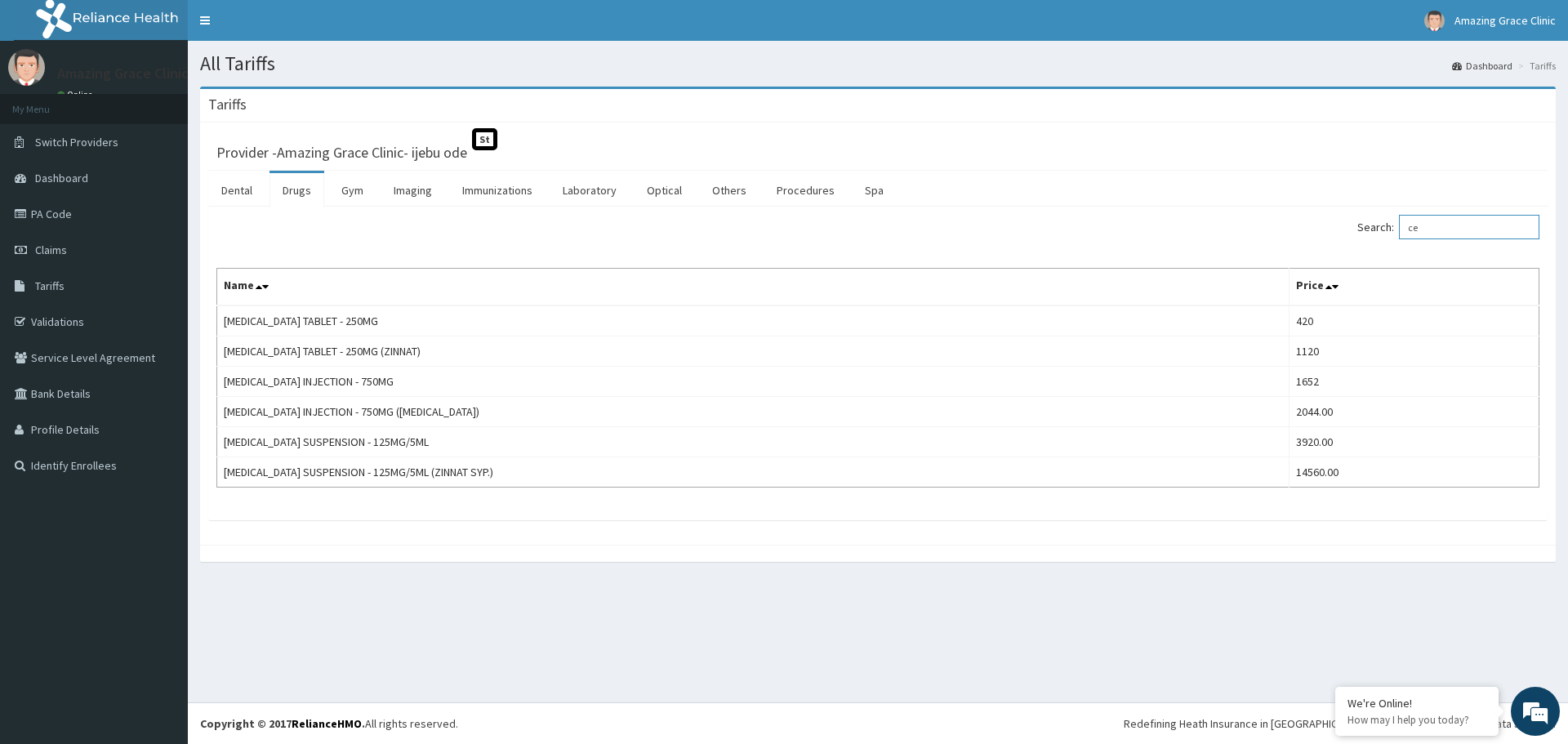
type input "c"
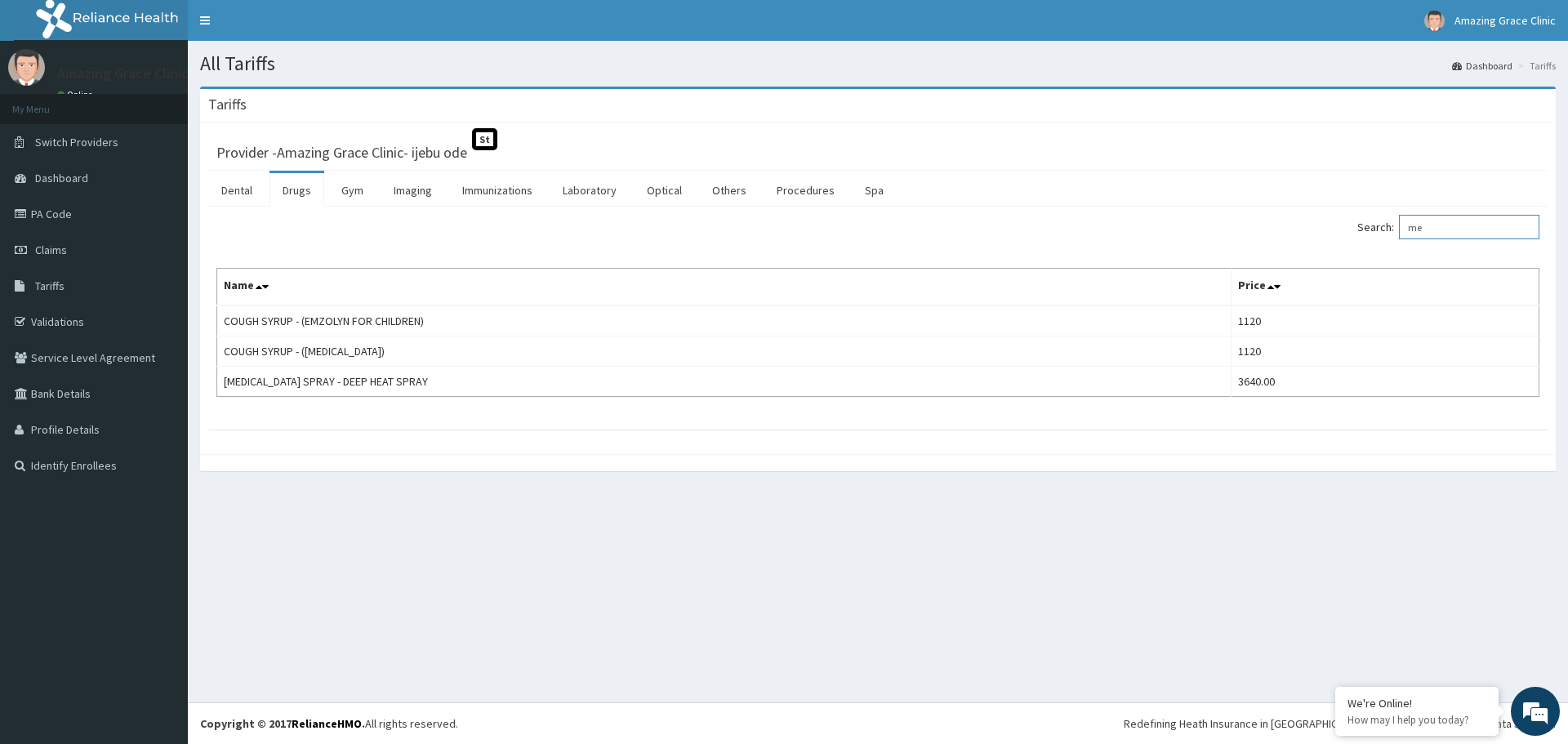
type input "m"
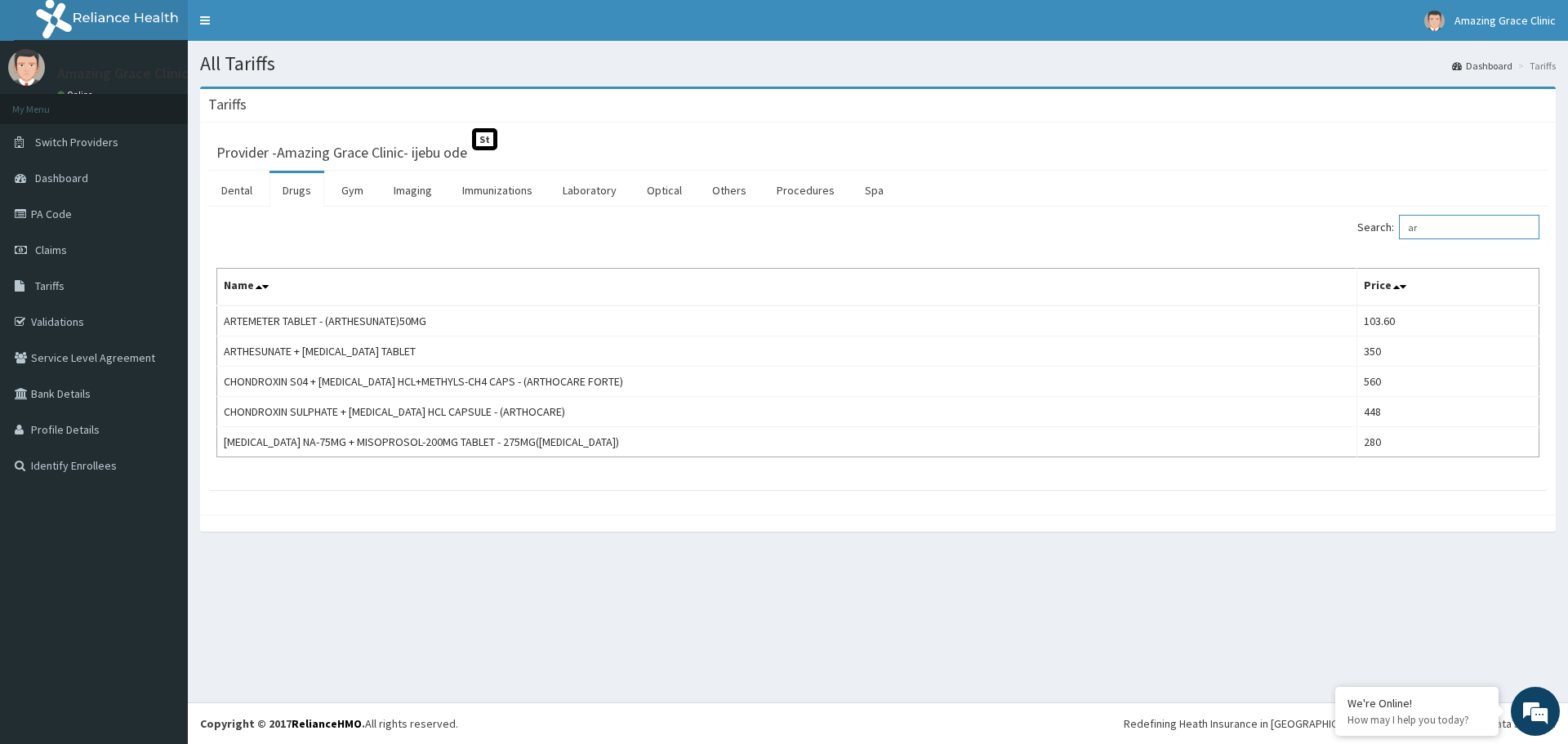
type input "a"
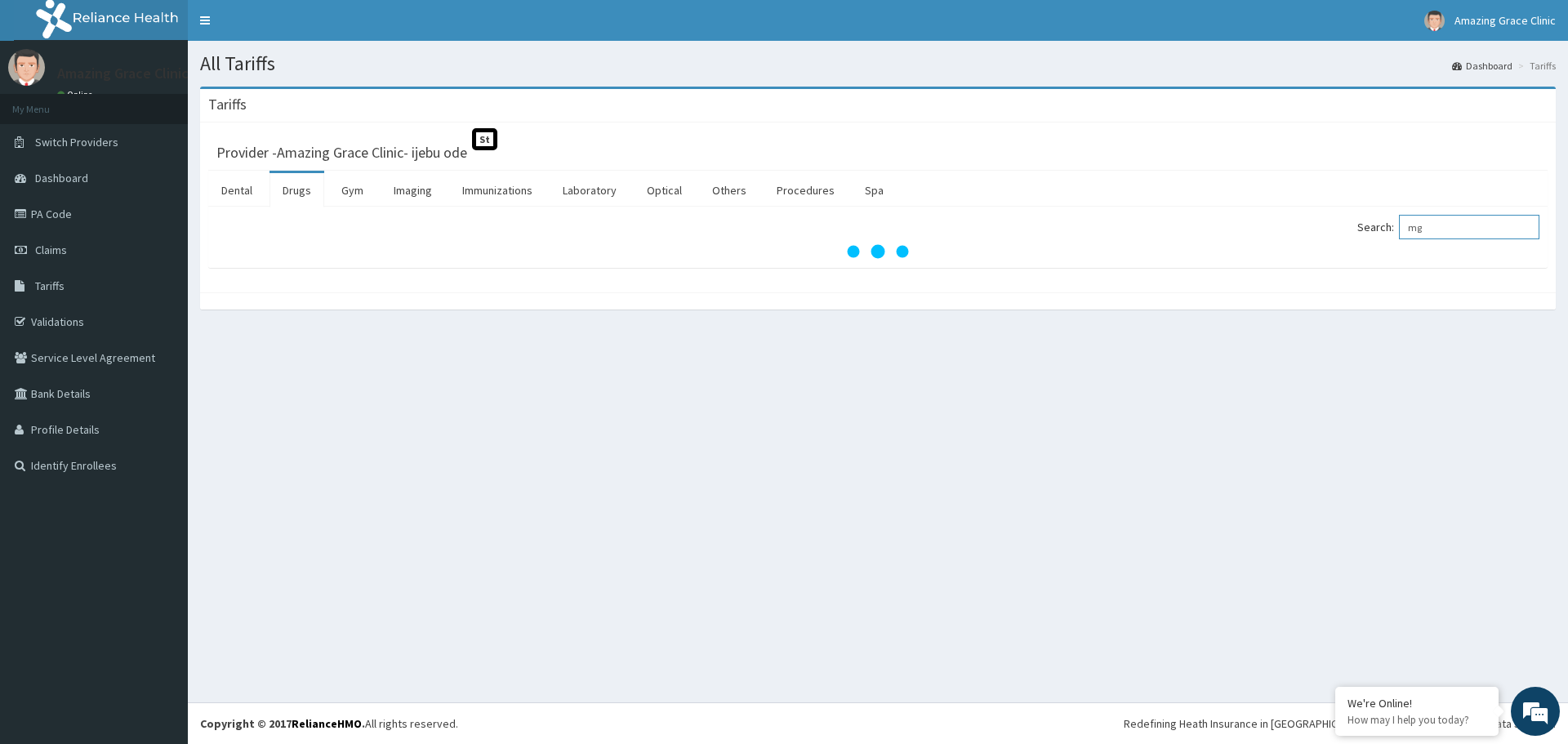
type input "g"
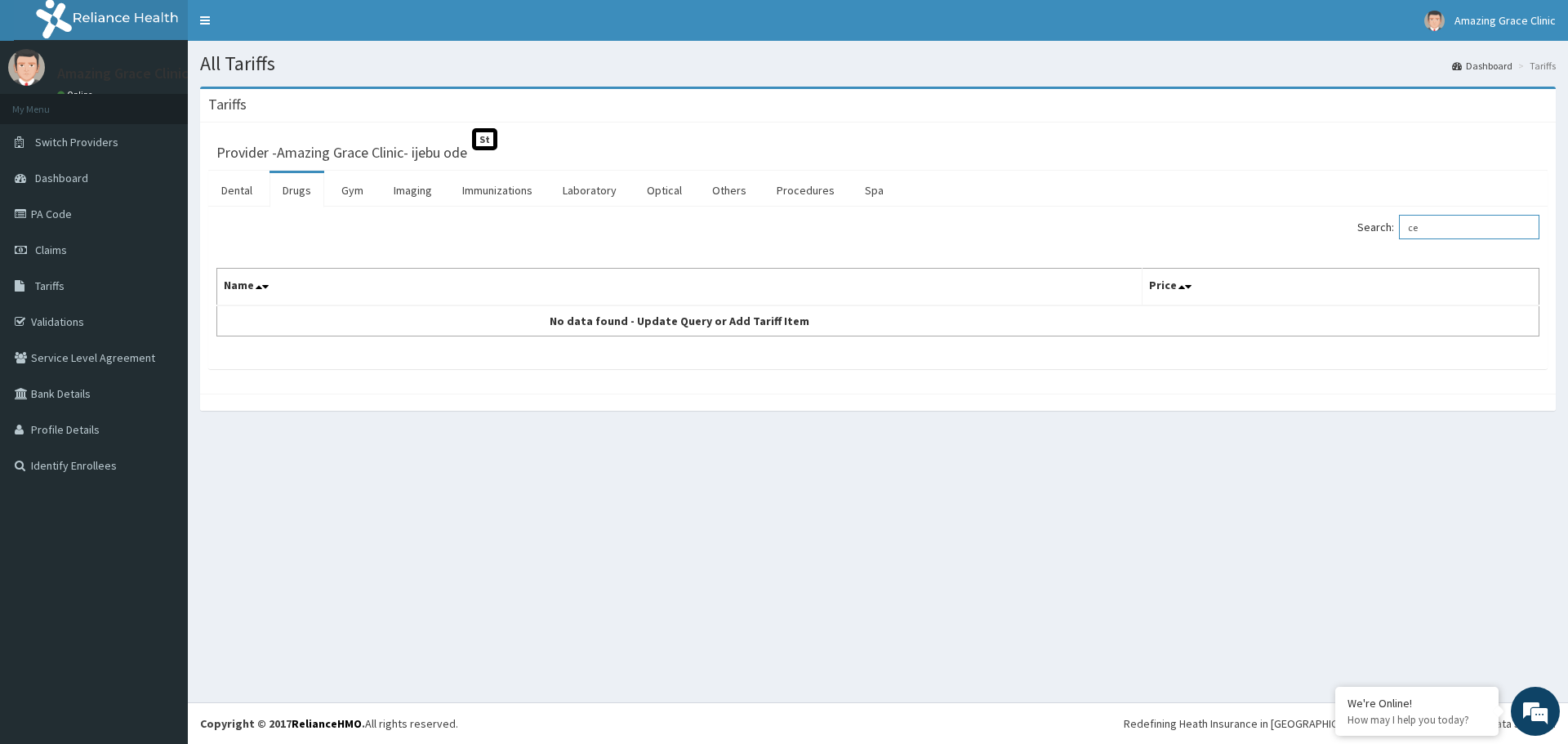
type input "c"
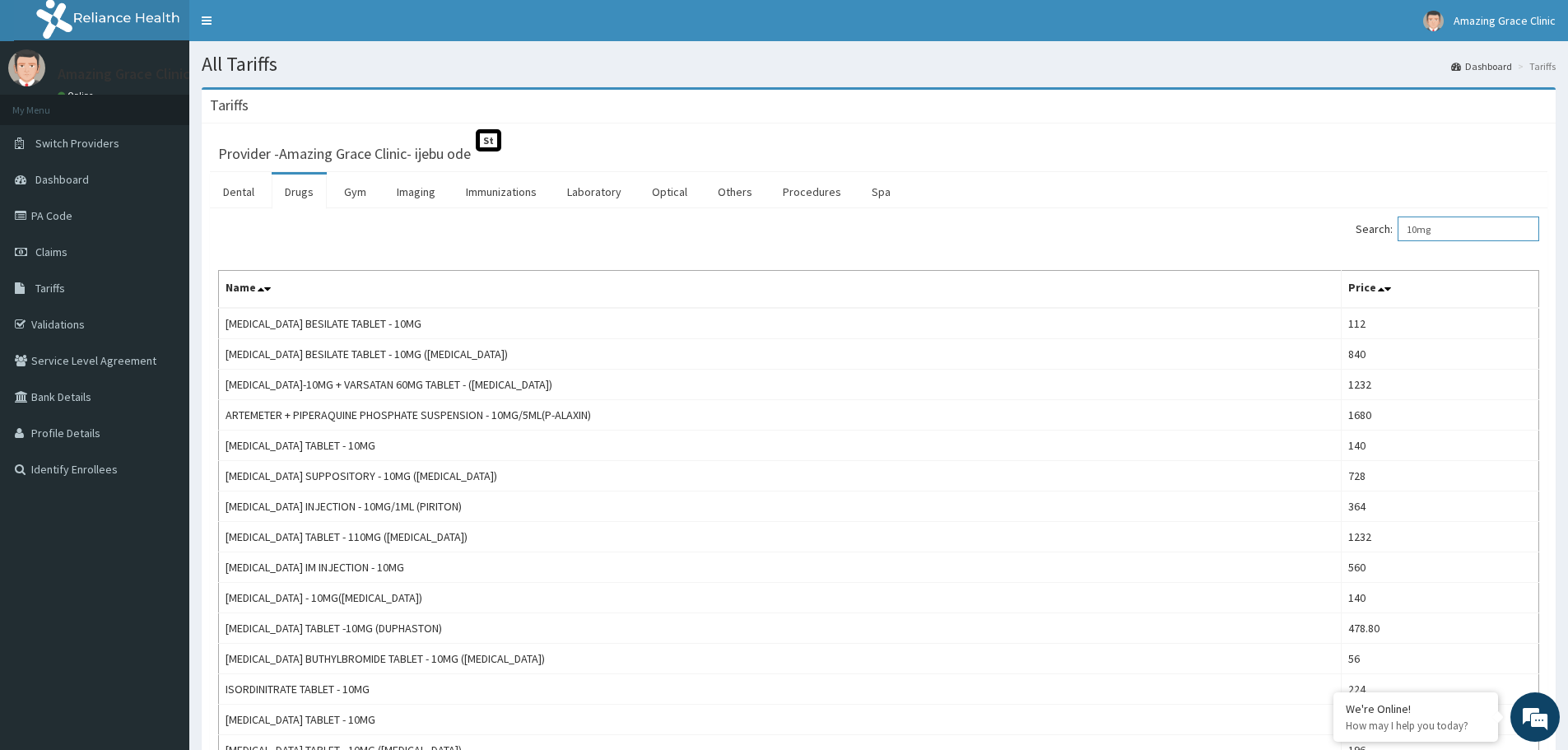
drag, startPoint x: 1307, startPoint y: 252, endPoint x: 1255, endPoint y: 260, distance: 52.6
click at [1255, 260] on div "Search: 10mg Name Price [MEDICAL_DATA] BESILATE TABLET - 10MG 112 [MEDICAL_DATA…" at bounding box center [878, 720] width 1321 height 1006
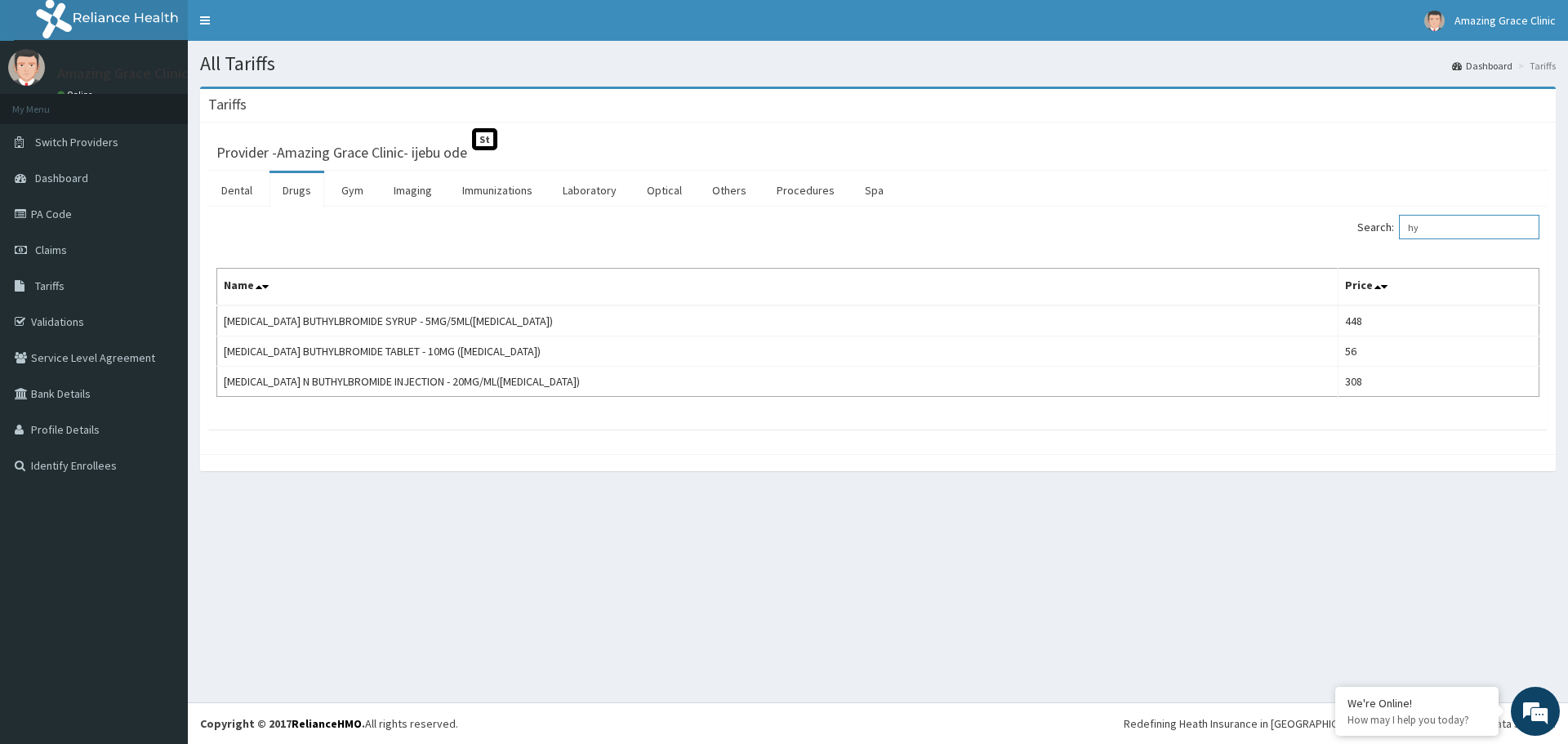
type input "h"
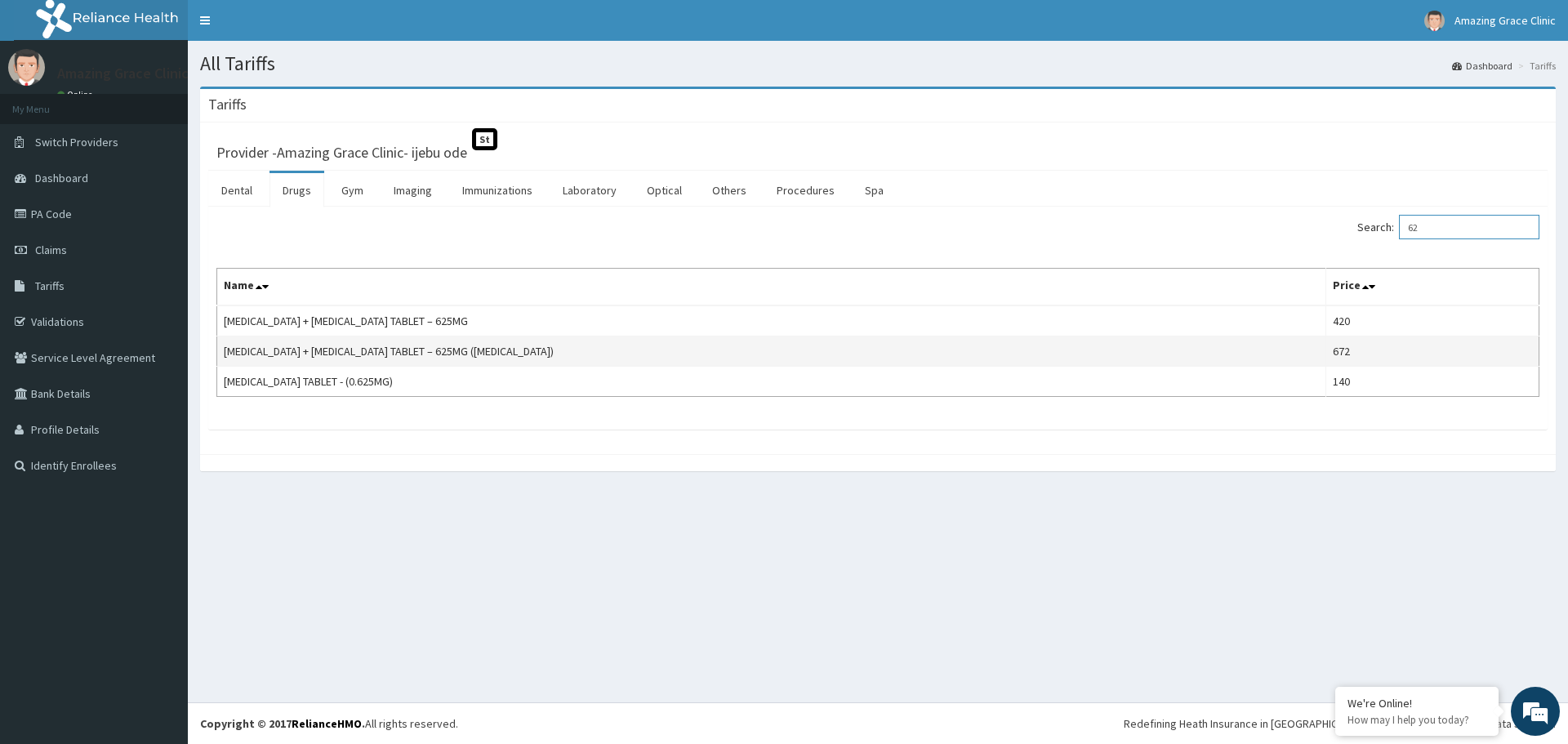
type input "6"
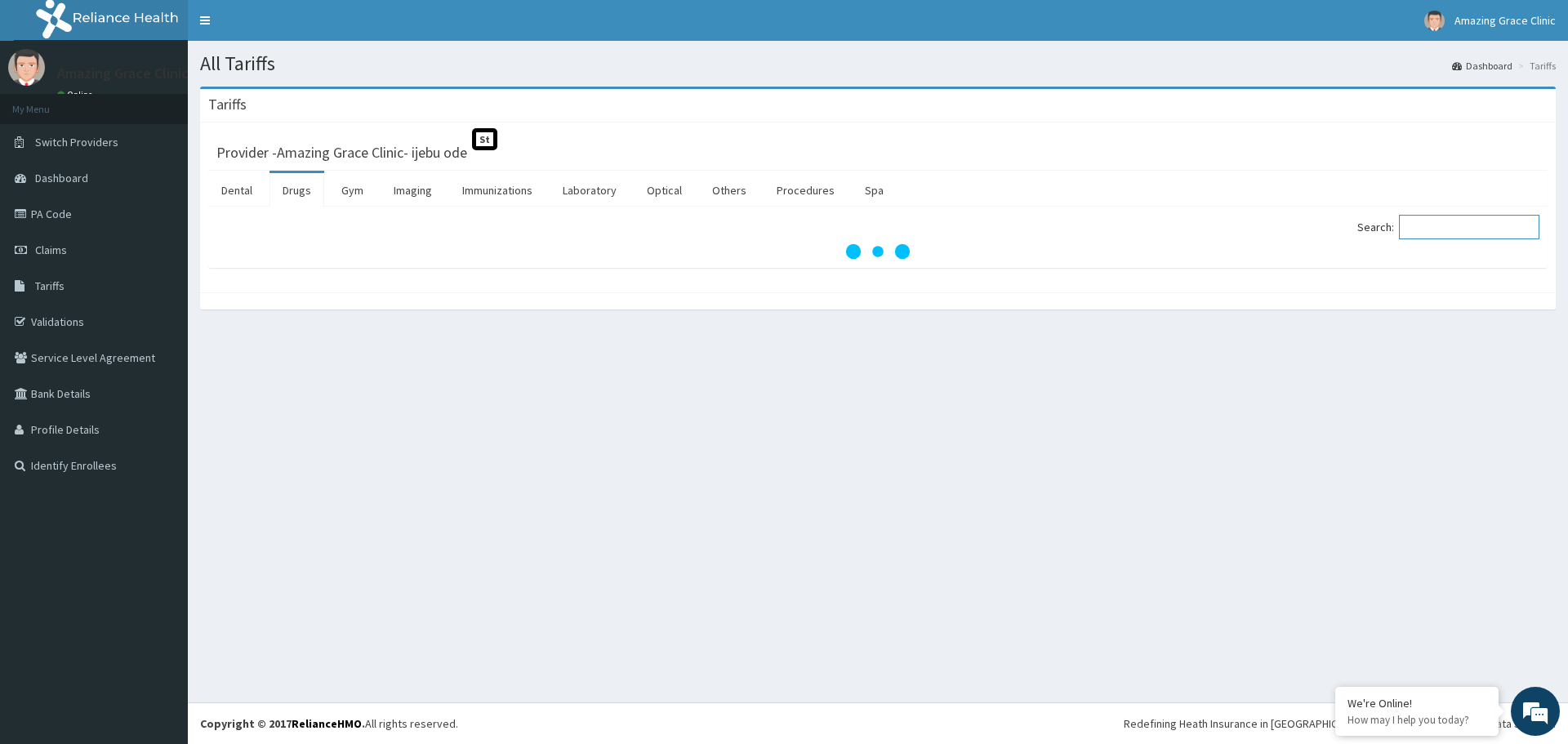
type input "2"
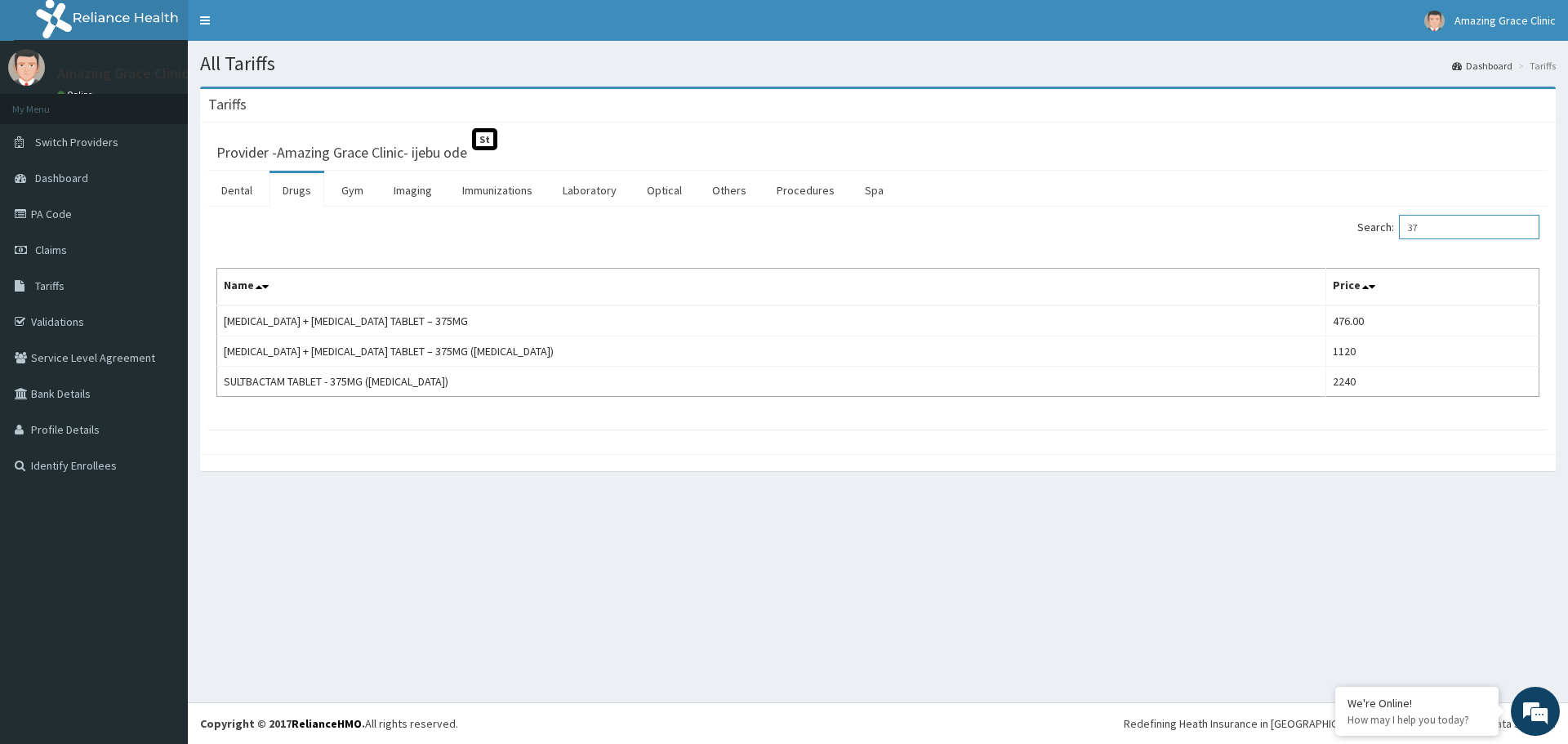
type input "3"
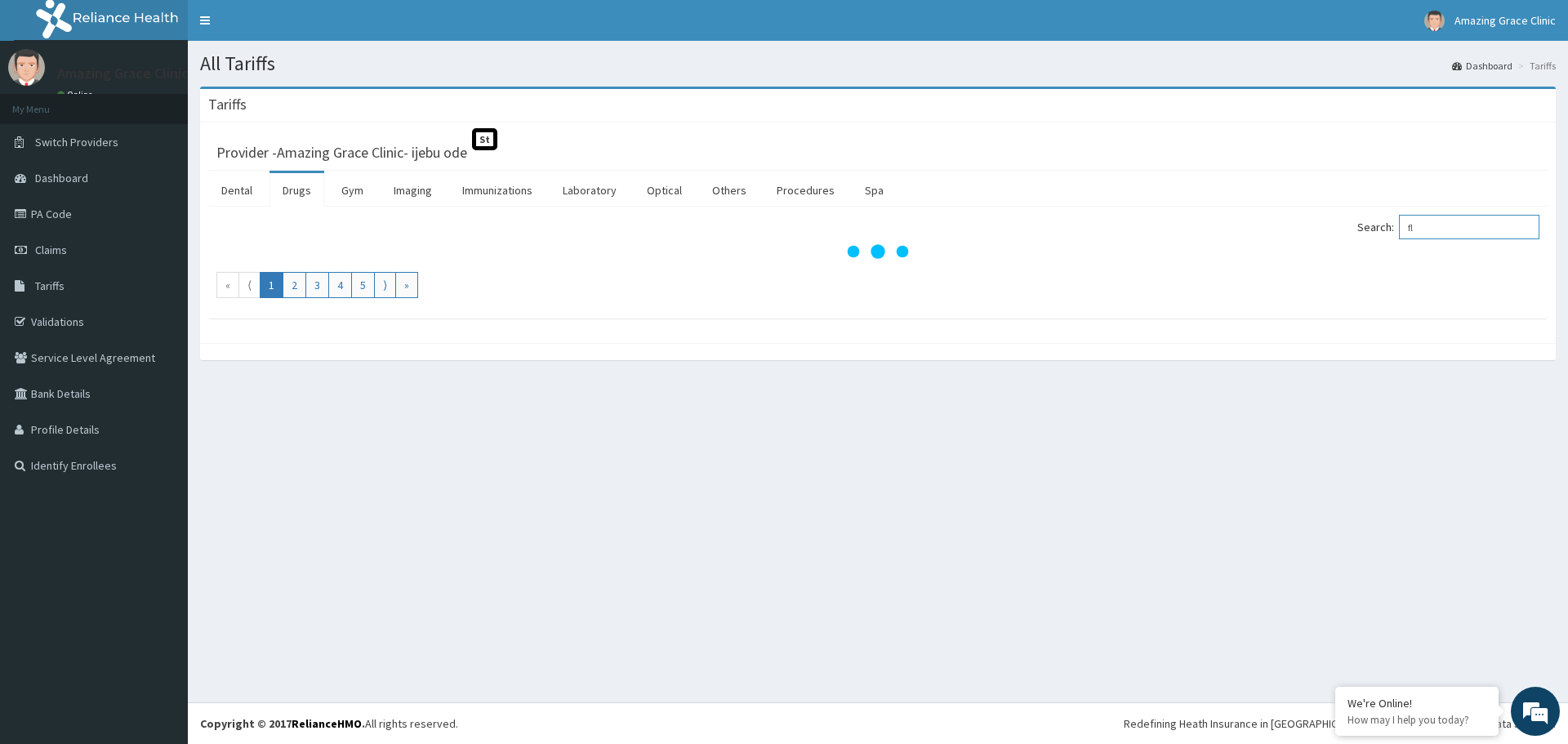
type input "f"
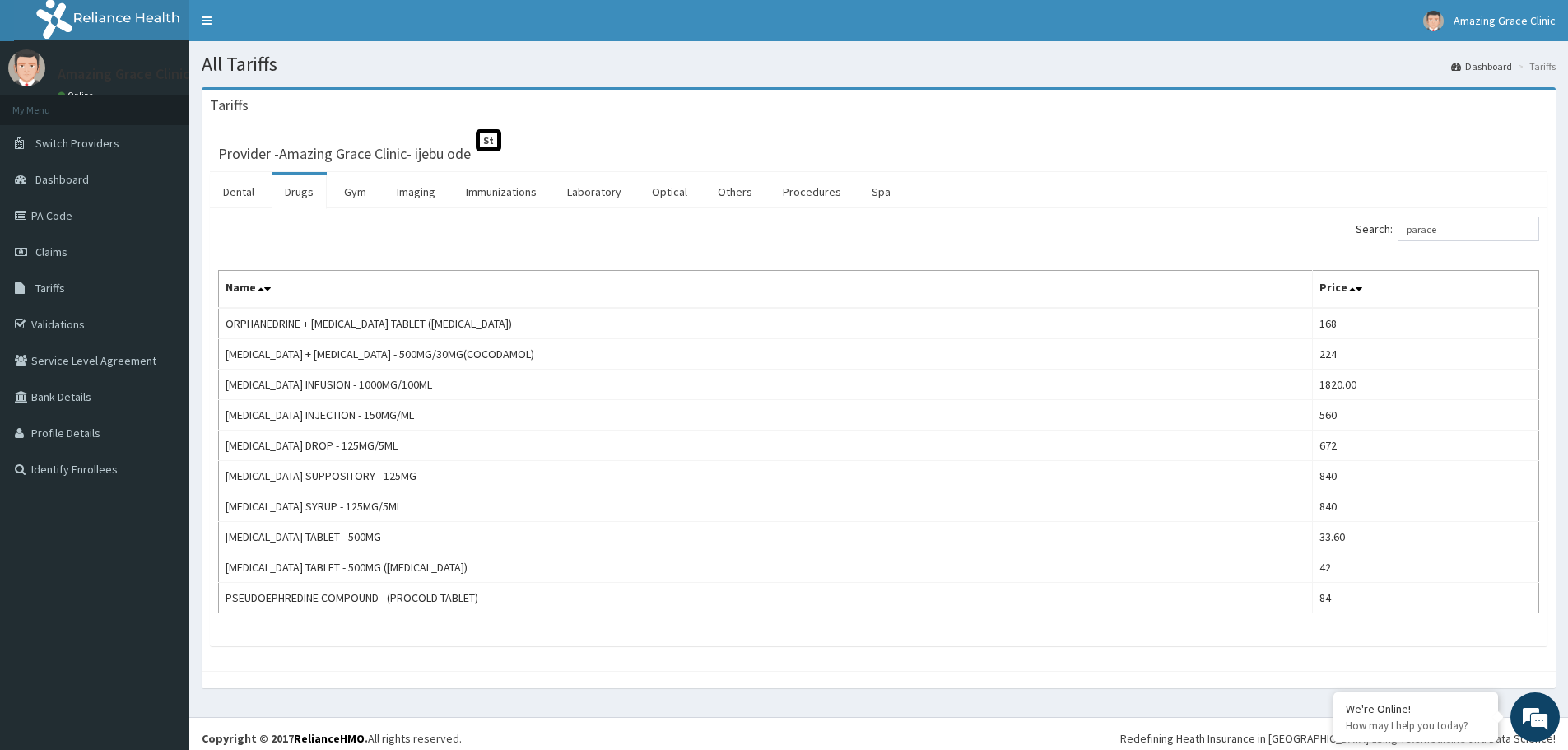
drag, startPoint x: 519, startPoint y: 376, endPoint x: 721, endPoint y: 295, distance: 217.6
click at [519, 376] on td "[MEDICAL_DATA] INFUSION - 1000MG/100ML" at bounding box center [765, 385] width 1094 height 30
drag, startPoint x: 1458, startPoint y: 226, endPoint x: 1342, endPoint y: 229, distance: 116.0
click at [1342, 229] on div "Search: parace" at bounding box center [1216, 231] width 649 height 29
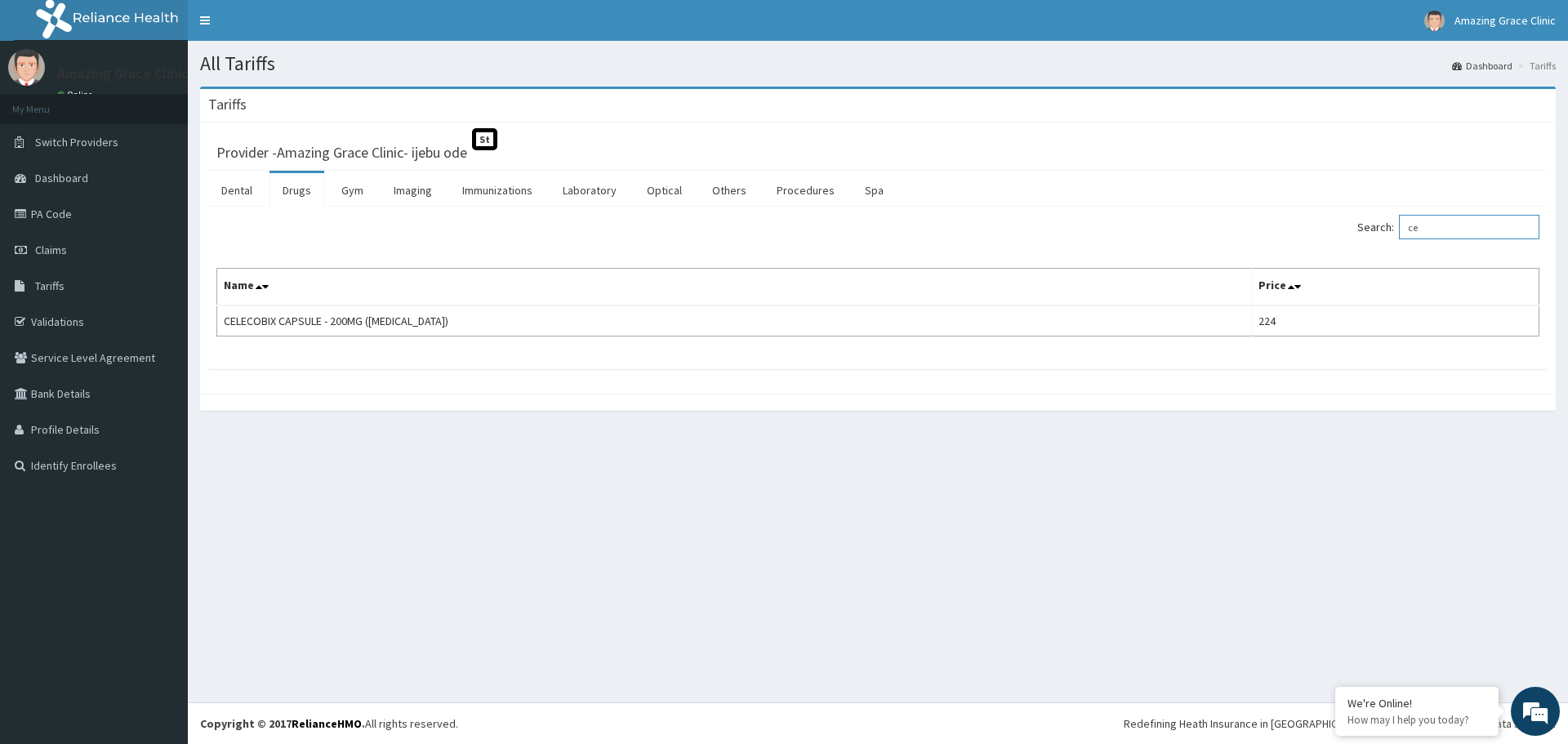
type input "c"
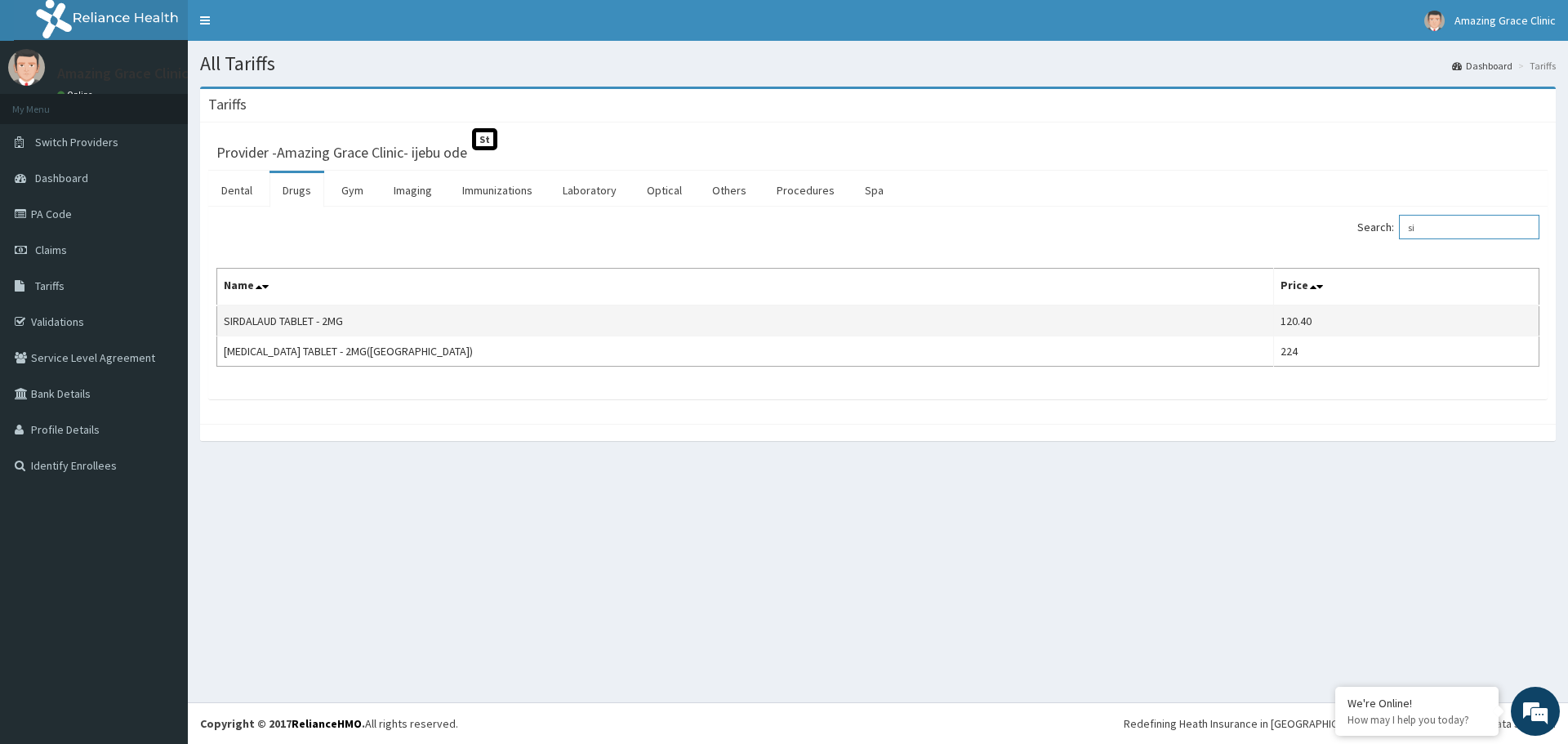
type input "s"
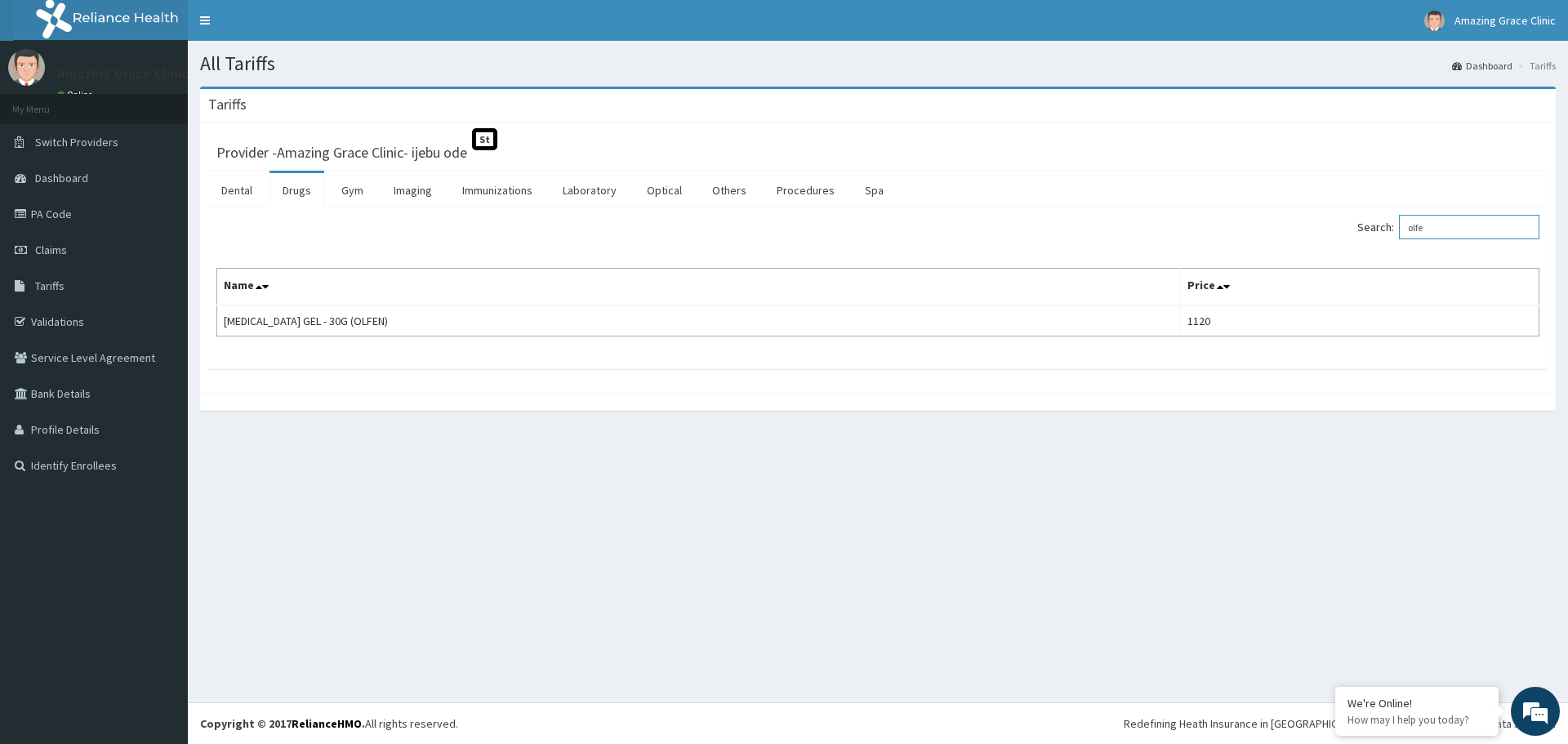
type input "olfe"
click at [411, 190] on link "Imaging" at bounding box center [412, 191] width 64 height 34
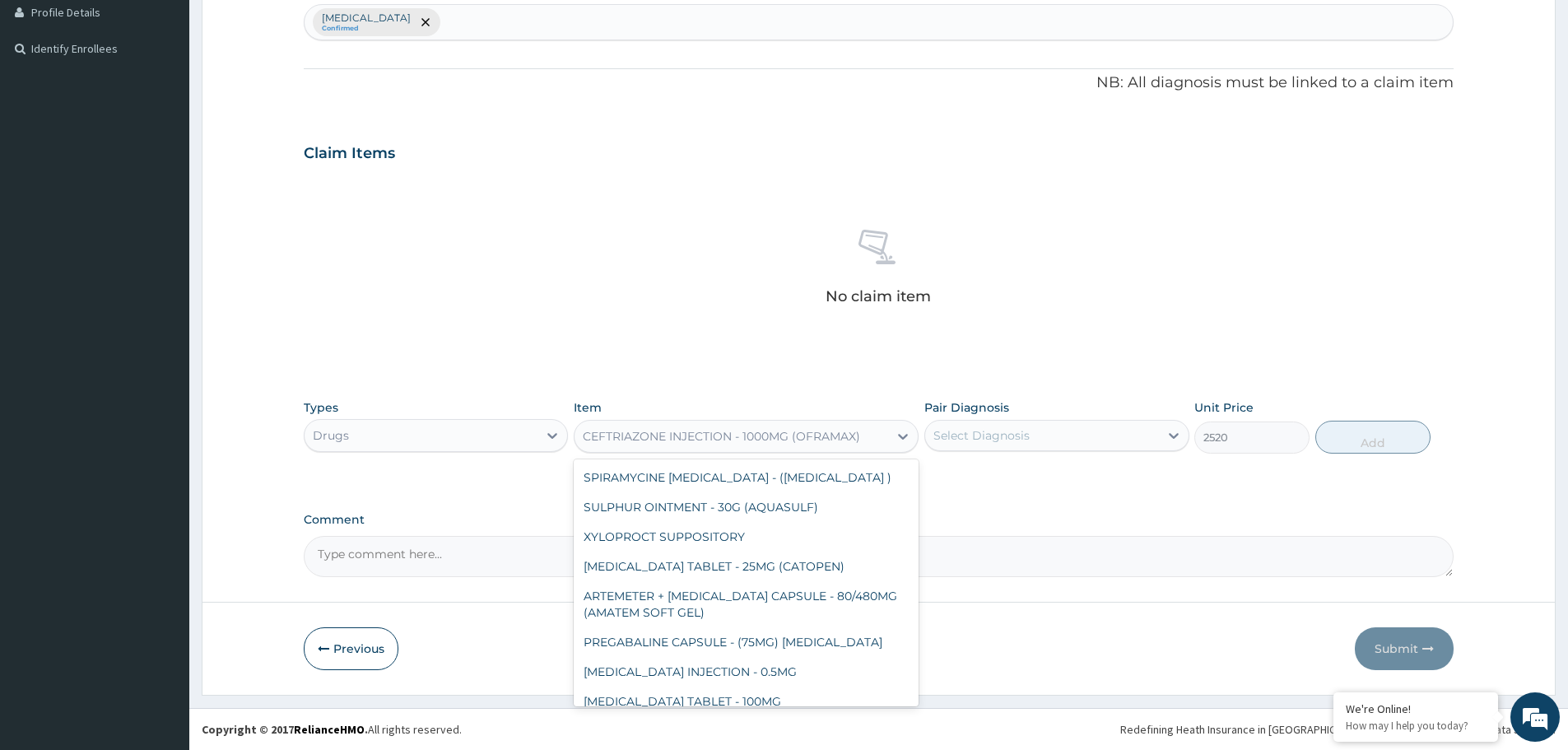
scroll to position [21664, 0]
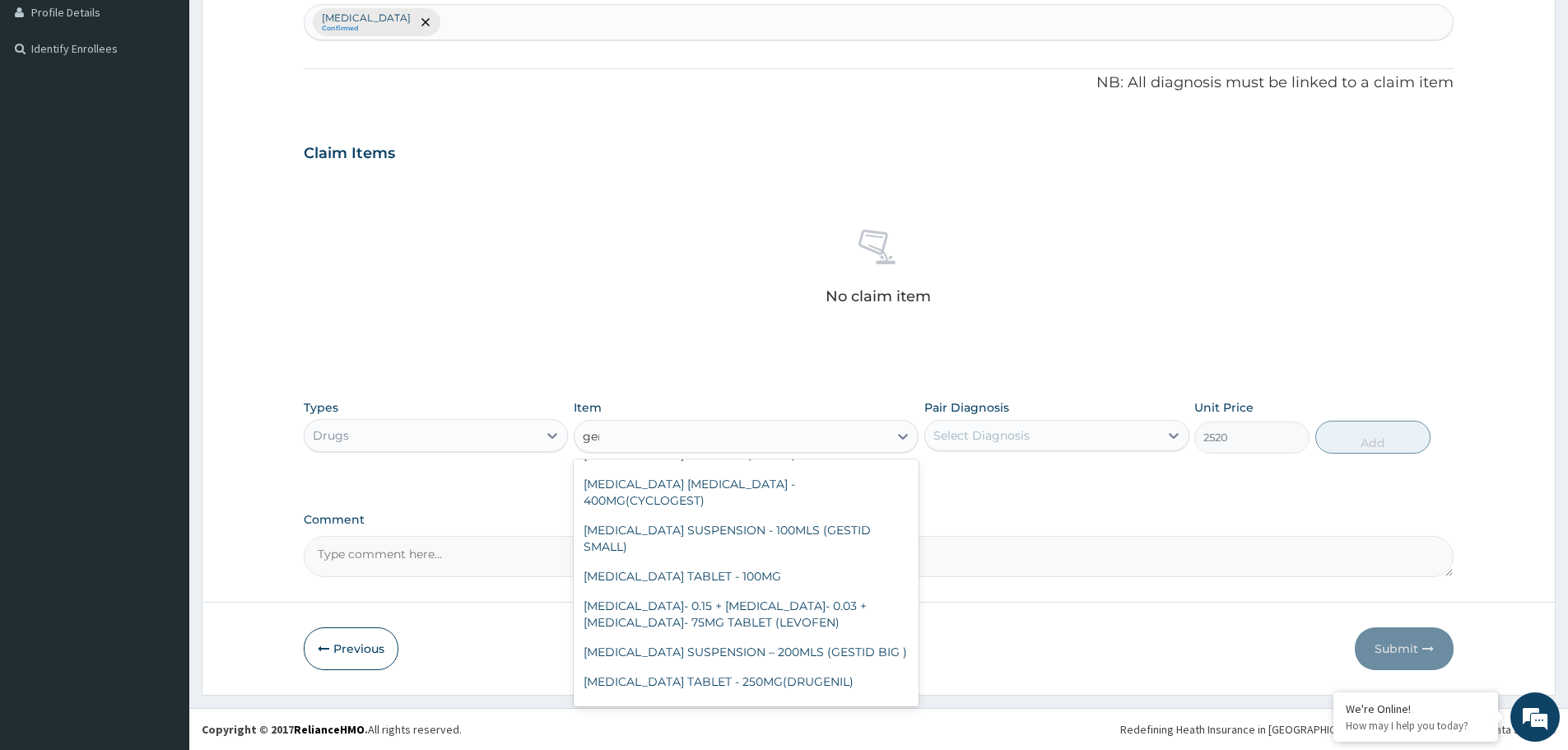
type input "gent"
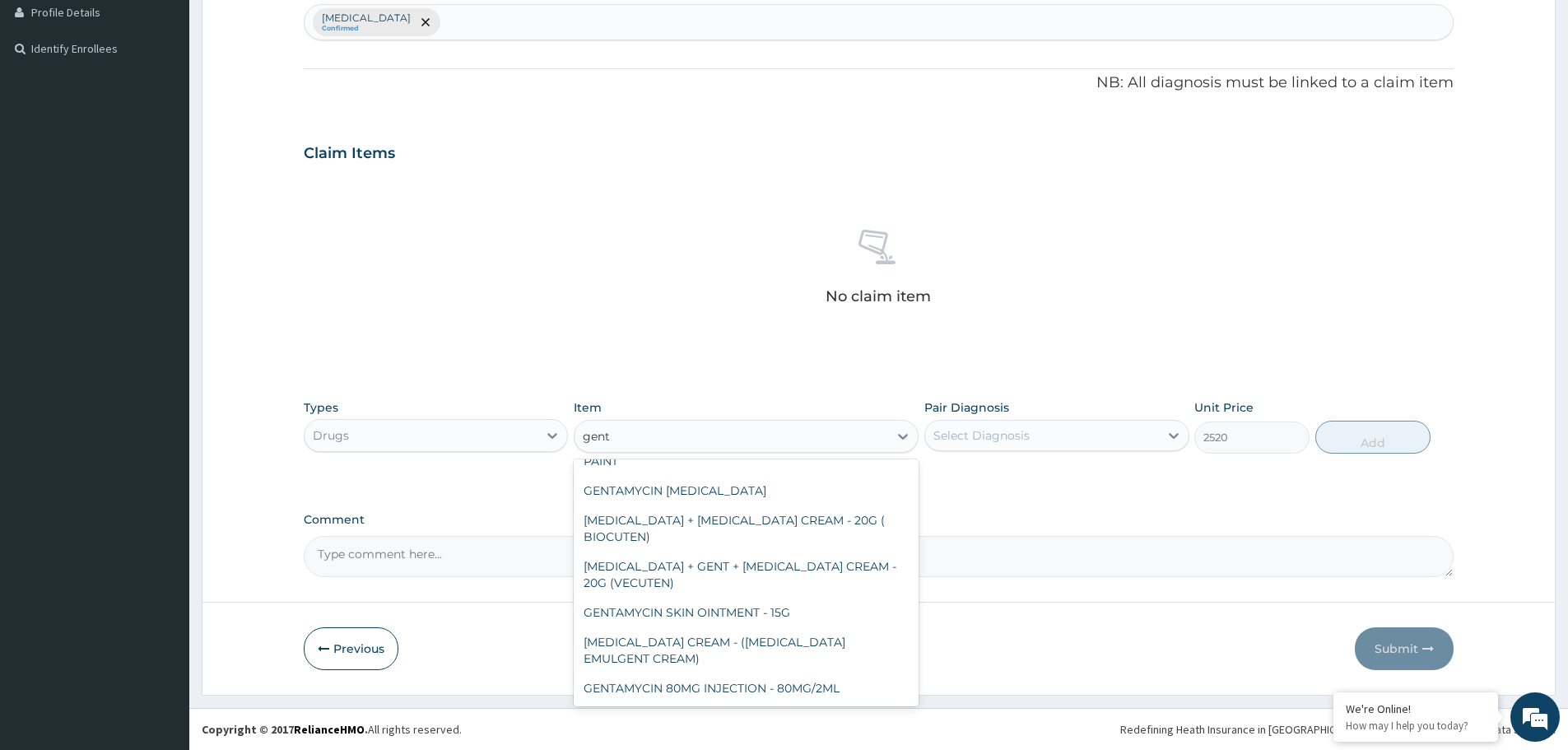
scroll to position [56, 0]
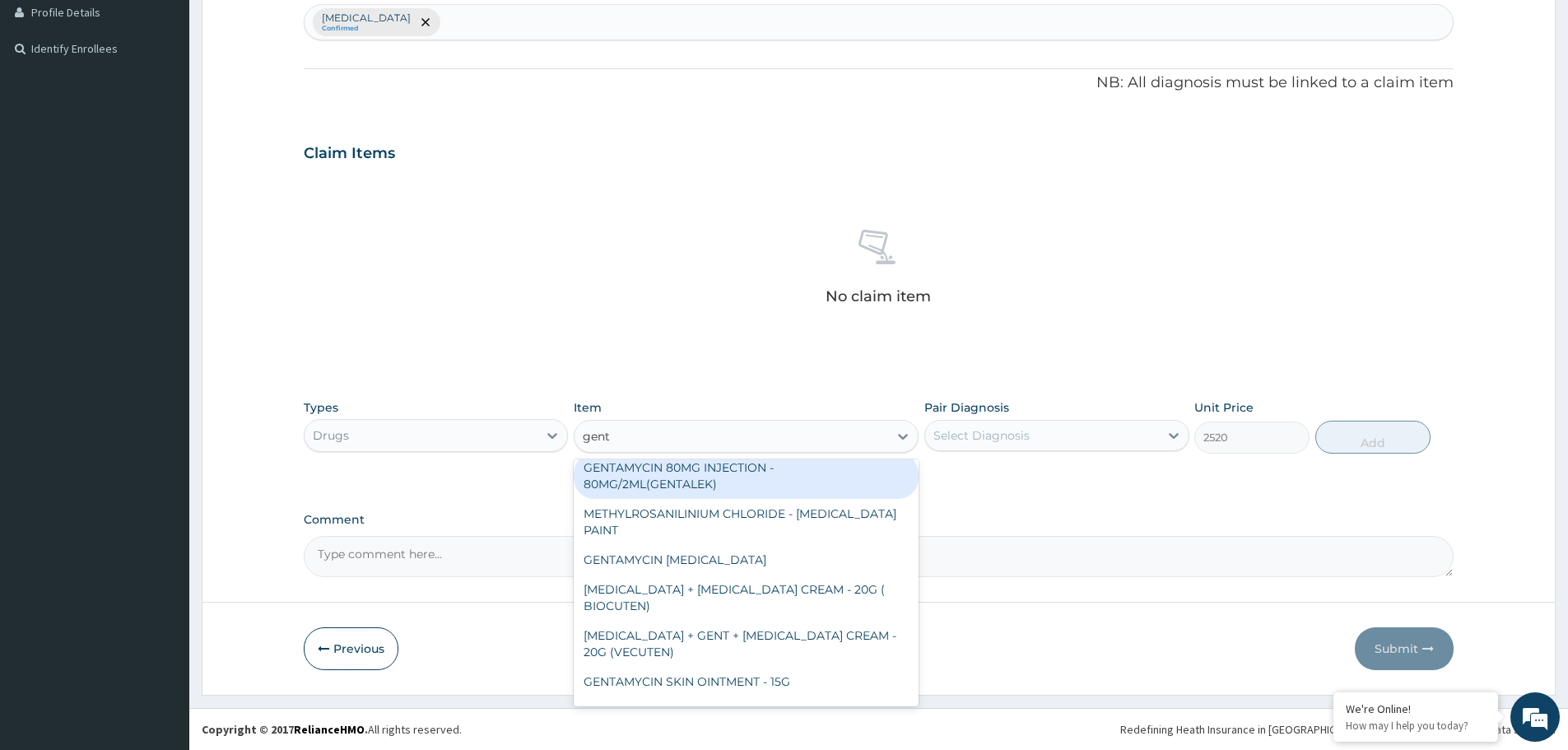
click at [676, 473] on div "GENTAMYCIN 80MG INJECTION - 80MG/2ML(GENTALEK)" at bounding box center [746, 476] width 345 height 46
type input "1400"
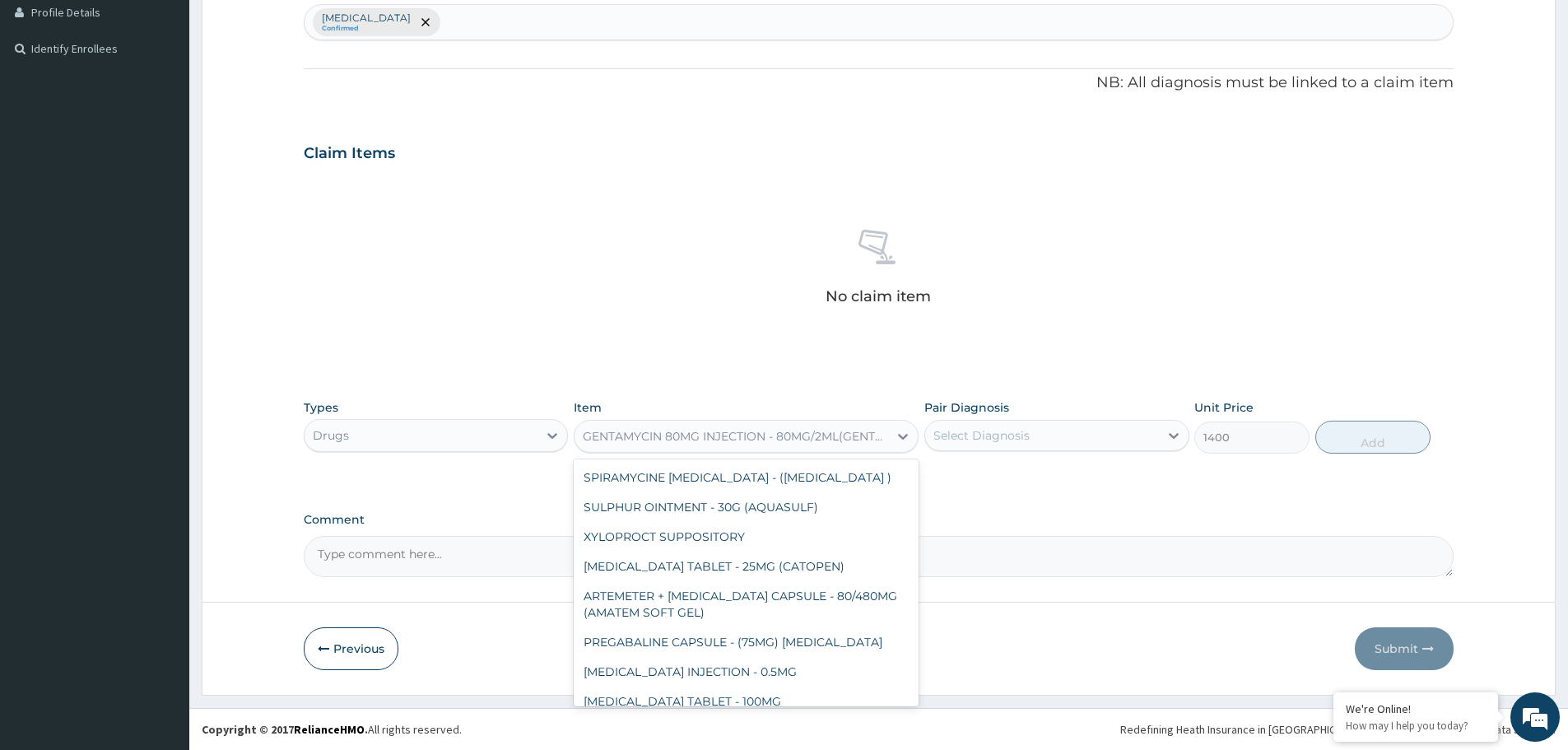
click at [712, 441] on div "GENTAMYCIN 80MG INJECTION - 80MG/2ML(GENTALEK)" at bounding box center [736, 437] width 307 height 16
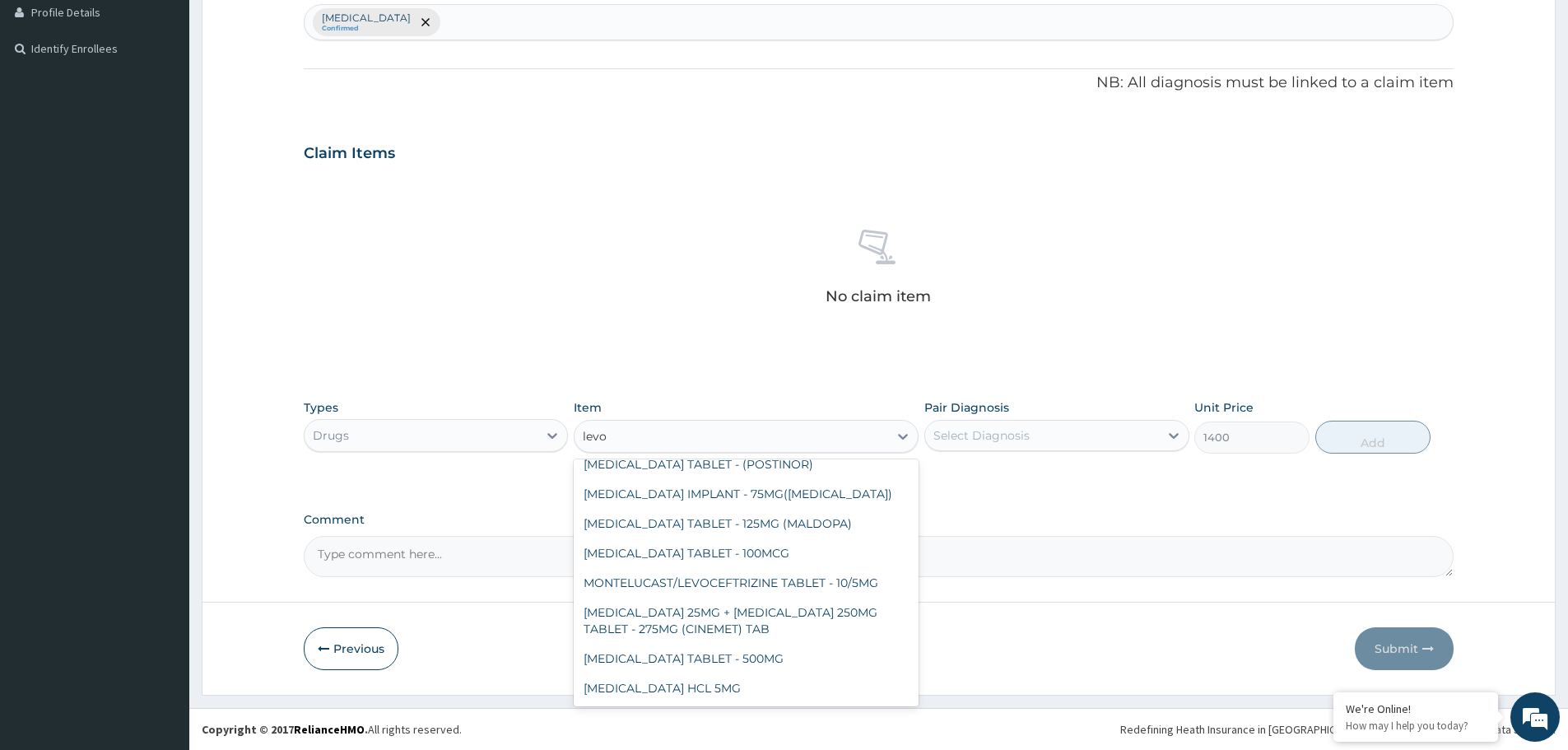
scroll to position [89, 0]
type input "levof"
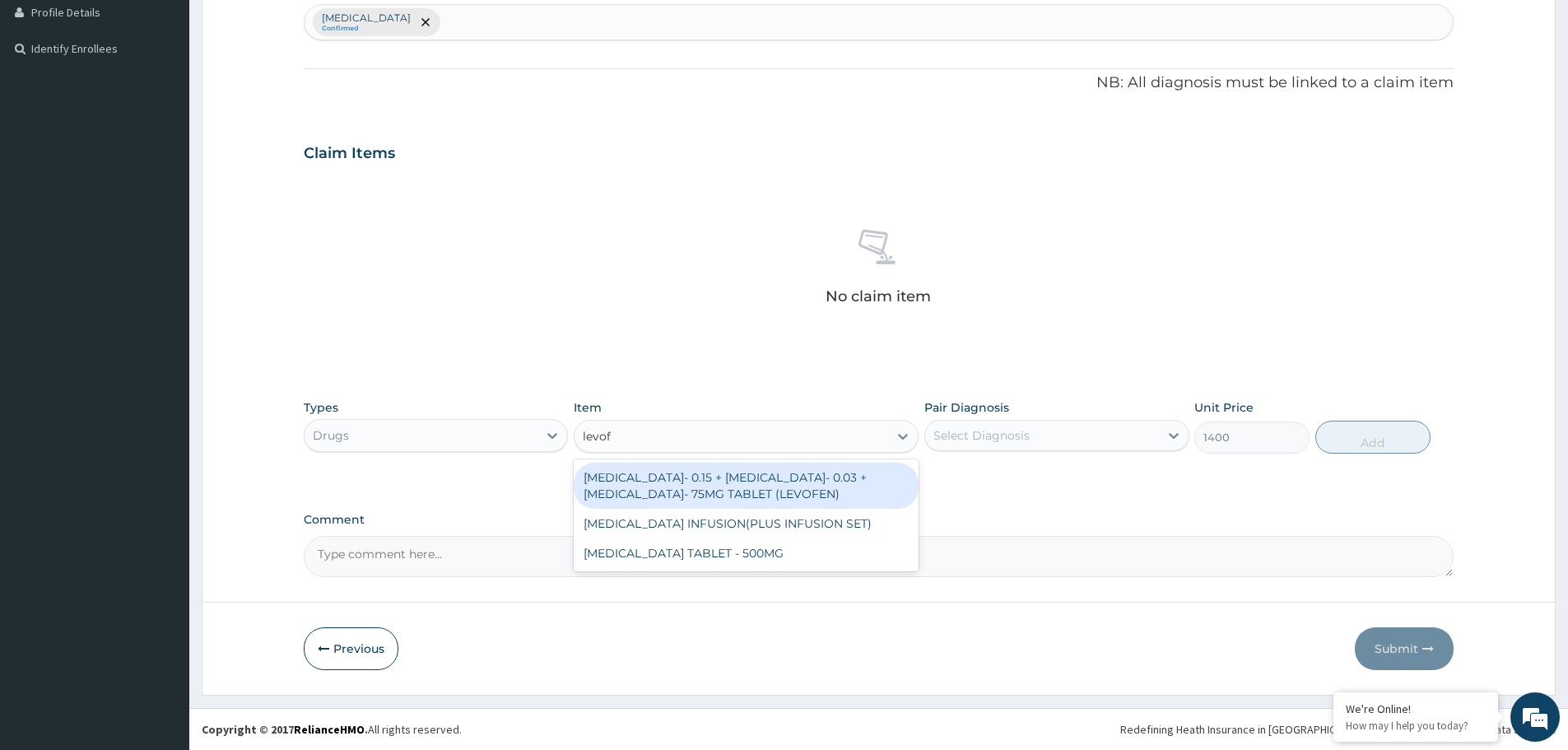
scroll to position [0, 0]
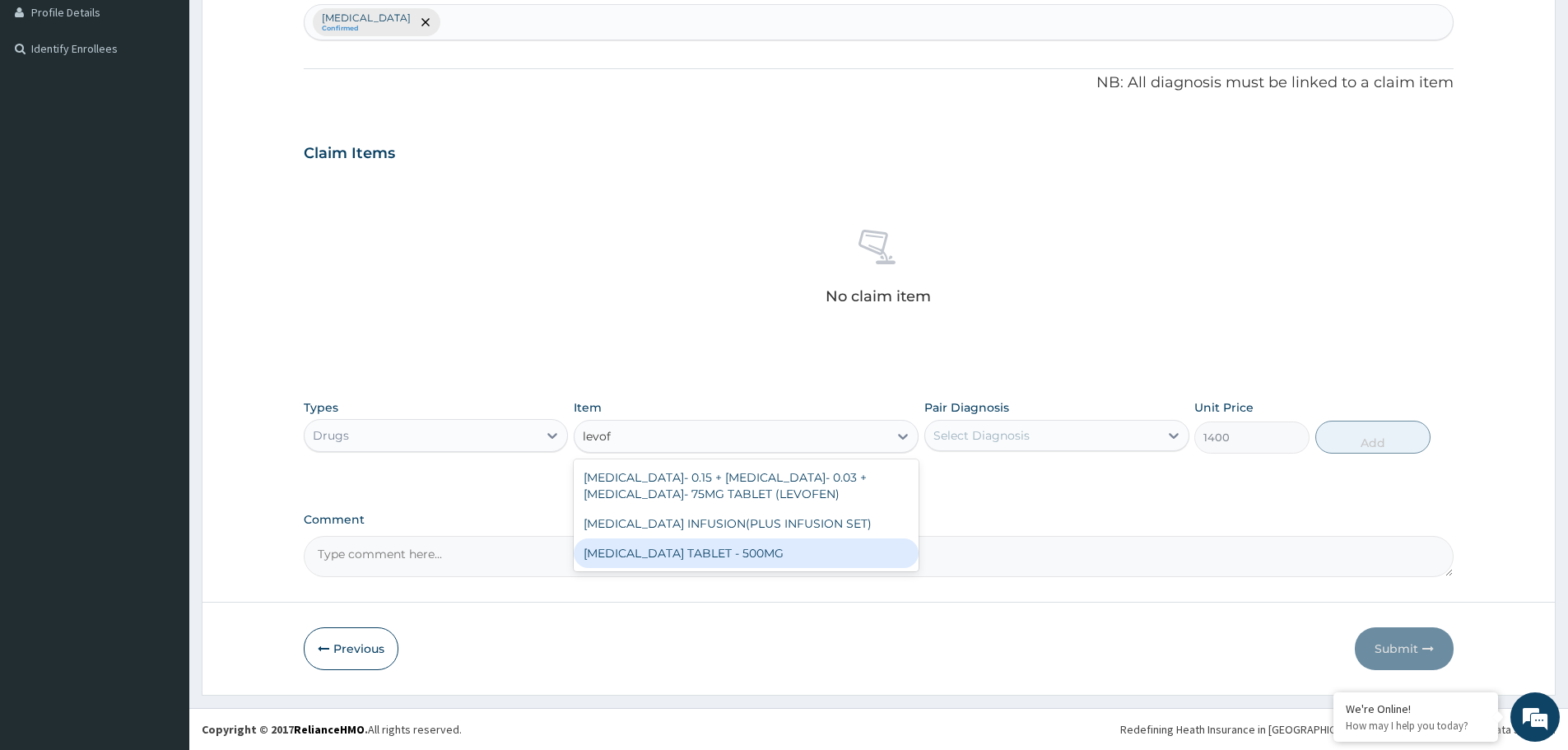
click at [717, 540] on div "LEVOFLOXACIN TABLET - 500MG" at bounding box center [746, 553] width 345 height 30
type input "196"
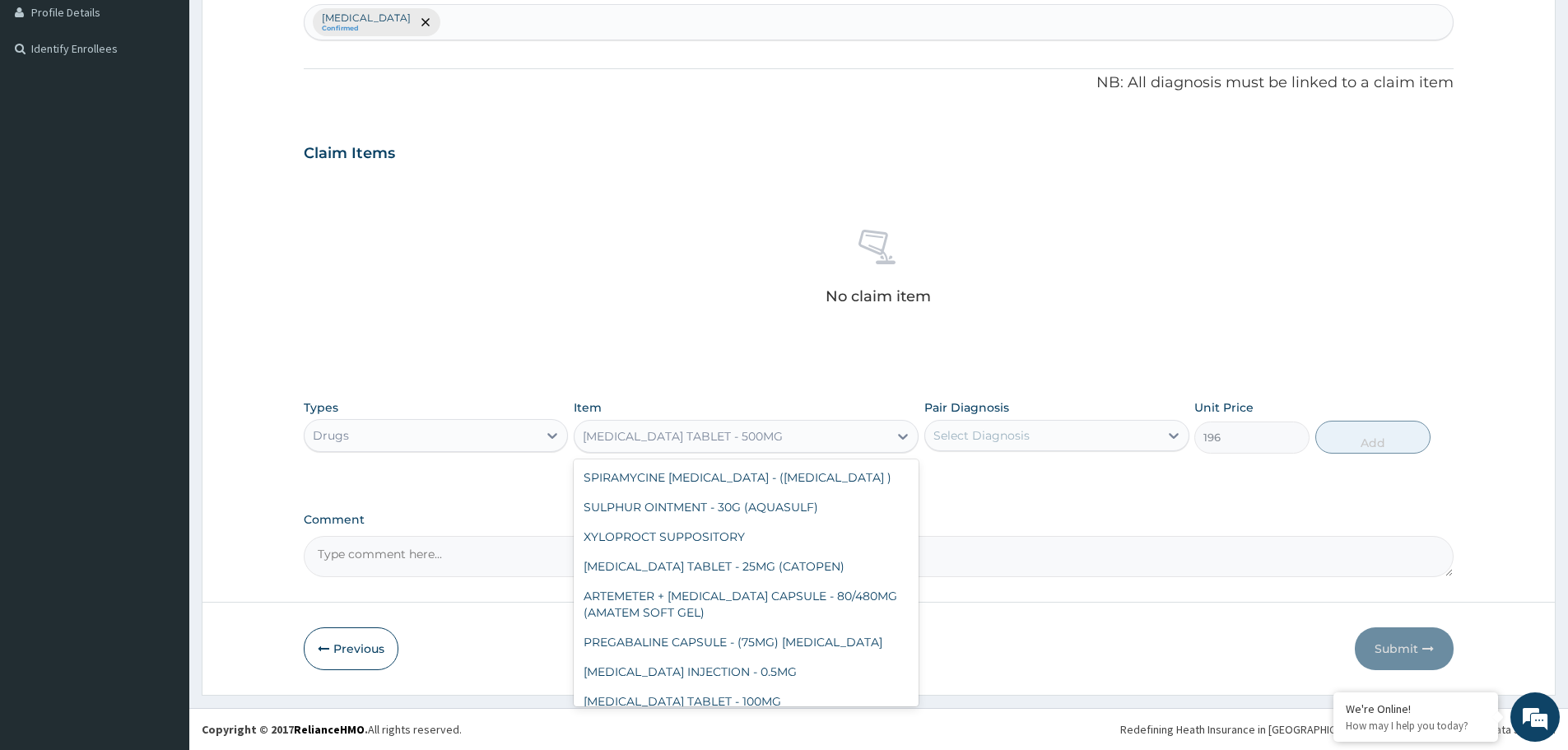
click at [714, 424] on div "LEVOFLOXACIN TABLET - 500MG" at bounding box center [732, 436] width 313 height 26
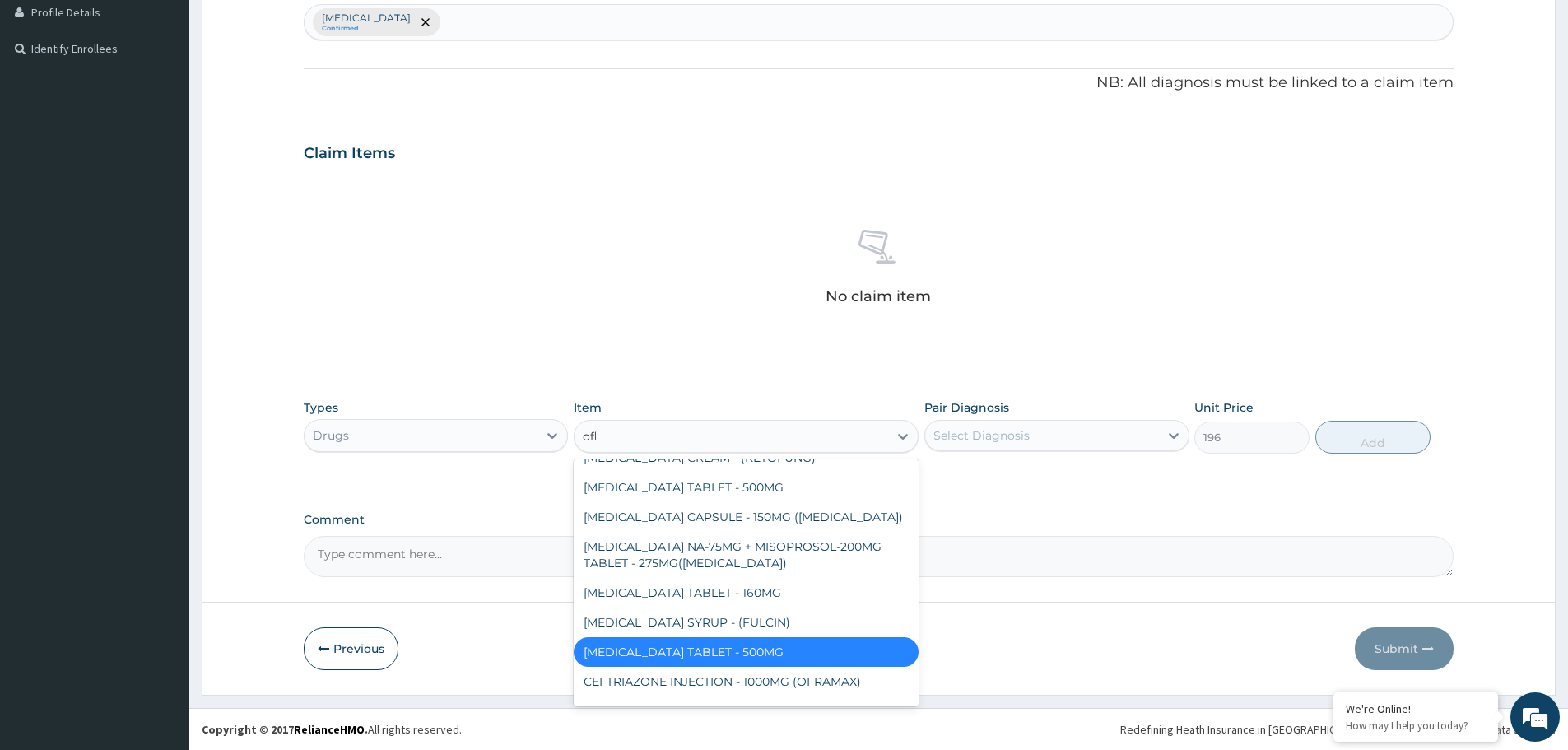
scroll to position [56, 0]
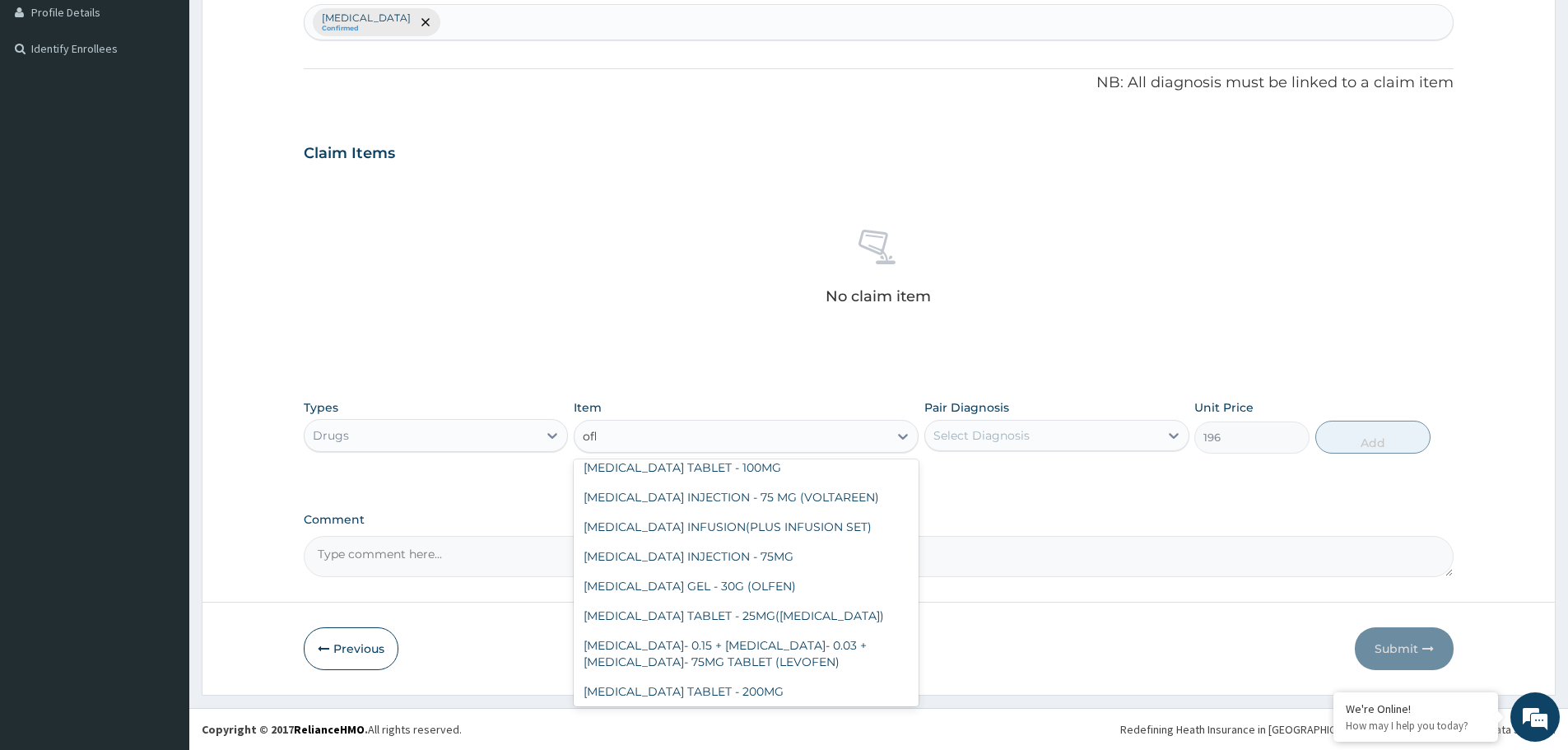
type input "oflo"
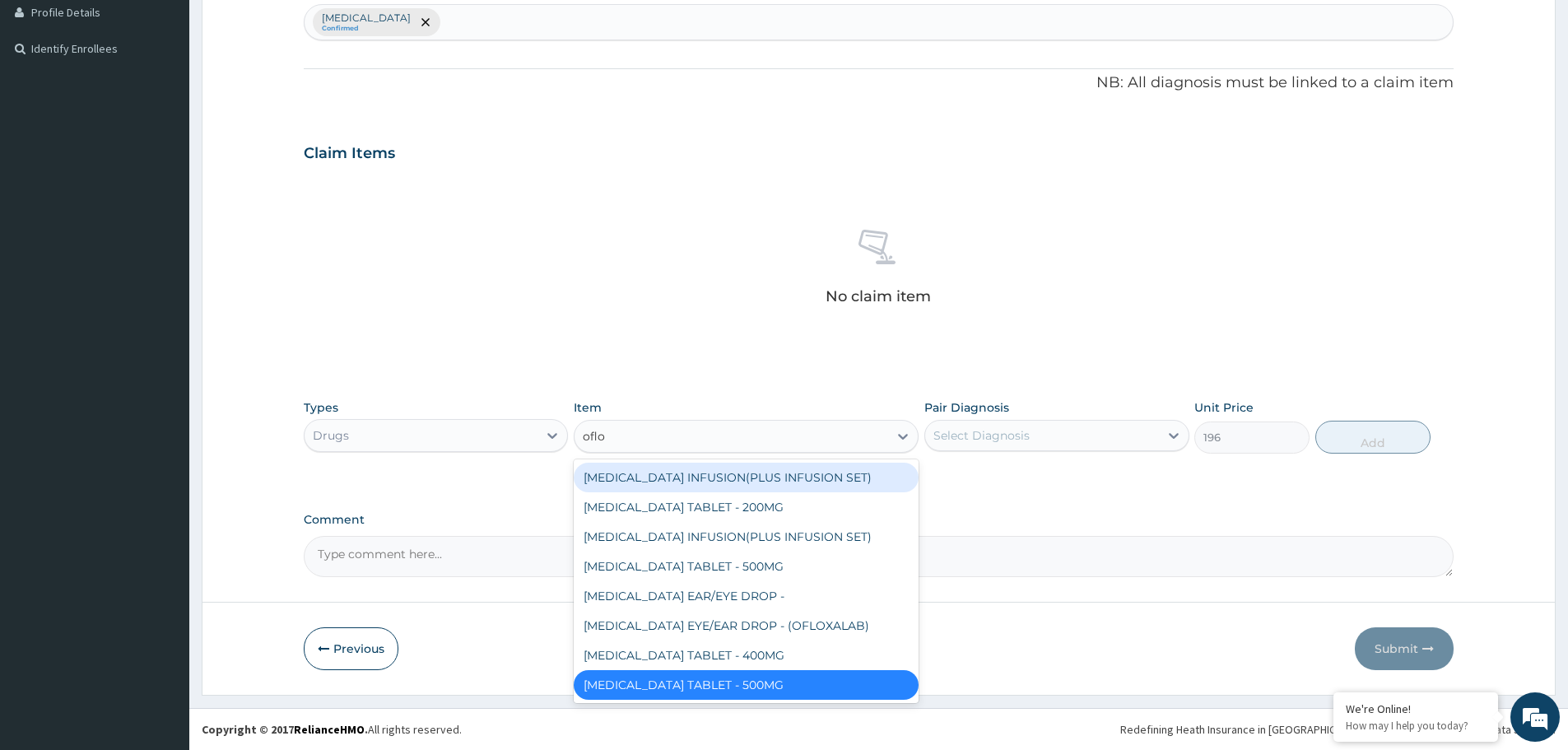
scroll to position [0, 0]
click at [696, 480] on div "CIPROFLOXACIN INFUSION(PLUS INFUSION SET)" at bounding box center [746, 478] width 345 height 30
type input "1092"
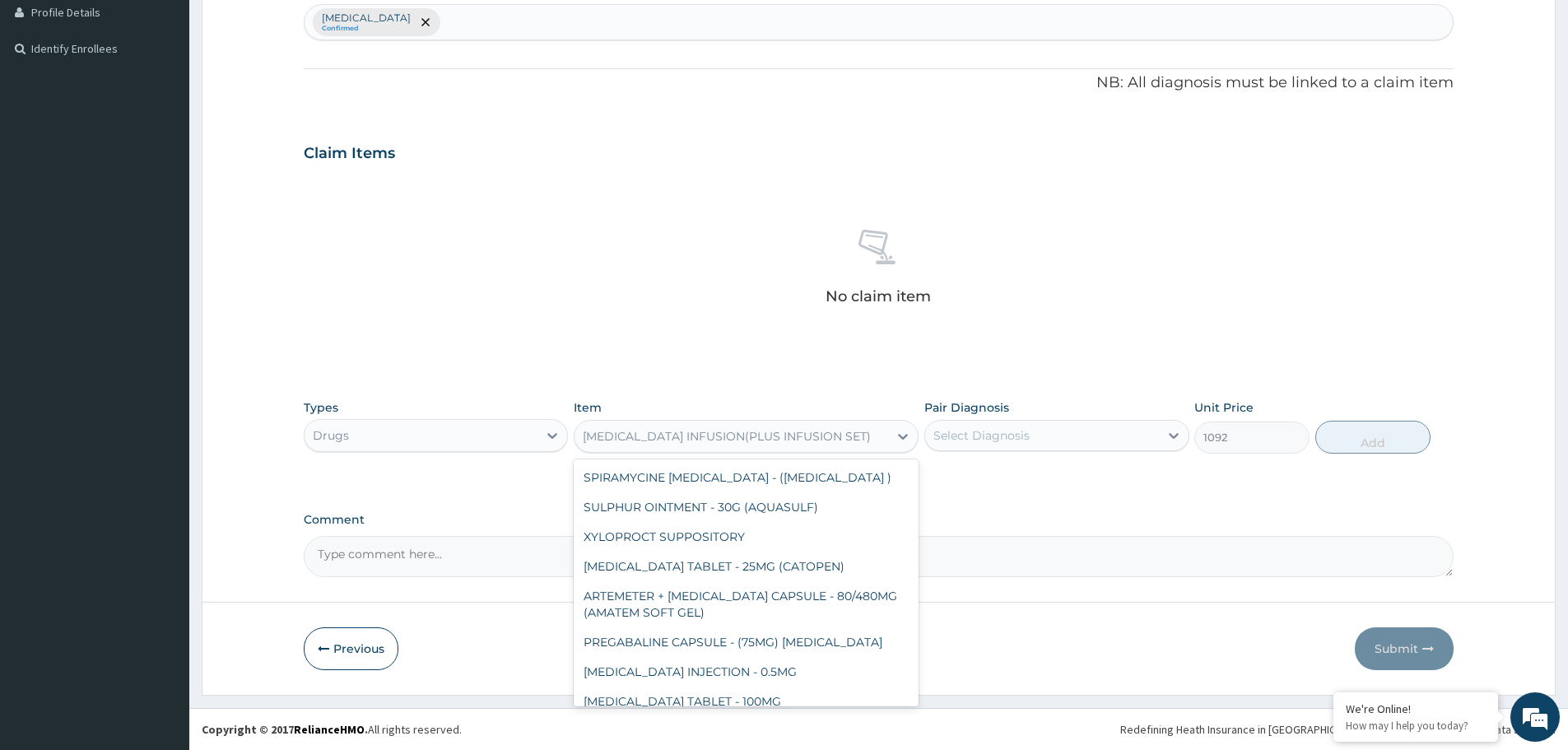
click at [712, 437] on div "CIPROFLOXACIN INFUSION(PLUS INFUSION SET)" at bounding box center [727, 437] width 288 height 16
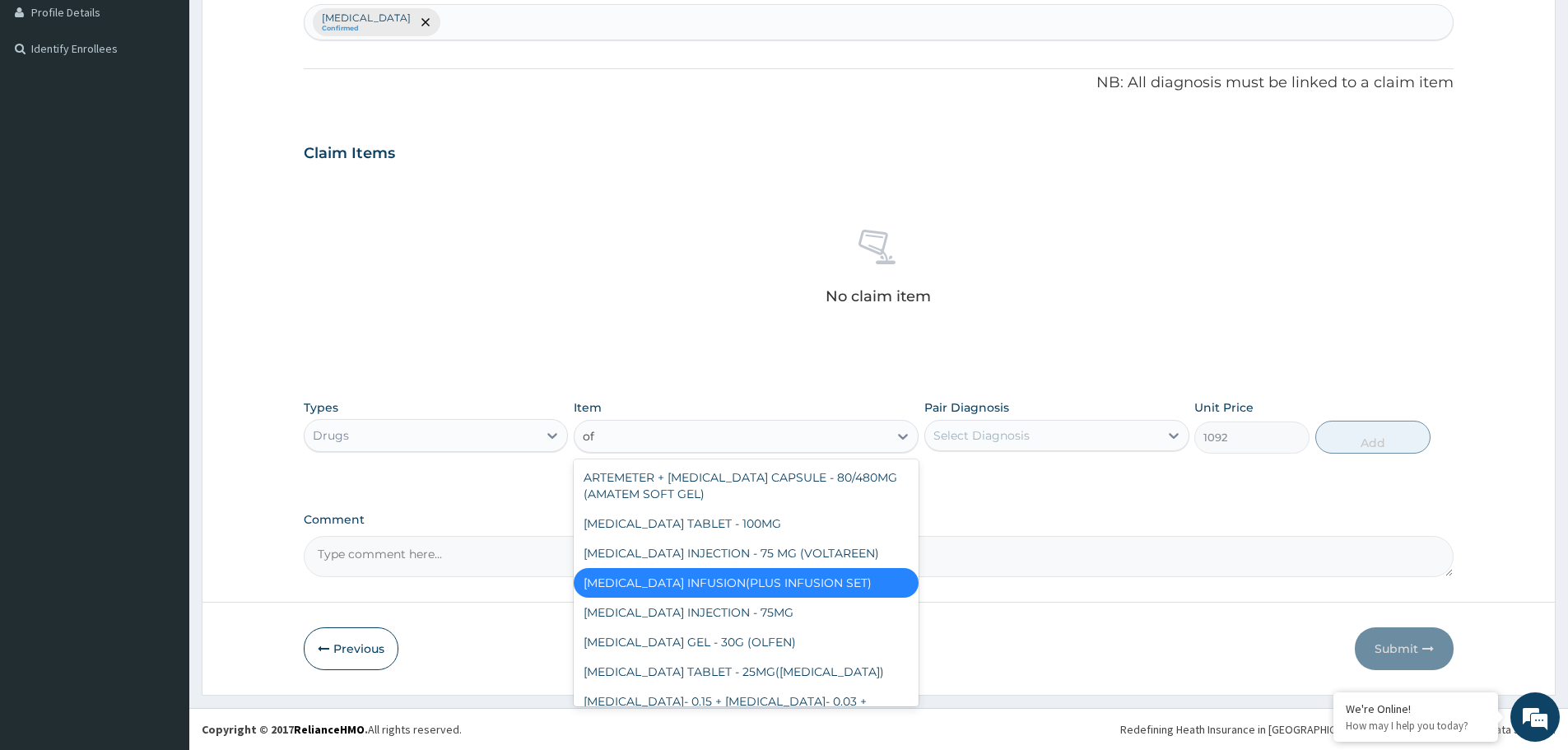
type input "ofl"
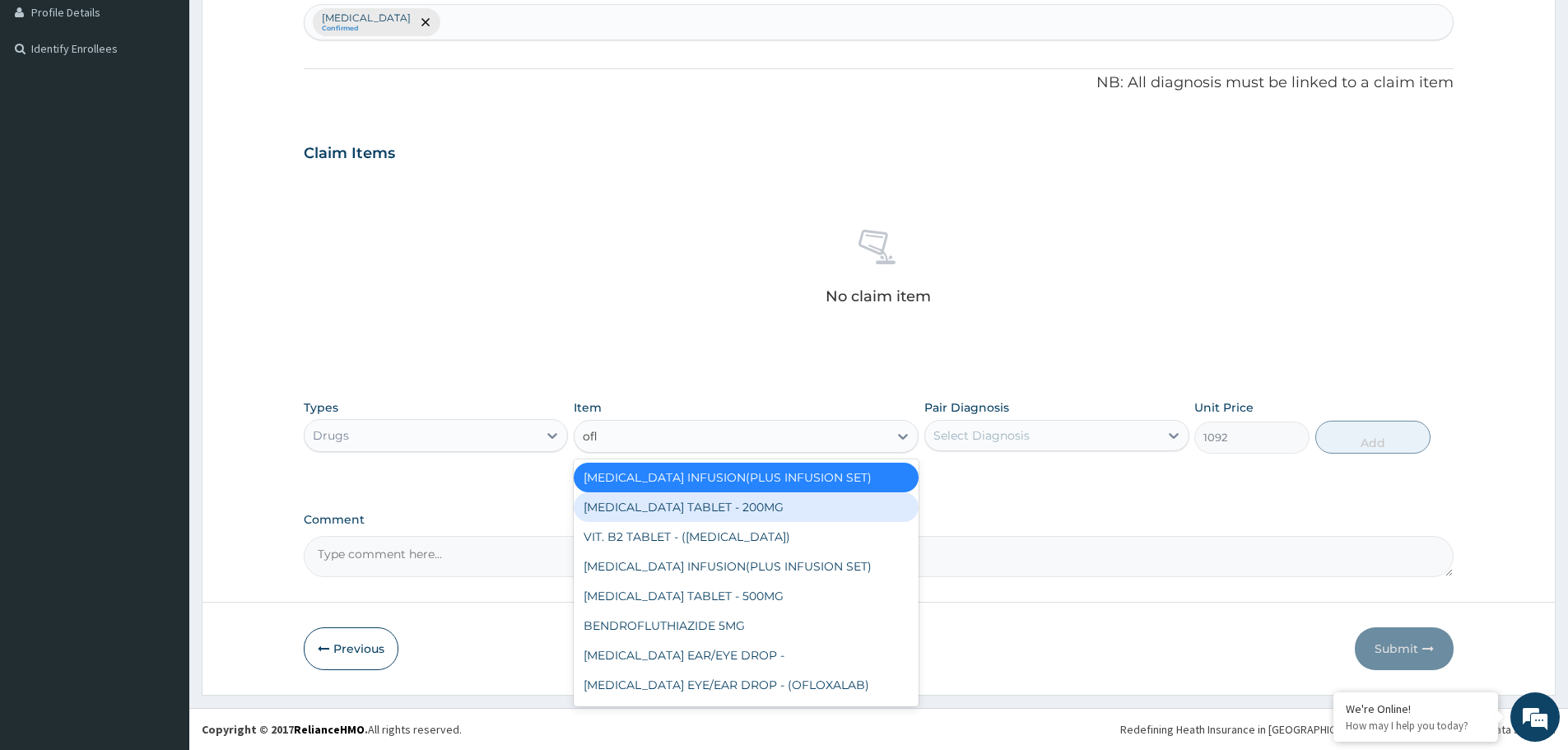
click at [726, 506] on div "OFLOXACIN TABLET - 200MG" at bounding box center [746, 507] width 345 height 30
type input "392"
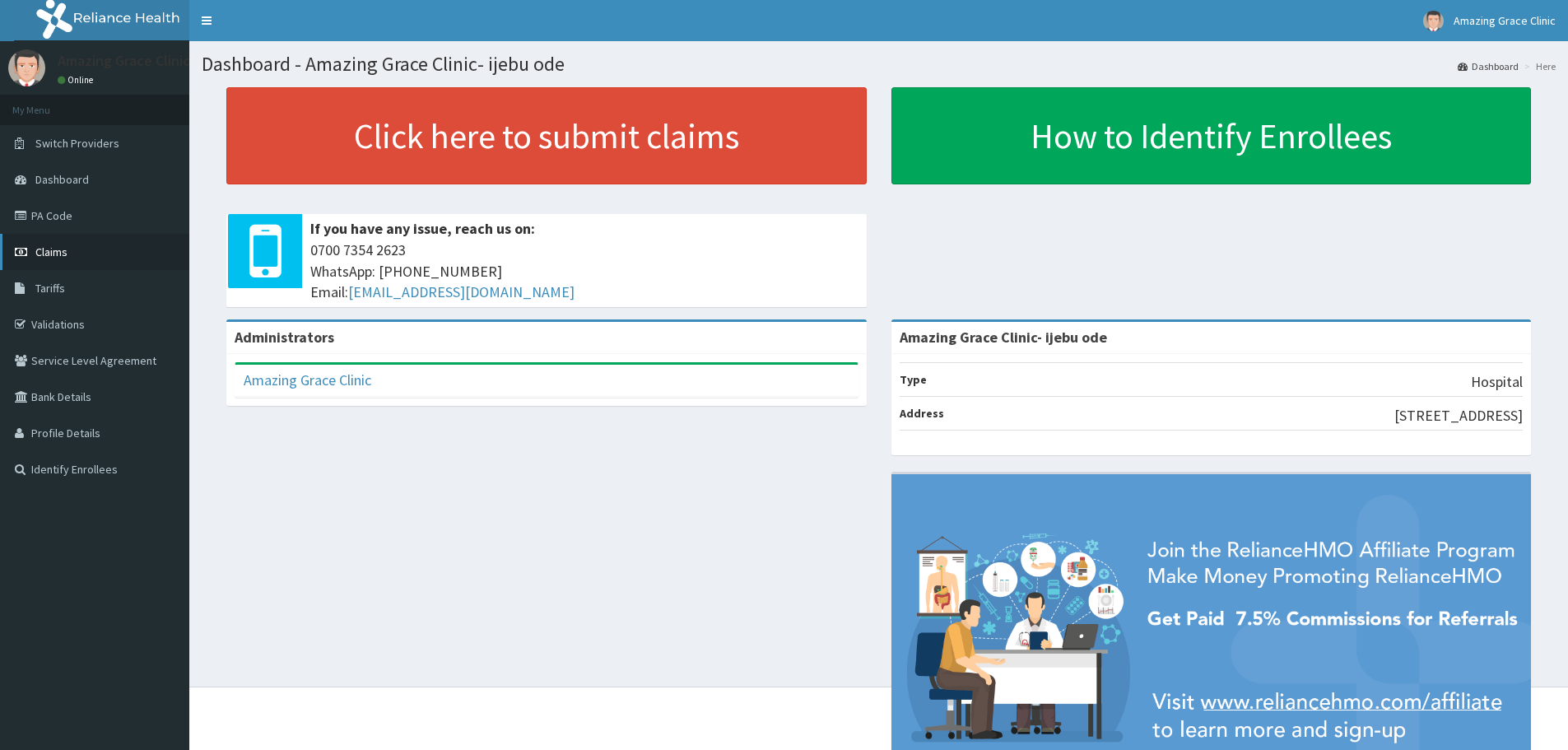
click at [35, 259] on link "Claims" at bounding box center [95, 252] width 190 height 36
click at [59, 284] on span "Tariffs" at bounding box center [50, 288] width 30 height 15
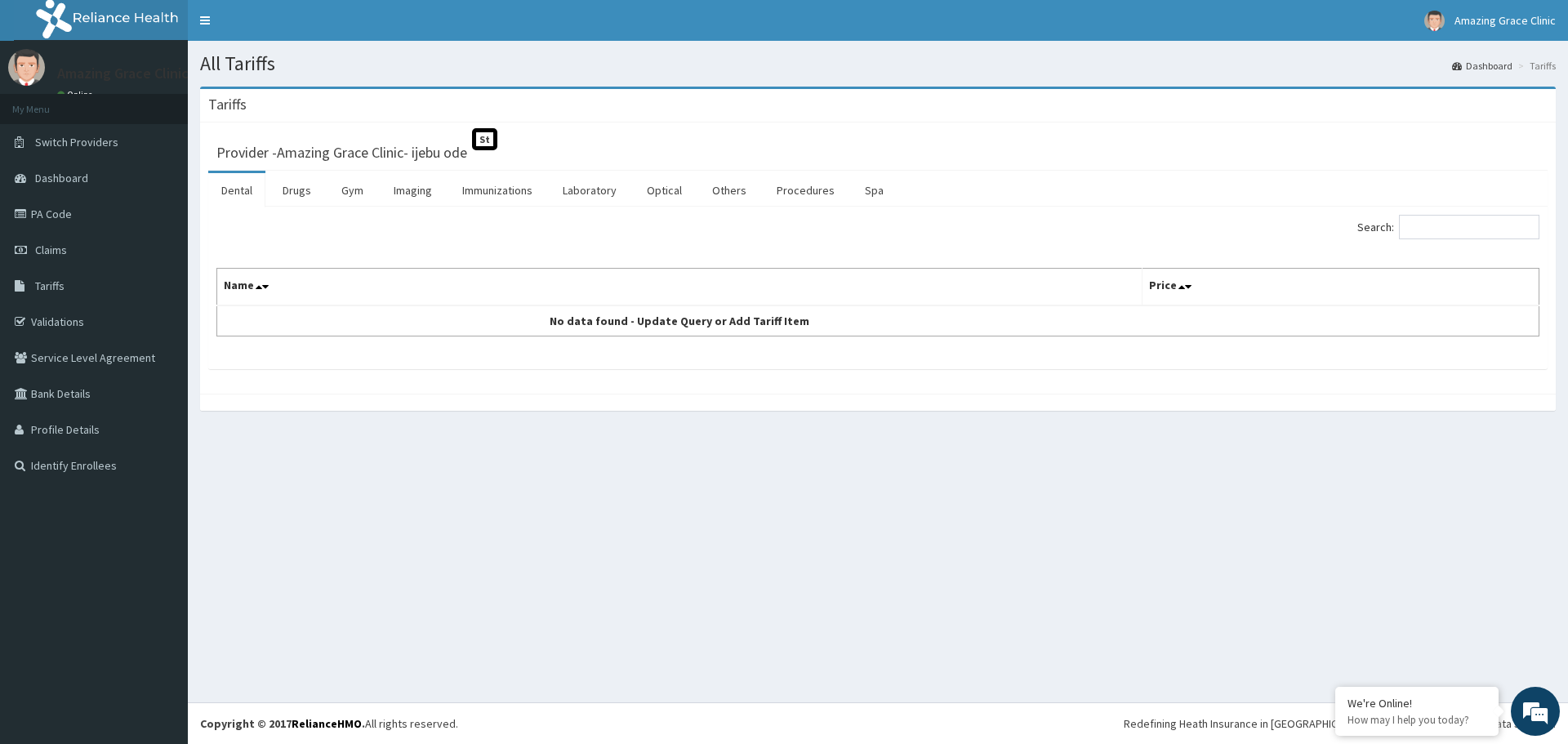
click at [226, 181] on link "Dental" at bounding box center [236, 191] width 57 height 34
click at [283, 192] on link "Drugs" at bounding box center [296, 191] width 55 height 34
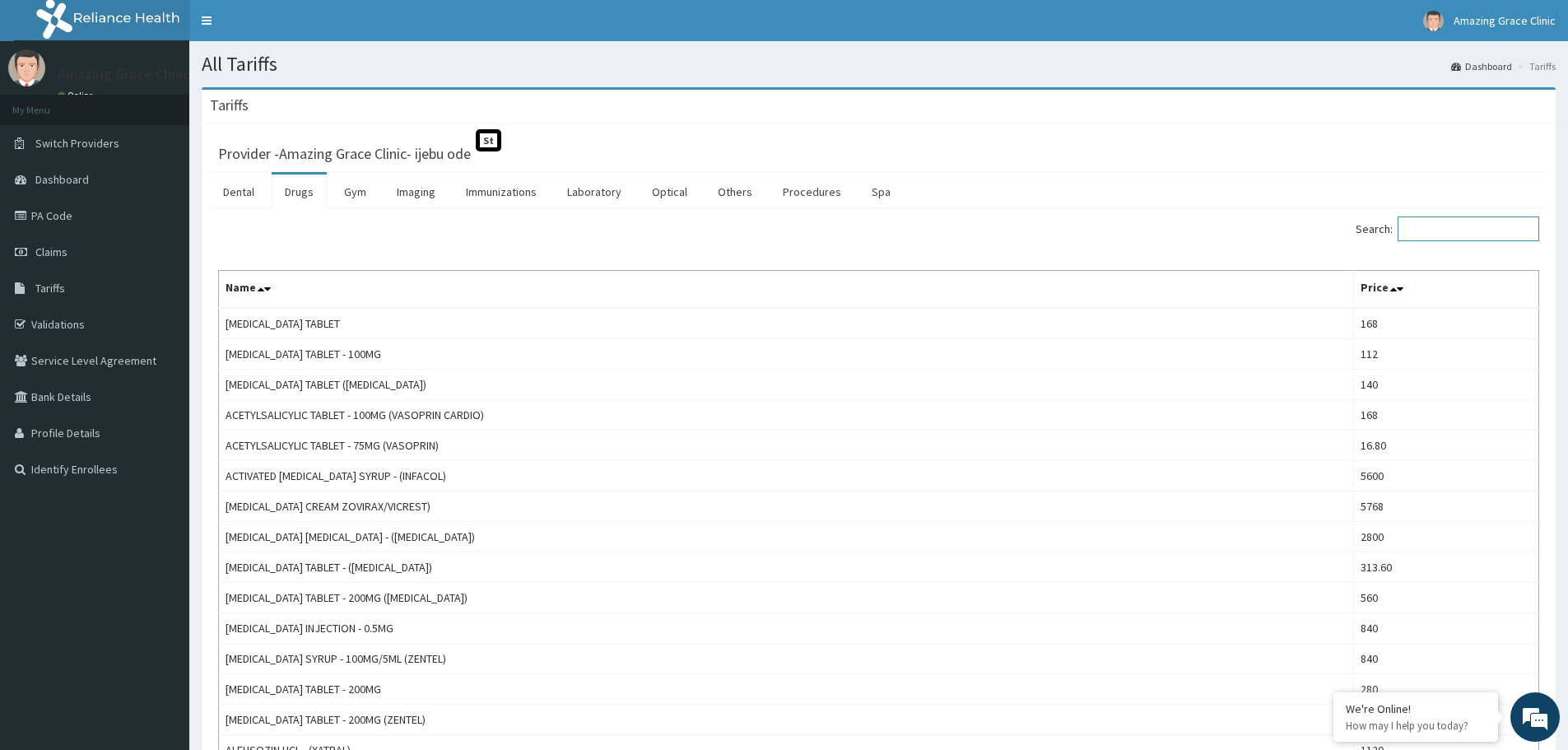
click at [1520, 236] on input "Search:" at bounding box center [1468, 229] width 141 height 25
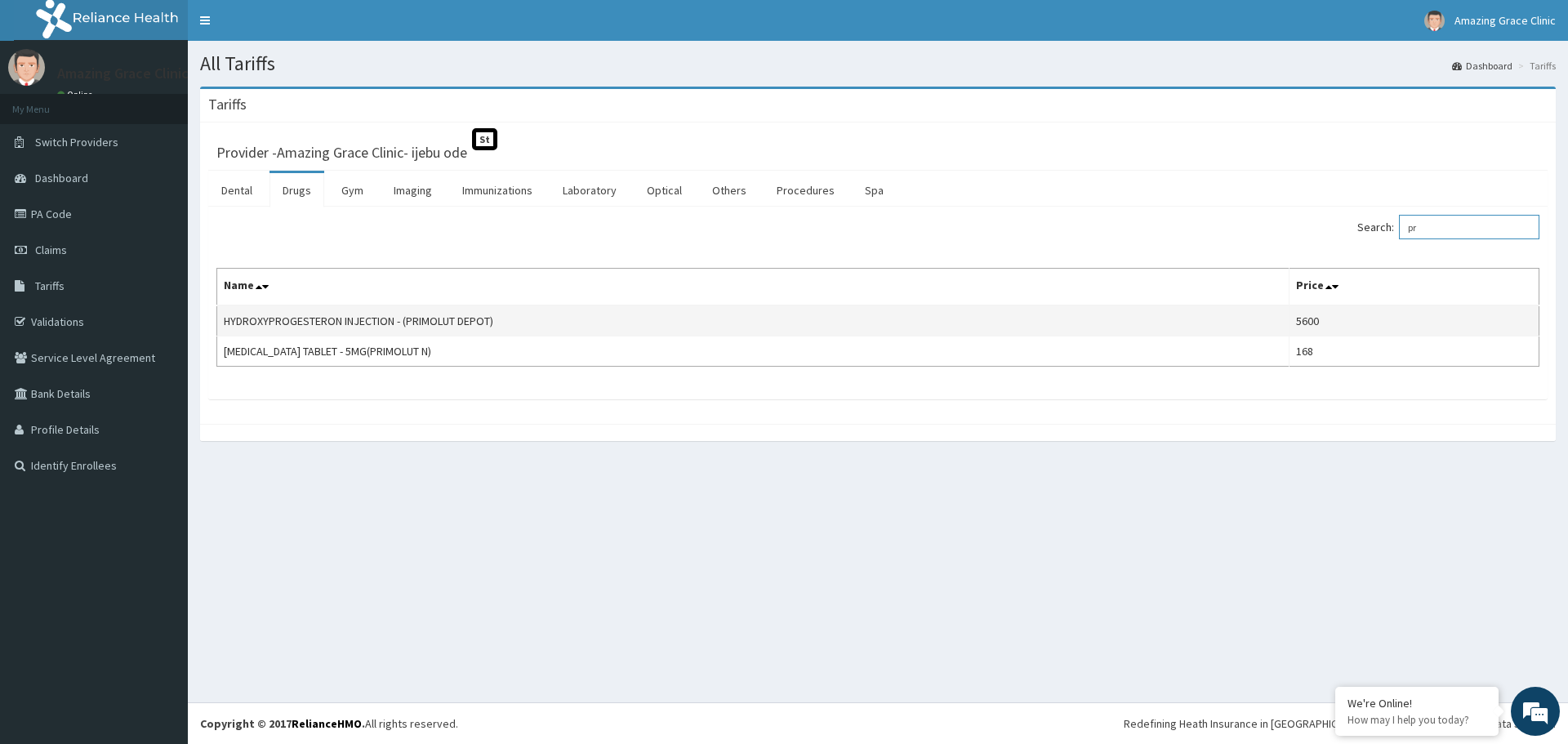
type input "p"
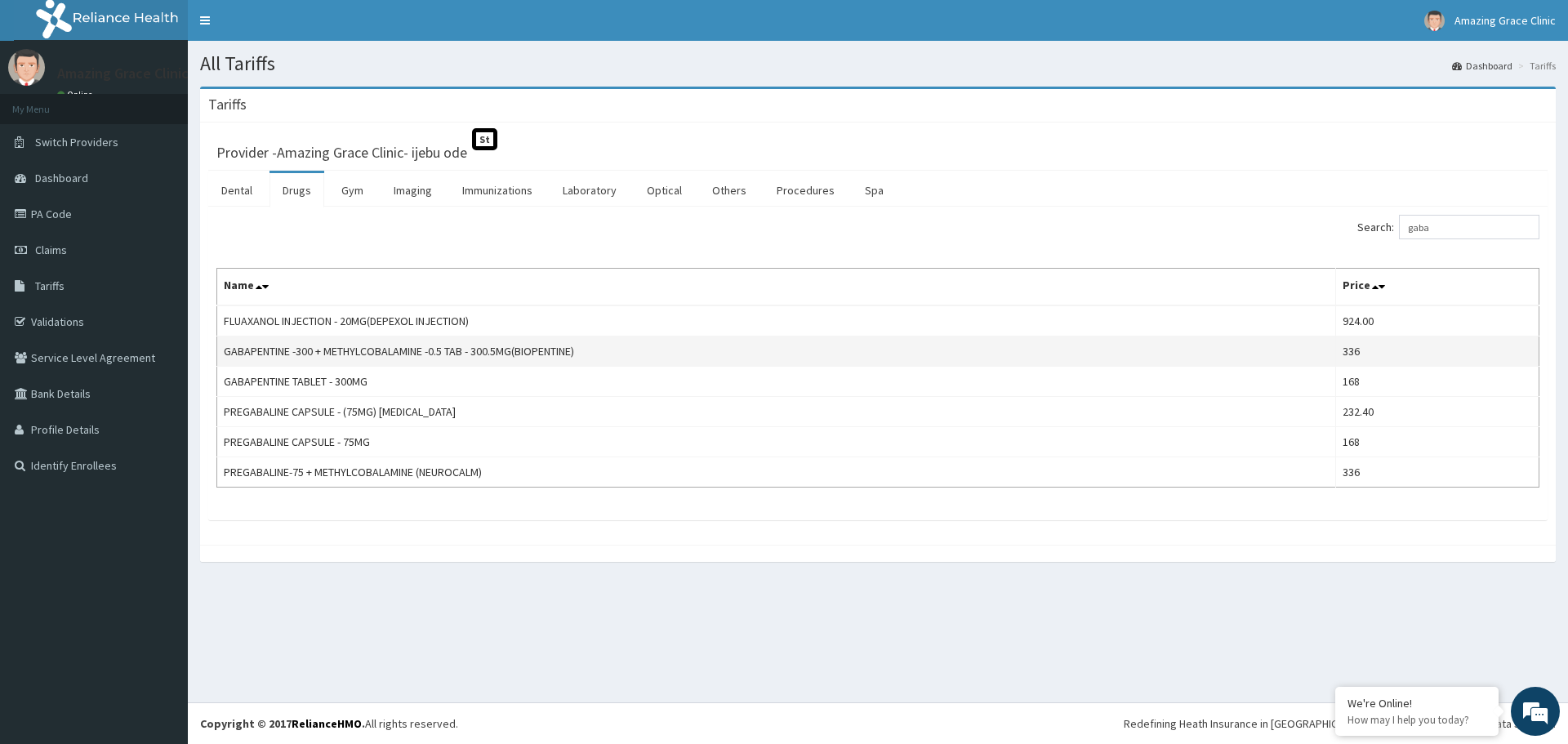
click at [1373, 352] on td "336" at bounding box center [1437, 351] width 203 height 30
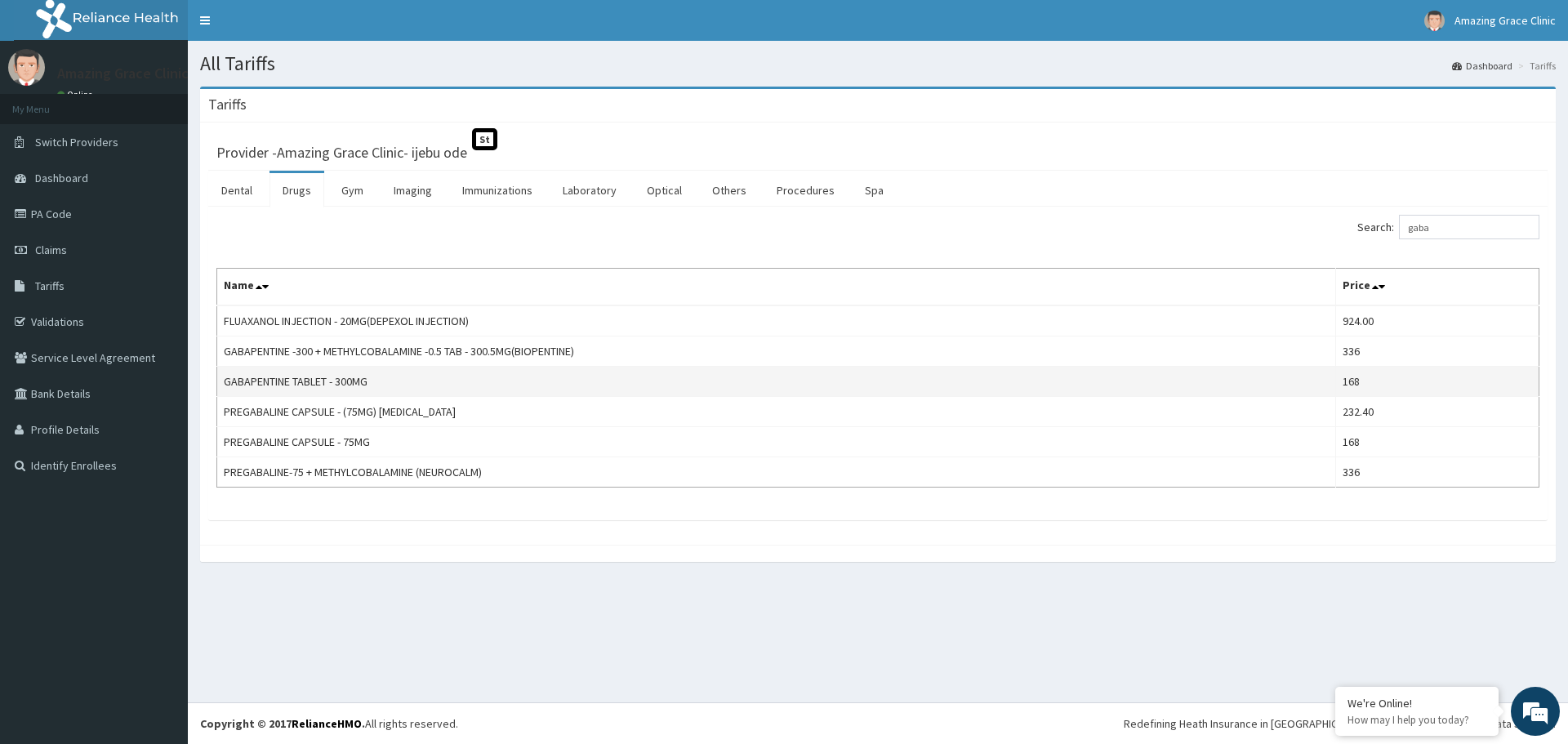
click at [763, 377] on td "GABAPENTINE TABLET - 300MG" at bounding box center [776, 381] width 1119 height 30
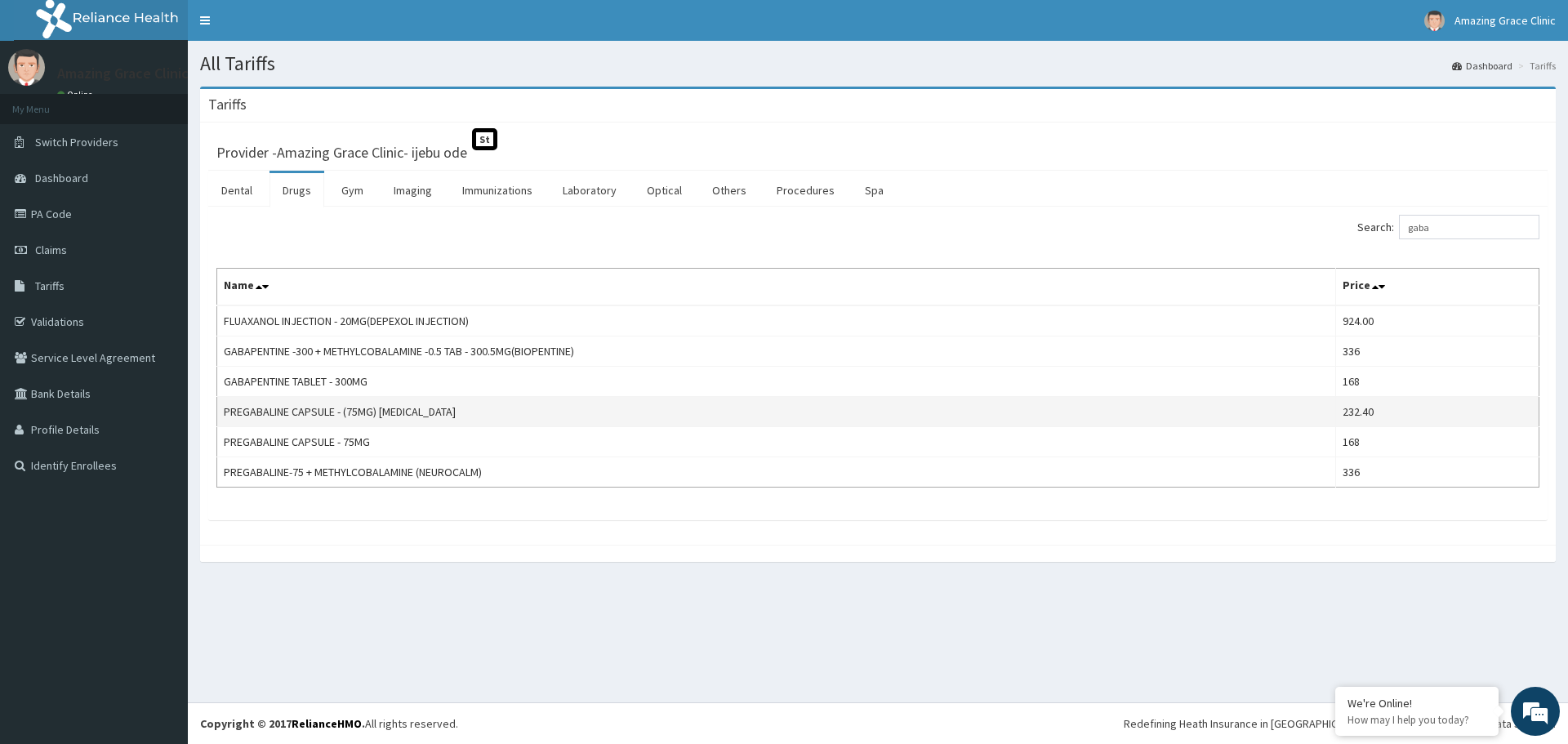
click at [597, 404] on td "PREGABALINE CAPSULE - (75MG) LYRICA" at bounding box center [776, 411] width 1119 height 30
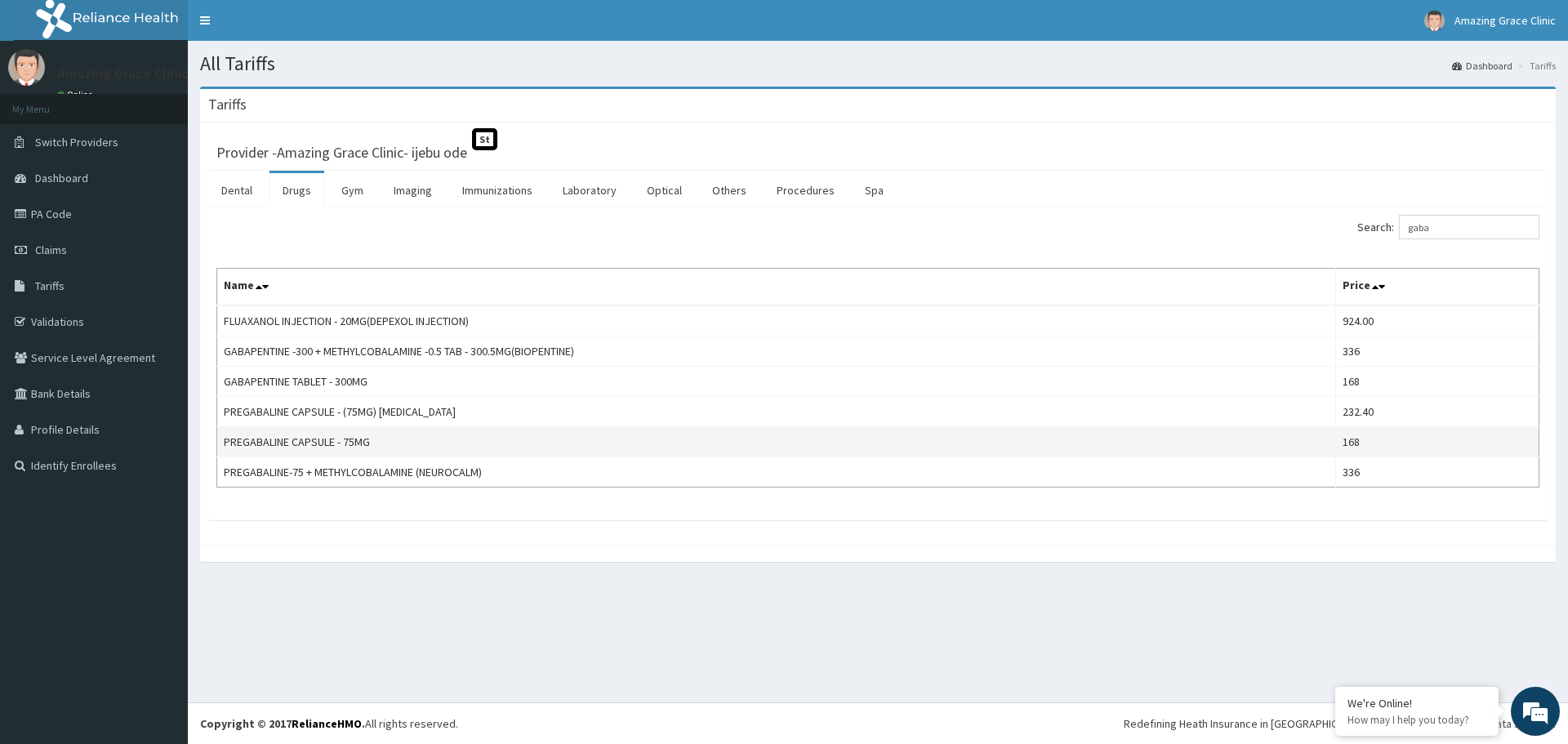
click at [564, 430] on td "PREGABALINE CAPSULE - 75MG" at bounding box center [776, 442] width 1119 height 30
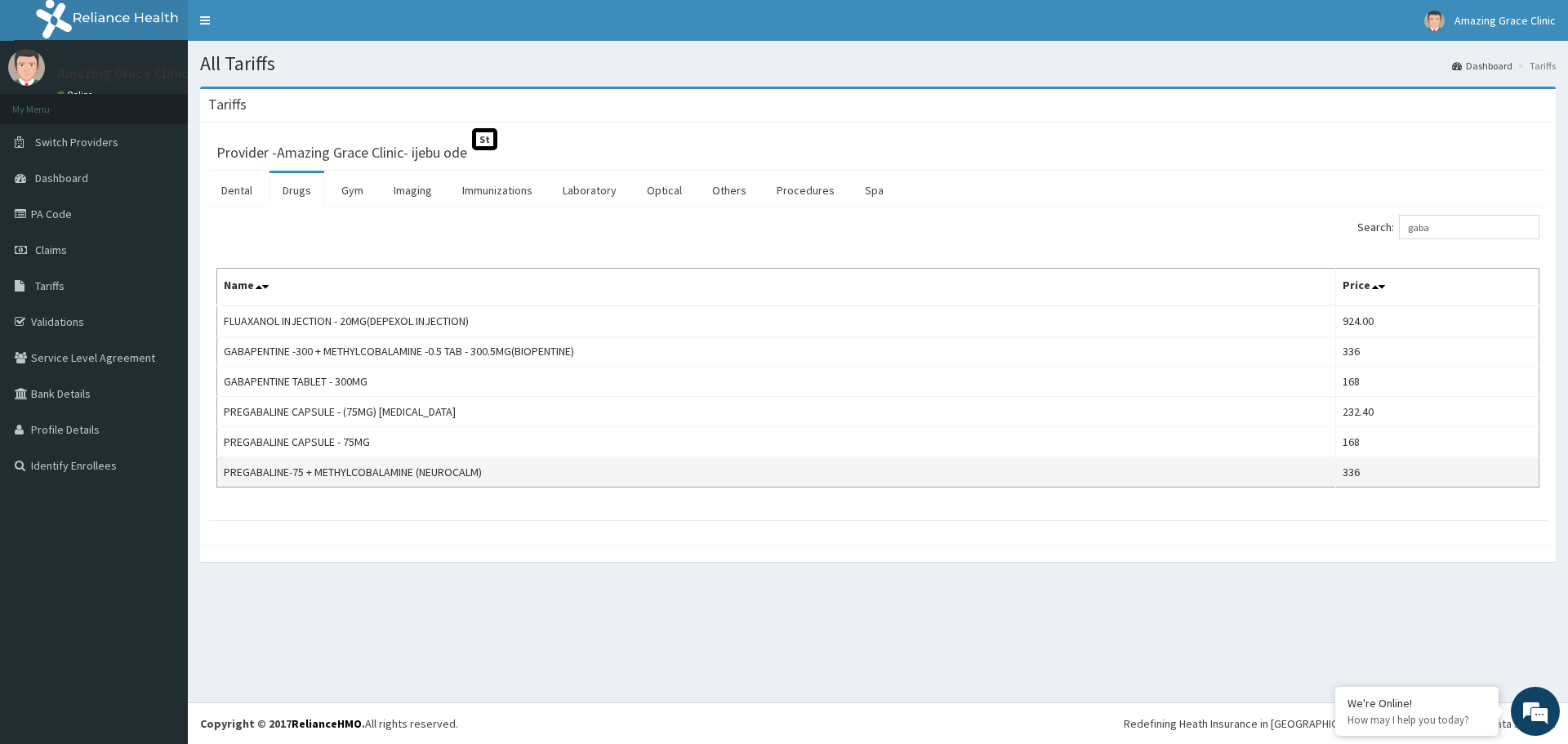
click at [547, 470] on td "PREGABALINE-75 + METHYLCOBALAMINE (NEUROCALM)" at bounding box center [776, 472] width 1119 height 30
drag, startPoint x: 1418, startPoint y: 231, endPoint x: 1364, endPoint y: 230, distance: 54.0
click at [1364, 230] on div "Search: gaba" at bounding box center [1215, 230] width 649 height 29
type input "c"
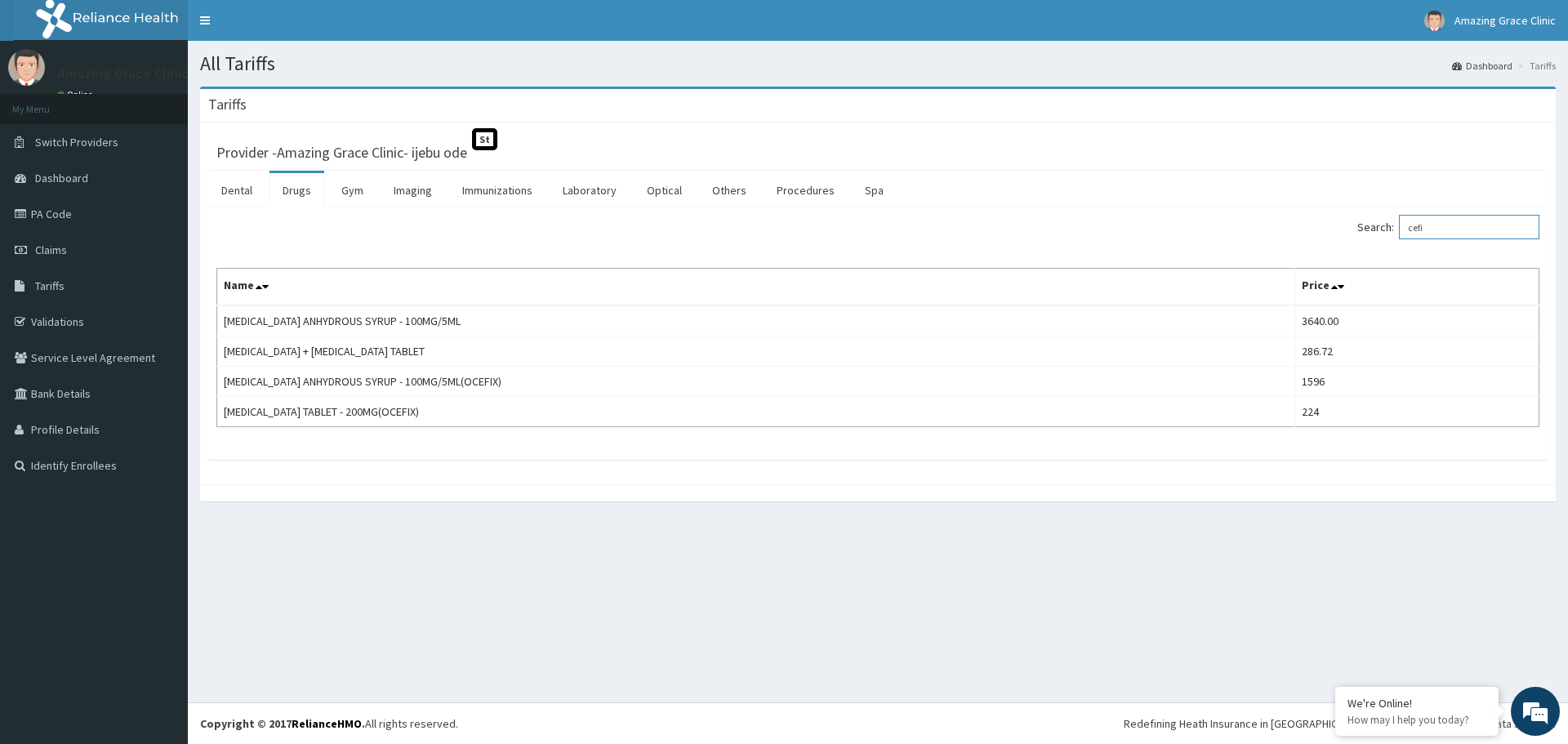
type input "cefi"
click at [412, 194] on link "Imaging" at bounding box center [412, 191] width 64 height 34
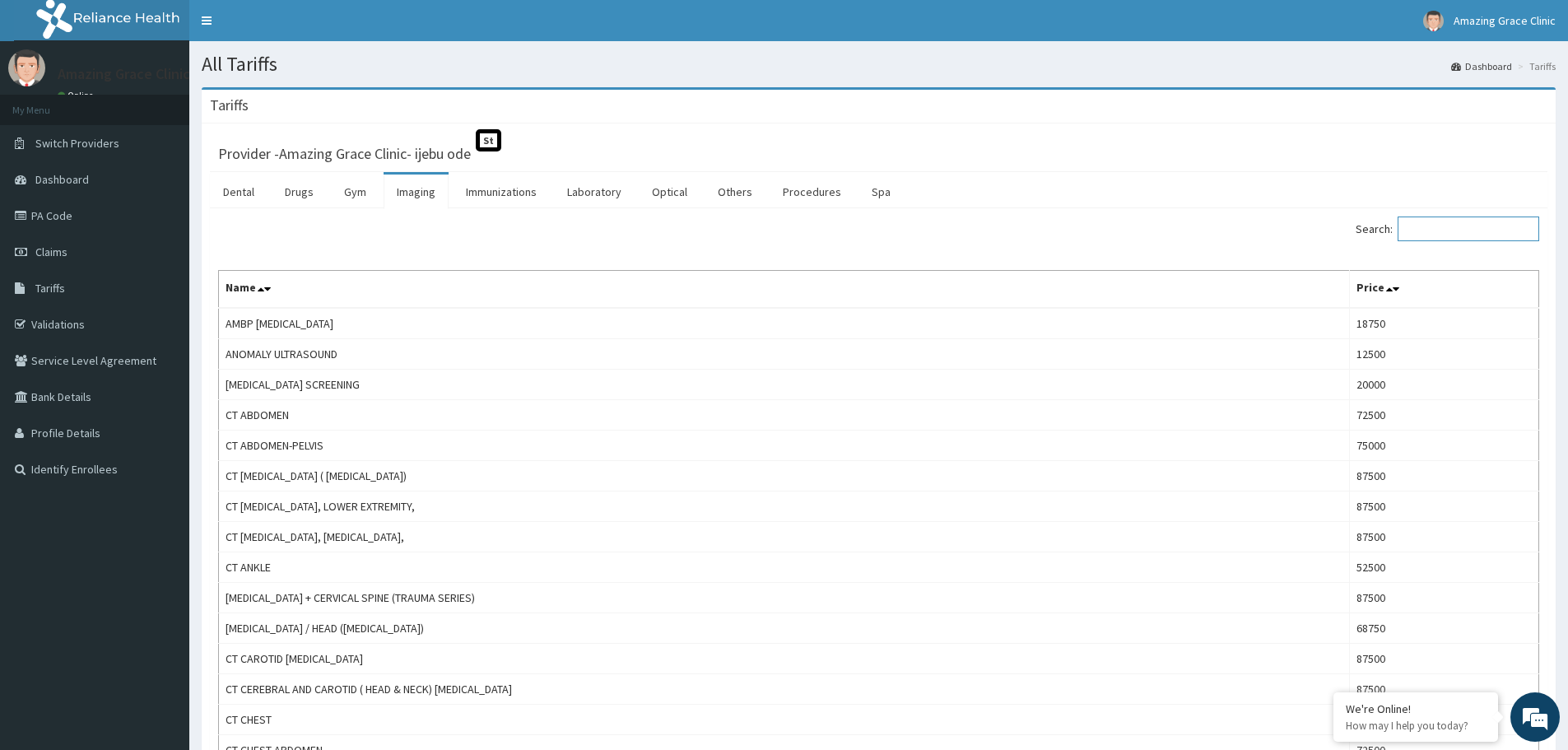
click at [1475, 226] on input "Search:" at bounding box center [1468, 229] width 141 height 25
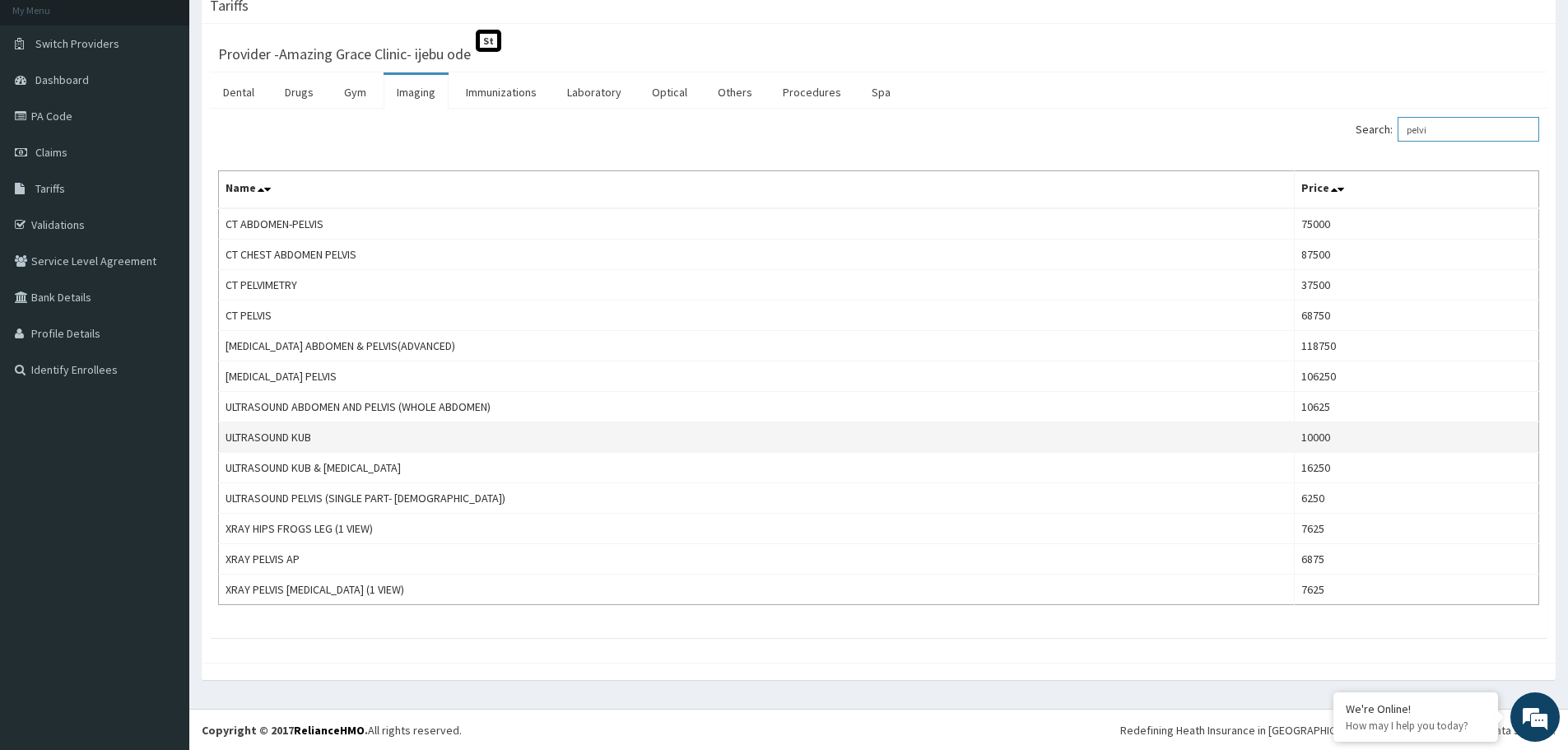
scroll to position [100, 0]
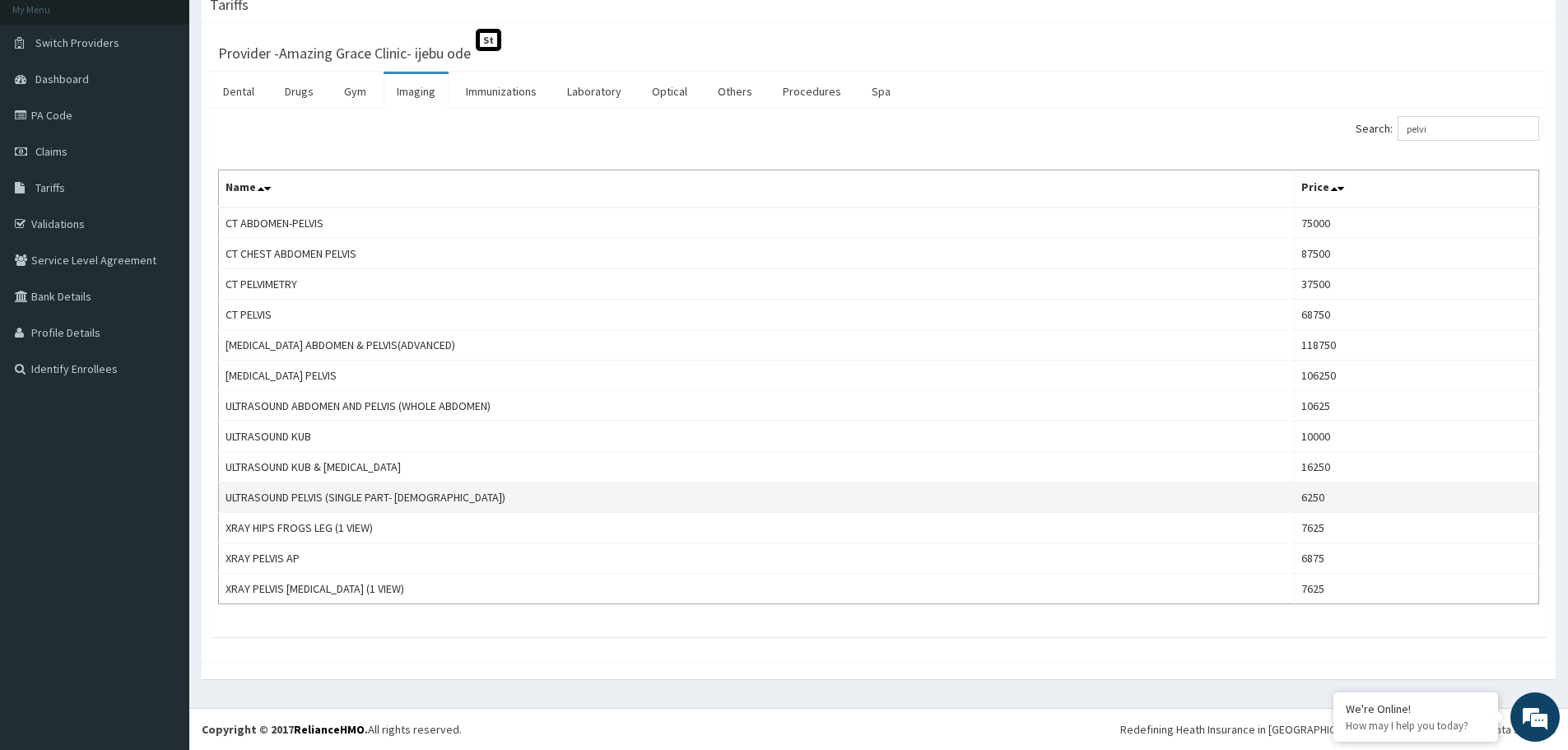
click at [607, 509] on td "ULTRASOUND PELVIS (SINGLE PART- FEMALE)" at bounding box center [756, 498] width 1076 height 30
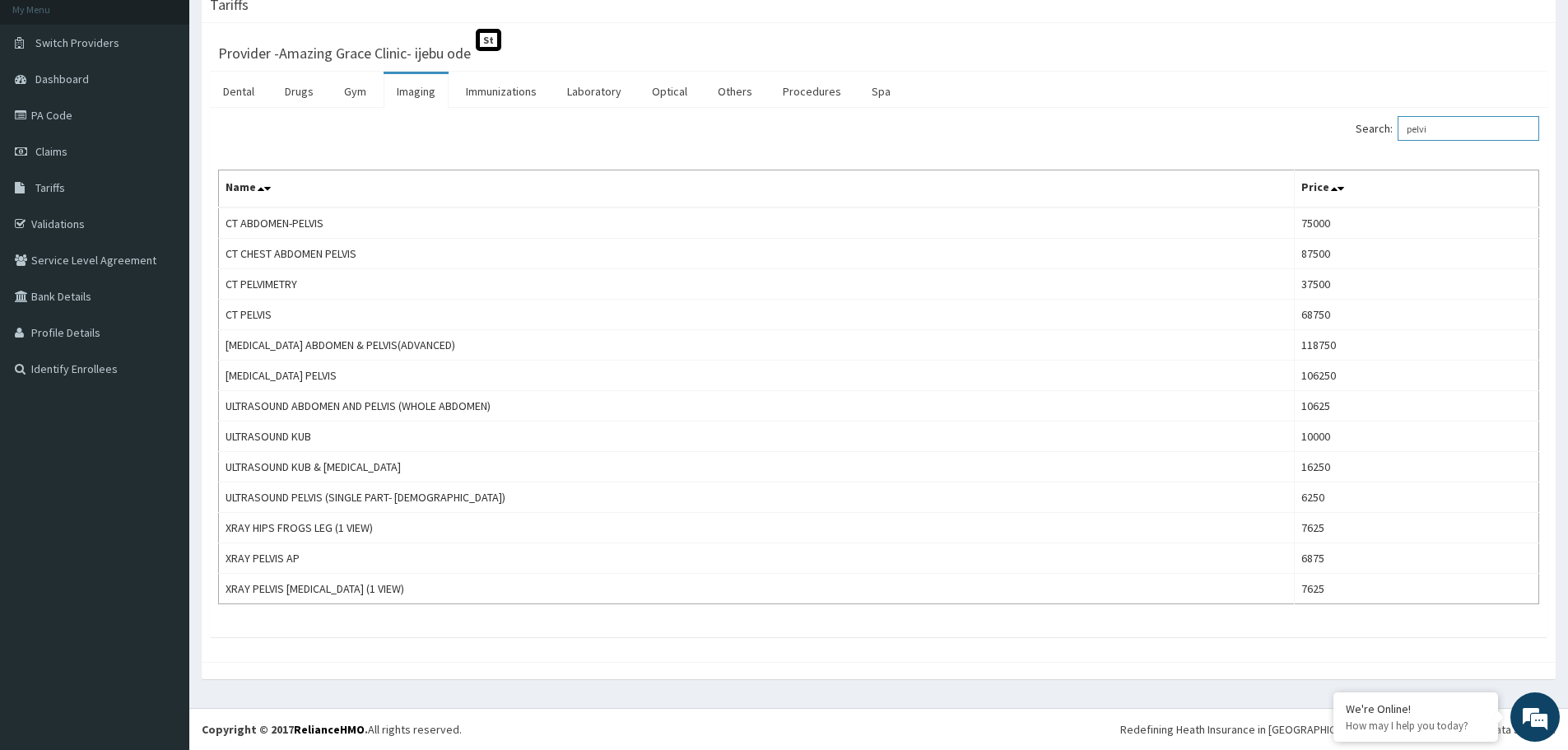
drag, startPoint x: 1462, startPoint y: 124, endPoint x: 1297, endPoint y: 154, distance: 167.7
click at [1297, 154] on div "Search: pelvi Name Price CT ABDOMEN-PELVIS 75000 CT CHEST ABDOMEN PELVIS 87500 …" at bounding box center [878, 360] width 1321 height 488
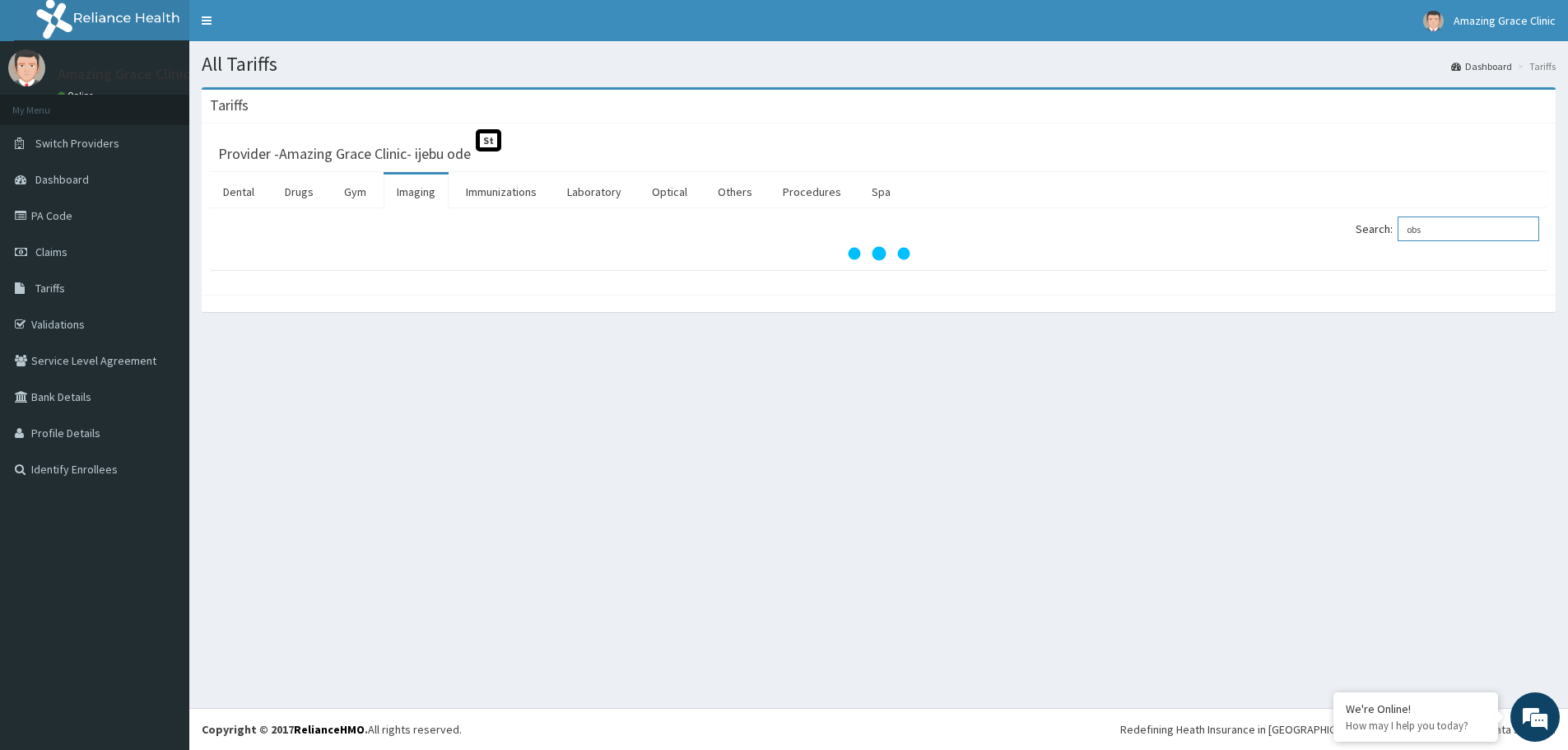
scroll to position [0, 0]
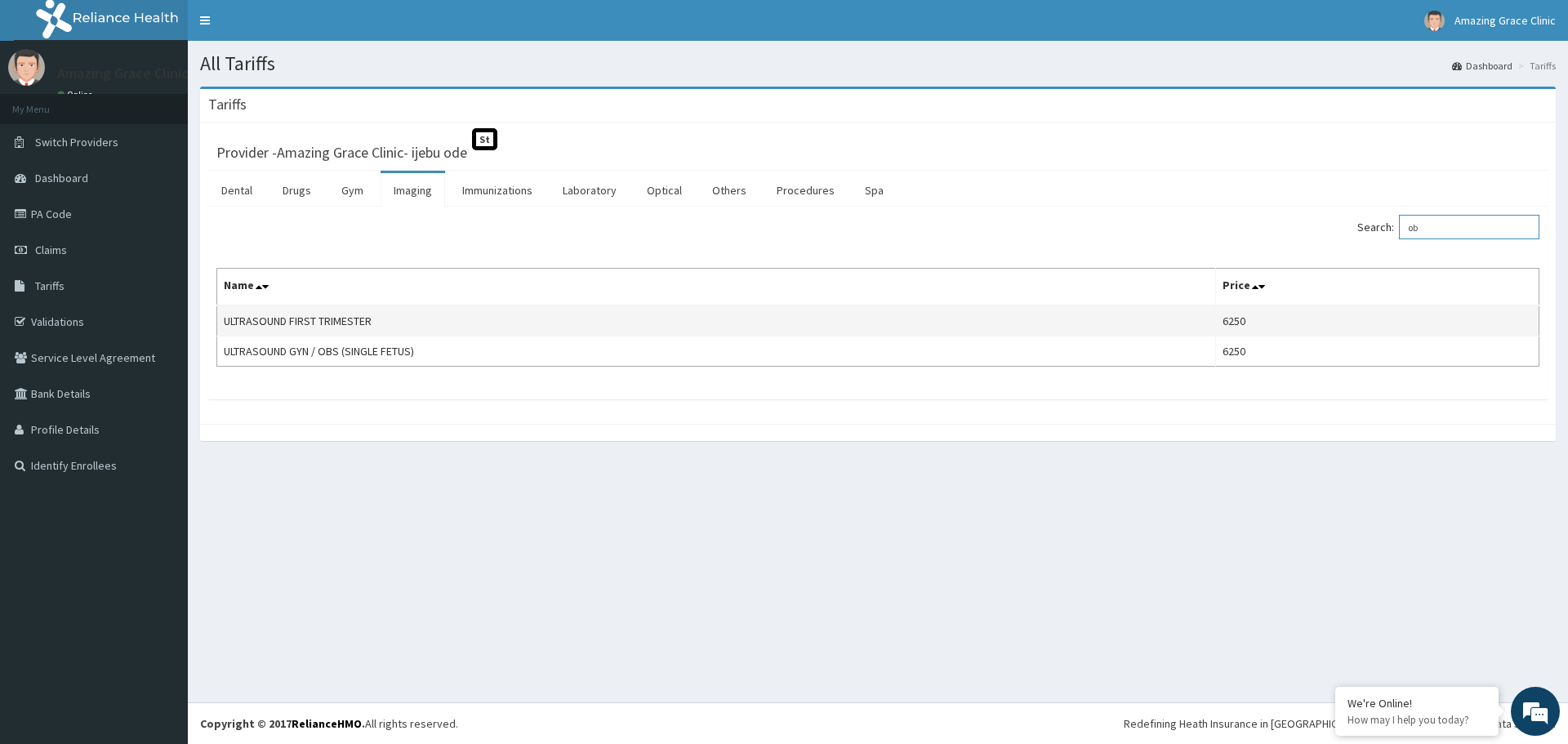
type input "o"
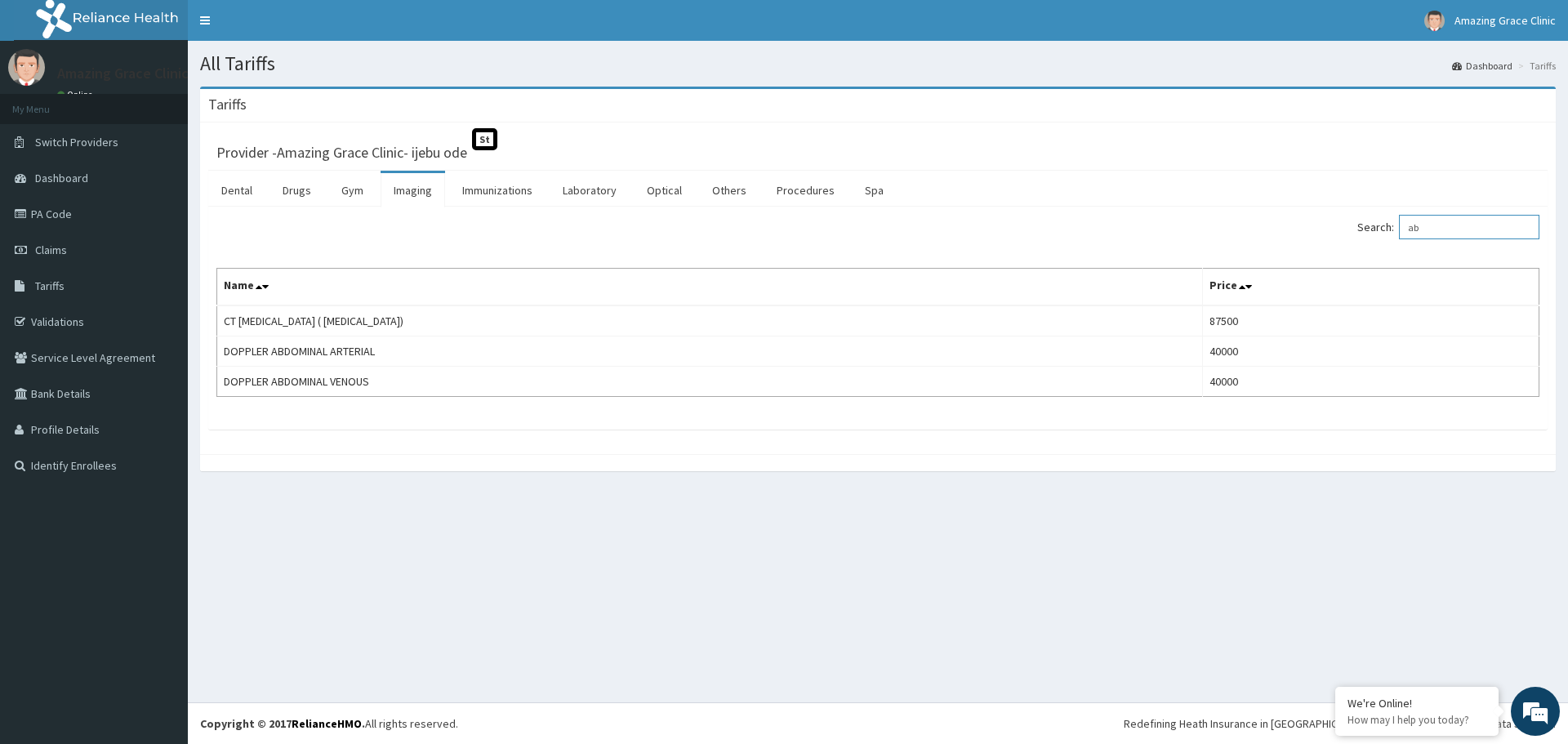
type input "a"
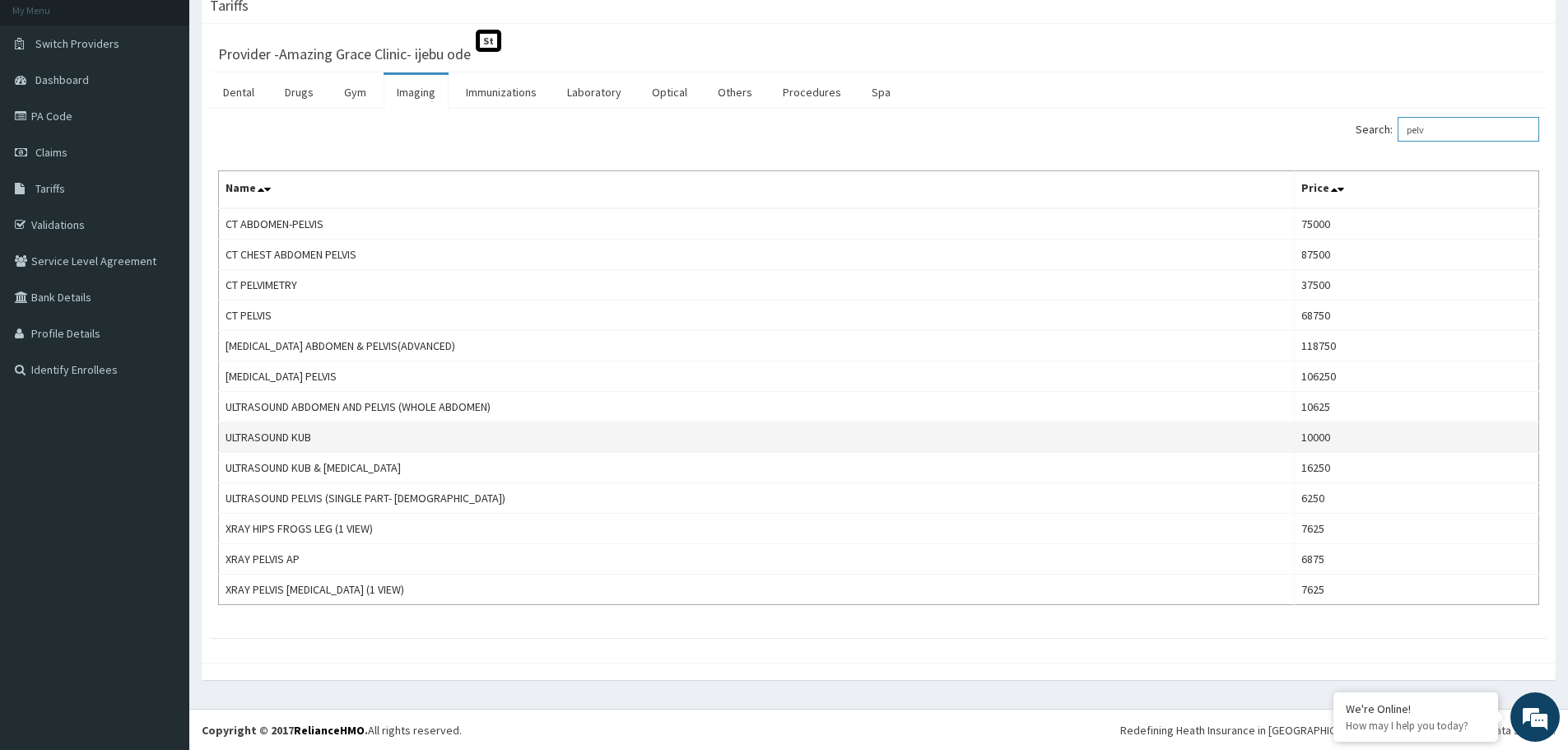
scroll to position [100, 0]
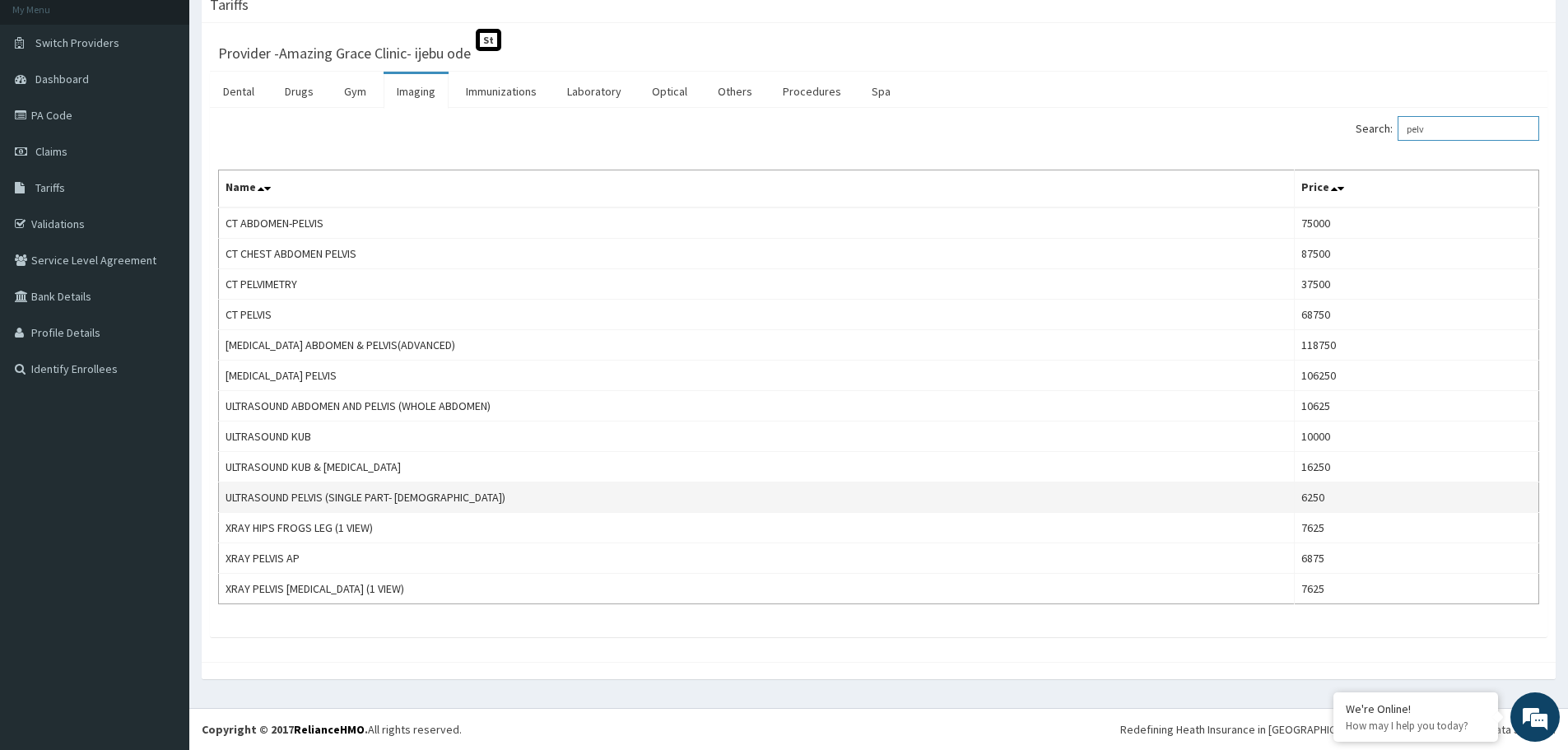
type input "pelv"
click at [284, 497] on td "ULTRASOUND PELVIS (SINGLE PART- FEMALE)" at bounding box center [756, 498] width 1076 height 30
drag, startPoint x: 265, startPoint y: 498, endPoint x: 437, endPoint y: 493, distance: 172.1
click at [437, 493] on td "ULTRASOUND PELVIS (SINGLE PART- FEMALE)" at bounding box center [756, 498] width 1076 height 30
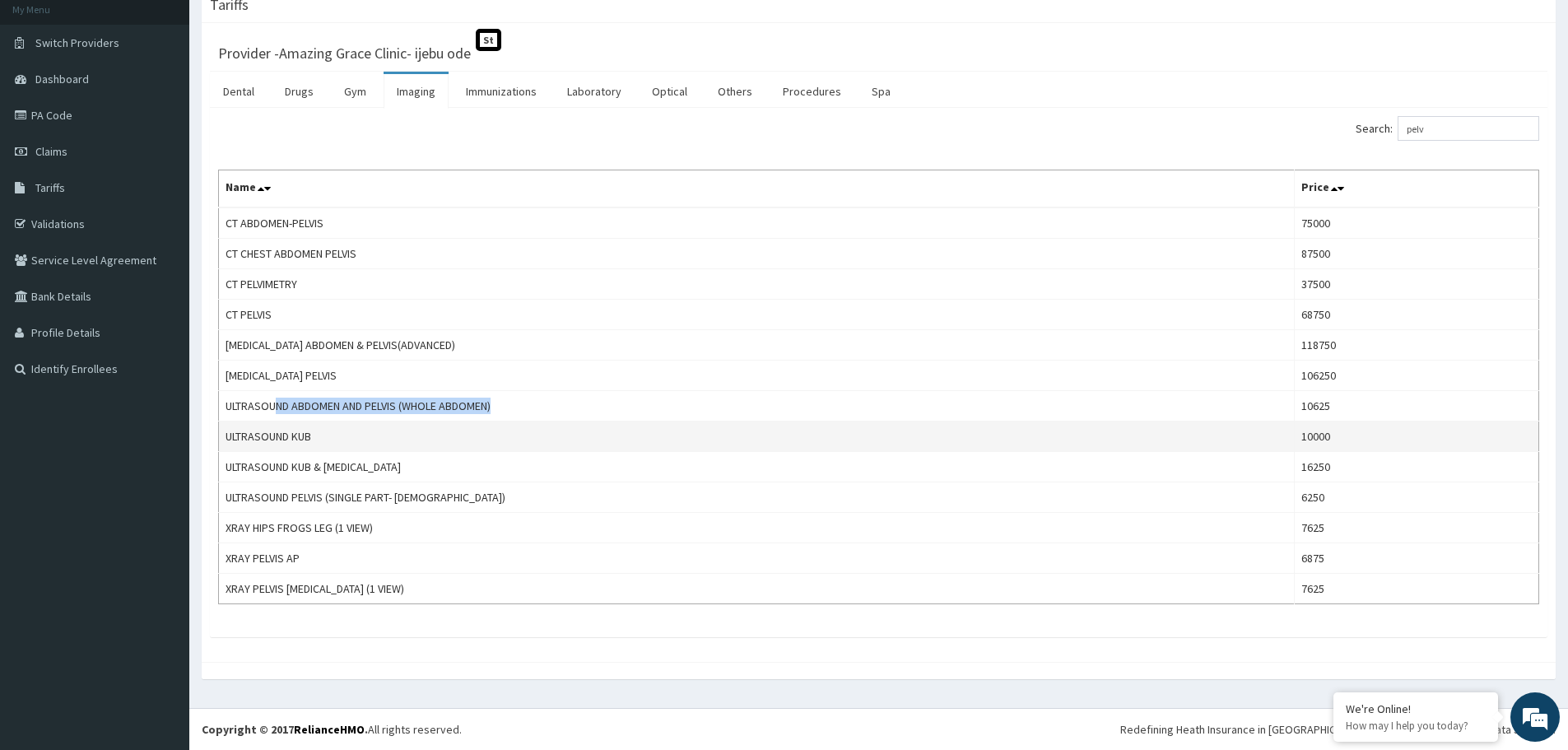
drag, startPoint x: 278, startPoint y: 408, endPoint x: 420, endPoint y: 423, distance: 142.8
click at [609, 413] on td "ULTRASOUND ABDOMEN AND PELVIS (WHOLE ABDOMEN)" at bounding box center [756, 406] width 1076 height 30
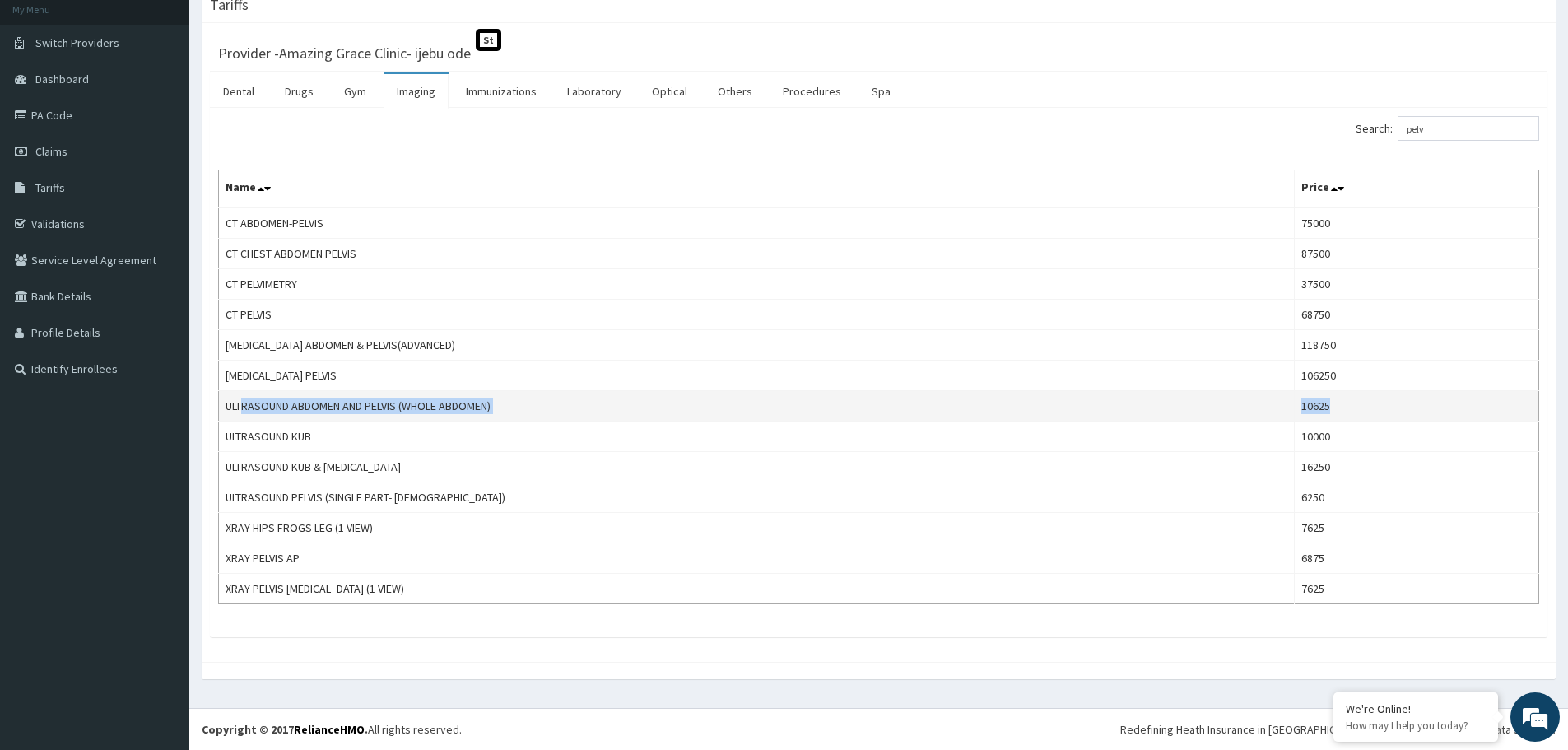
drag, startPoint x: 241, startPoint y: 408, endPoint x: 1371, endPoint y: 404, distance: 1130.0
click at [1371, 404] on tr "ULTRASOUND ABDOMEN AND PELVIS (WHOLE ABDOMEN) 10625" at bounding box center [878, 406] width 1320 height 30
click at [414, 100] on link "Imaging" at bounding box center [415, 91] width 65 height 35
click at [484, 95] on link "Immunizations" at bounding box center [501, 91] width 97 height 35
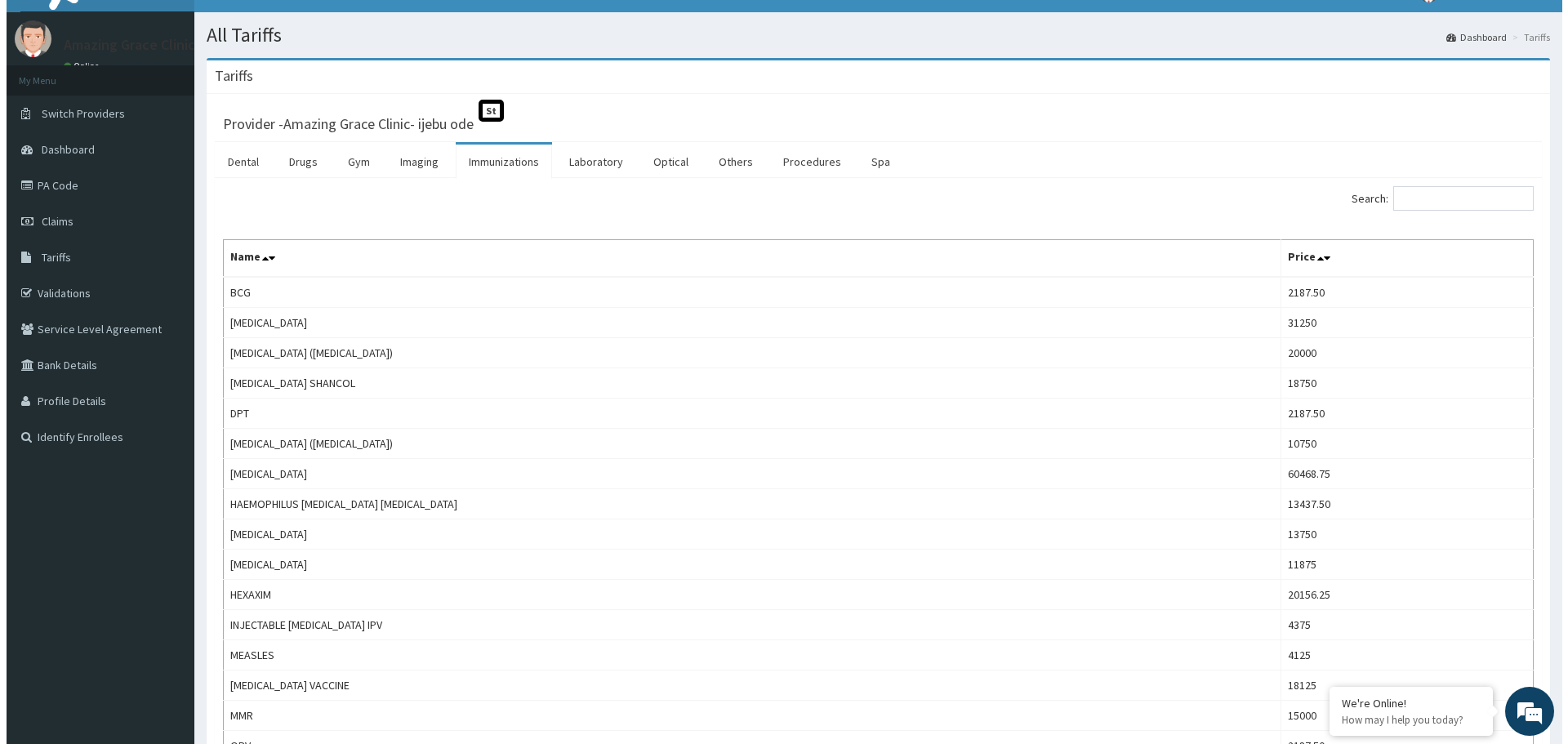
scroll to position [0, 0]
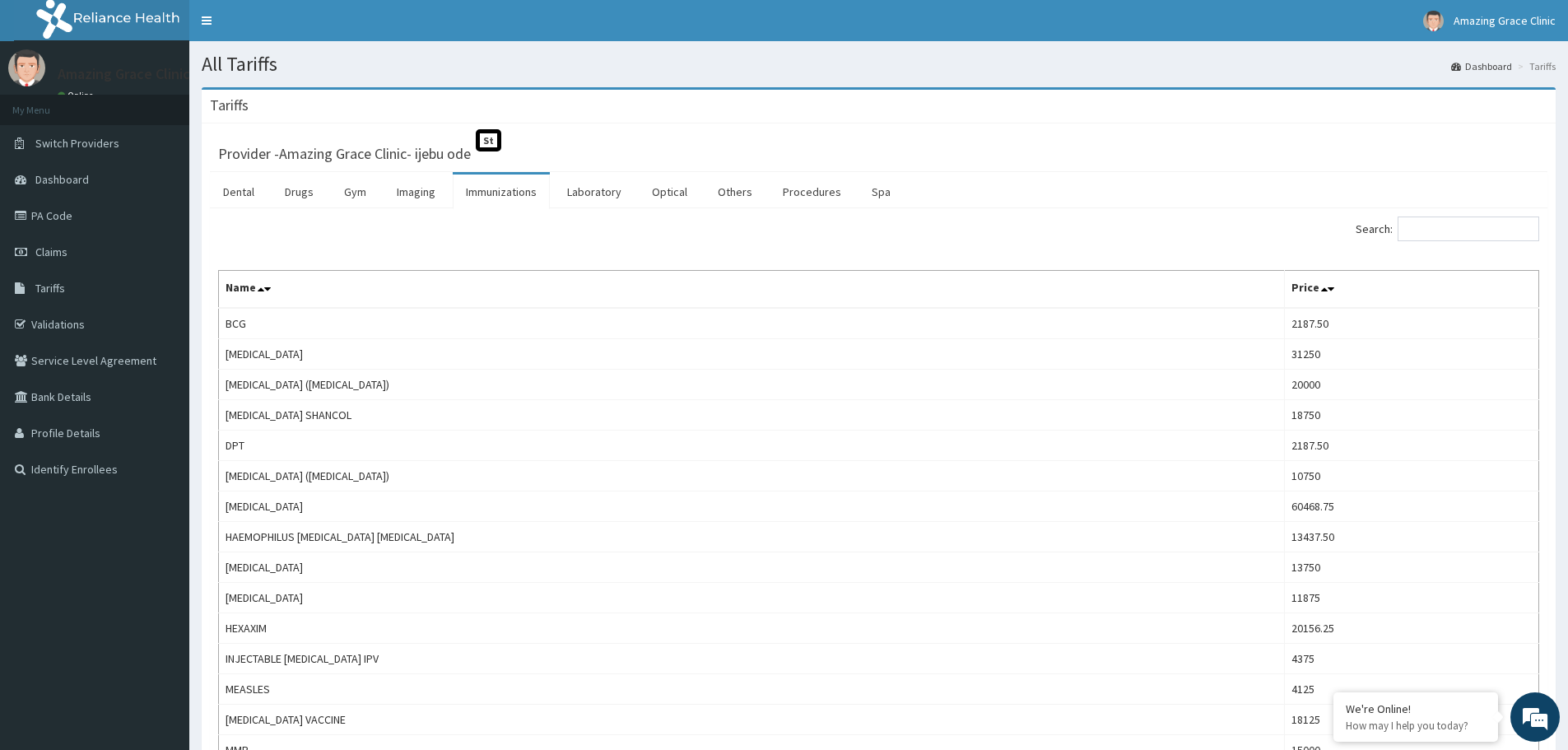
click at [515, 194] on link "Immunizations" at bounding box center [501, 192] width 97 height 35
click at [653, 192] on link "Optical" at bounding box center [670, 192] width 62 height 35
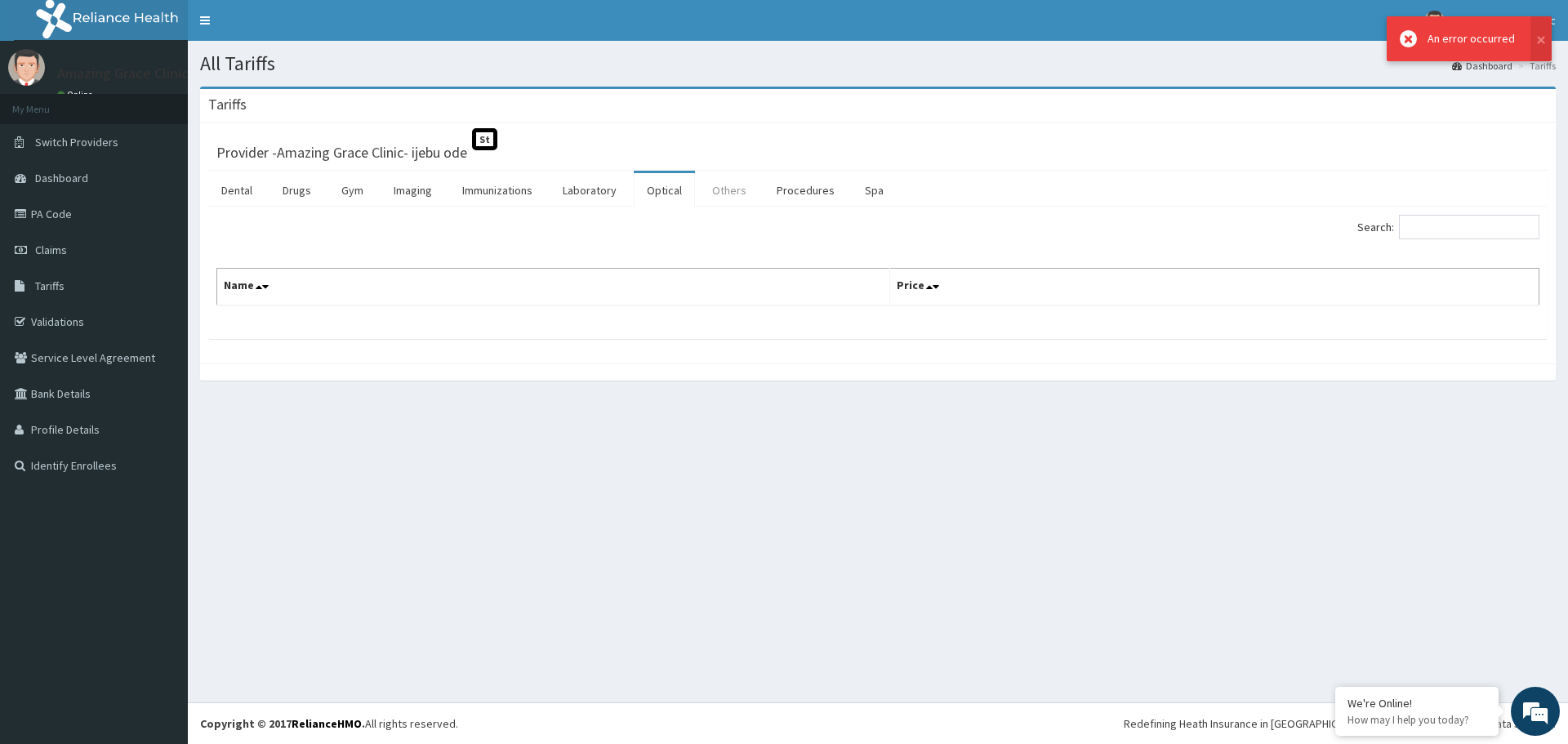
click at [733, 196] on link "Others" at bounding box center [729, 191] width 61 height 34
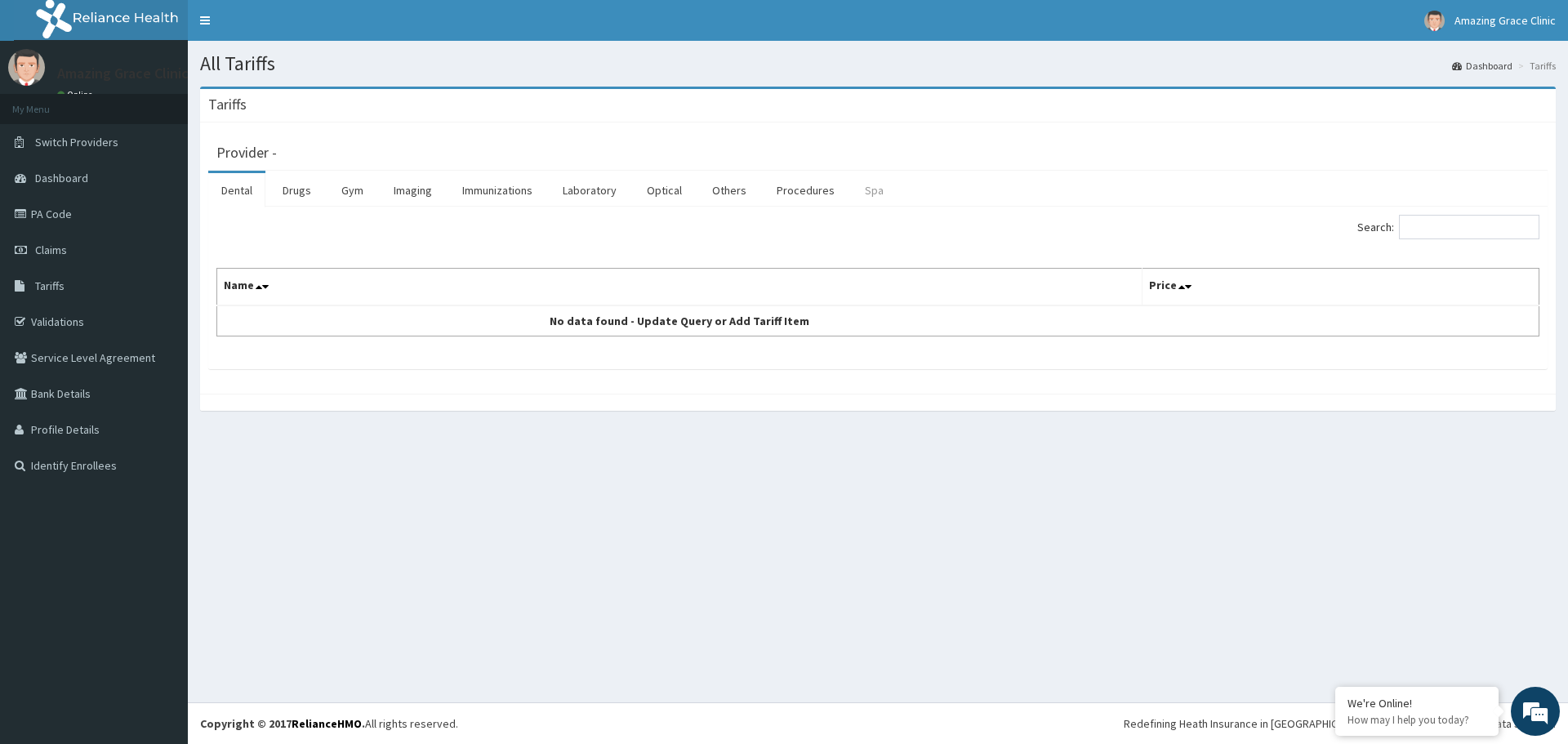
click at [866, 191] on link "Spa" at bounding box center [874, 191] width 45 height 34
click at [801, 196] on link "Procedures" at bounding box center [805, 191] width 84 height 34
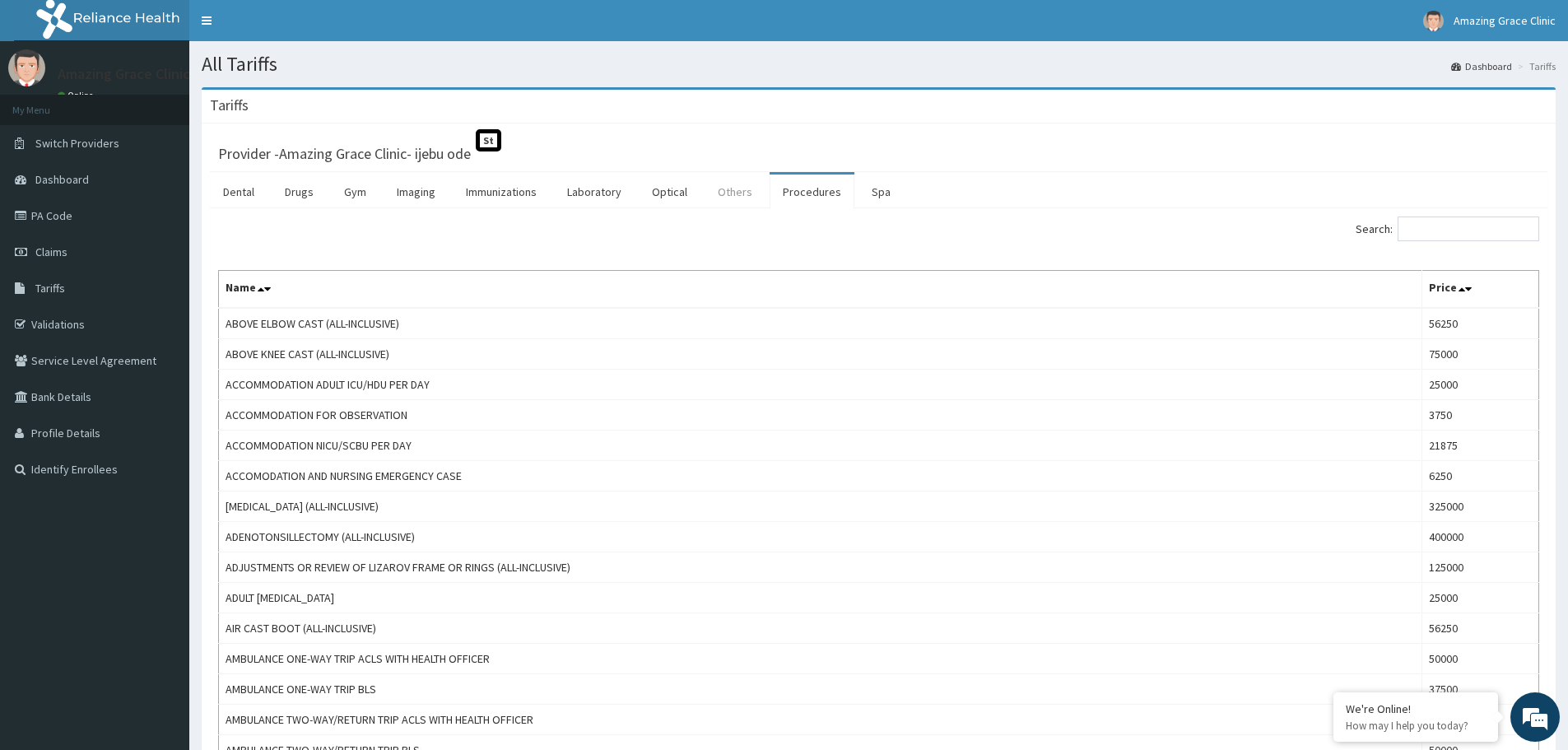
click at [738, 197] on link "Others" at bounding box center [735, 192] width 61 height 35
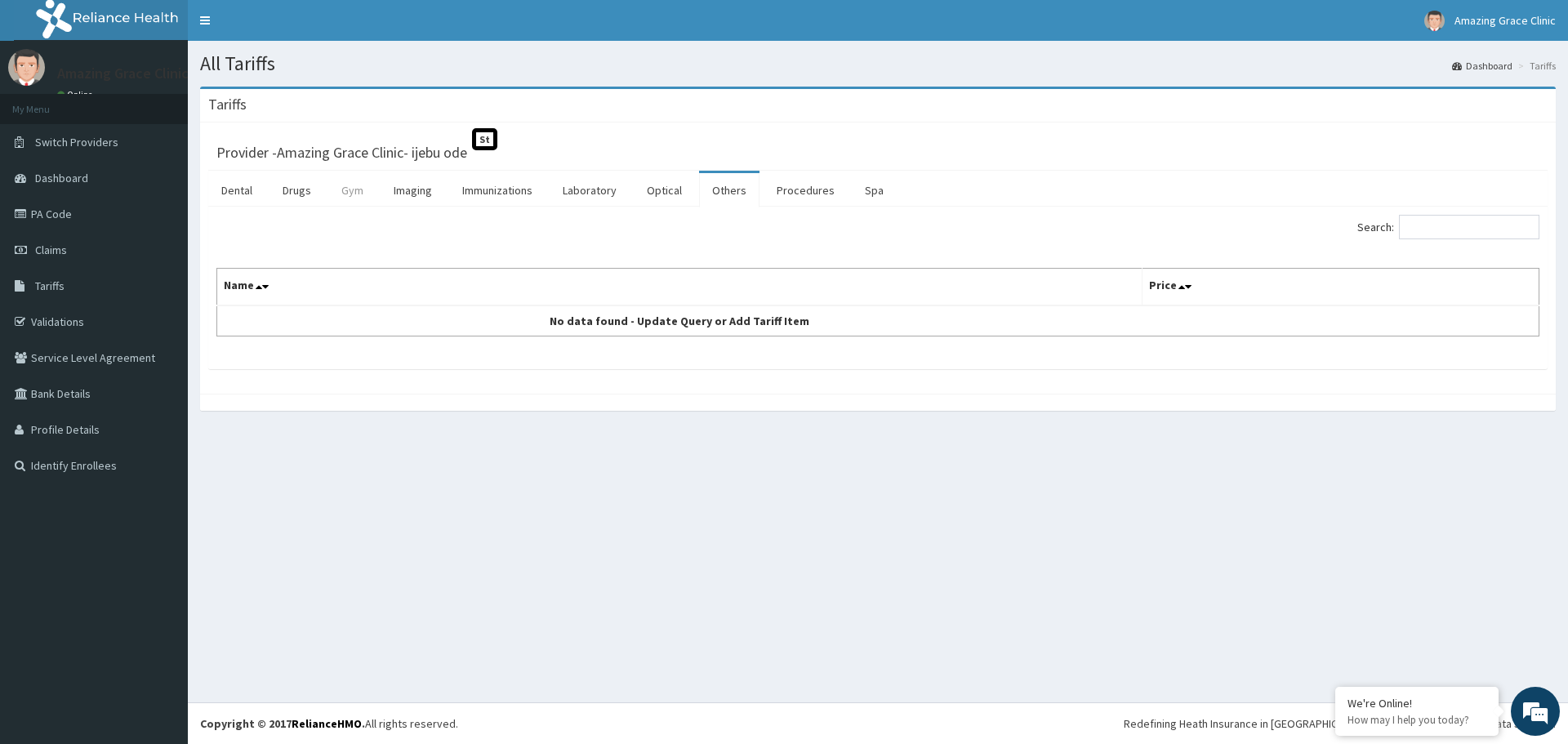
click at [339, 188] on link "Gym" at bounding box center [352, 191] width 48 height 34
